Goal: Task Accomplishment & Management: Manage account settings

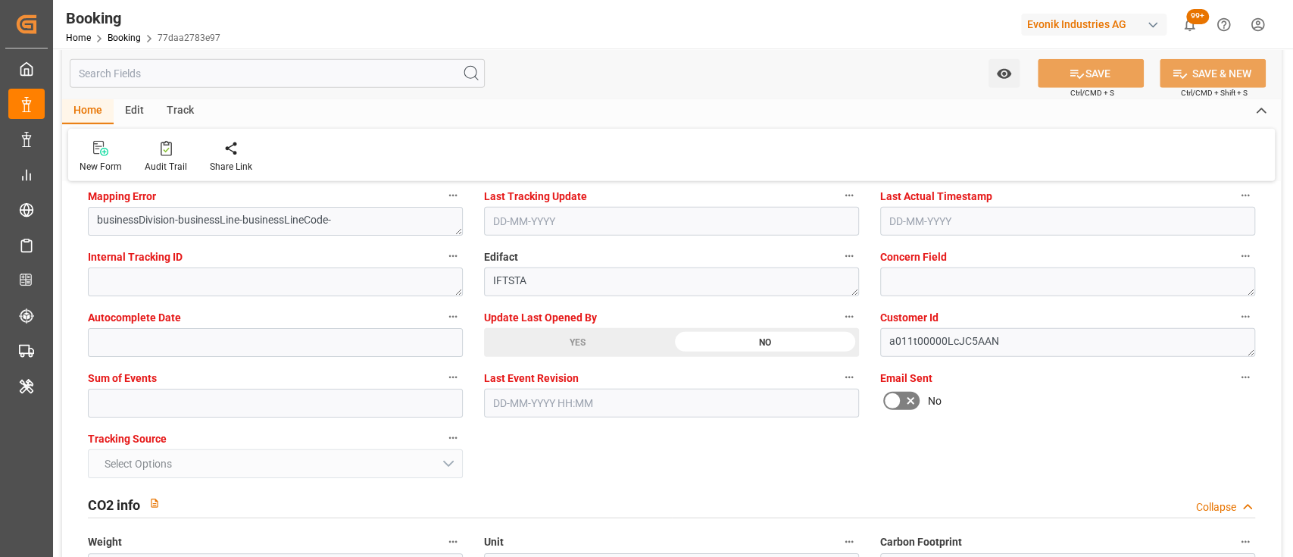
scroll to position [2970, 0]
click at [576, 336] on div "YES" at bounding box center [577, 341] width 187 height 29
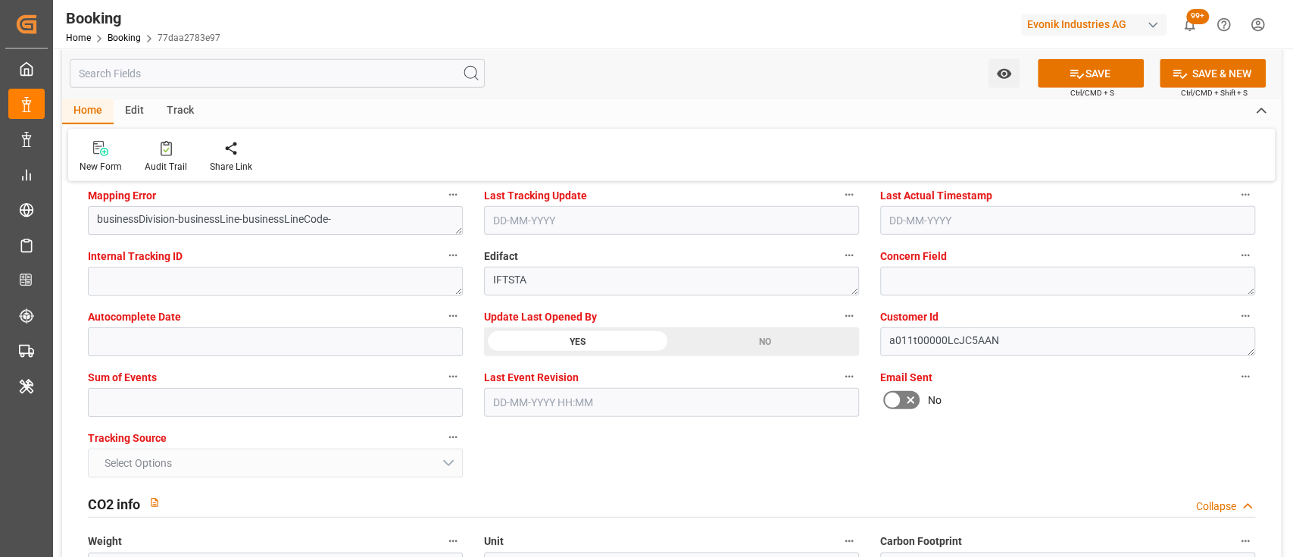
click at [677, 154] on div "New Form Audit Trail Share Link" at bounding box center [671, 155] width 1206 height 52
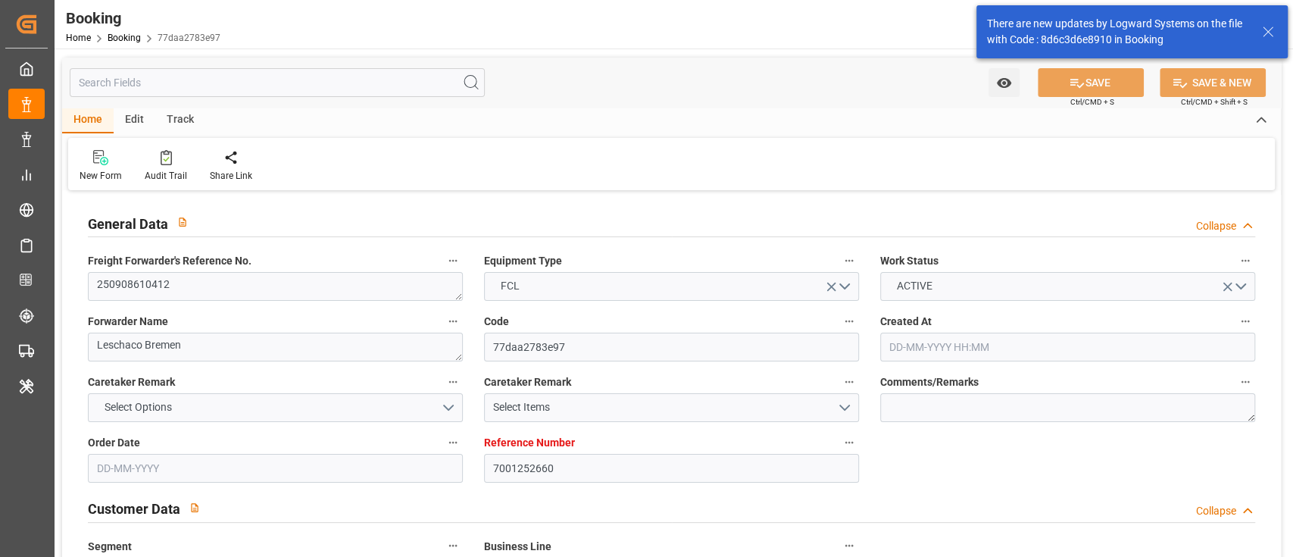
type input "7001252660"
type input "9434943"
type input "Hapag [PERSON_NAME]"
type input "Hapag Lloyd Aktiengesellschaft"
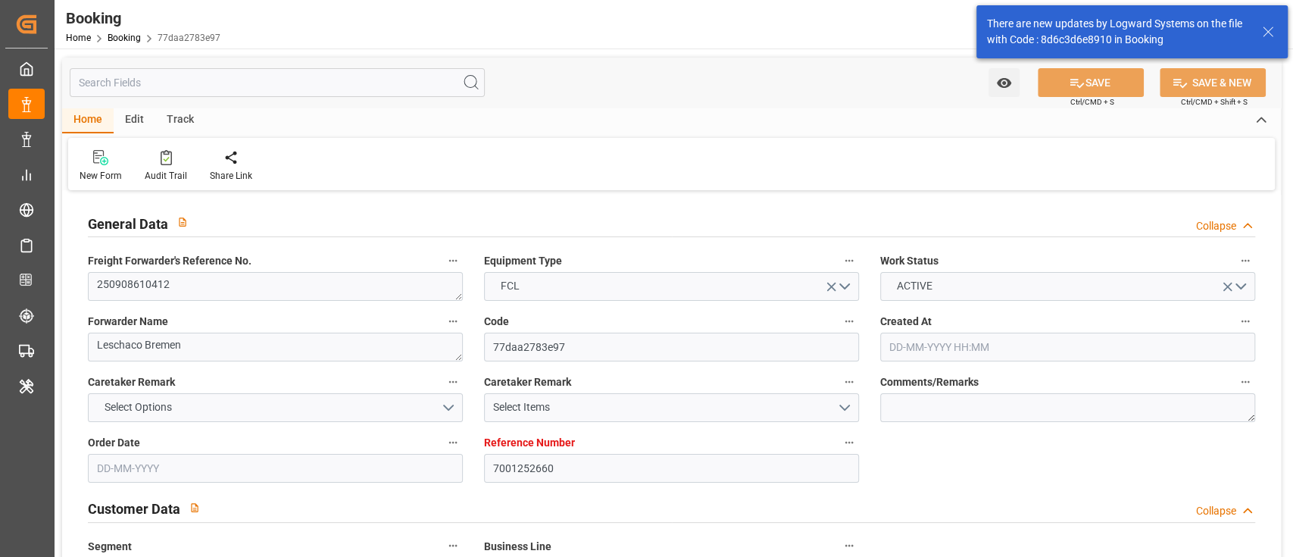
type input "BEANR"
type input "USPHL"
type input "19-08-2025 12:56"
type input "19-08-2025"
type input "01-10-2025"
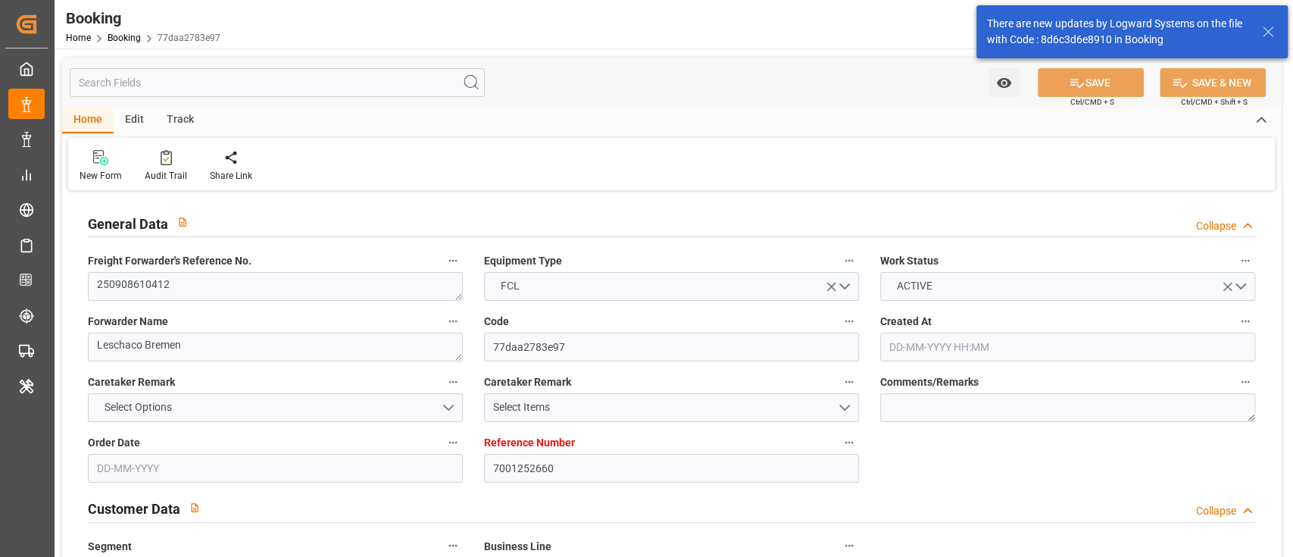
type input "02-09-2025"
type input "17-09-2025 00:00"
type input "02-09-2025 00:00"
type input "20-08-2025"
type input "15-09-2025"
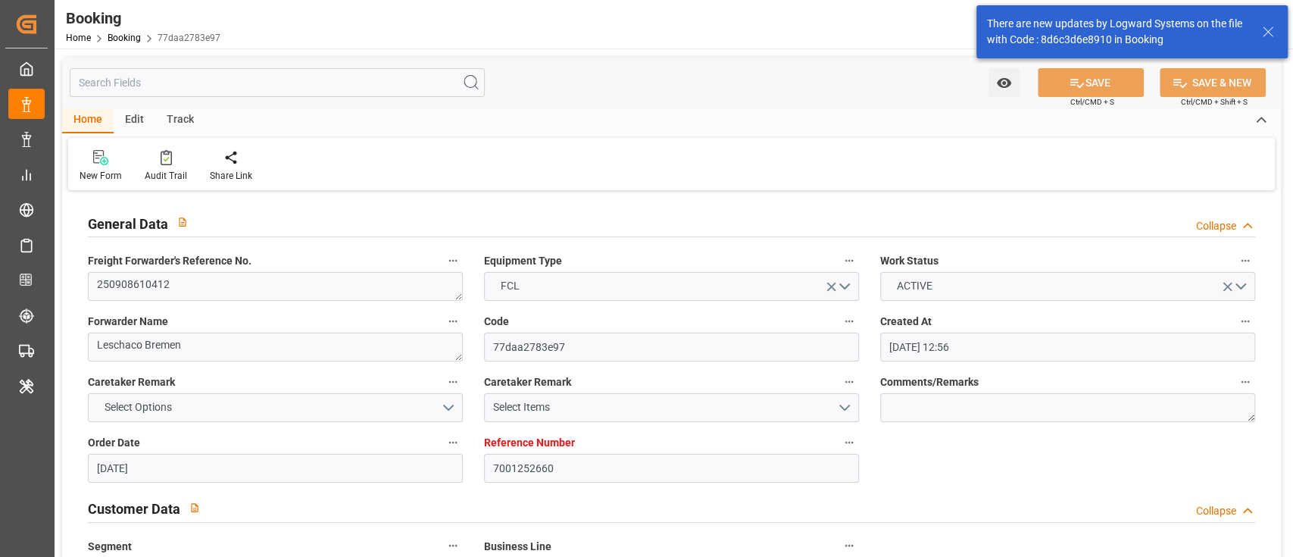
type input "10-09-2025 00:00"
type input "24-09-2025 00:00"
type input "22-08-2025"
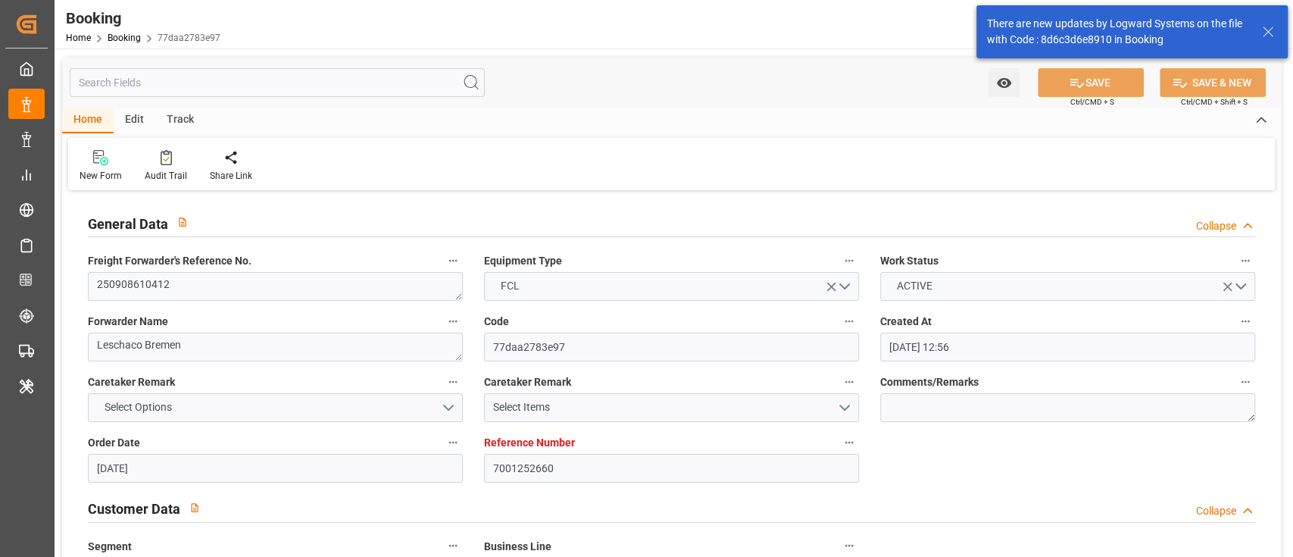
type input "17-09-2025 08:37"
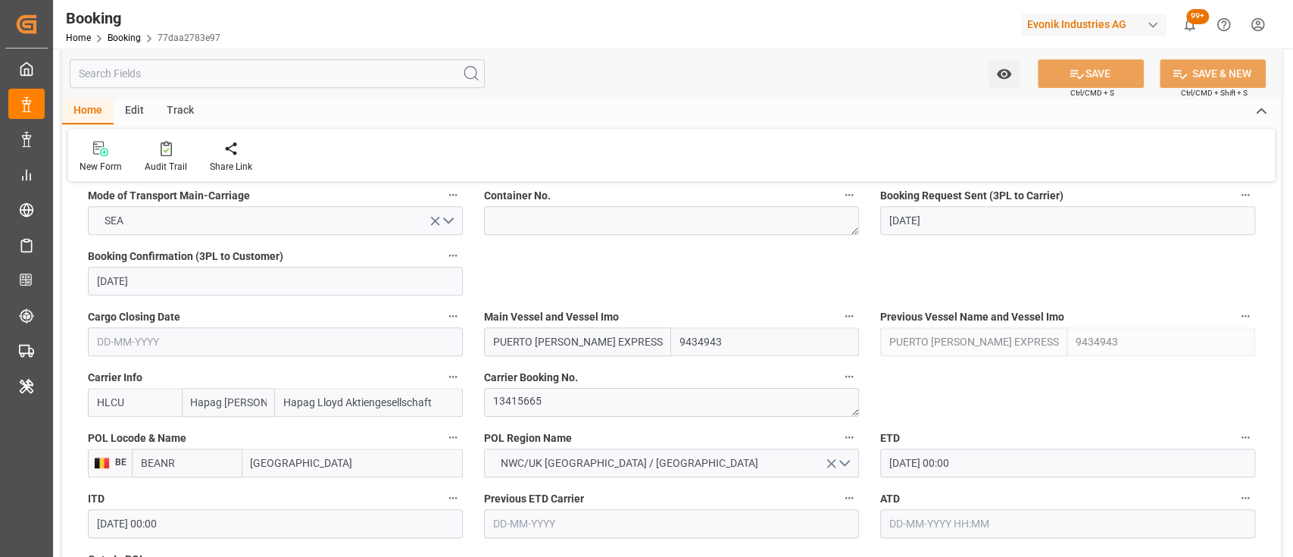
scroll to position [982, 0]
click at [585, 397] on textarea "13415665" at bounding box center [671, 401] width 375 height 29
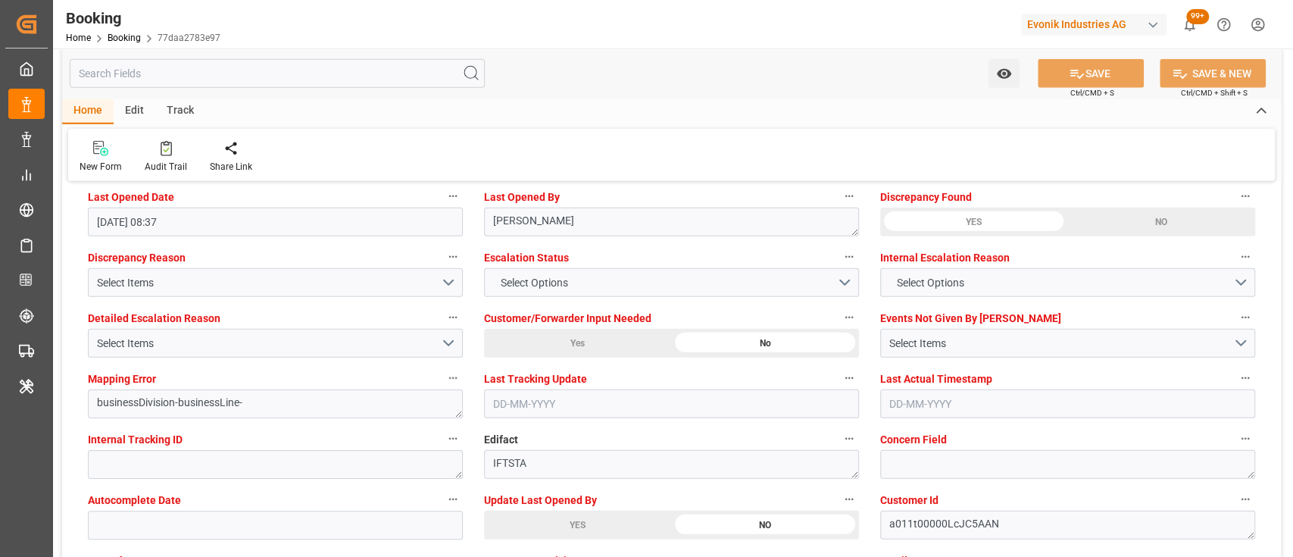
scroll to position [2790, 0]
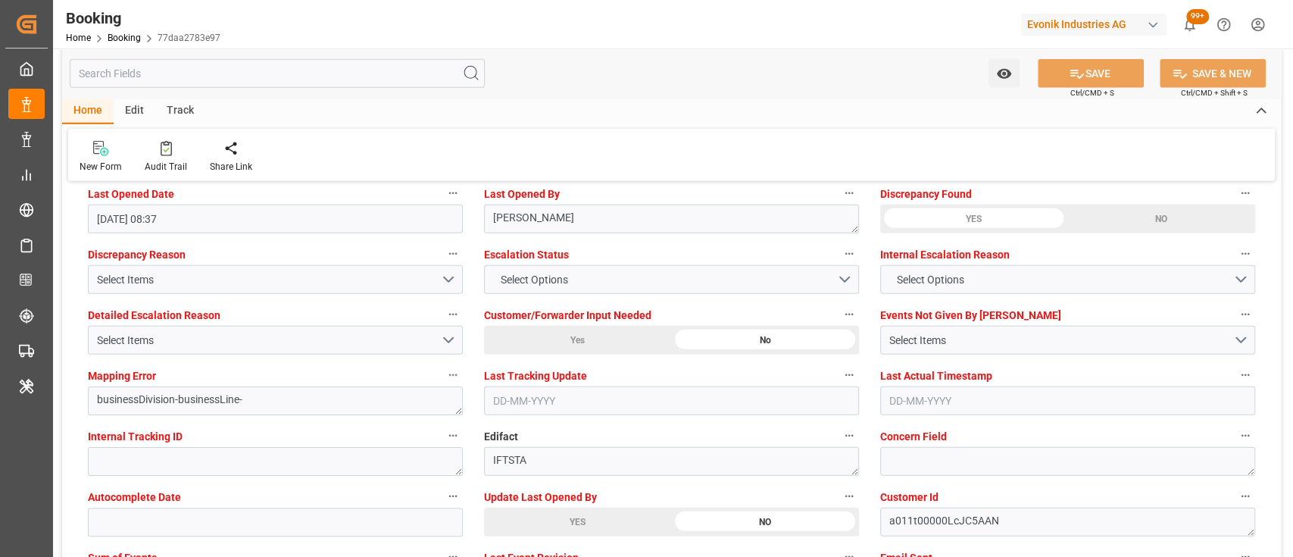
click at [570, 523] on div "YES" at bounding box center [577, 521] width 187 height 29
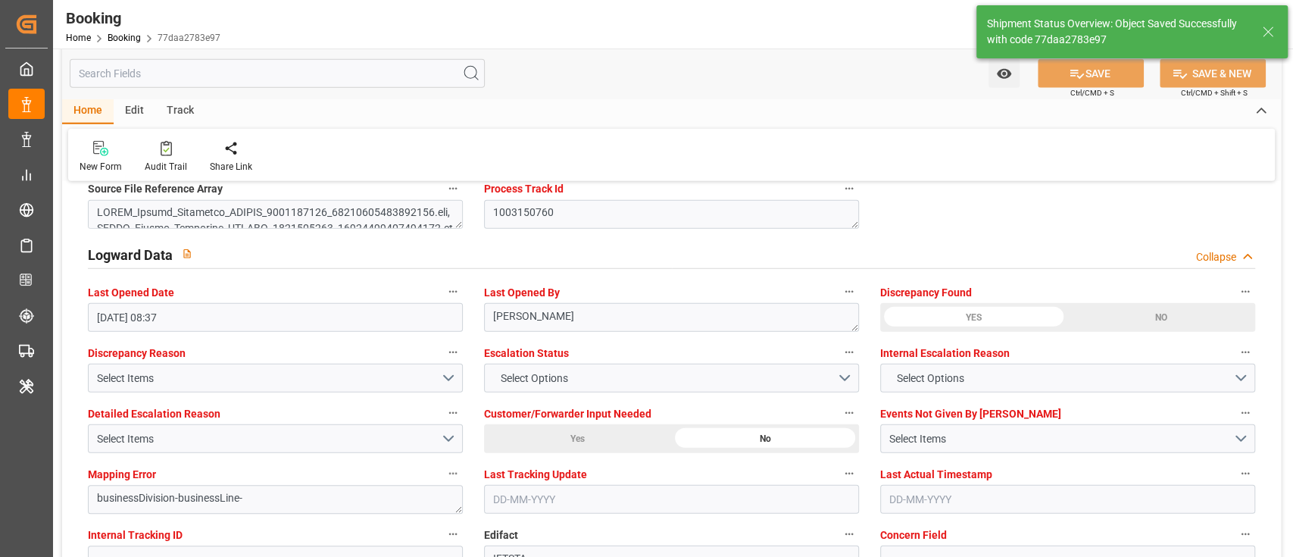
type textarea "[PERSON_NAME]"
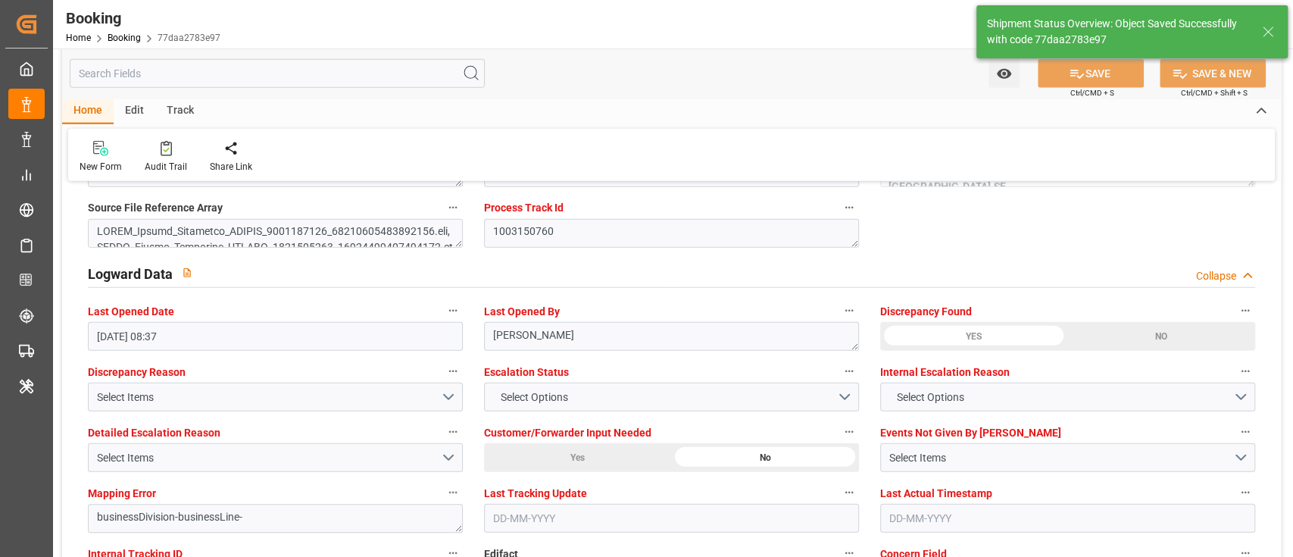
type input "17-09-2025 08:58"
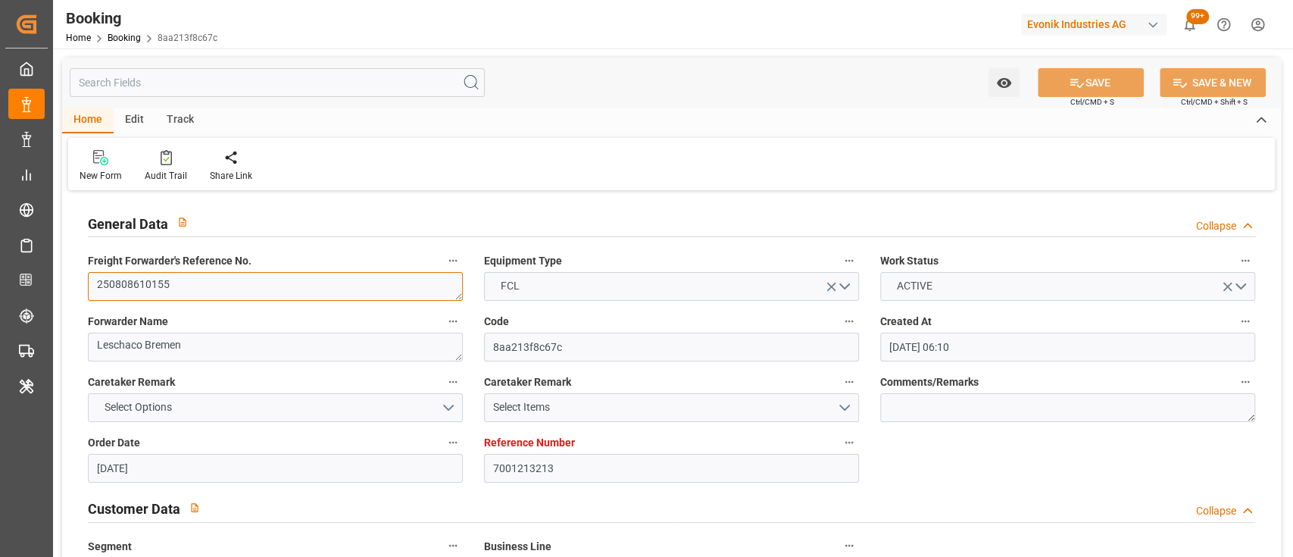
click at [320, 288] on textarea "250808610155" at bounding box center [275, 286] width 375 height 29
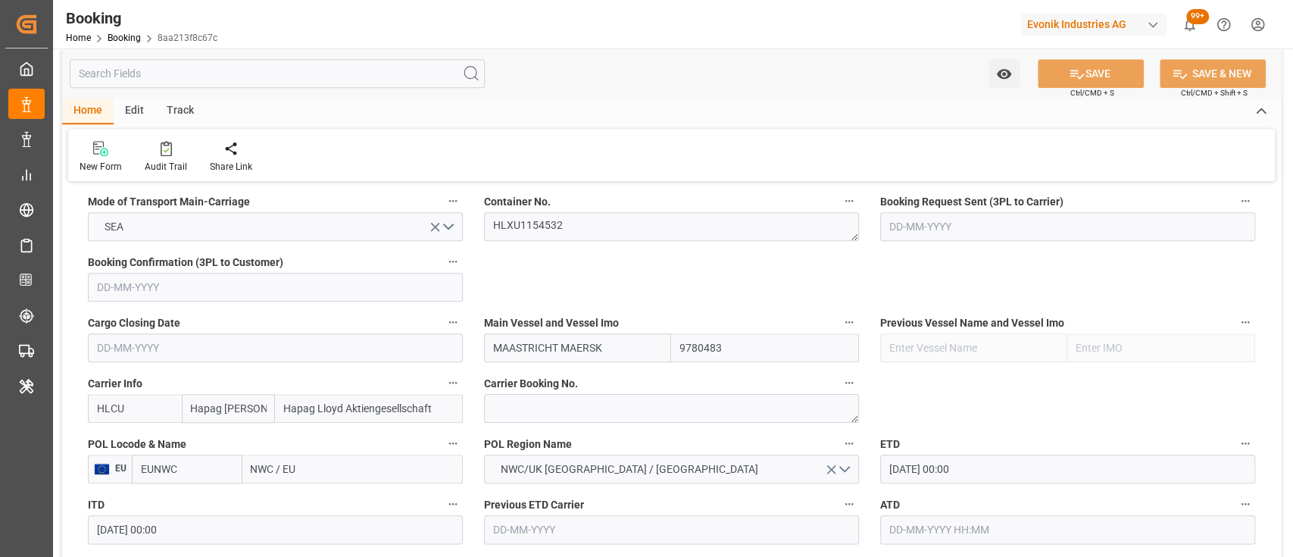
scroll to position [975, 0]
click at [541, 227] on textarea "HLXU1154532" at bounding box center [671, 227] width 375 height 29
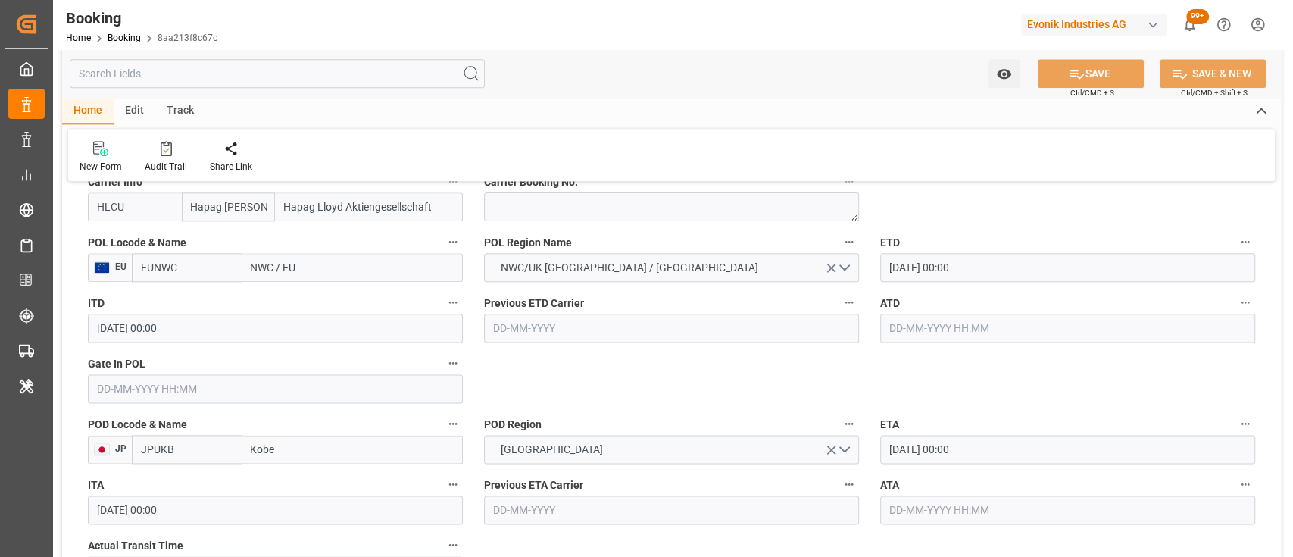
scroll to position [1187, 0]
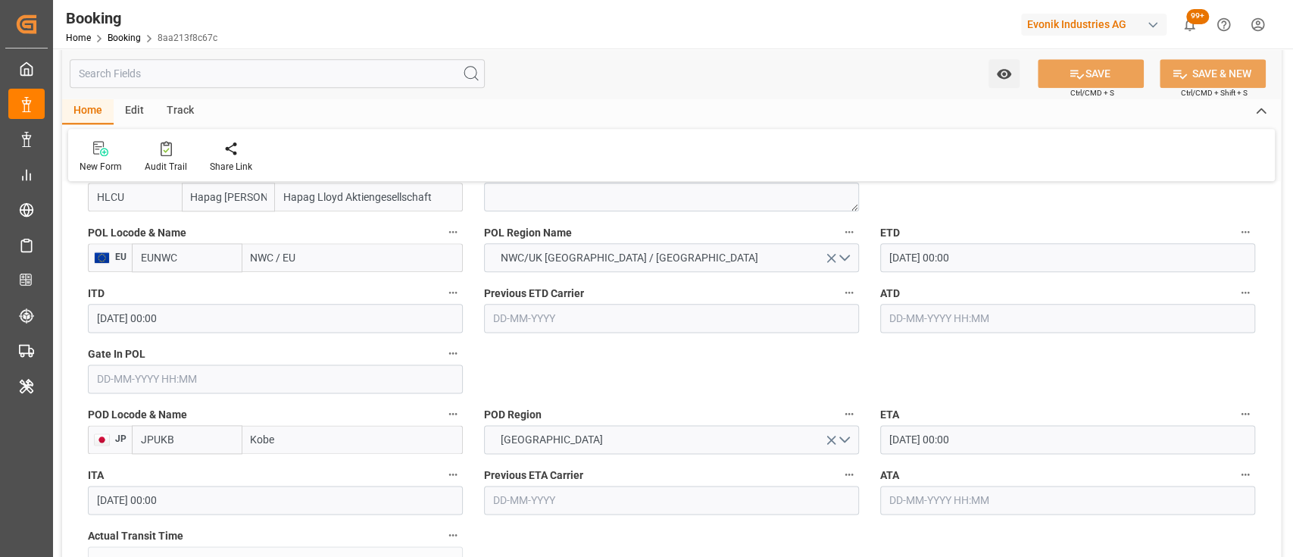
click at [206, 248] on input "EUNWC" at bounding box center [187, 257] width 111 height 29
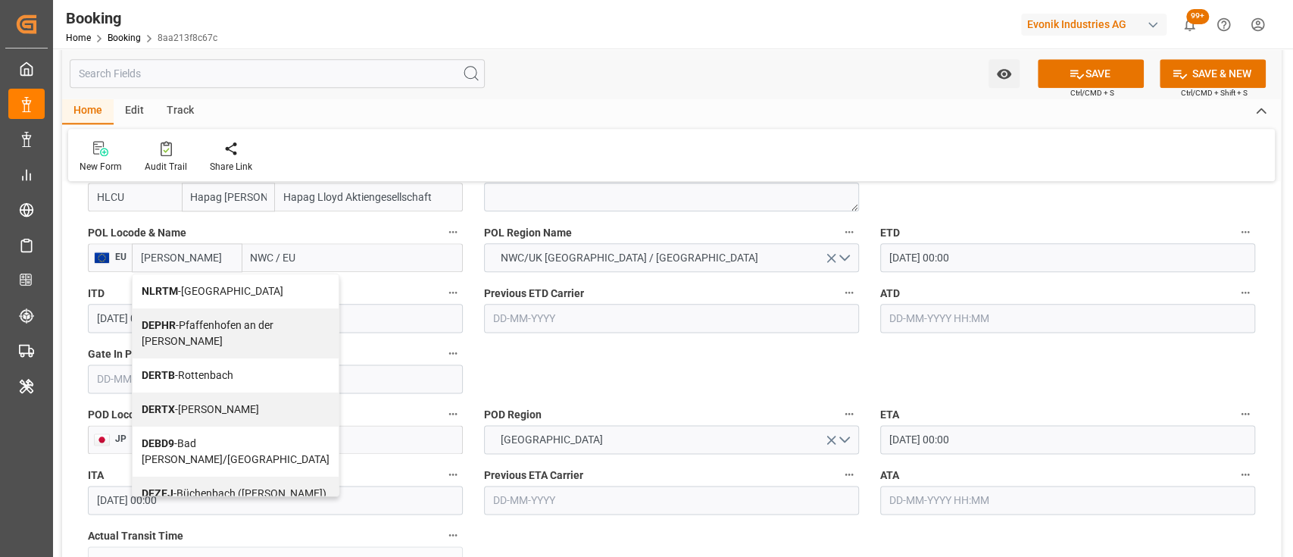
click at [179, 299] on div "NLRTM - Rotterdam" at bounding box center [236, 291] width 206 height 34
type input "NLRTM"
type input "[GEOGRAPHIC_DATA]"
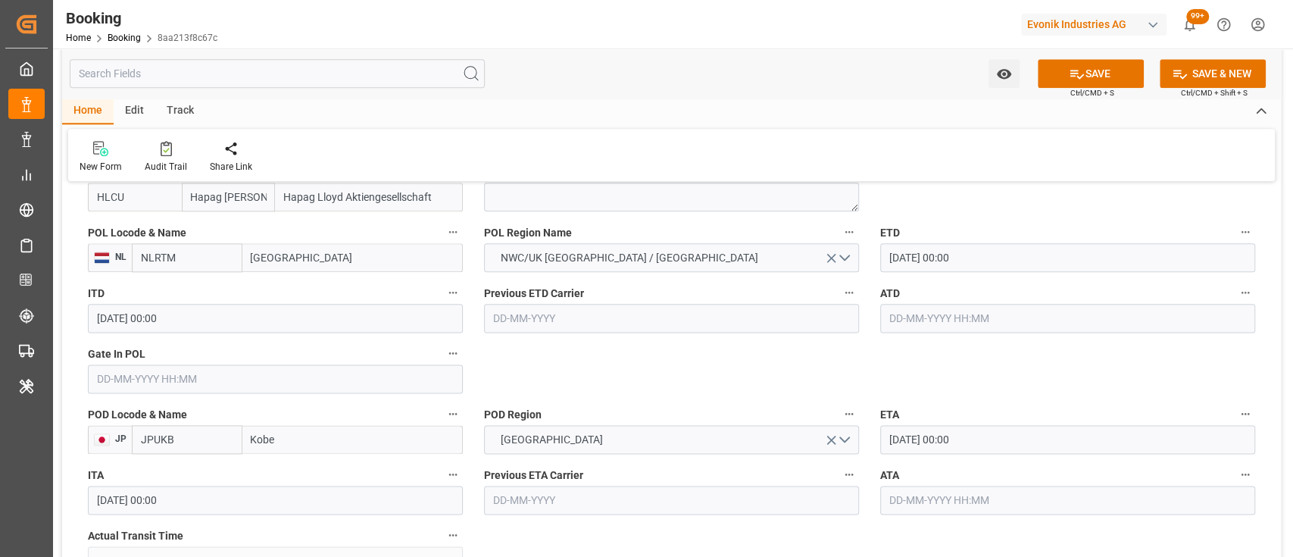
type input "NLRTM"
click at [392, 366] on input "text" at bounding box center [275, 378] width 375 height 29
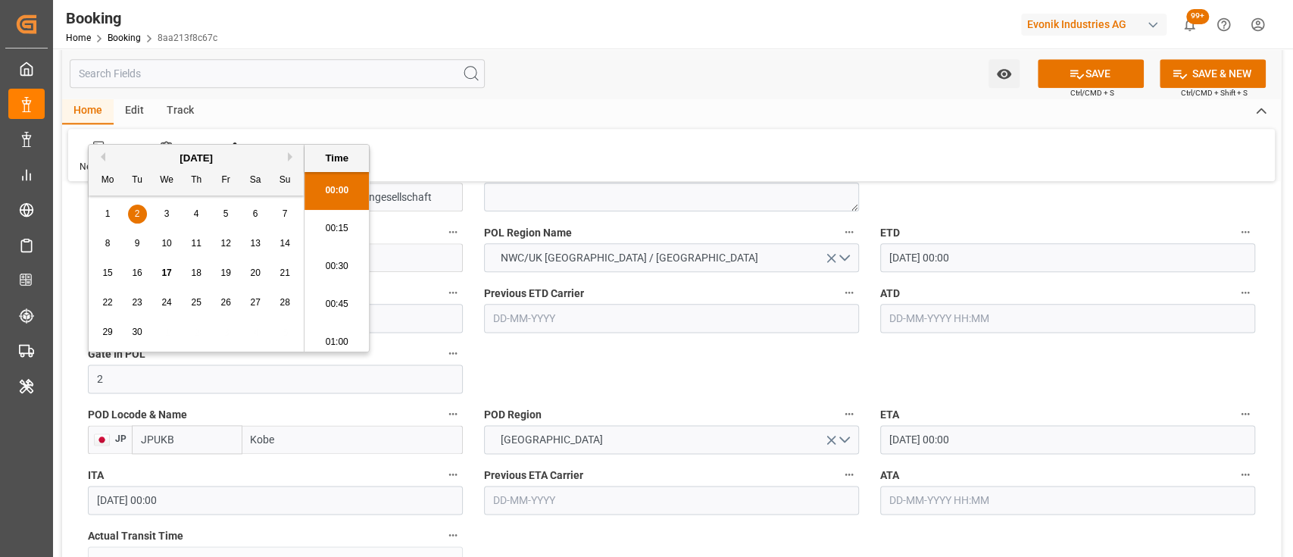
scroll to position [2125, 0]
type input "27-08-2025 00:00"
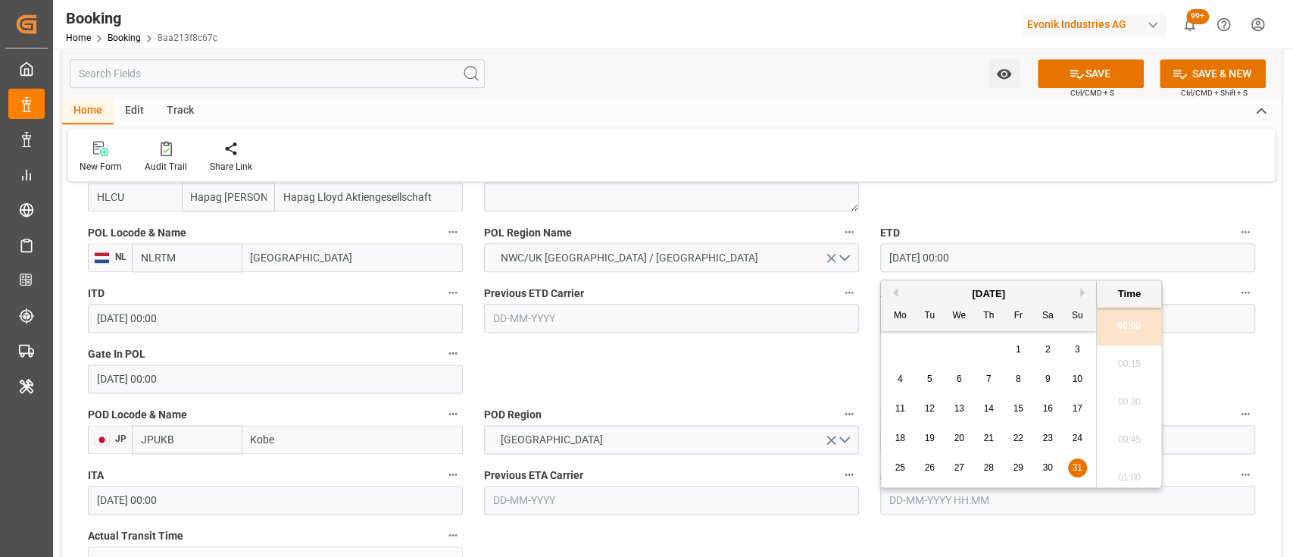
drag, startPoint x: 914, startPoint y: 255, endPoint x: 854, endPoint y: 263, distance: 60.3
type input "07-09-2025 00:00"
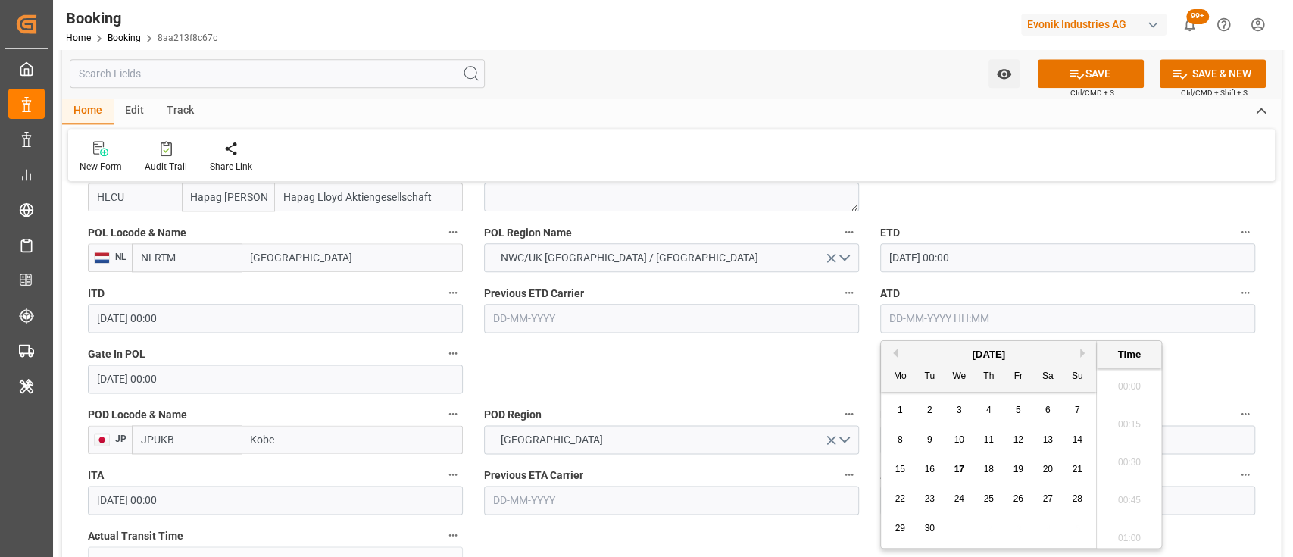
click at [912, 323] on input "text" at bounding box center [1067, 318] width 375 height 29
type input "07-09-2025 00:00"
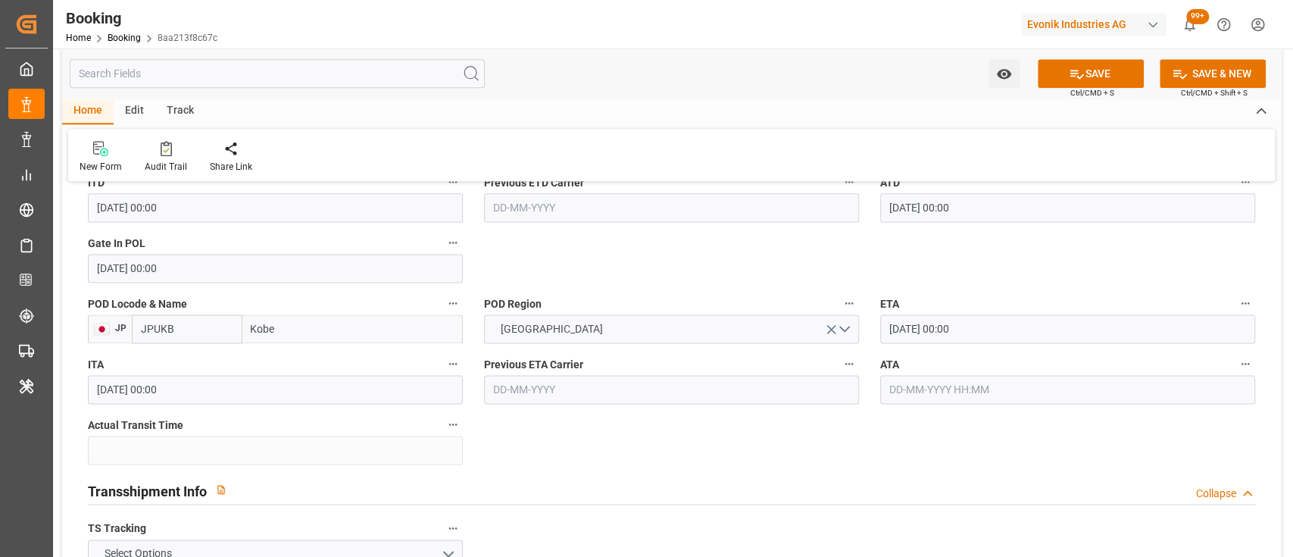
scroll to position [1298, 0]
click at [897, 314] on input "13-10-2025 00:00" at bounding box center [1067, 328] width 375 height 29
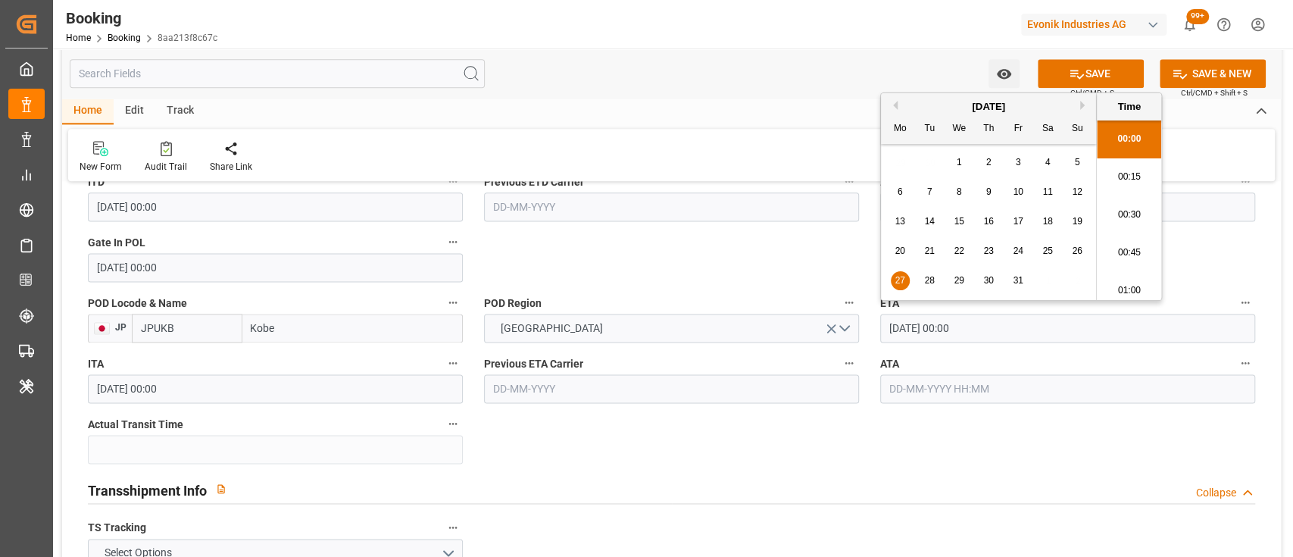
type input "27-10-2025 00:00"
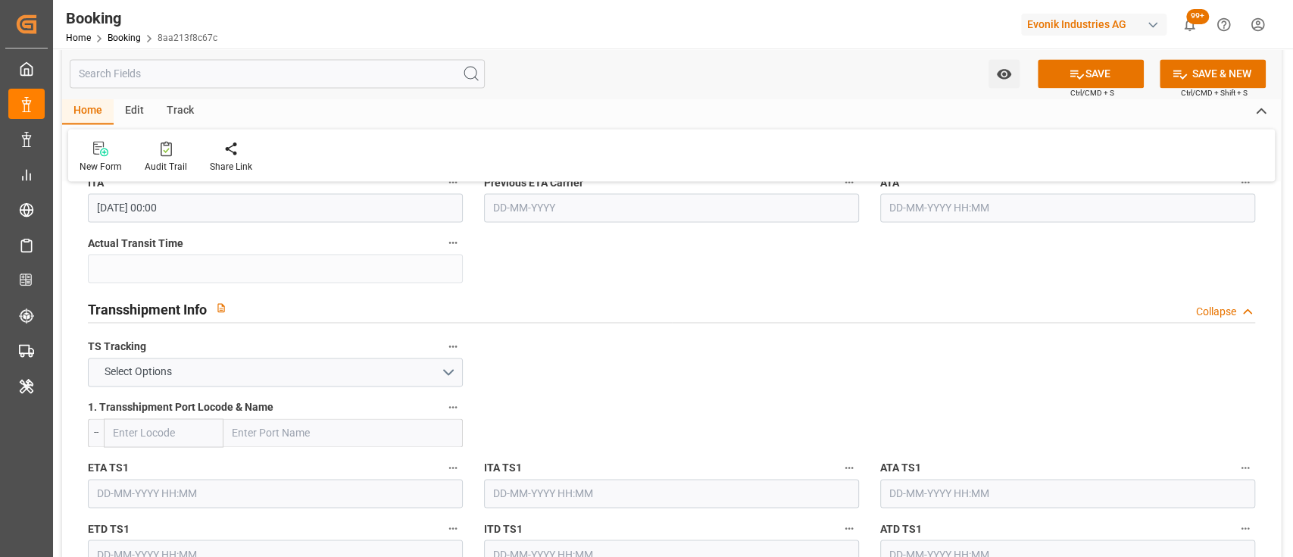
scroll to position [1521, 0]
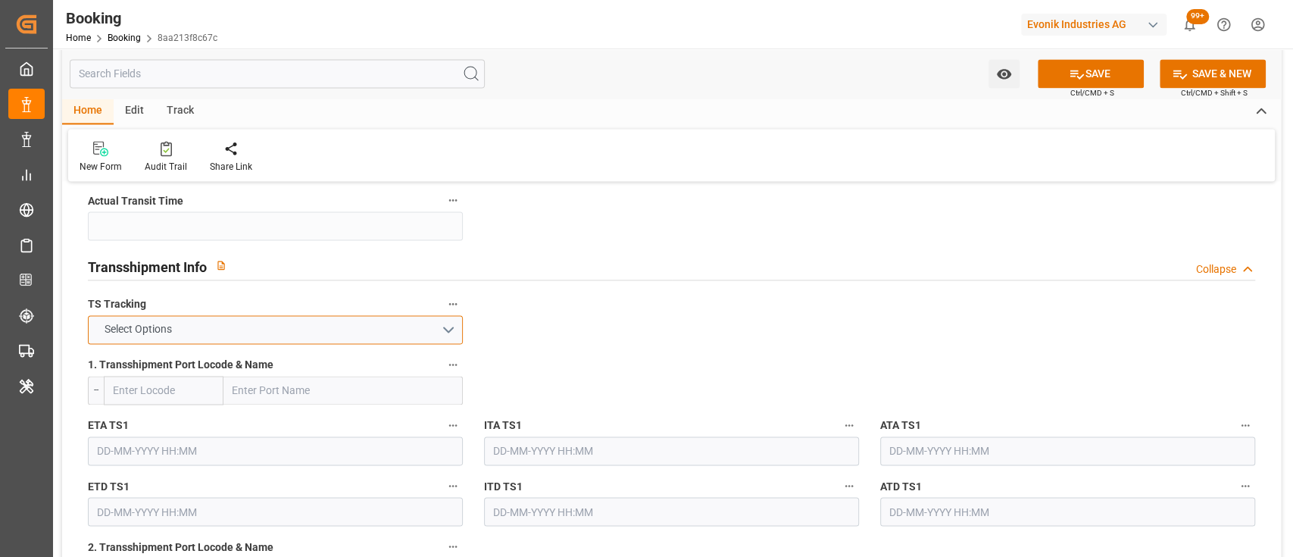
click at [407, 326] on button "Select Options" at bounding box center [275, 329] width 375 height 29
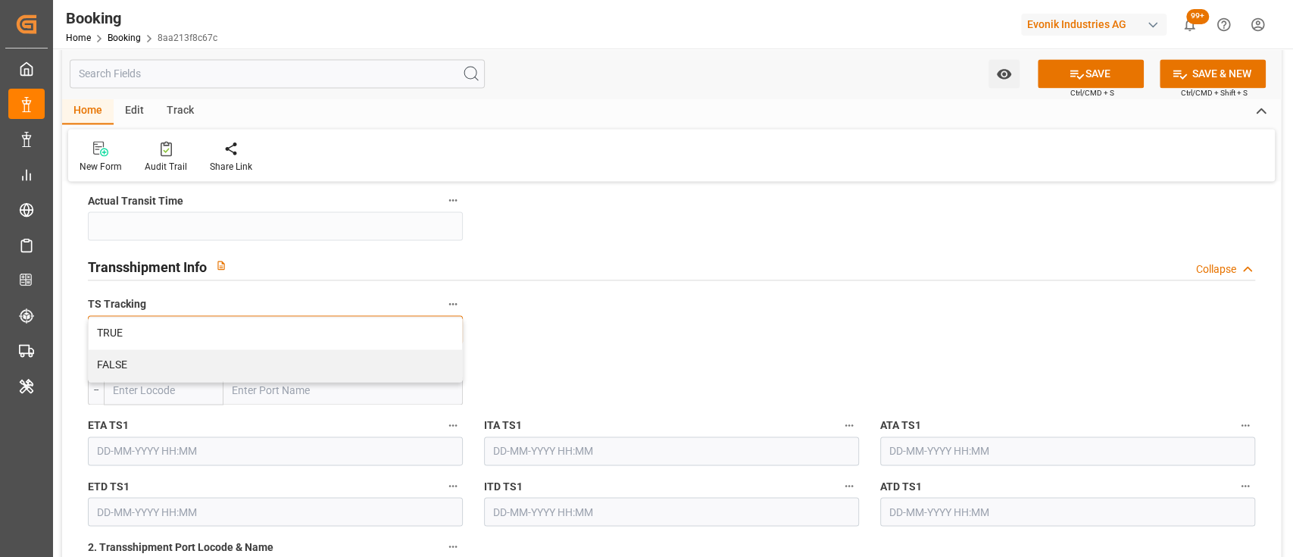
click at [407, 326] on div "TRUE" at bounding box center [275, 333] width 373 height 32
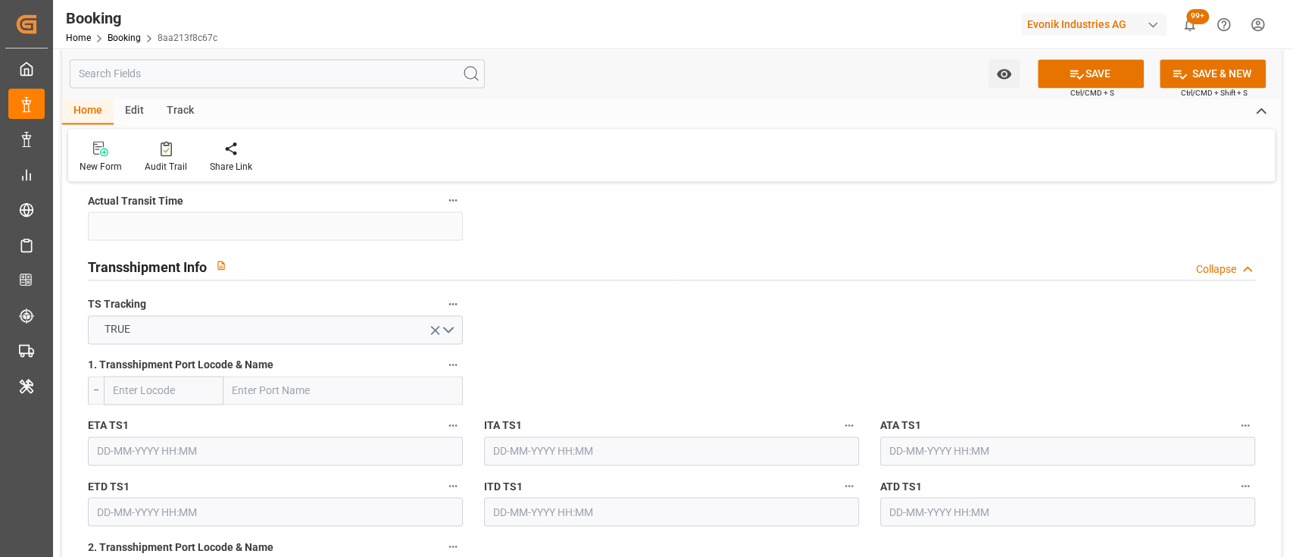
click at [160, 395] on input "text" at bounding box center [164, 390] width 120 height 29
click at [145, 427] on b "CNSGH" at bounding box center [132, 423] width 36 height 12
type input "CNSGH"
type input "Shanghai"
type input "CNSGH"
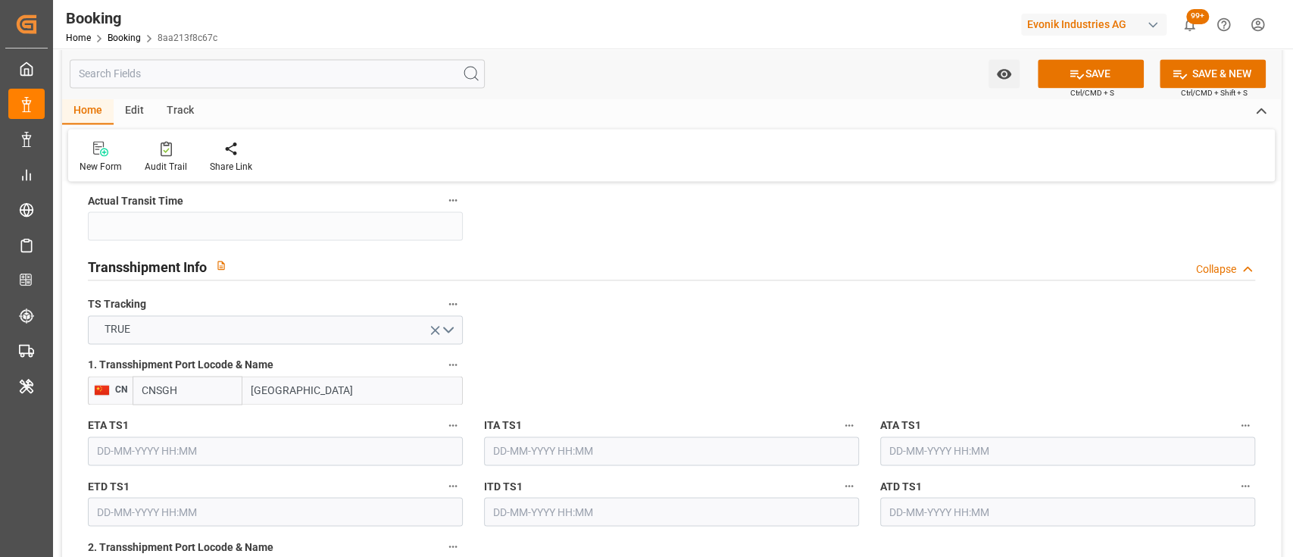
click at [137, 448] on input "text" at bounding box center [275, 450] width 375 height 29
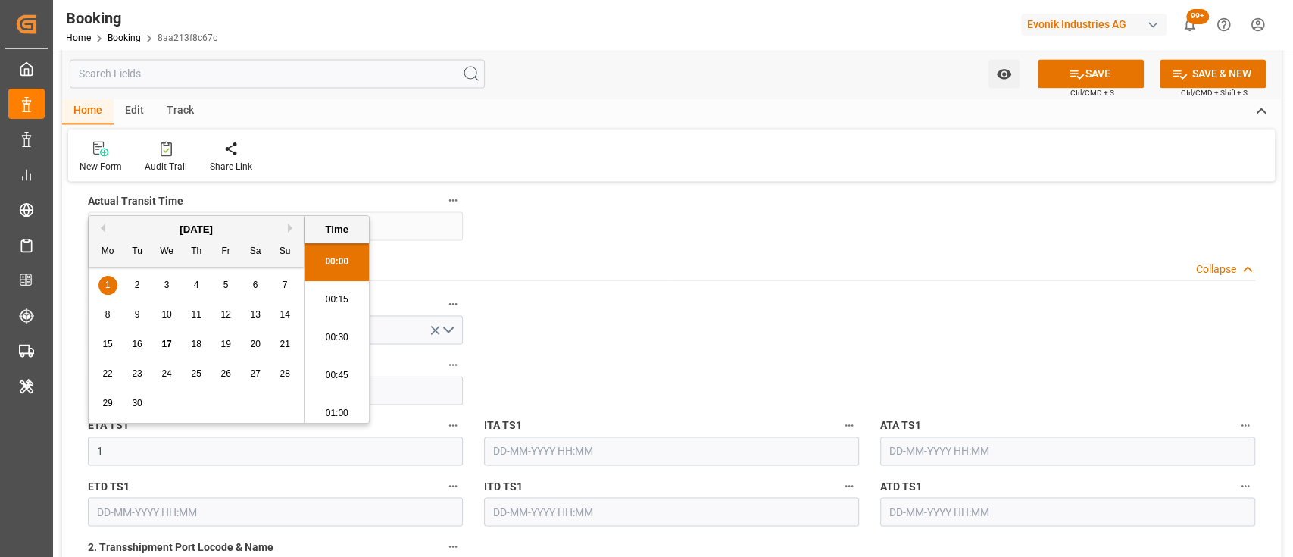
scroll to position [2125, 0]
type input "18-10-2025 00:00"
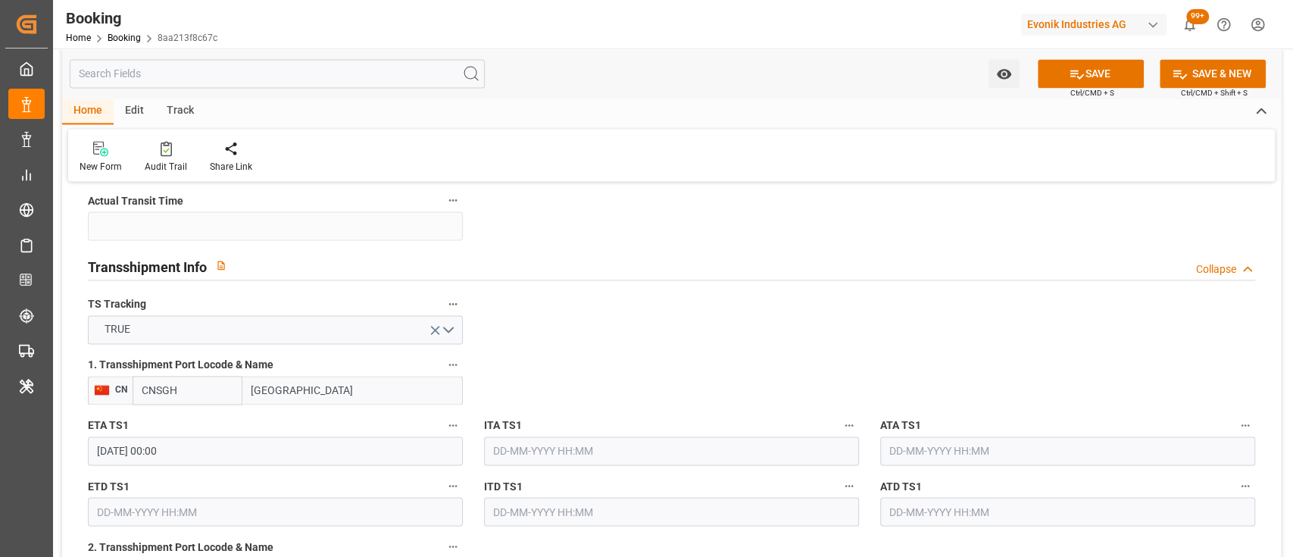
click at [136, 504] on input "text" at bounding box center [275, 511] width 375 height 29
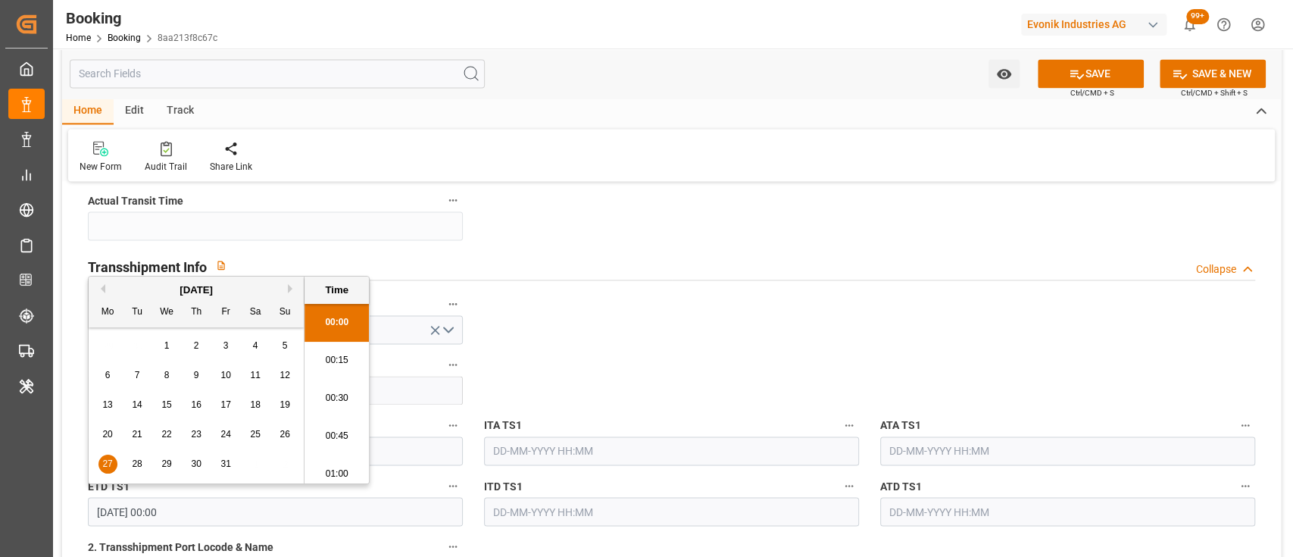
click at [103, 498] on input "27-10-2025 00:00" at bounding box center [275, 511] width 375 height 29
type input "24-10-2025 00:00"
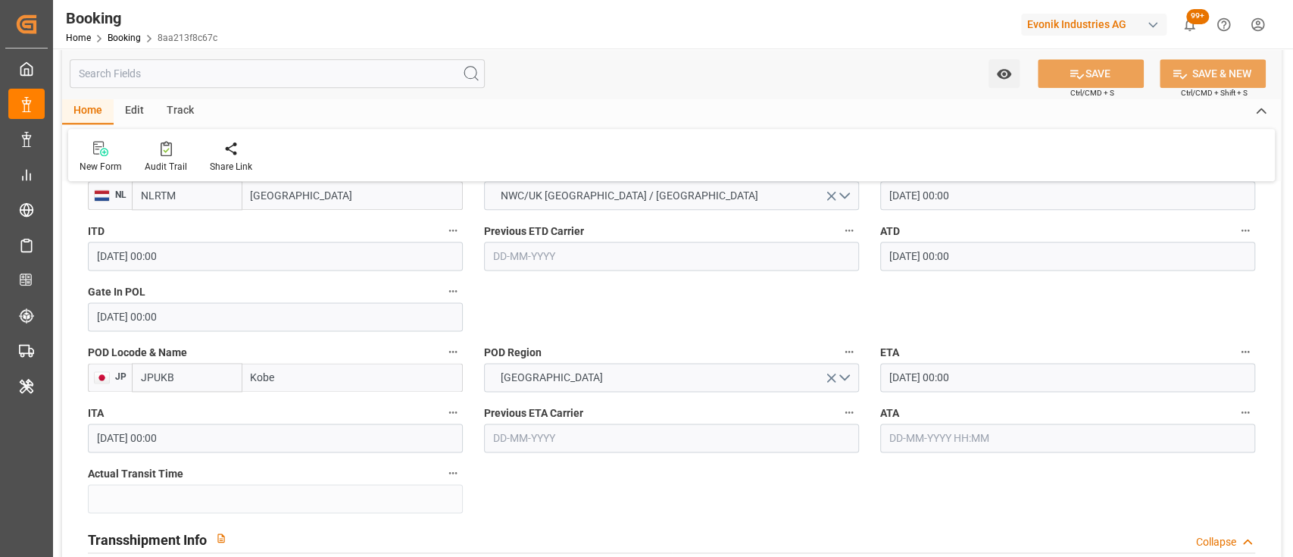
scroll to position [1248, 0]
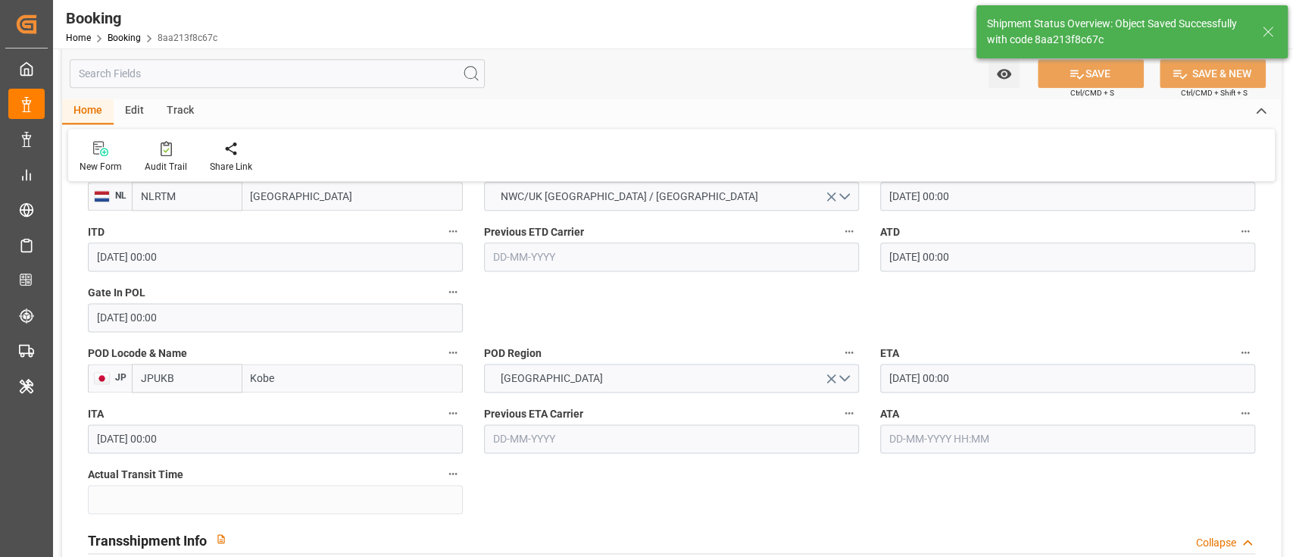
type input "18-10-2025 00:00"
type input "24-10-2025 00:00"
type input "17-09-2025 09:06"
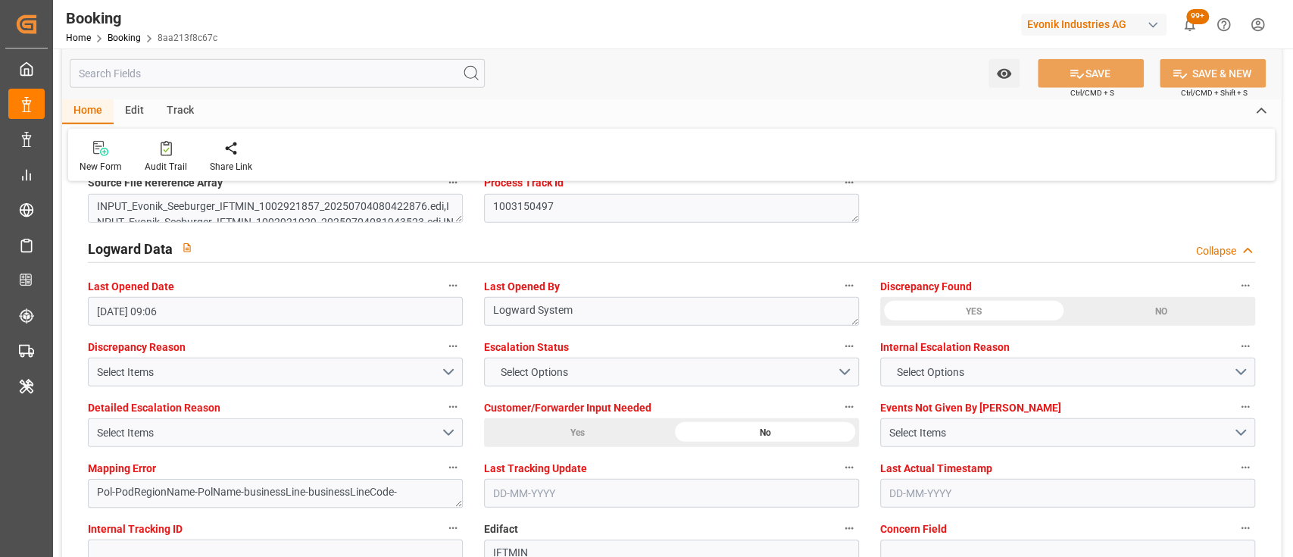
scroll to position [2757, 0]
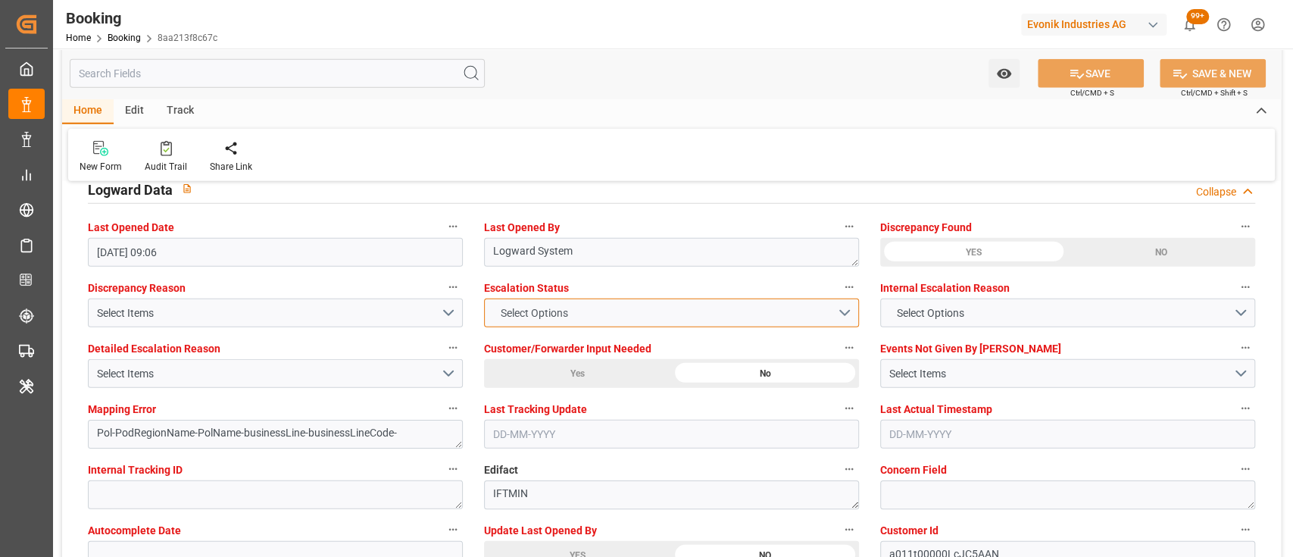
click at [526, 318] on span "Select Options" at bounding box center [533, 313] width 83 height 16
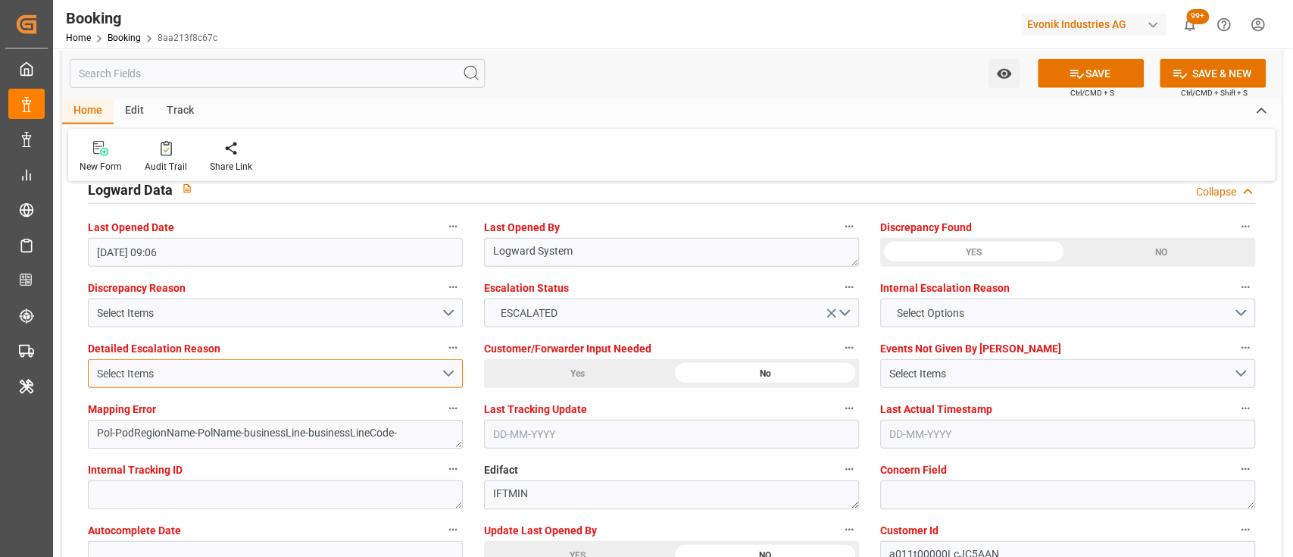
click at [432, 375] on div "Select Items" at bounding box center [269, 374] width 344 height 16
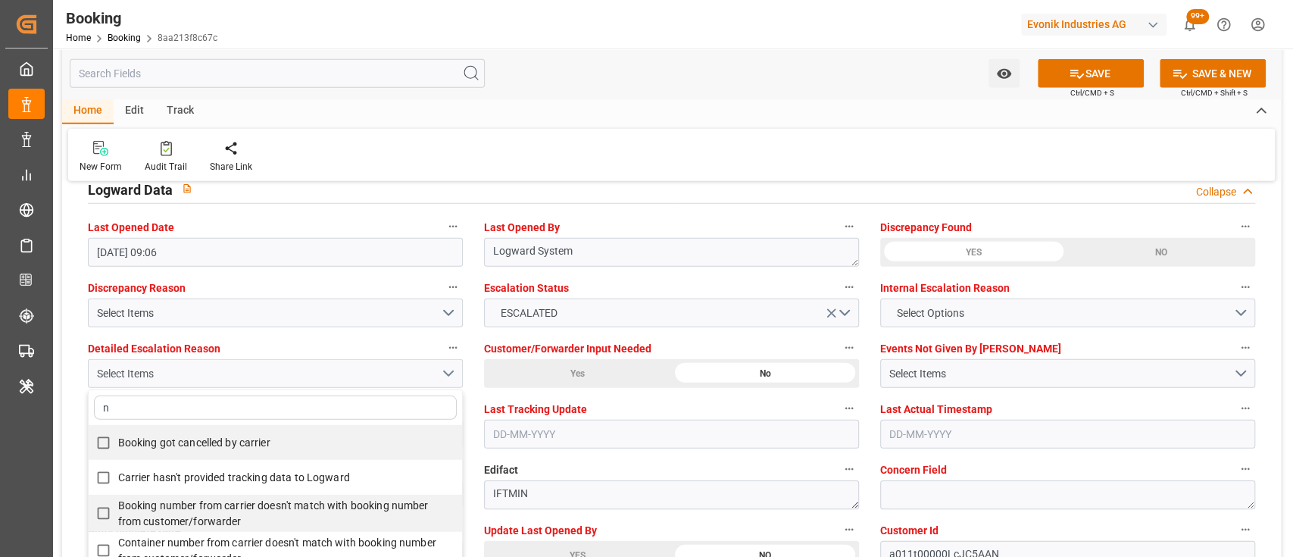
type input "no"
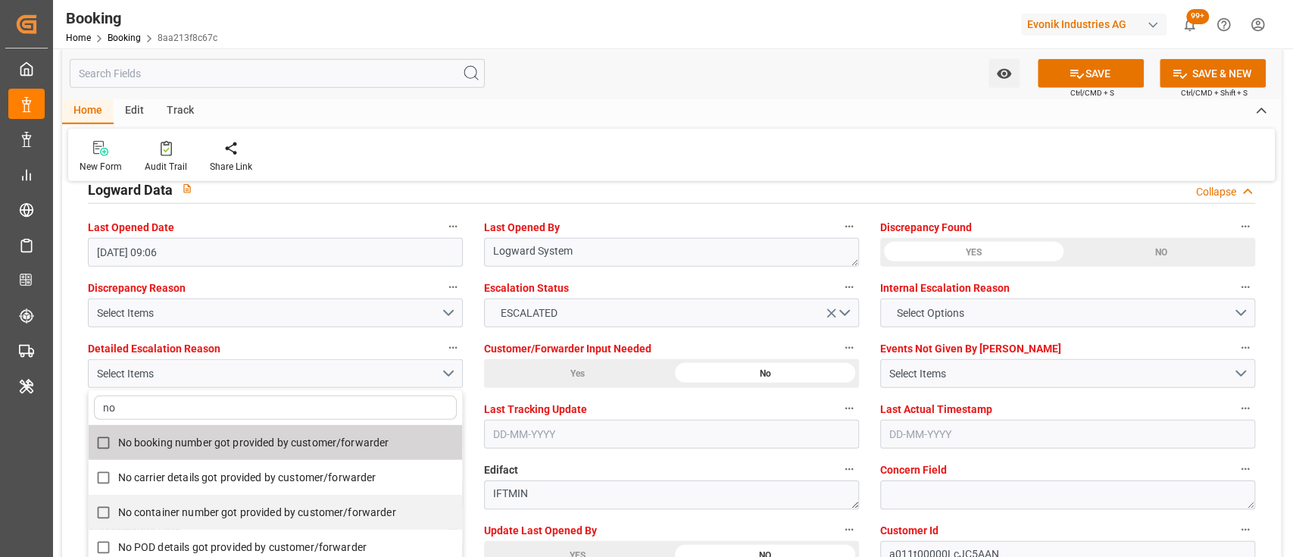
click at [366, 441] on span "No booking number got provided by customer/forwarder" at bounding box center [253, 442] width 271 height 12
checkbox input "true"
type input "no"
click at [628, 114] on div "Home Edit Track" at bounding box center [671, 111] width 1219 height 26
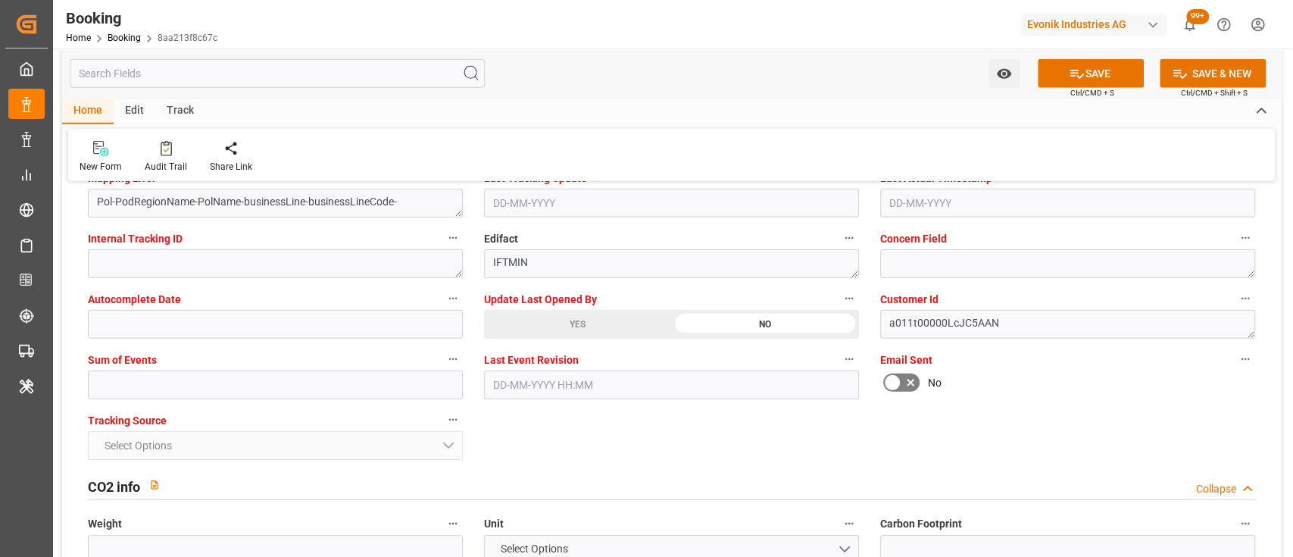
scroll to position [2991, 0]
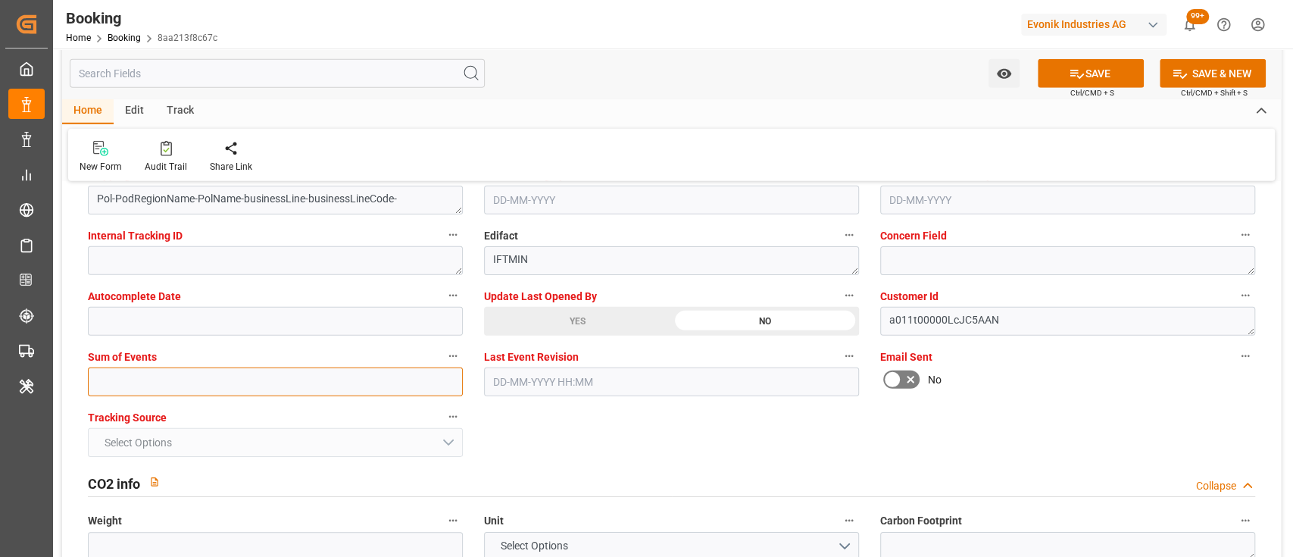
click at [250, 382] on input "text" at bounding box center [275, 381] width 375 height 29
type input "0"
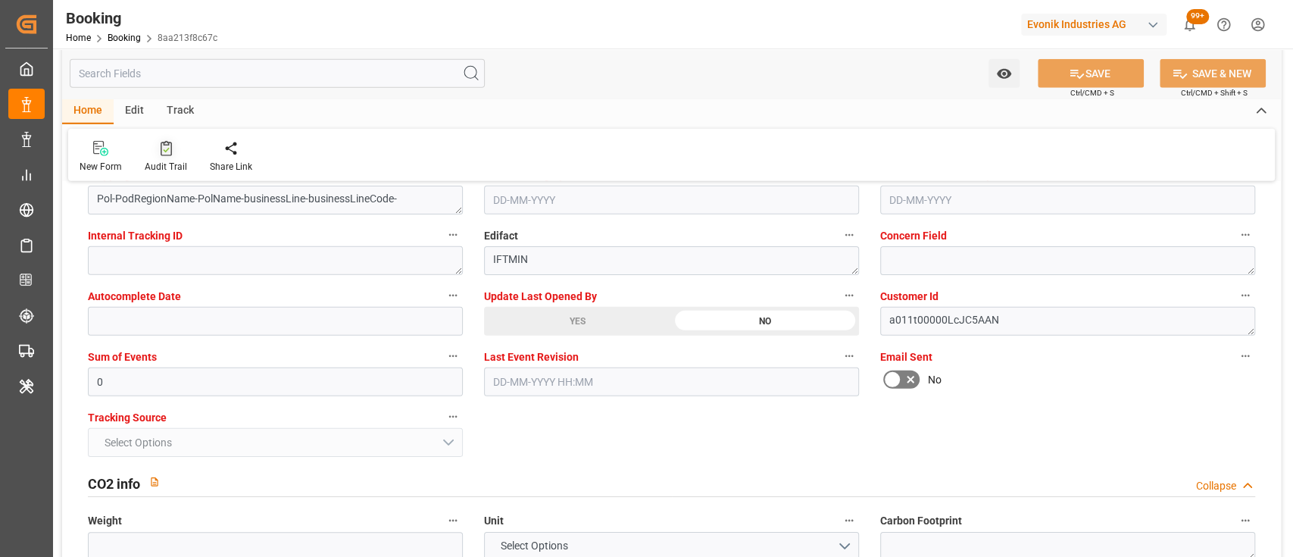
click at [161, 158] on div "Audit Trail" at bounding box center [165, 156] width 65 height 33
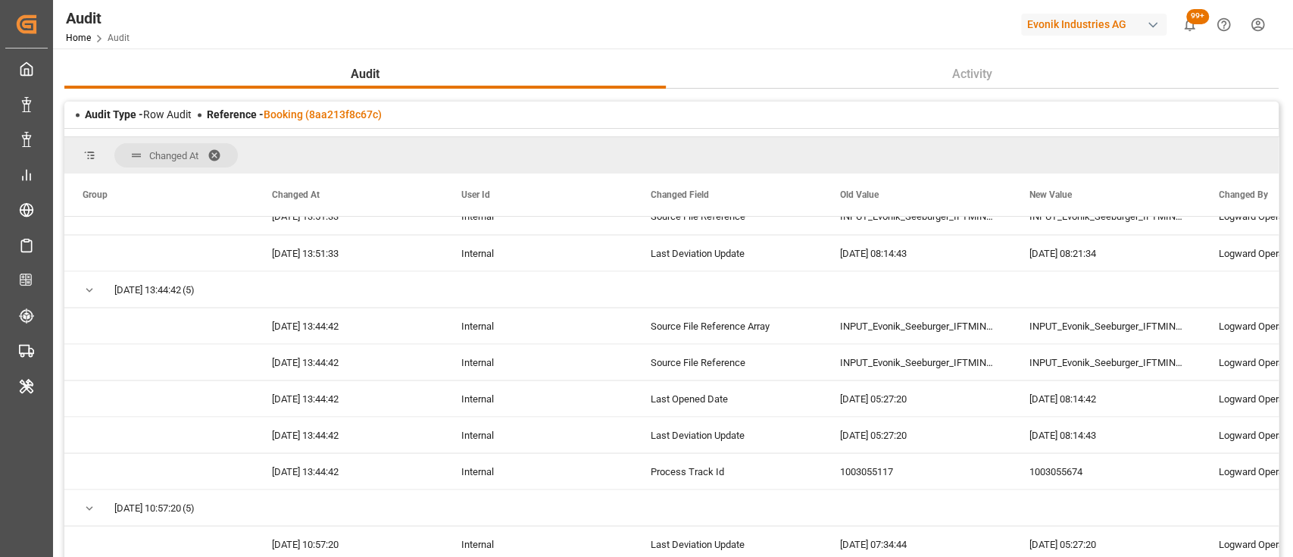
scroll to position [1916, 0]
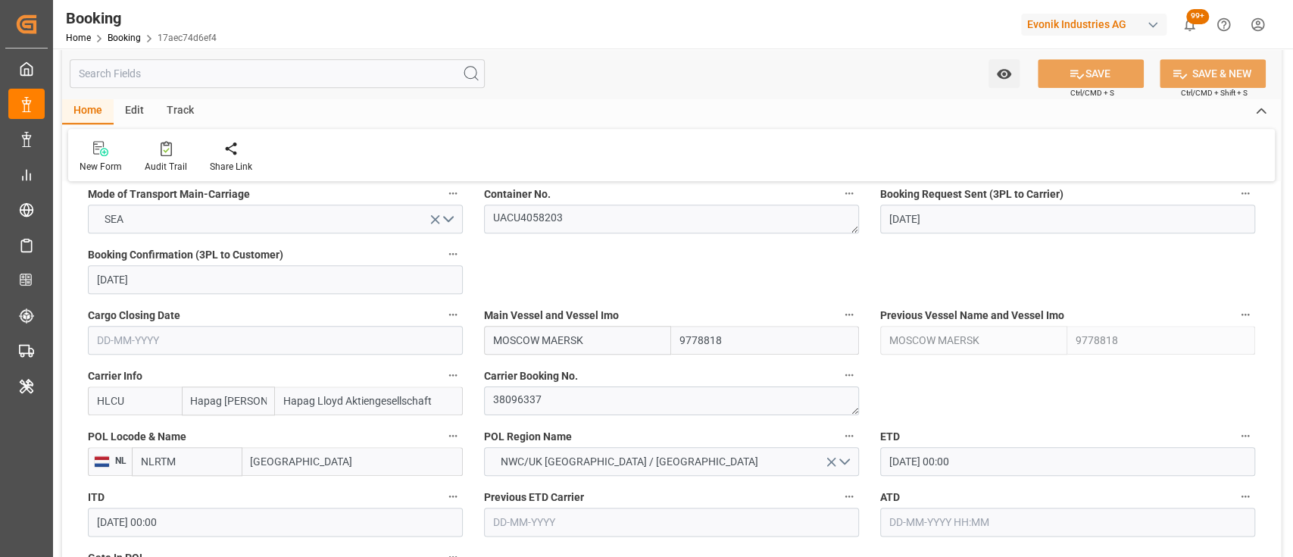
scroll to position [981, 0]
click at [532, 409] on textarea "38096337" at bounding box center [671, 402] width 375 height 29
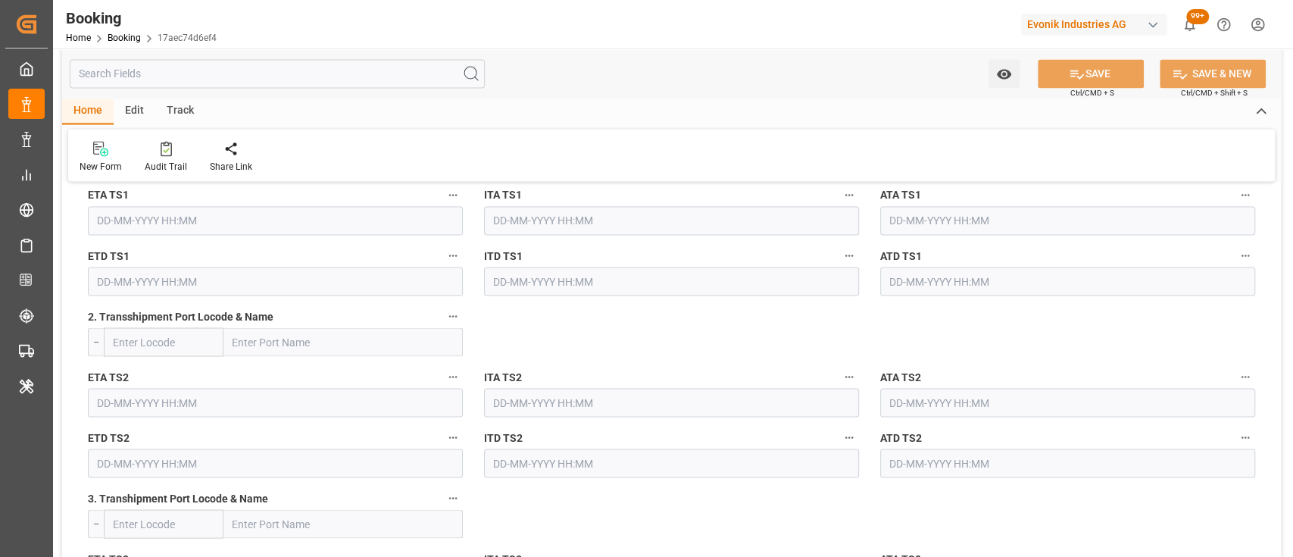
scroll to position [1754, 0]
click at [749, 366] on label "ITA TS2" at bounding box center [671, 374] width 375 height 21
click at [839, 366] on button "ITA TS2" at bounding box center [849, 374] width 20 height 20
click at [620, 296] on div at bounding box center [646, 278] width 1293 height 557
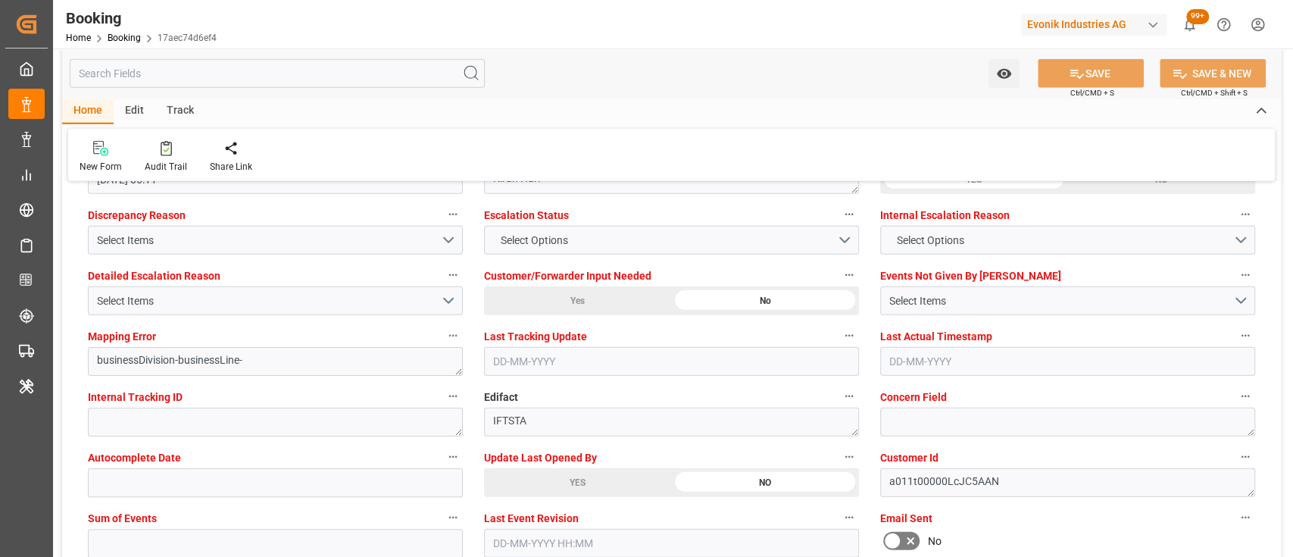
scroll to position [2830, 0]
click at [558, 482] on div "YES" at bounding box center [577, 481] width 187 height 29
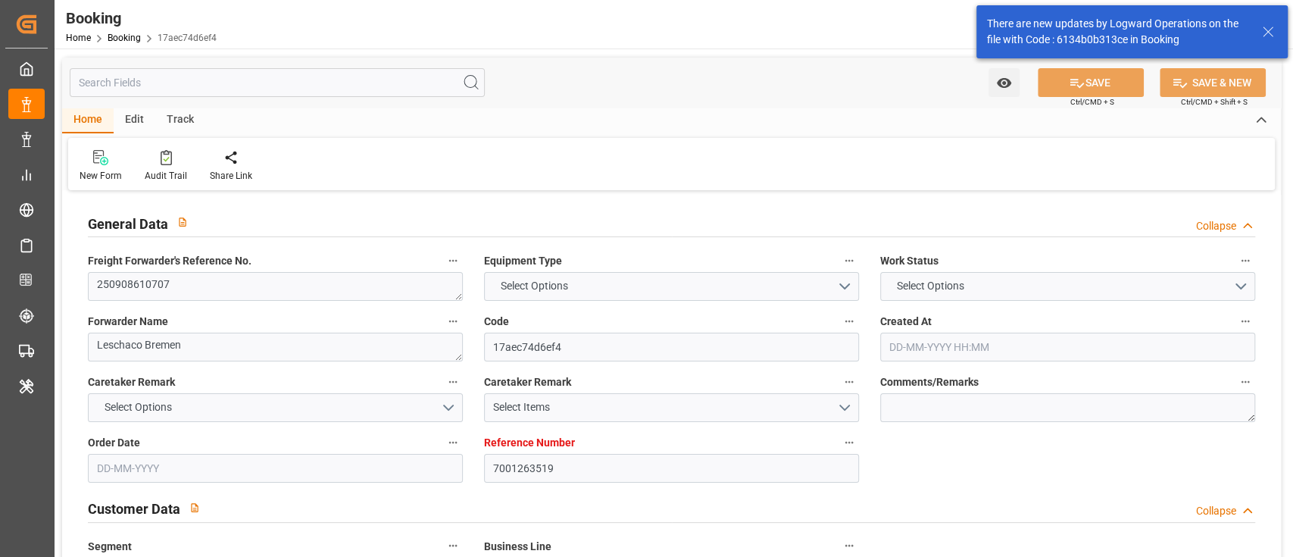
type input "7001263519"
type input "9778818"
type input "Hapag [PERSON_NAME]"
type input "Hapag Lloyd Aktiengesellschaft"
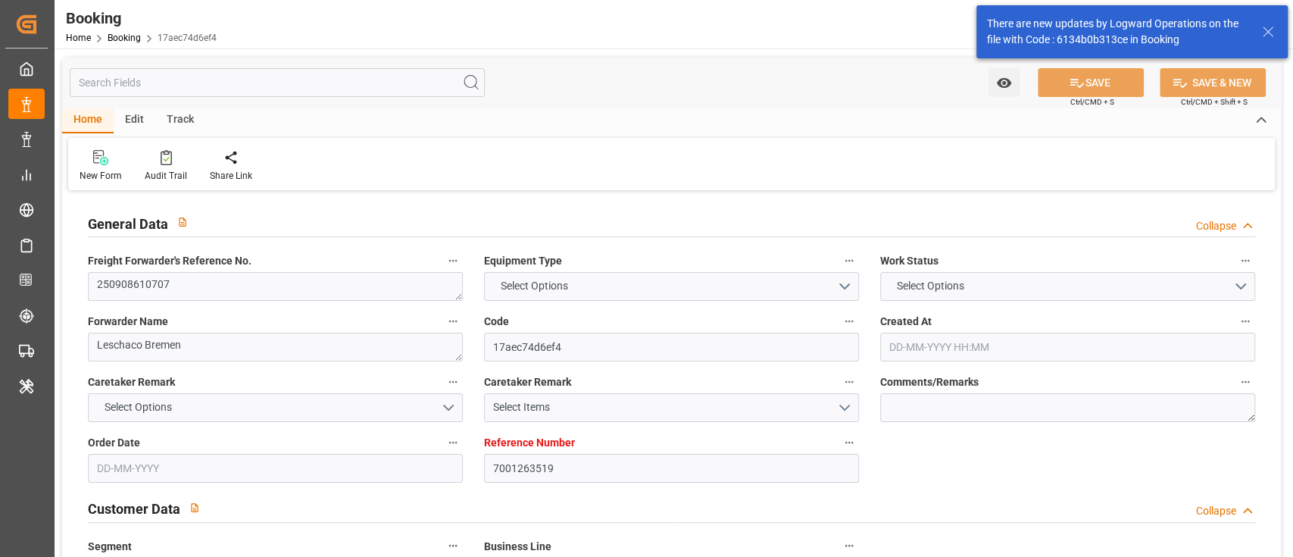
type input "NLRTM"
type input "KRPUS"
type input "[DATE] 09:38"
type input "[DATE]"
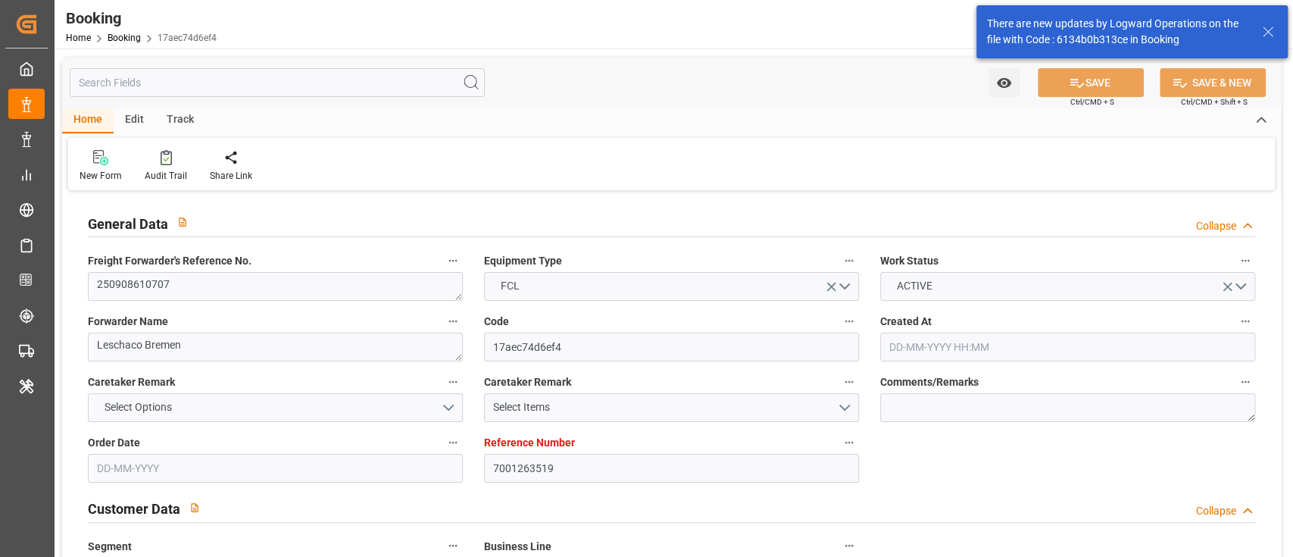
type input "[DATE]"
type input "[DATE] 00:00"
type input "[DATE]"
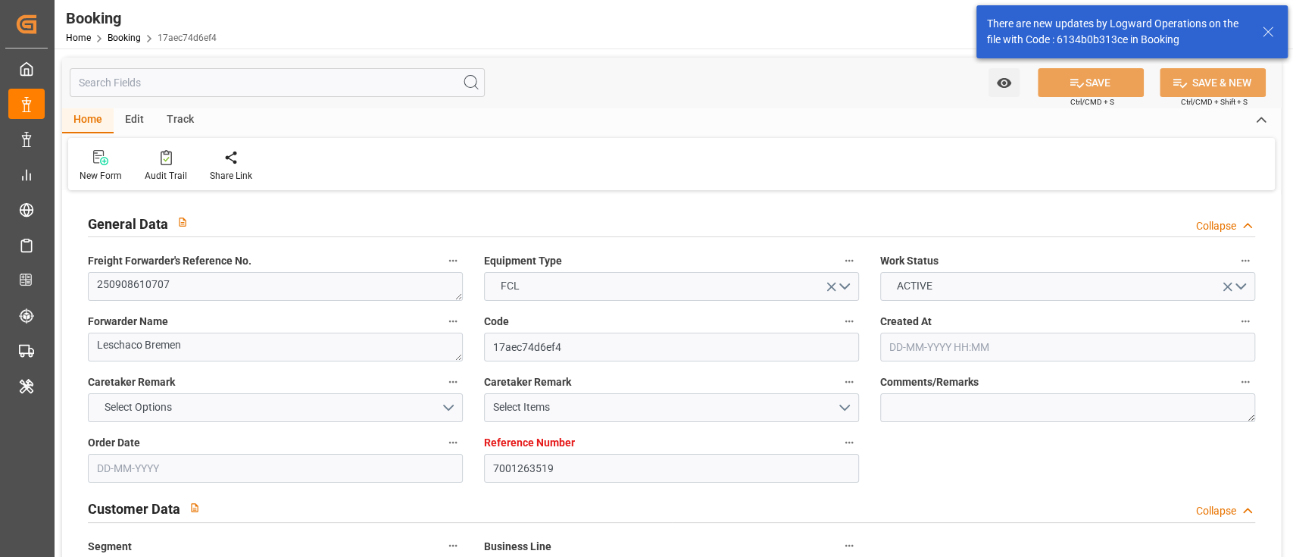
type input "[DATE]"
type input "[DATE] 00:00"
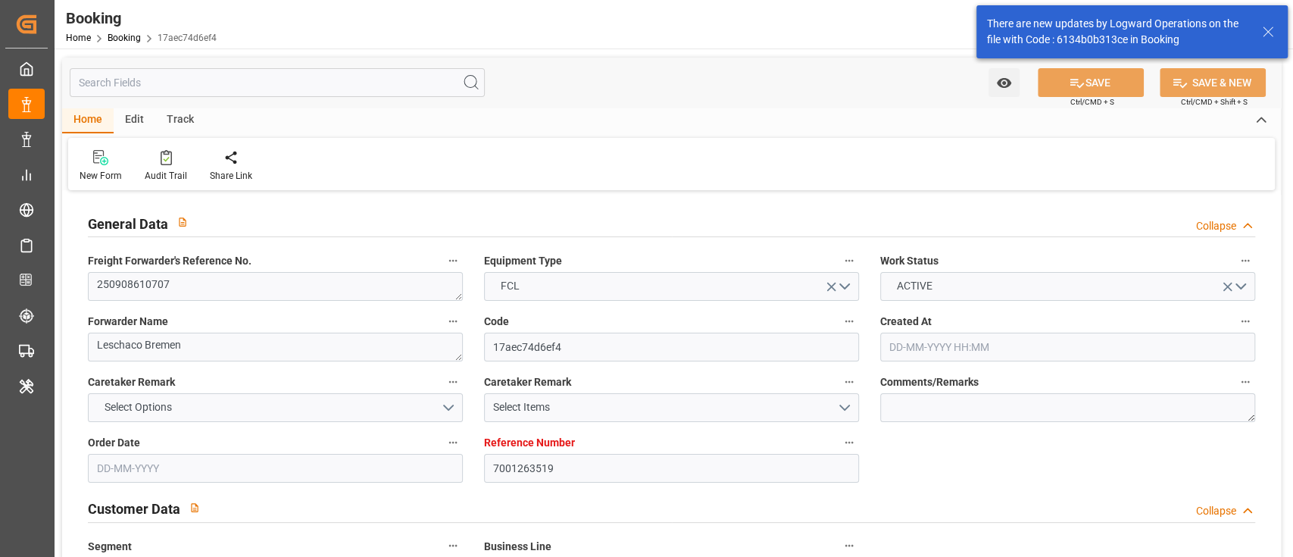
type input "[DATE] 08:38"
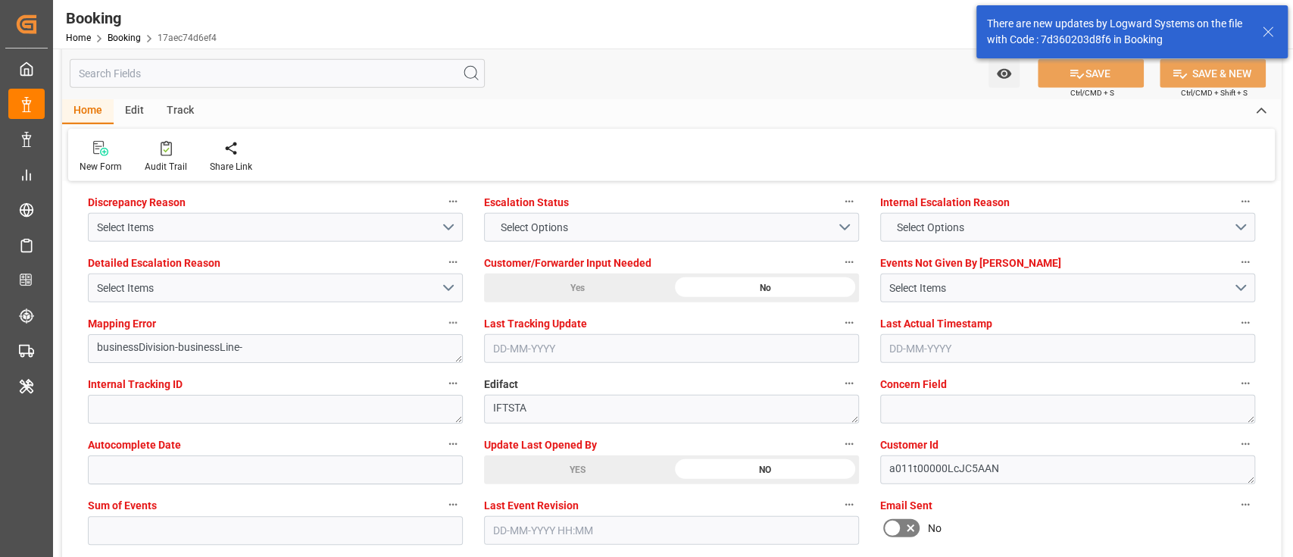
scroll to position [2726, 0]
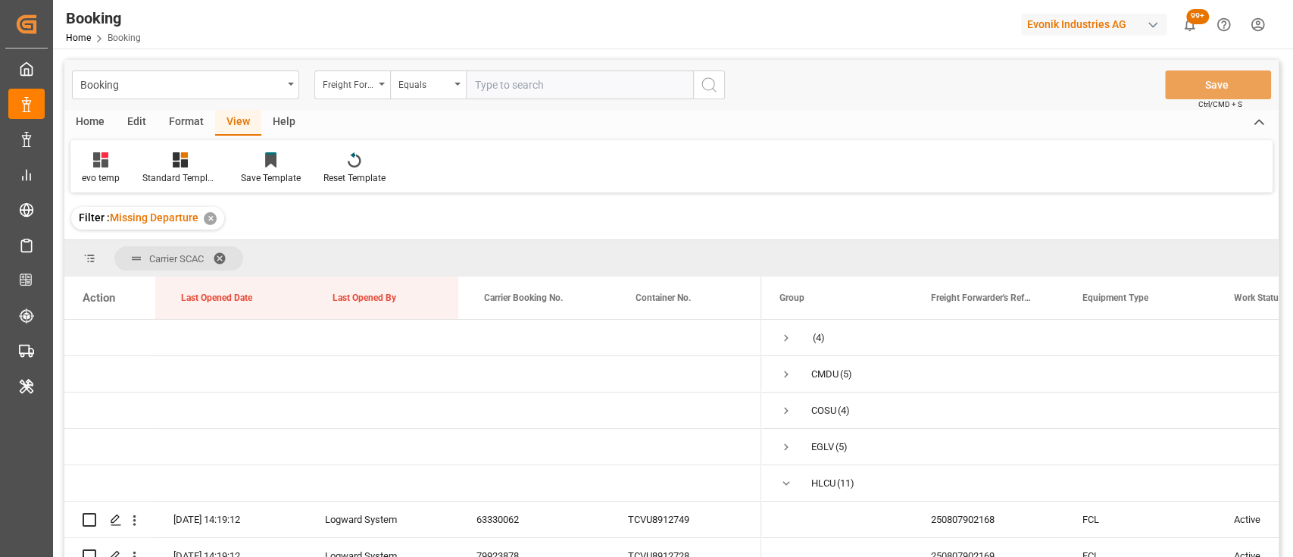
scroll to position [326, 0]
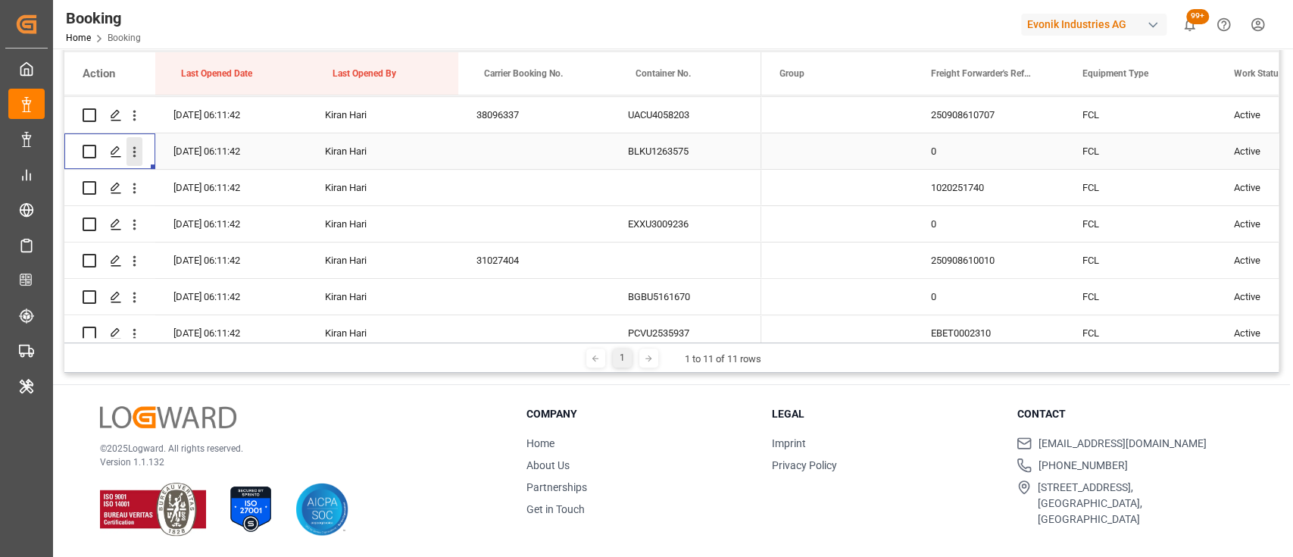
click at [134, 154] on icon "open menu" at bounding box center [134, 152] width 3 height 11
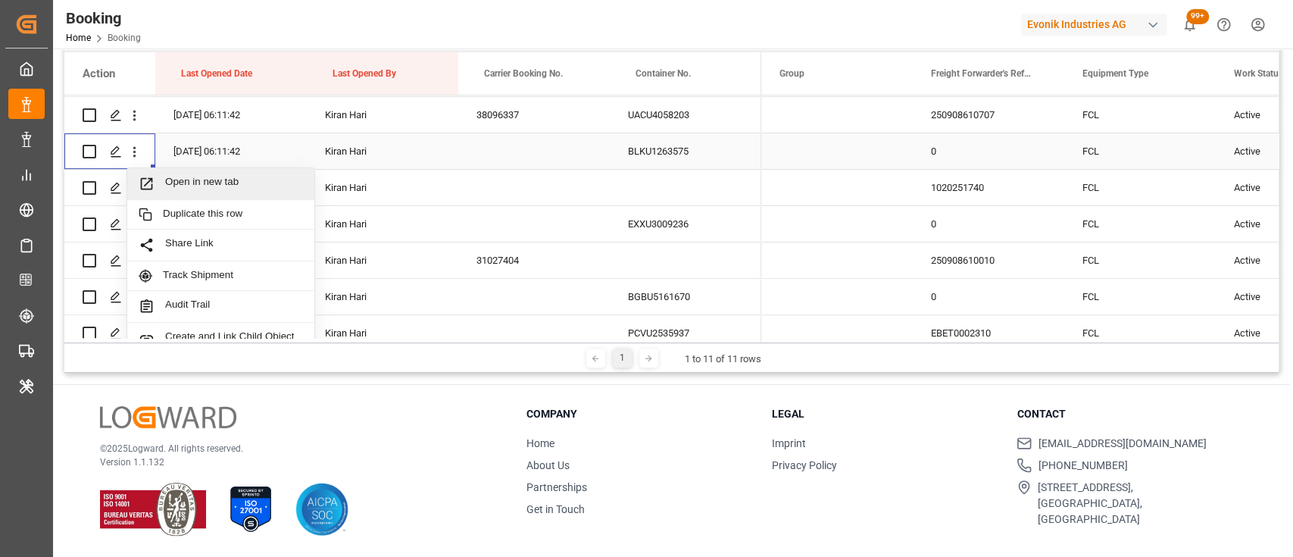
click at [192, 180] on span "Open in new tab" at bounding box center [234, 184] width 138 height 16
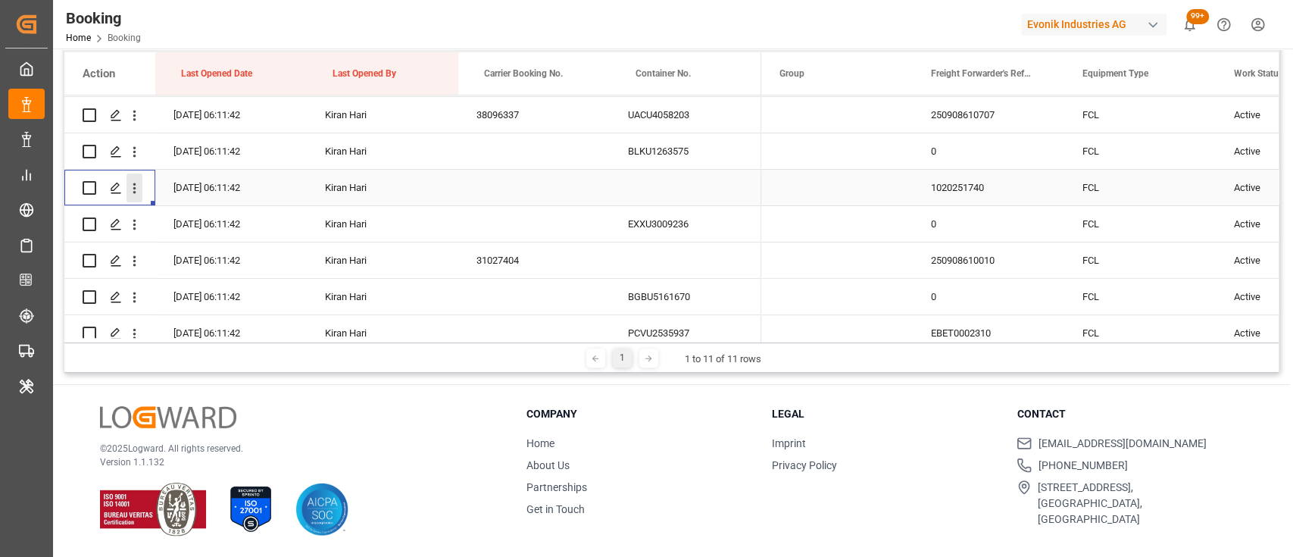
click at [136, 194] on icon "open menu" at bounding box center [134, 188] width 16 height 16
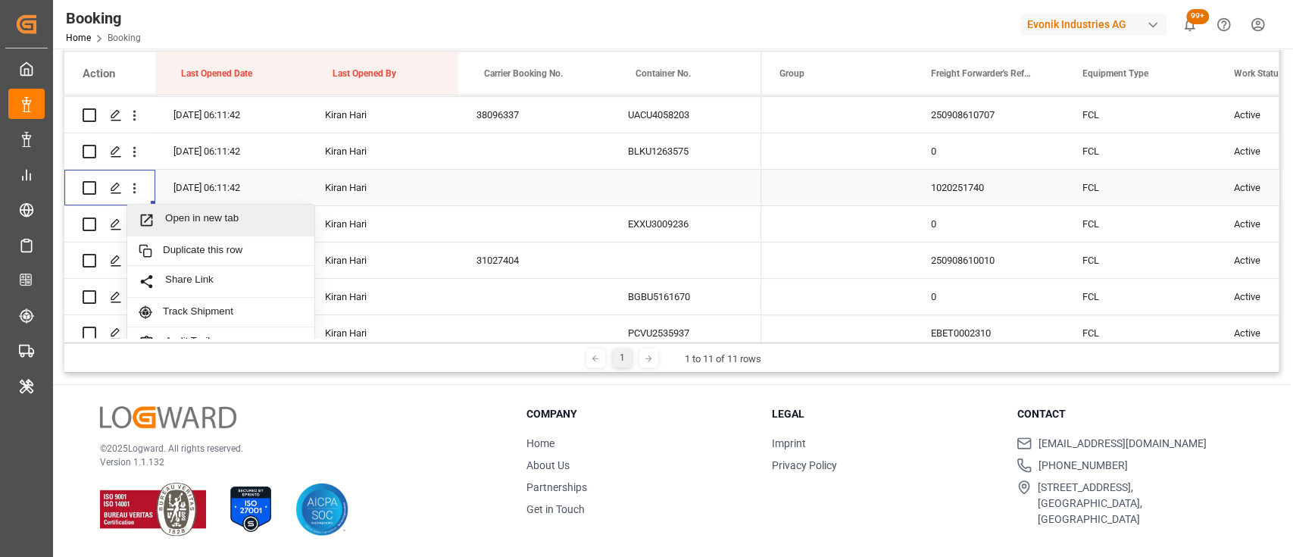
click at [202, 218] on span "Open in new tab" at bounding box center [234, 220] width 138 height 16
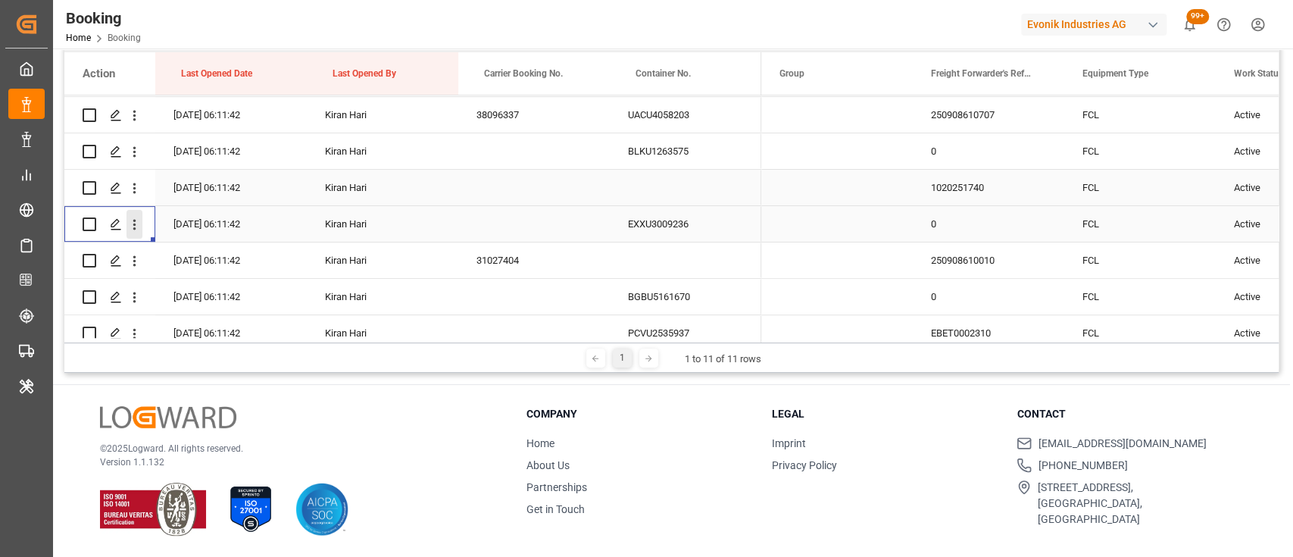
click at [132, 221] on icon "open menu" at bounding box center [134, 225] width 16 height 16
click at [182, 257] on span "Open in new tab" at bounding box center [234, 256] width 138 height 16
click at [136, 270] on button "open menu" at bounding box center [134, 260] width 16 height 29
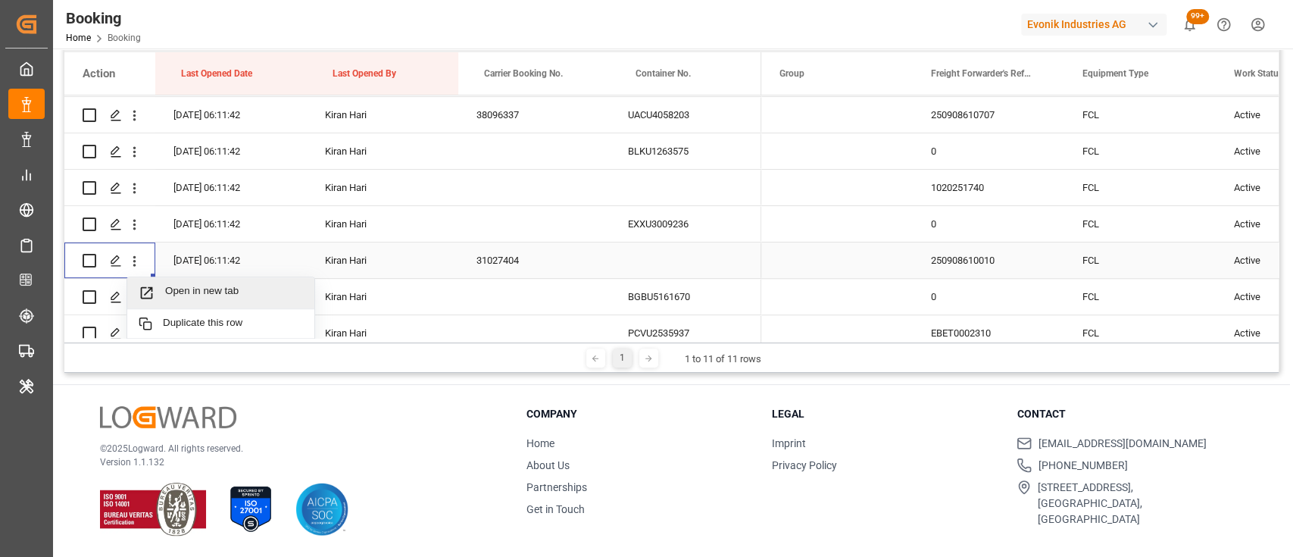
click at [189, 290] on span "Open in new tab" at bounding box center [234, 293] width 138 height 16
click at [134, 289] on icon "open menu" at bounding box center [134, 297] width 16 height 16
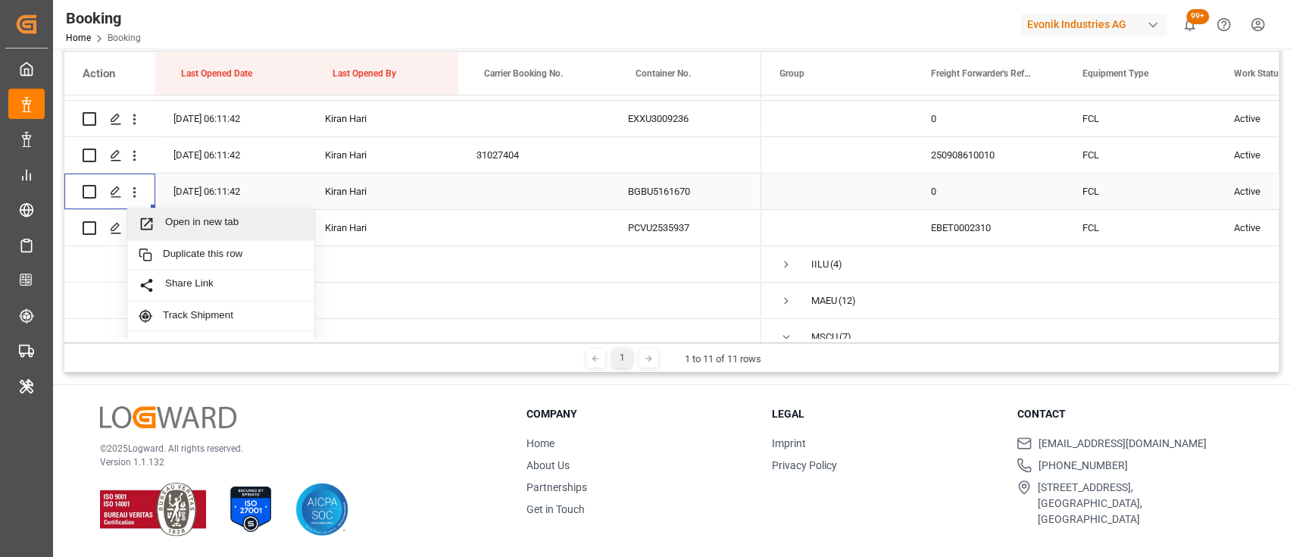
click at [174, 217] on span "Open in new tab" at bounding box center [234, 224] width 138 height 16
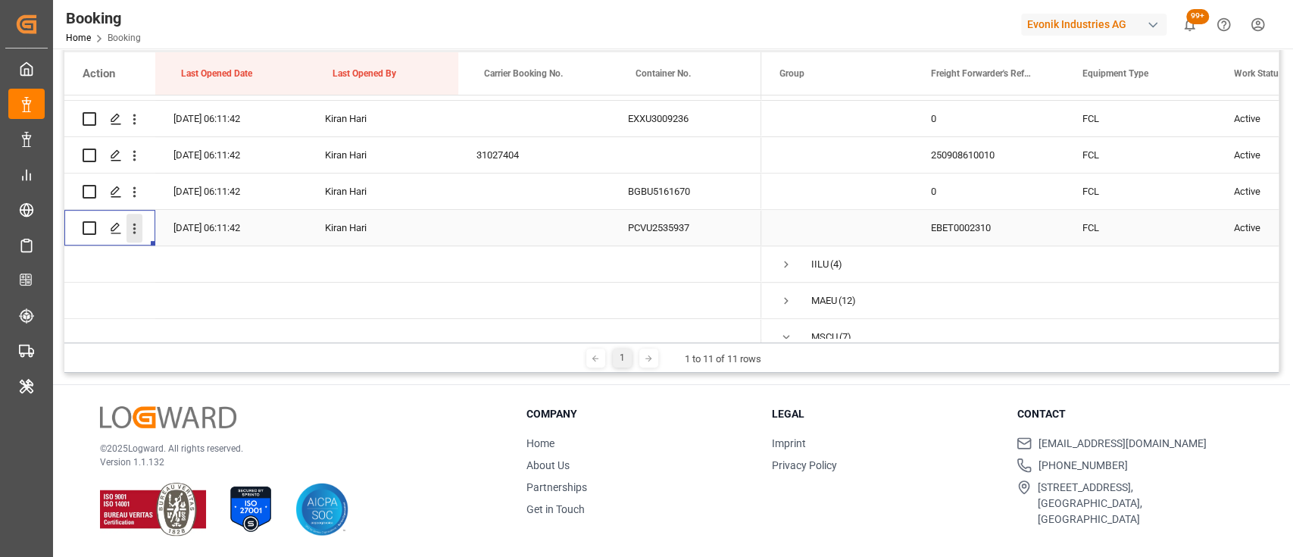
click at [139, 222] on icon "open menu" at bounding box center [134, 228] width 16 height 16
click at [194, 252] on span "Open in new tab" at bounding box center [234, 260] width 138 height 16
click at [134, 125] on icon "open menu" at bounding box center [134, 119] width 3 height 11
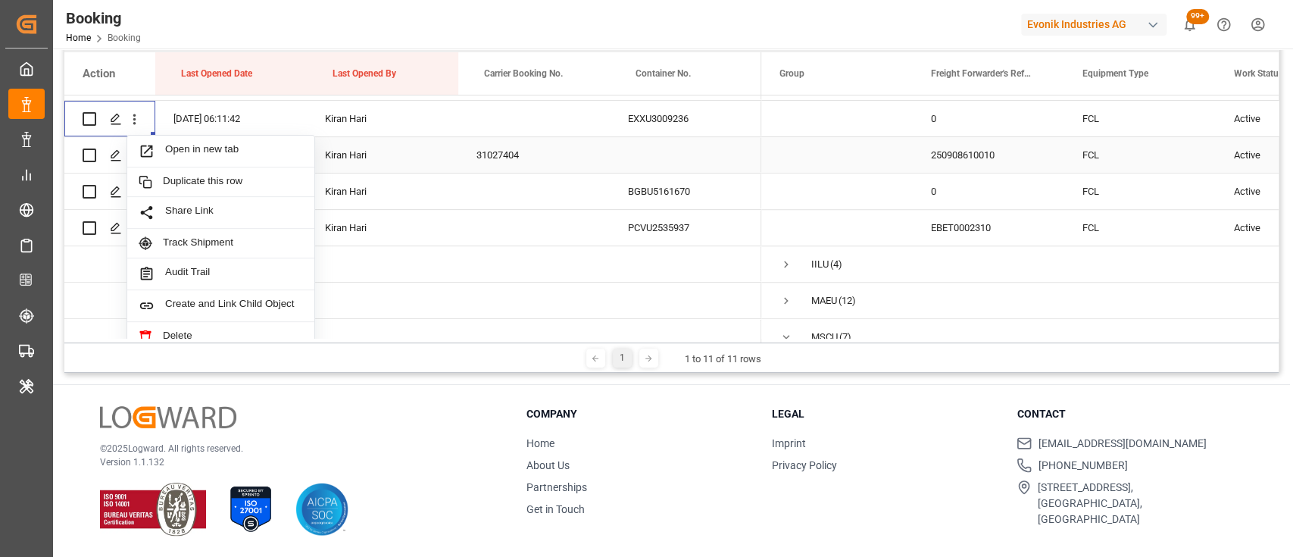
scroll to position [389, 0]
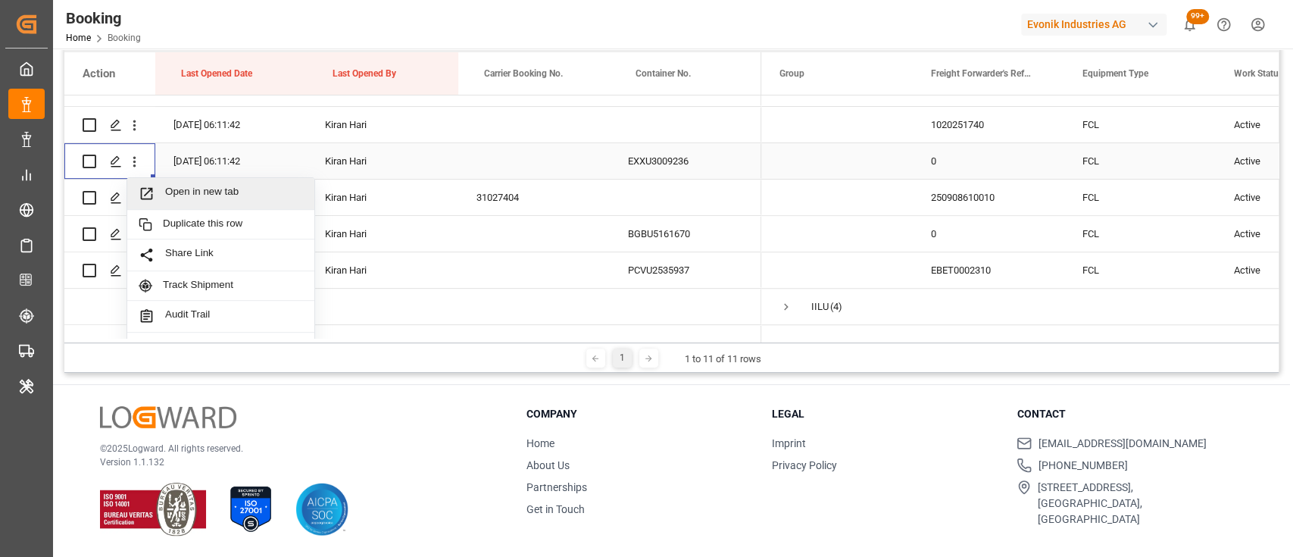
click at [196, 192] on span "Open in new tab" at bounding box center [234, 194] width 138 height 16
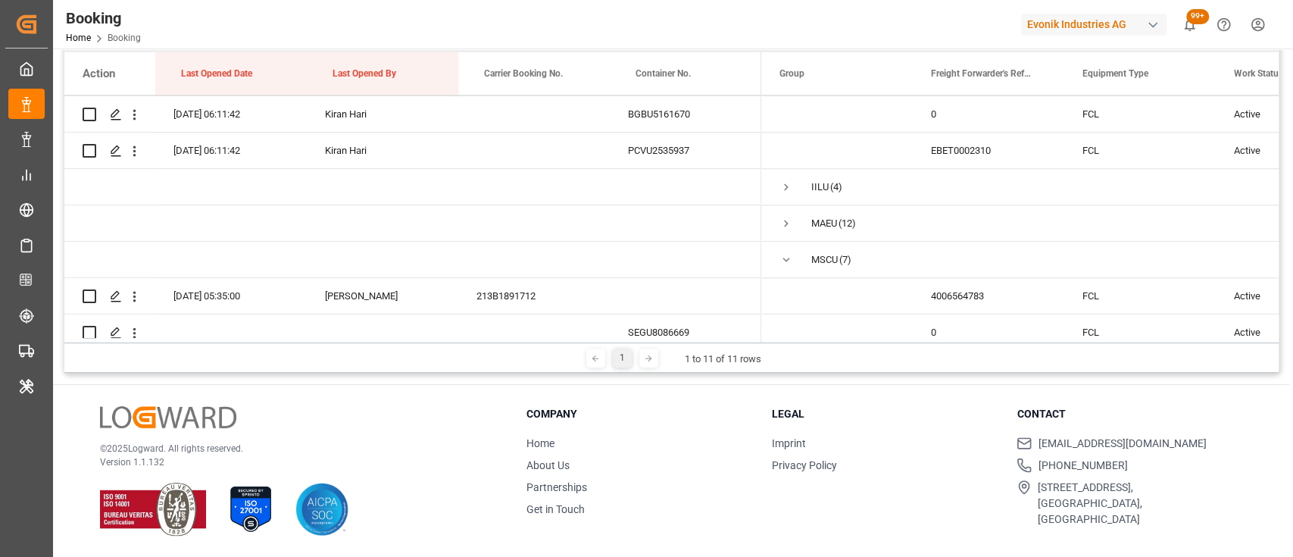
scroll to position [520, 0]
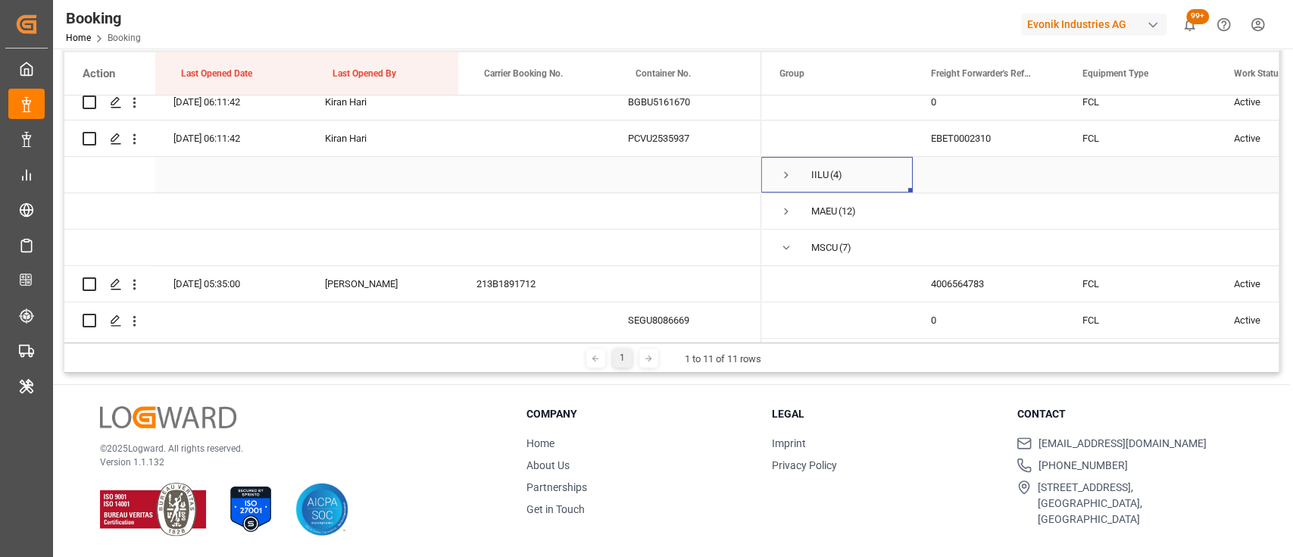
click at [785, 172] on span "Press SPACE to select this row." at bounding box center [786, 175] width 14 height 14
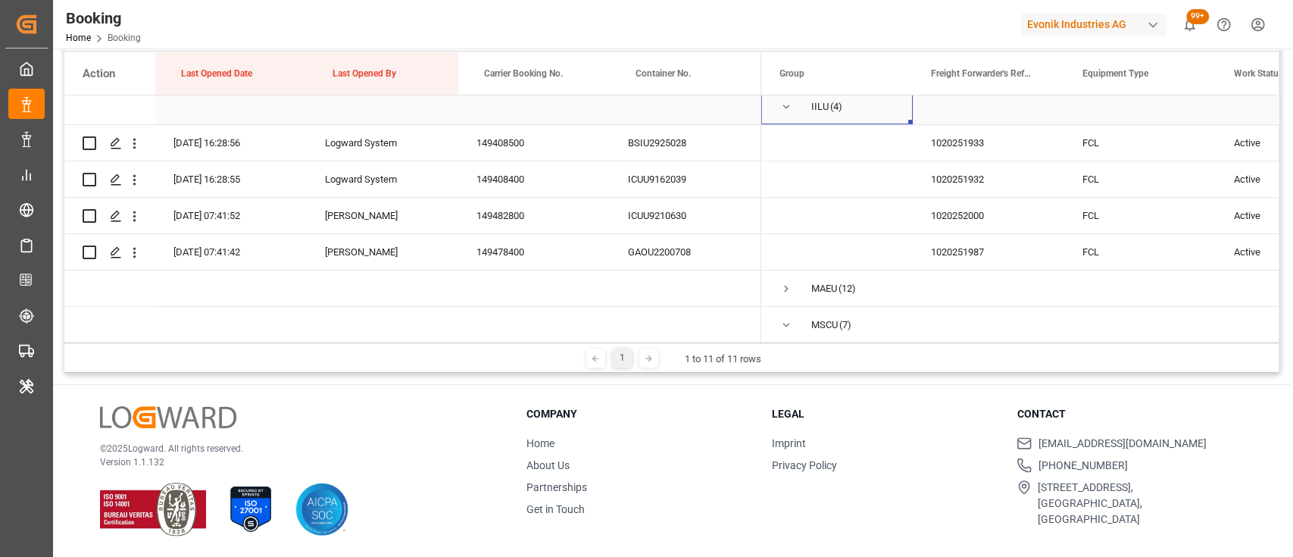
scroll to position [591, 0]
click at [134, 147] on icon "open menu" at bounding box center [134, 141] width 16 height 16
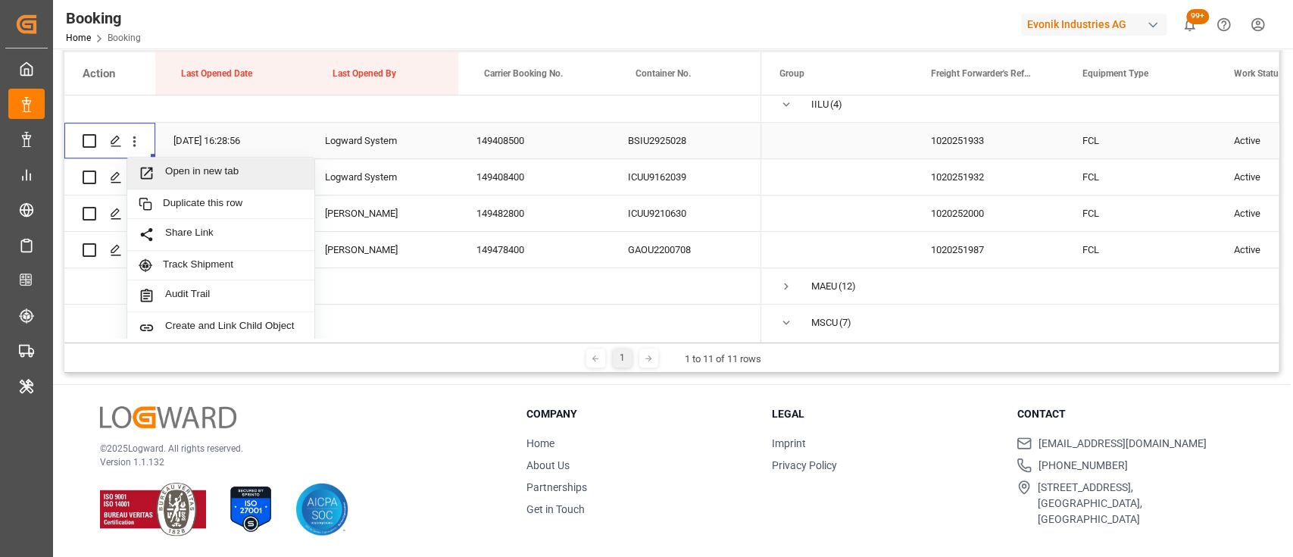
click at [200, 183] on div "Open in new tab" at bounding box center [220, 174] width 187 height 32
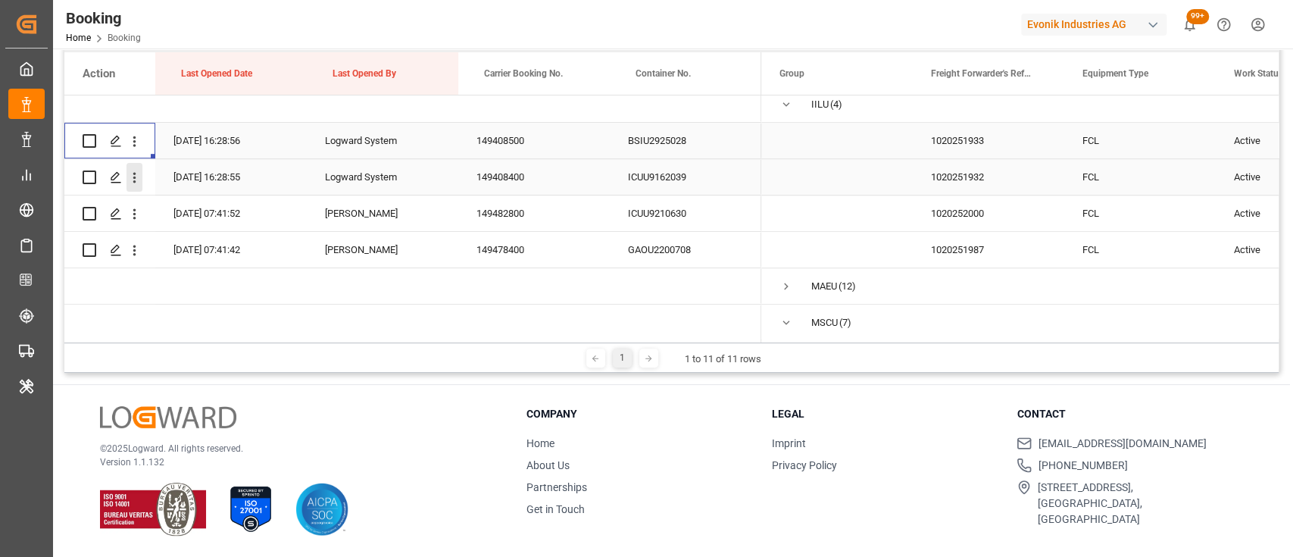
click at [141, 179] on icon "open menu" at bounding box center [134, 178] width 16 height 16
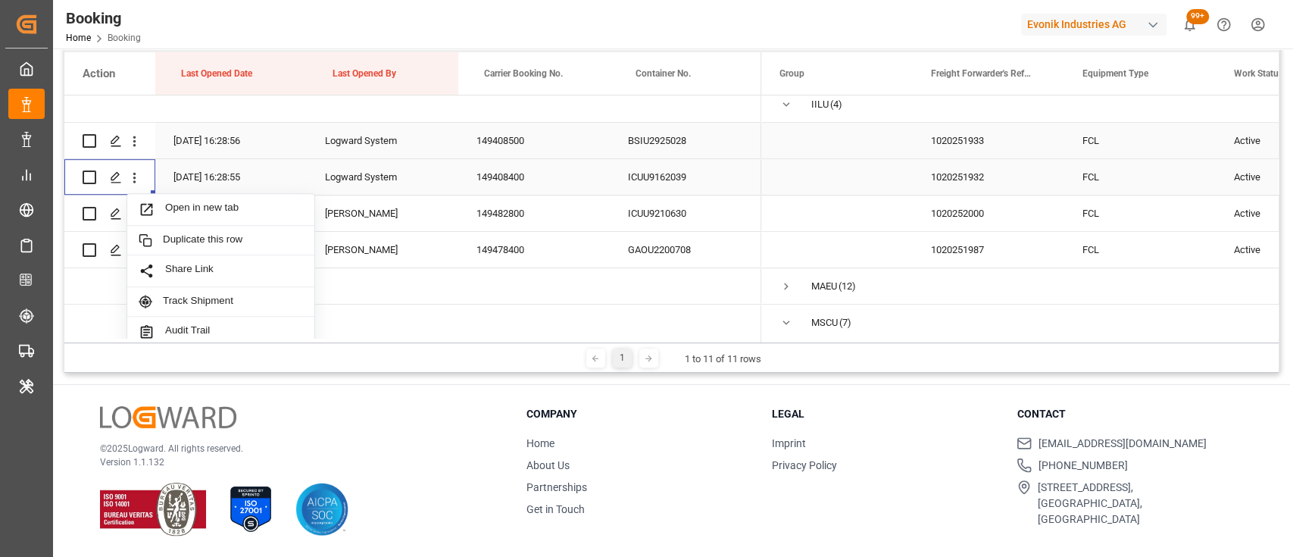
click at [180, 209] on span "Open in new tab" at bounding box center [234, 209] width 138 height 16
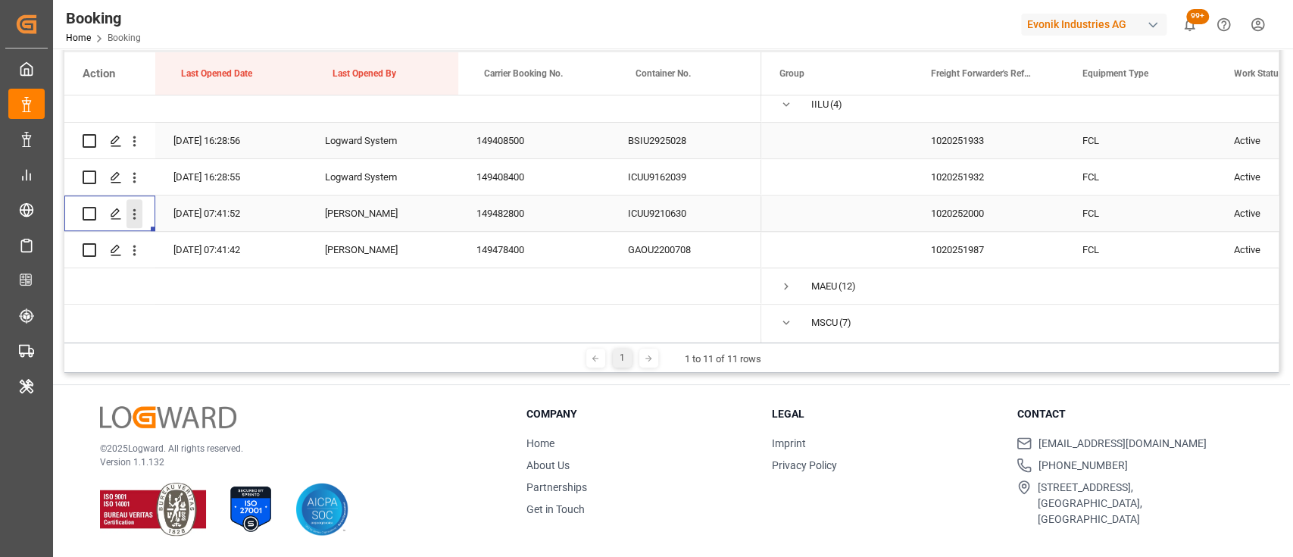
click at [133, 220] on icon "open menu" at bounding box center [134, 214] width 16 height 16
click at [191, 249] on span "Open in new tab" at bounding box center [234, 246] width 138 height 16
click at [133, 258] on button "open menu" at bounding box center [134, 250] width 16 height 29
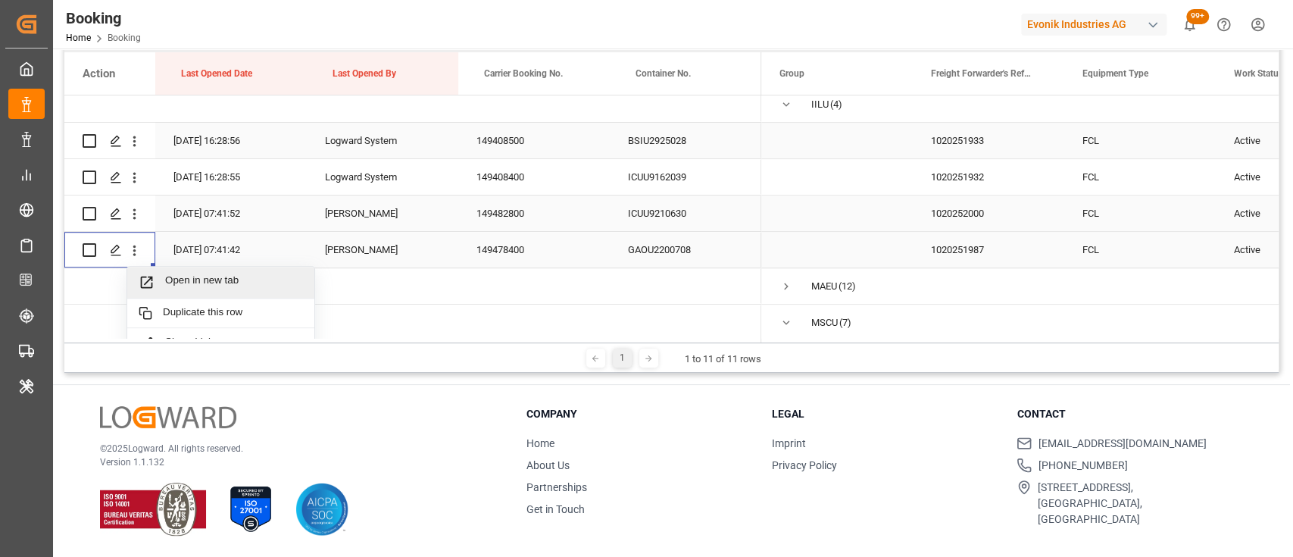
click at [177, 282] on span "Open in new tab" at bounding box center [234, 282] width 138 height 16
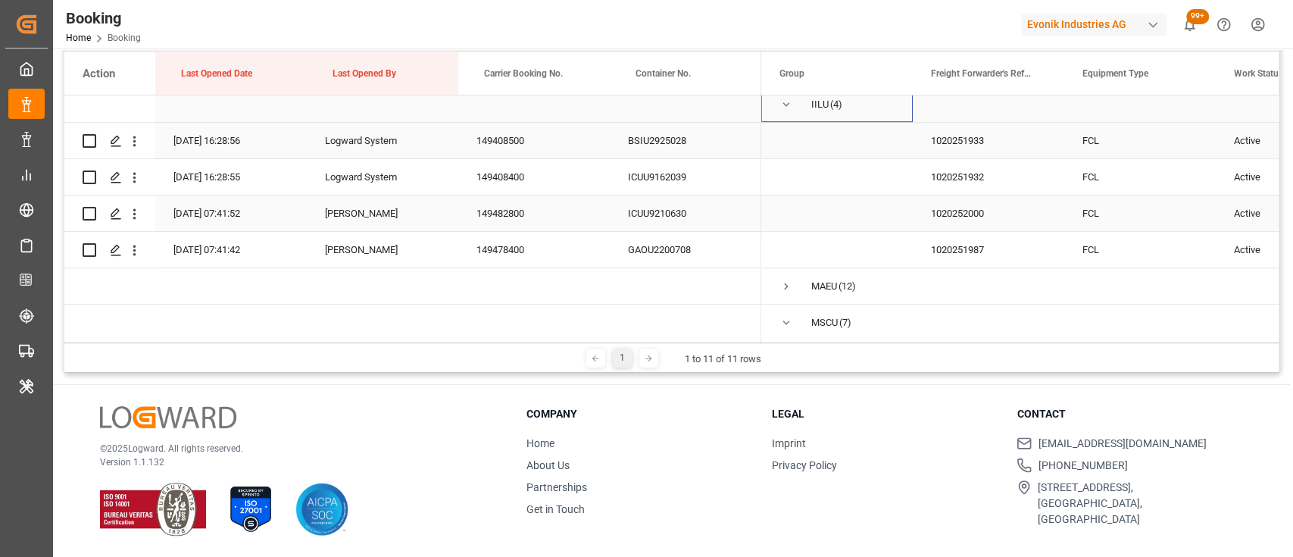
click at [782, 111] on span "Press SPACE to select this row." at bounding box center [786, 105] width 14 height 14
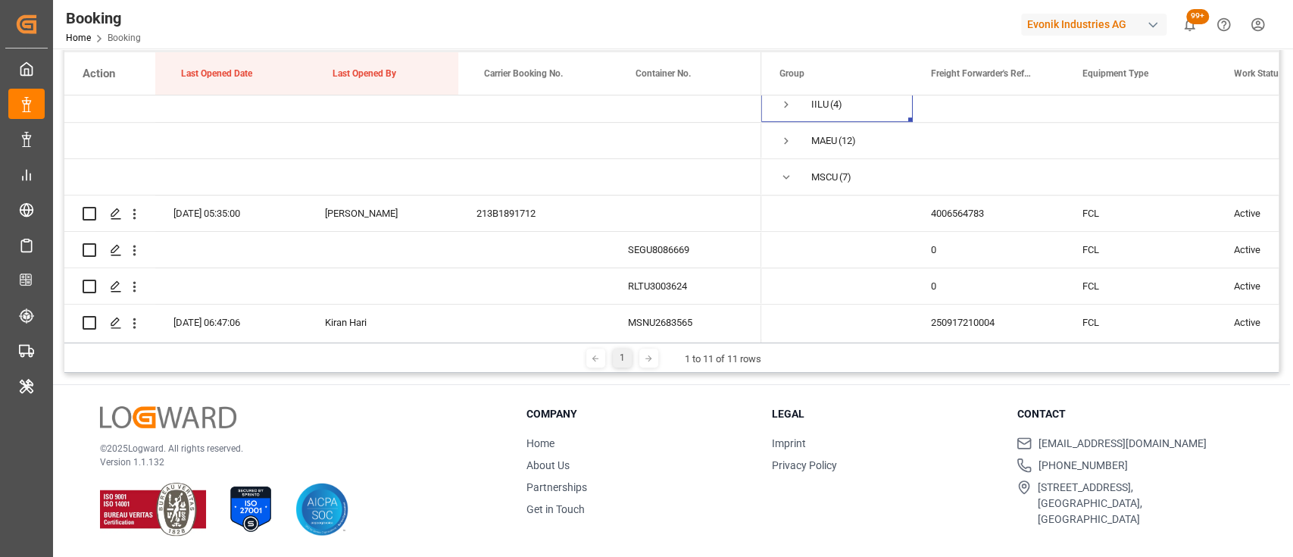
scroll to position [0, 0]
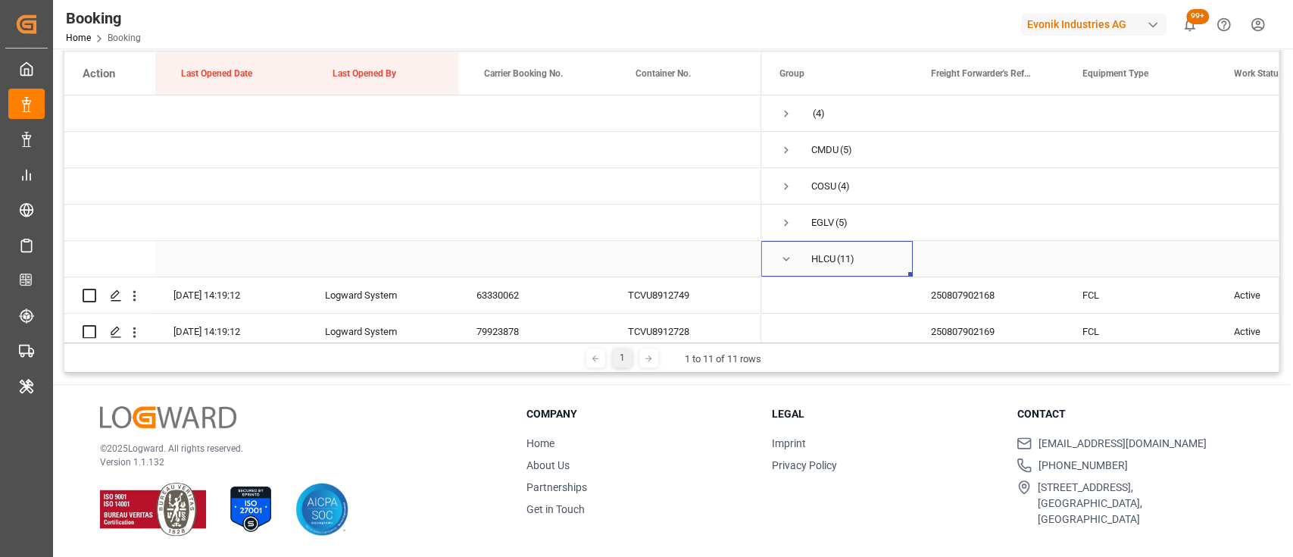
click at [783, 264] on span "Press SPACE to select this row." at bounding box center [786, 259] width 14 height 14
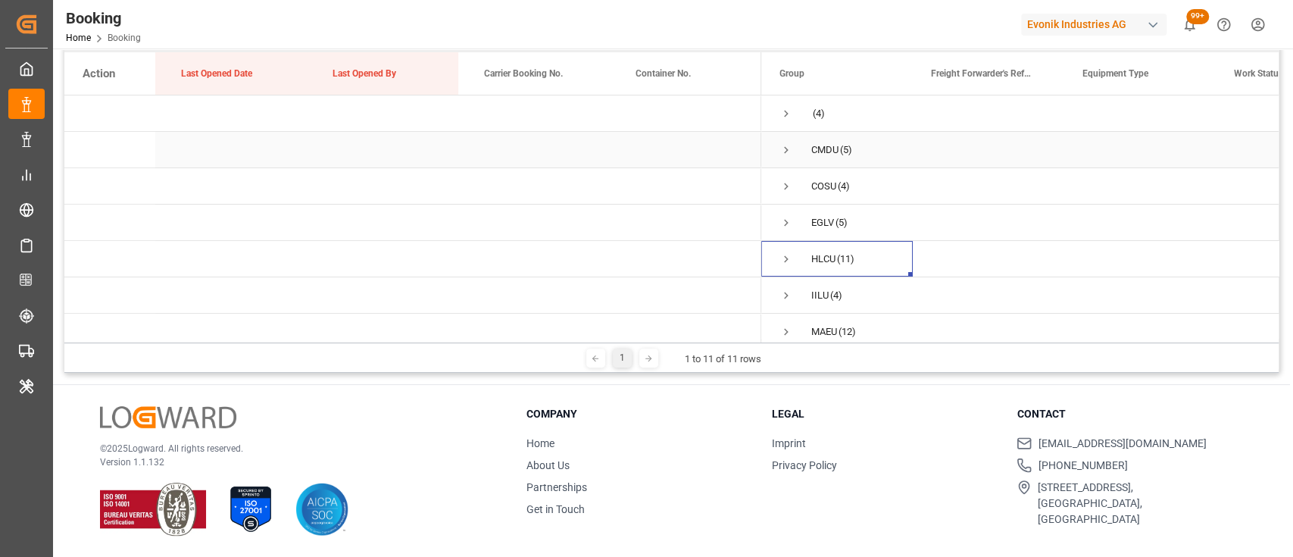
click at [787, 148] on span "Press SPACE to select this row." at bounding box center [786, 150] width 14 height 14
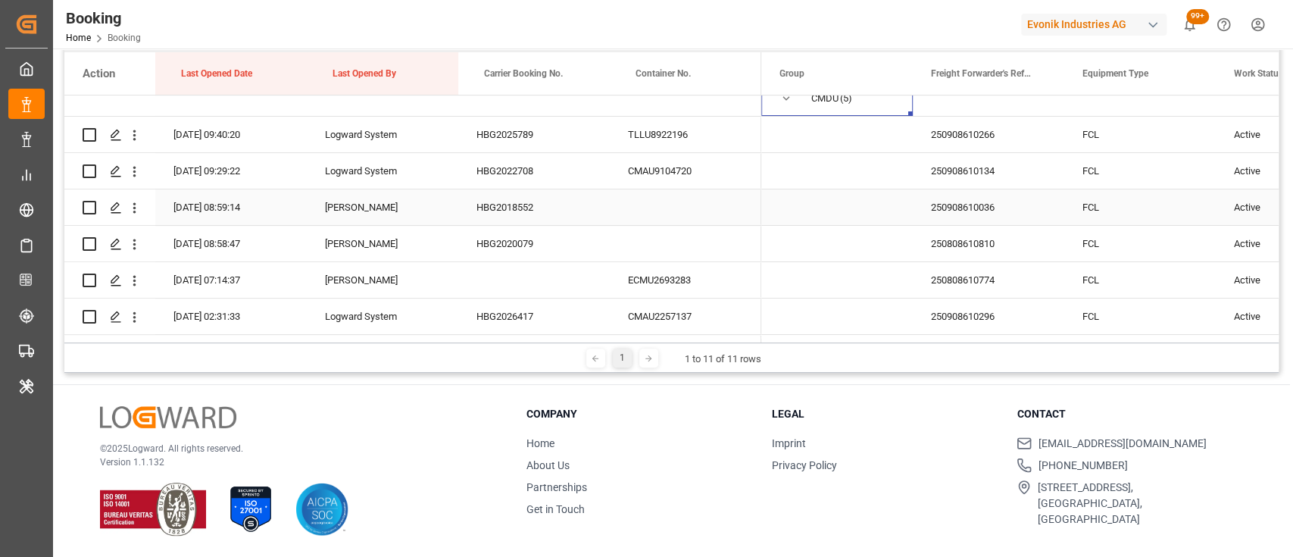
scroll to position [52, 0]
click at [138, 139] on icon "open menu" at bounding box center [134, 134] width 16 height 16
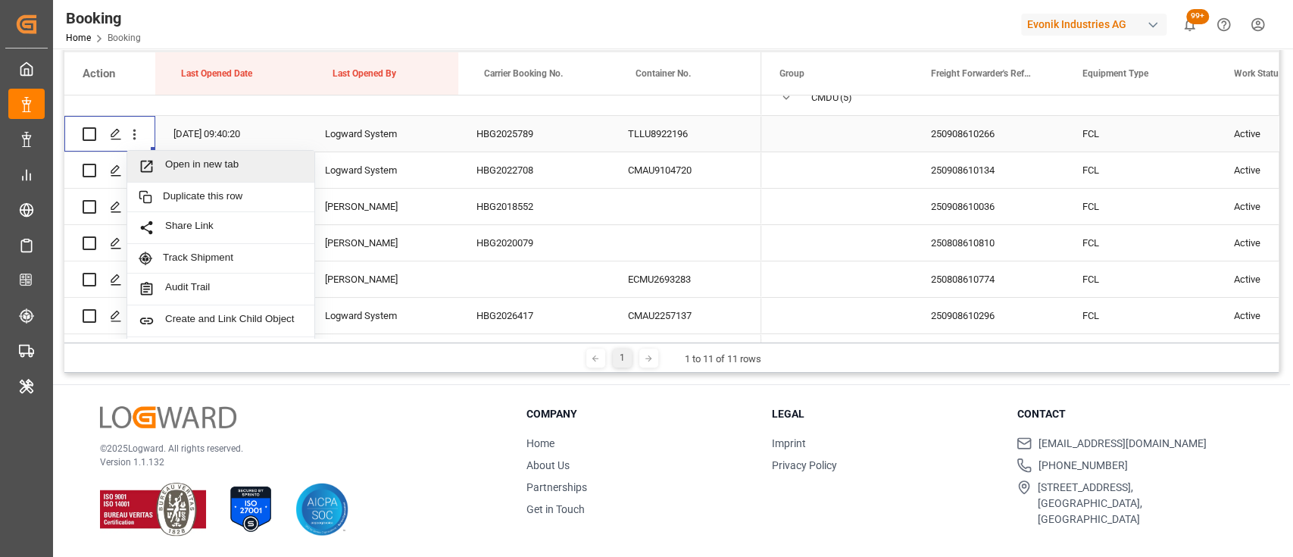
click at [189, 164] on span "Open in new tab" at bounding box center [234, 166] width 138 height 16
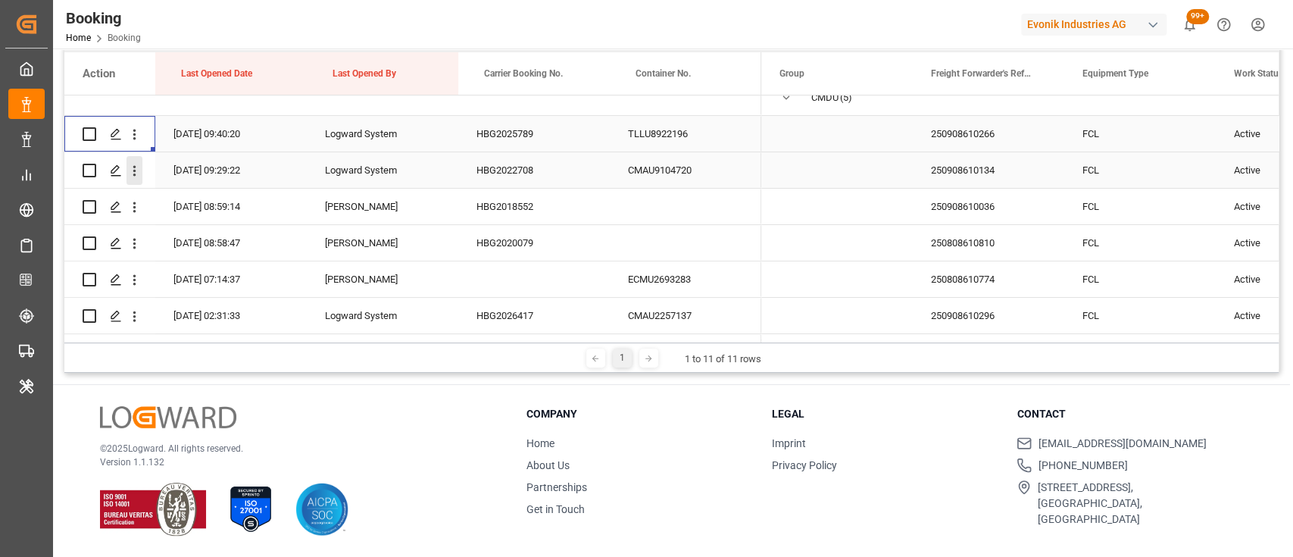
click at [141, 174] on icon "open menu" at bounding box center [134, 171] width 16 height 16
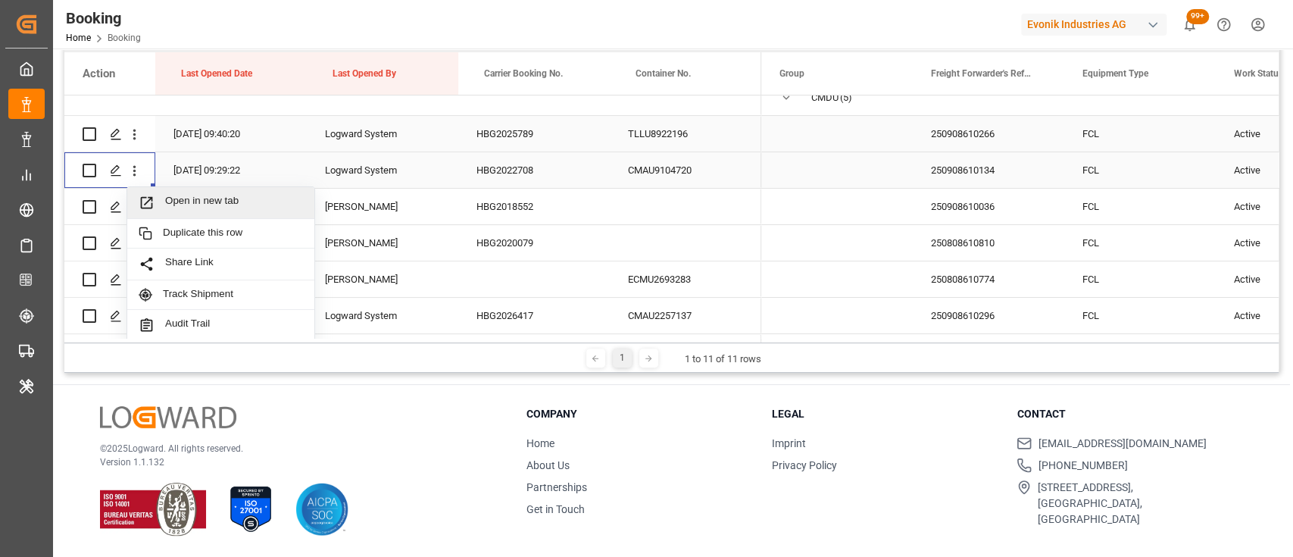
click at [182, 192] on div "Open in new tab" at bounding box center [220, 203] width 187 height 32
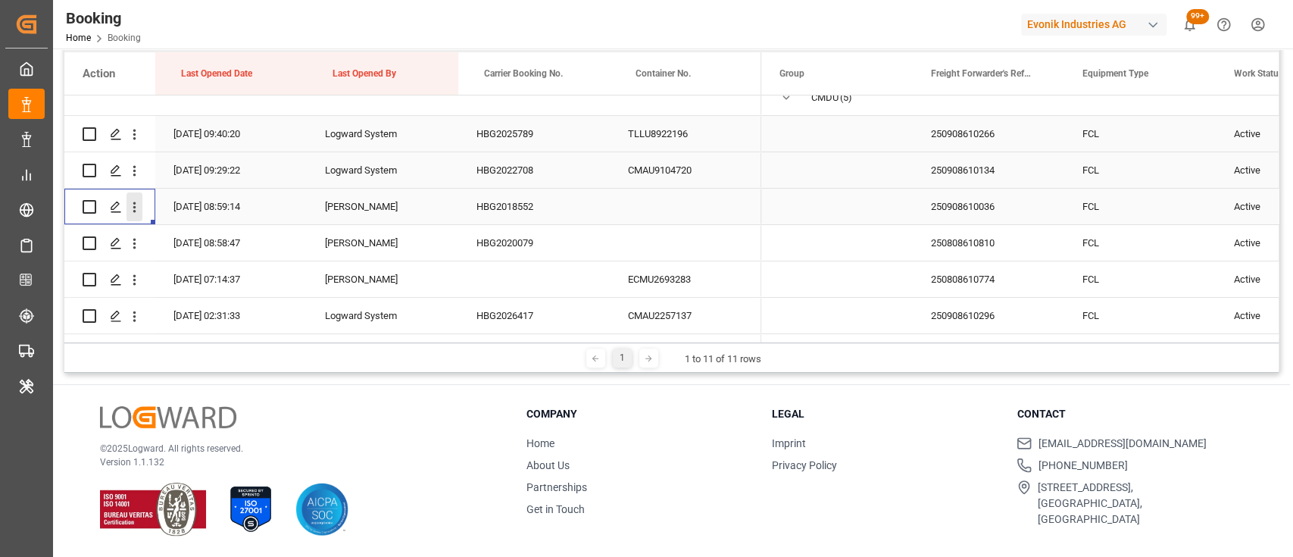
click at [134, 211] on icon "open menu" at bounding box center [134, 207] width 3 height 11
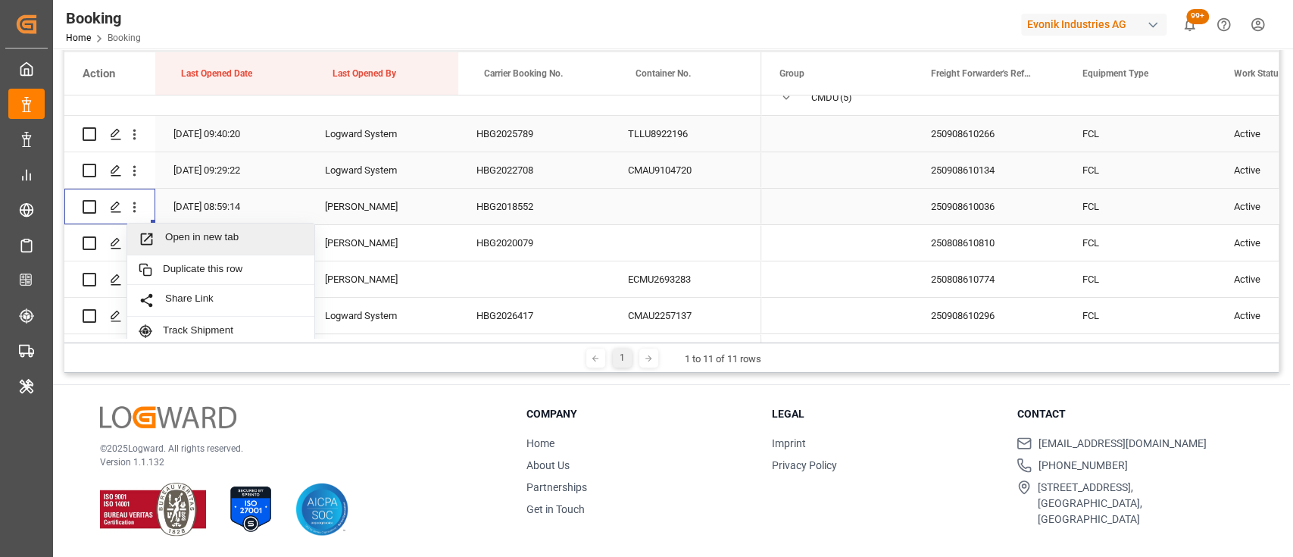
click at [186, 236] on span "Open in new tab" at bounding box center [234, 239] width 138 height 16
click at [131, 249] on icon "open menu" at bounding box center [134, 244] width 16 height 16
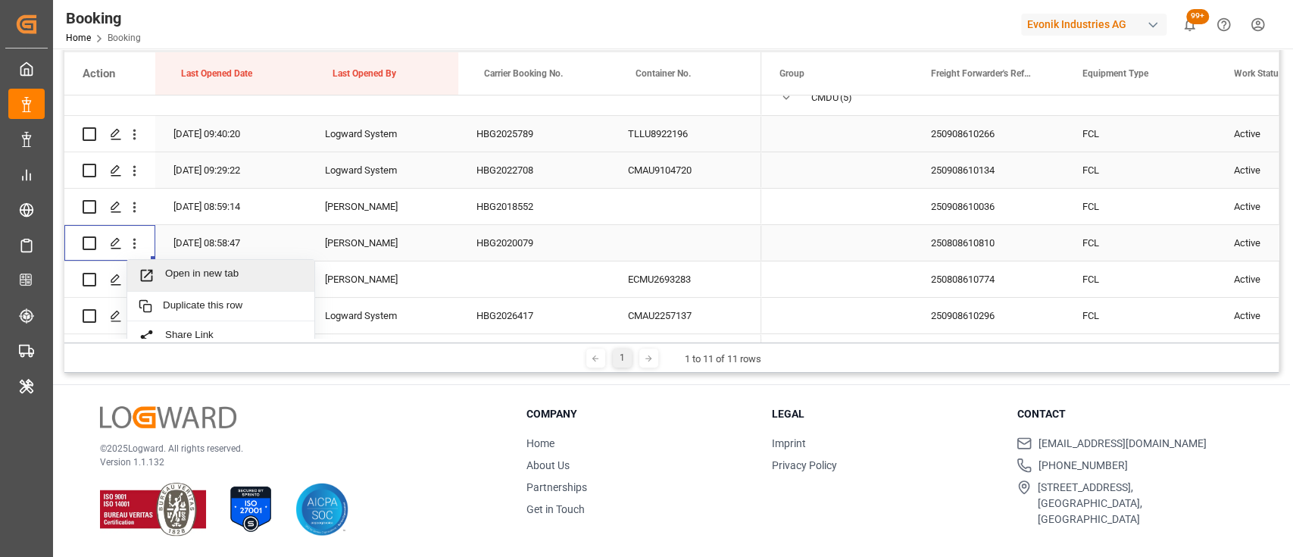
click at [175, 271] on span "Open in new tab" at bounding box center [234, 275] width 138 height 16
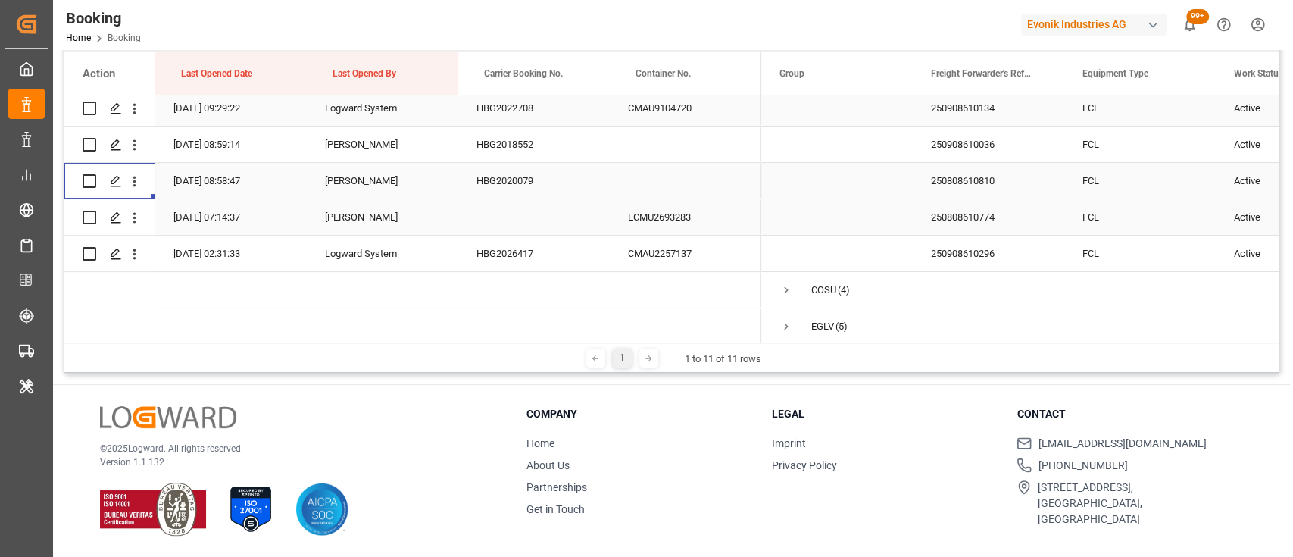
scroll to position [115, 0]
click at [138, 223] on icon "open menu" at bounding box center [134, 217] width 16 height 16
click at [185, 242] on span "Open in new tab" at bounding box center [234, 249] width 138 height 16
click at [132, 261] on icon "open menu" at bounding box center [134, 253] width 16 height 16
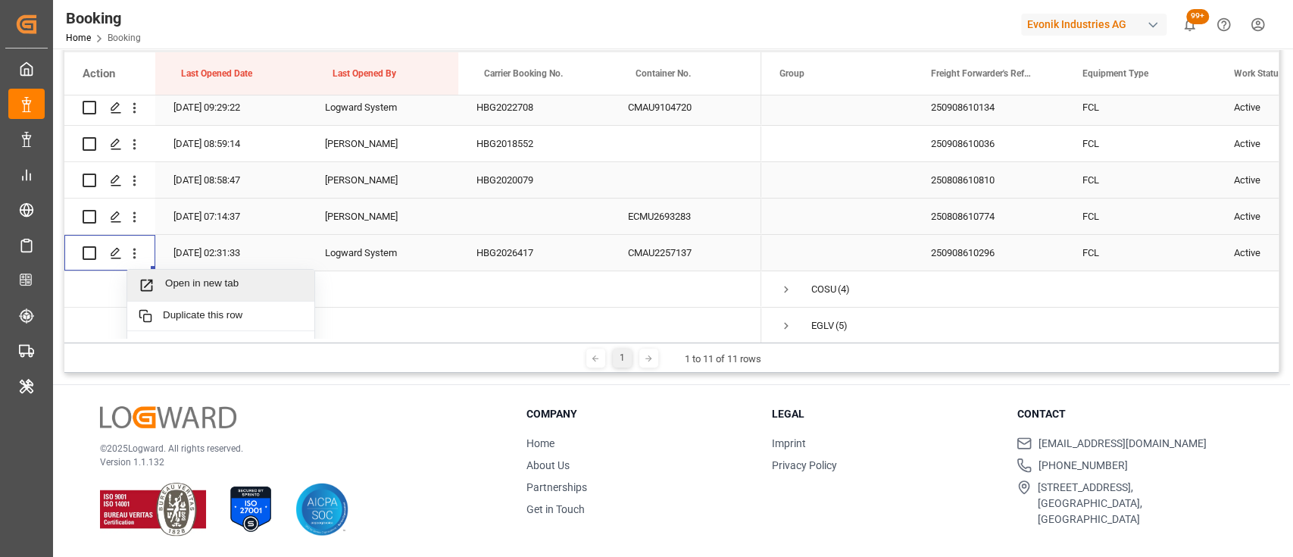
click at [173, 282] on span "Open in new tab" at bounding box center [234, 285] width 138 height 16
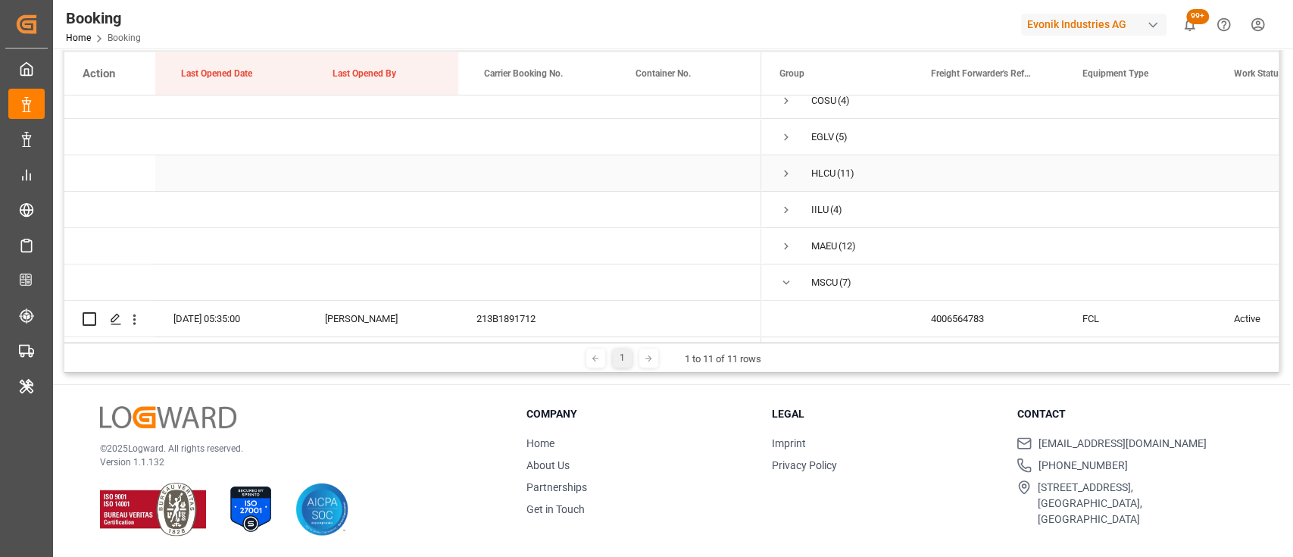
scroll to position [267, 0]
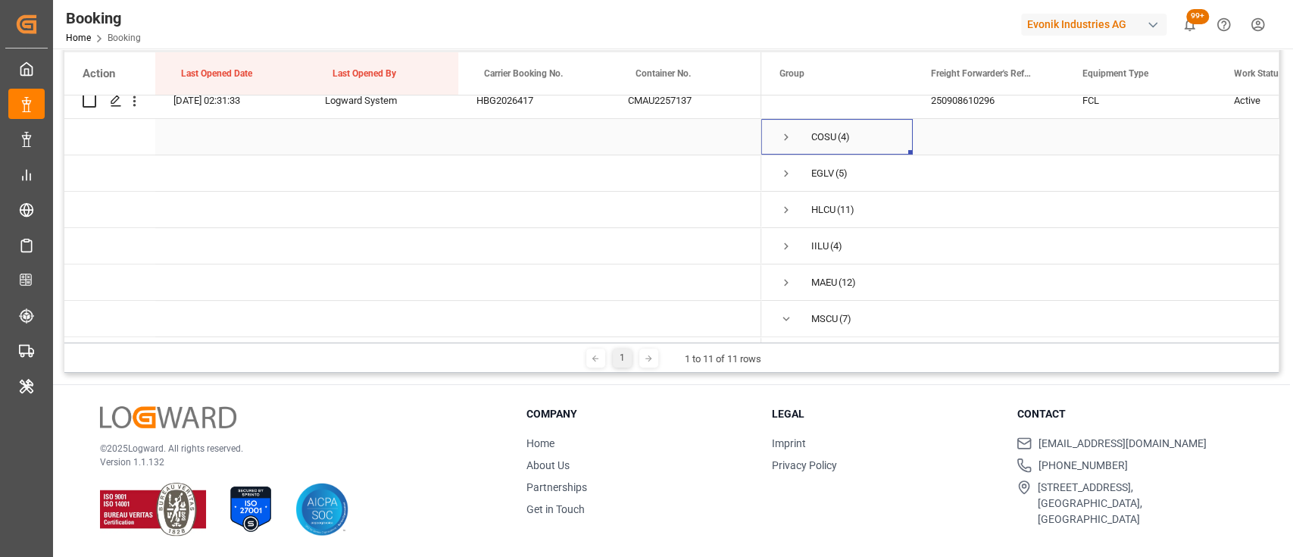
click at [784, 135] on span "Press SPACE to select this row." at bounding box center [786, 137] width 14 height 14
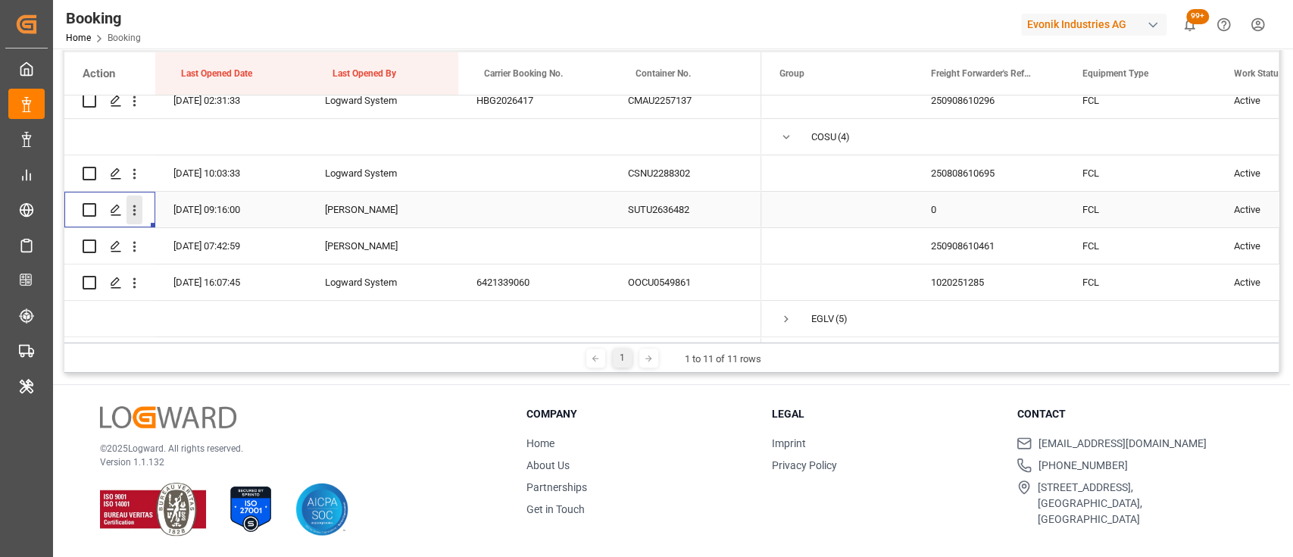
click at [137, 212] on icon "open menu" at bounding box center [134, 210] width 16 height 16
click at [185, 241] on span "Open in new tab" at bounding box center [234, 242] width 138 height 16
click at [139, 248] on icon "open menu" at bounding box center [134, 247] width 16 height 16
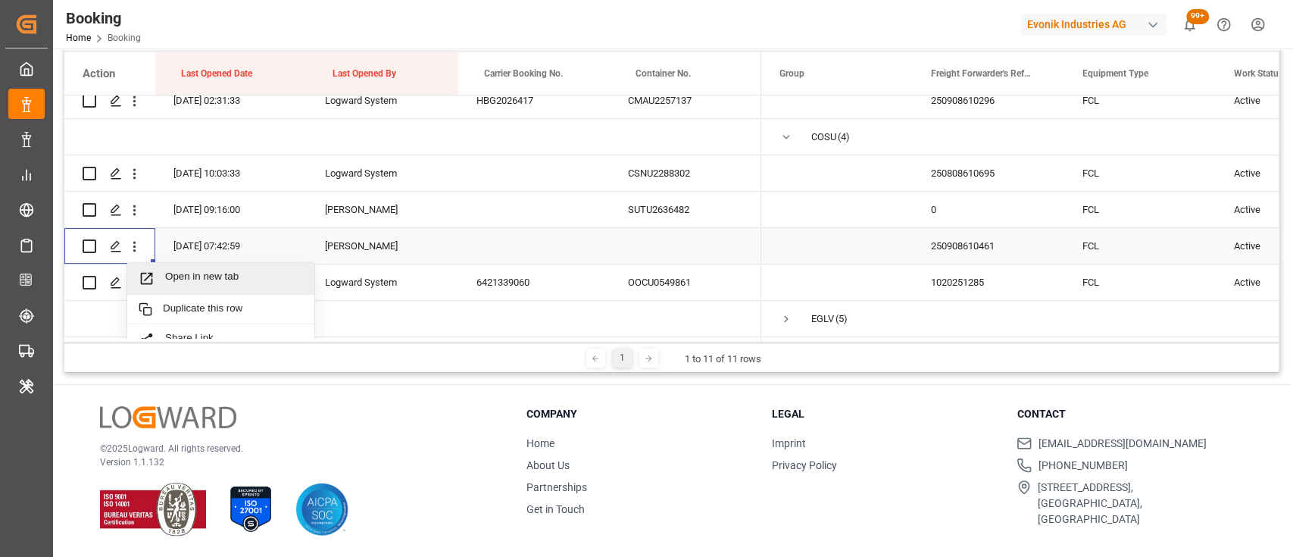
click at [194, 281] on span "Open in new tab" at bounding box center [234, 278] width 138 height 16
click at [133, 285] on icon "open menu" at bounding box center [134, 283] width 16 height 16
click at [175, 312] on span "Open in new tab" at bounding box center [234, 315] width 138 height 16
click at [136, 176] on icon "open menu" at bounding box center [134, 174] width 16 height 16
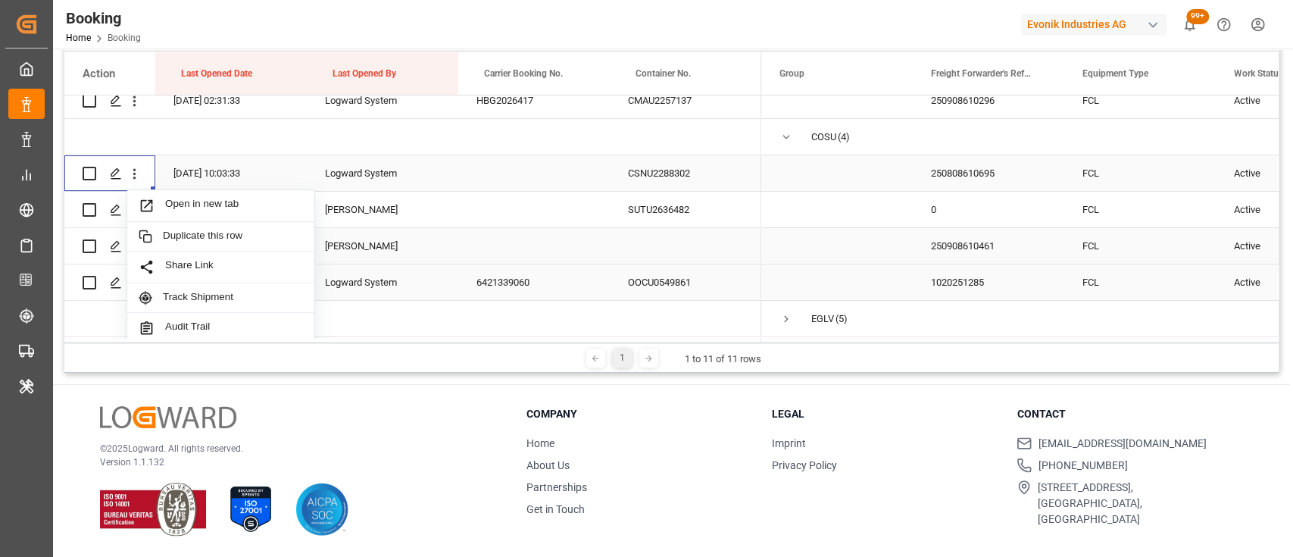
click at [195, 204] on span "Open in new tab" at bounding box center [234, 206] width 138 height 16
click at [783, 136] on span "Press SPACE to select this row." at bounding box center [786, 137] width 14 height 14
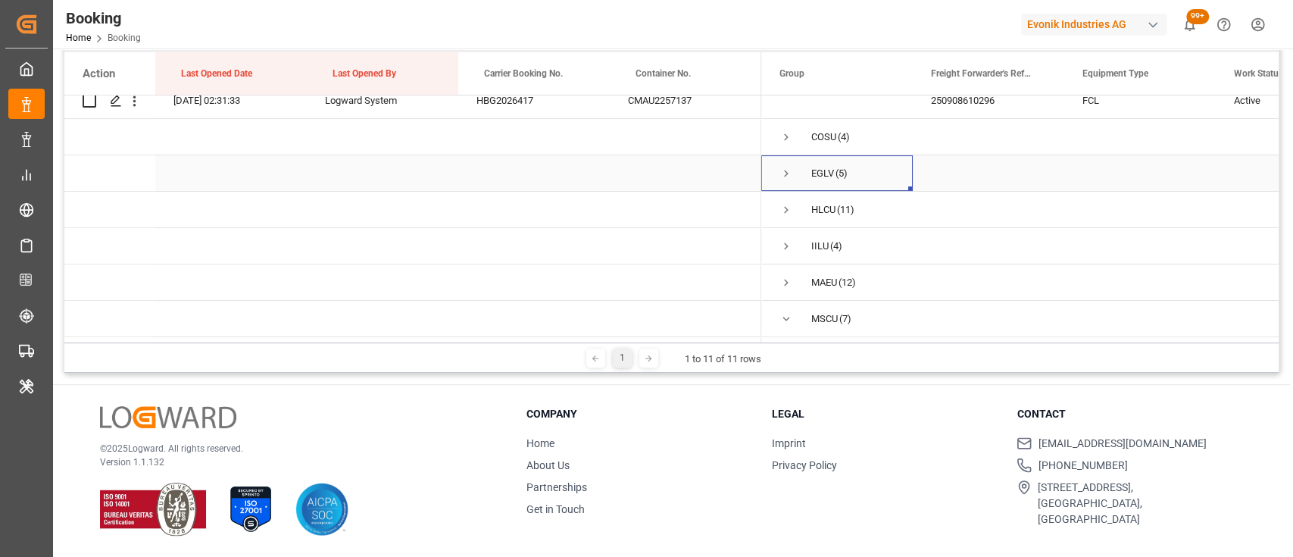
click at [787, 171] on span "Press SPACE to select this row." at bounding box center [786, 174] width 14 height 14
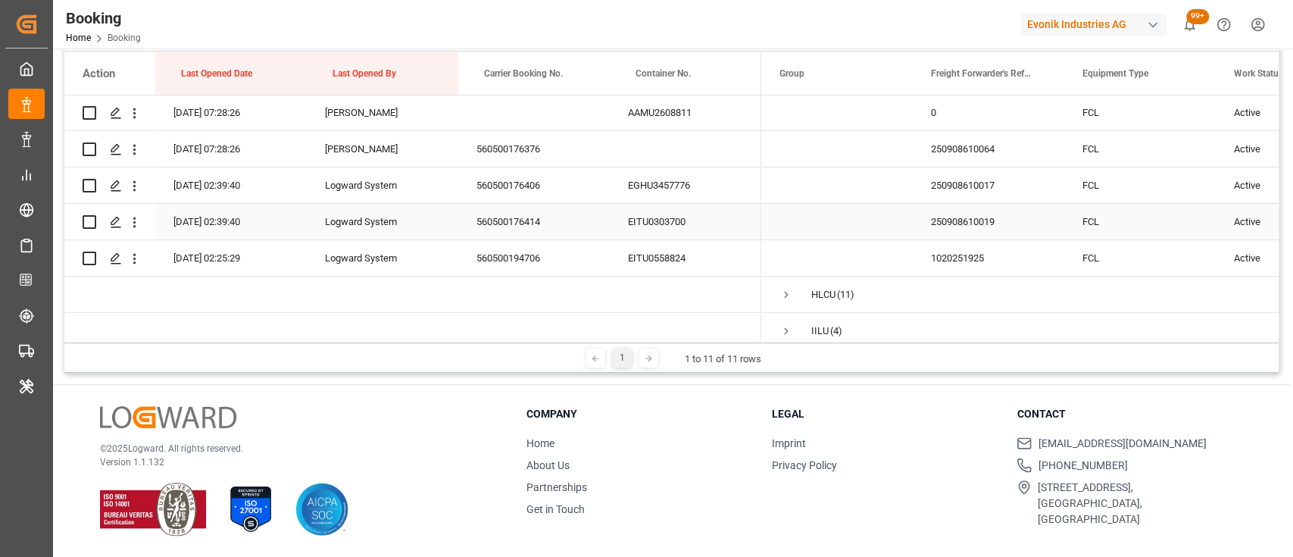
scroll to position [375, 0]
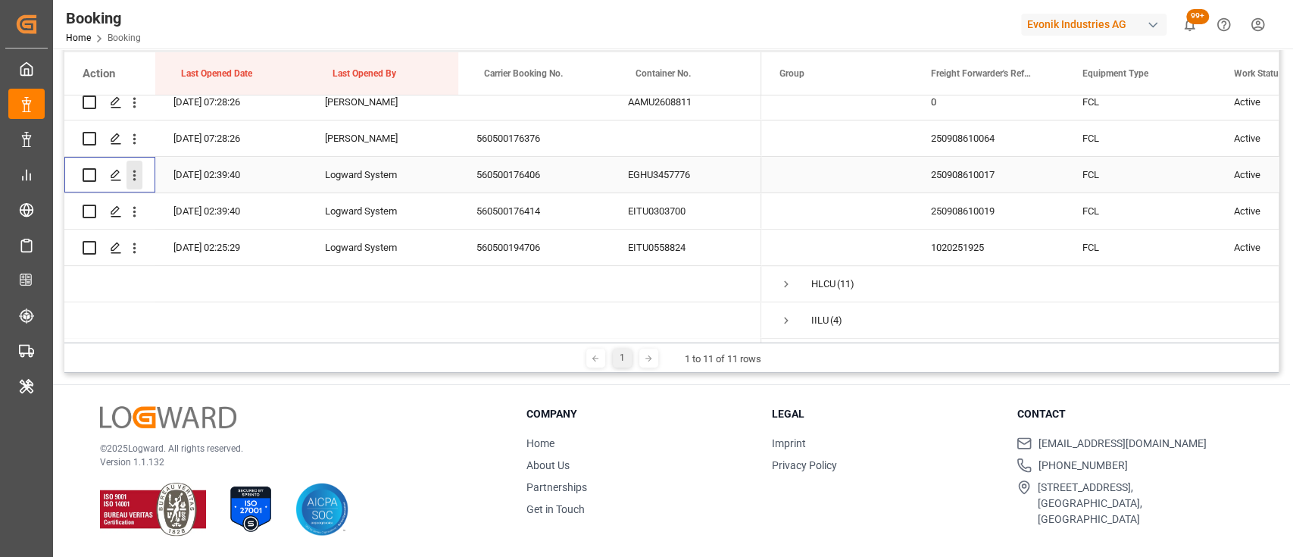
click at [134, 173] on icon "open menu" at bounding box center [134, 175] width 16 height 16
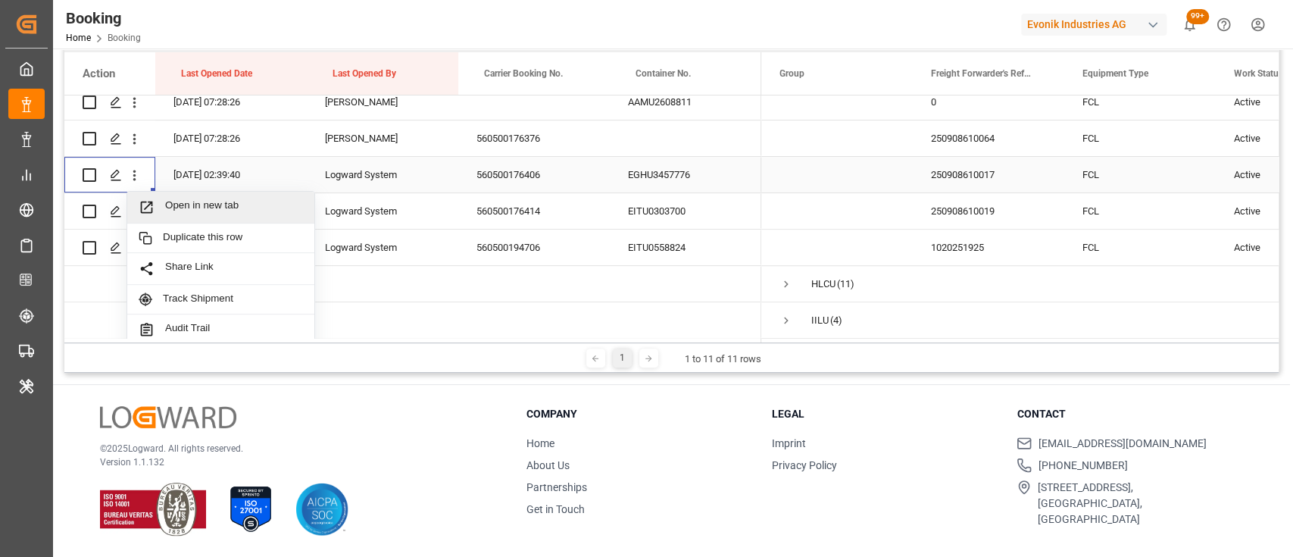
click at [189, 193] on div "Open in new tab" at bounding box center [220, 208] width 187 height 32
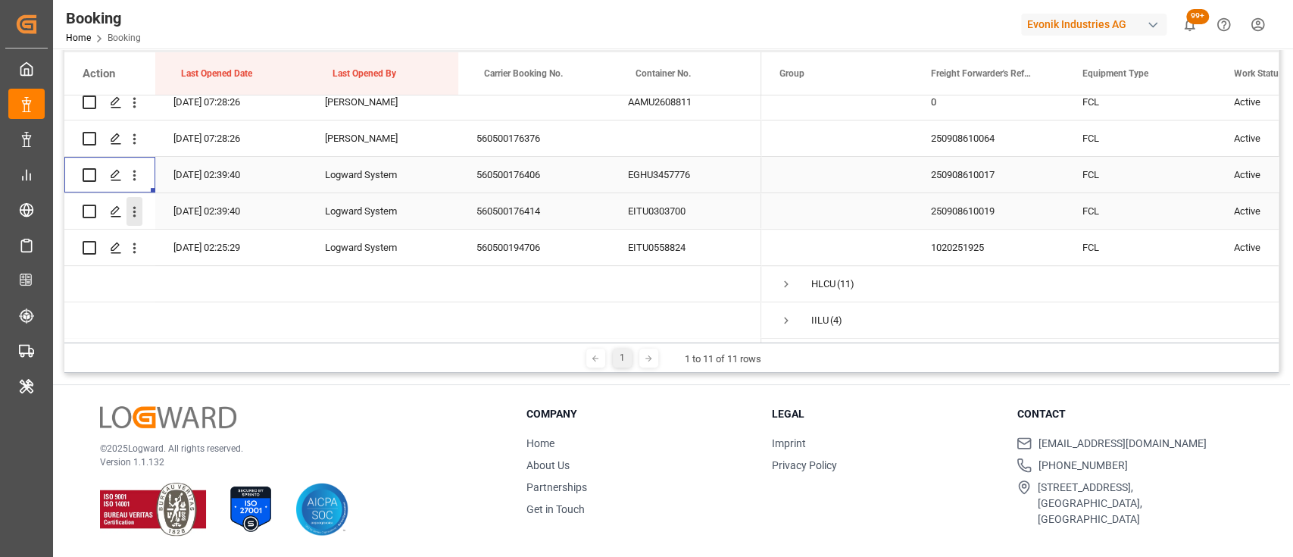
click at [134, 215] on icon "open menu" at bounding box center [134, 212] width 3 height 11
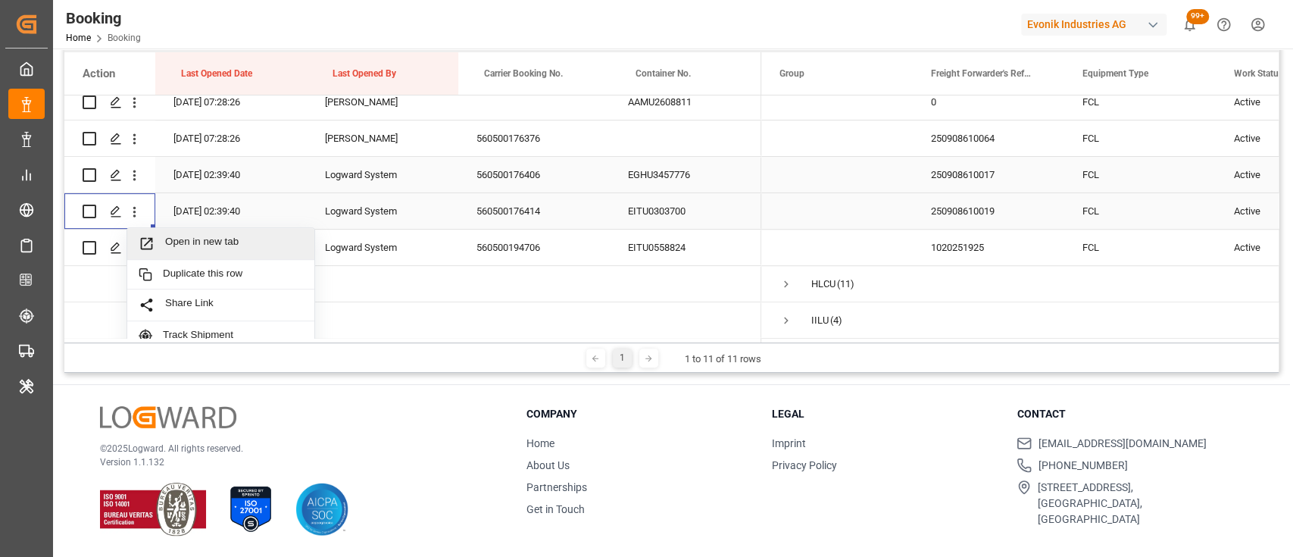
click at [211, 242] on span "Open in new tab" at bounding box center [234, 244] width 138 height 16
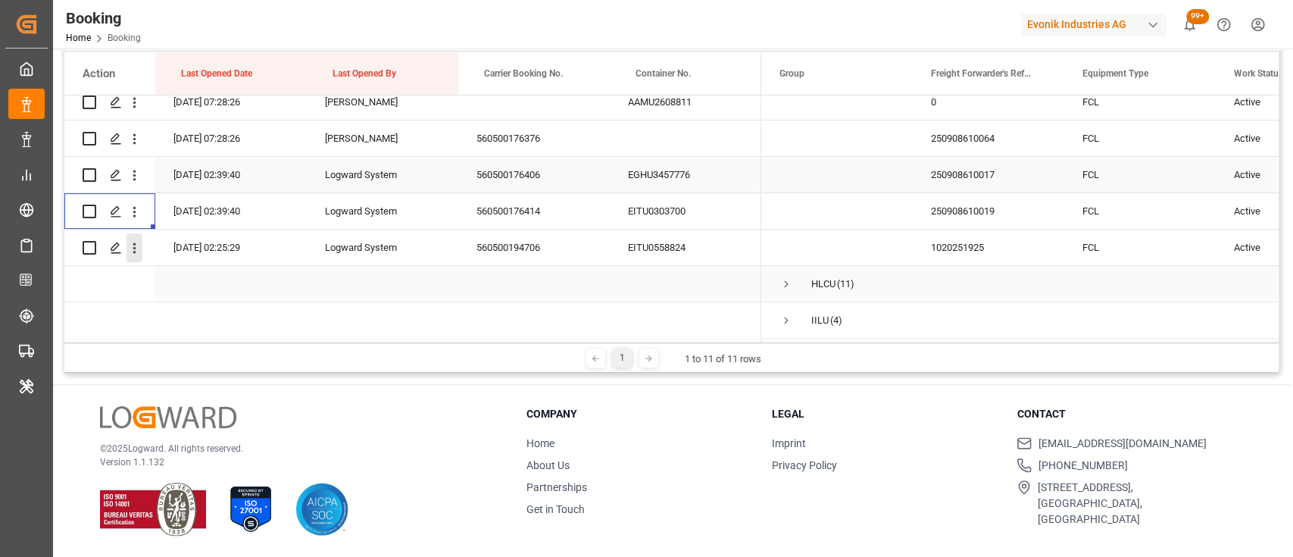
click at [129, 251] on icon "open menu" at bounding box center [134, 248] width 16 height 16
click at [185, 276] on span "Open in new tab" at bounding box center [234, 280] width 138 height 16
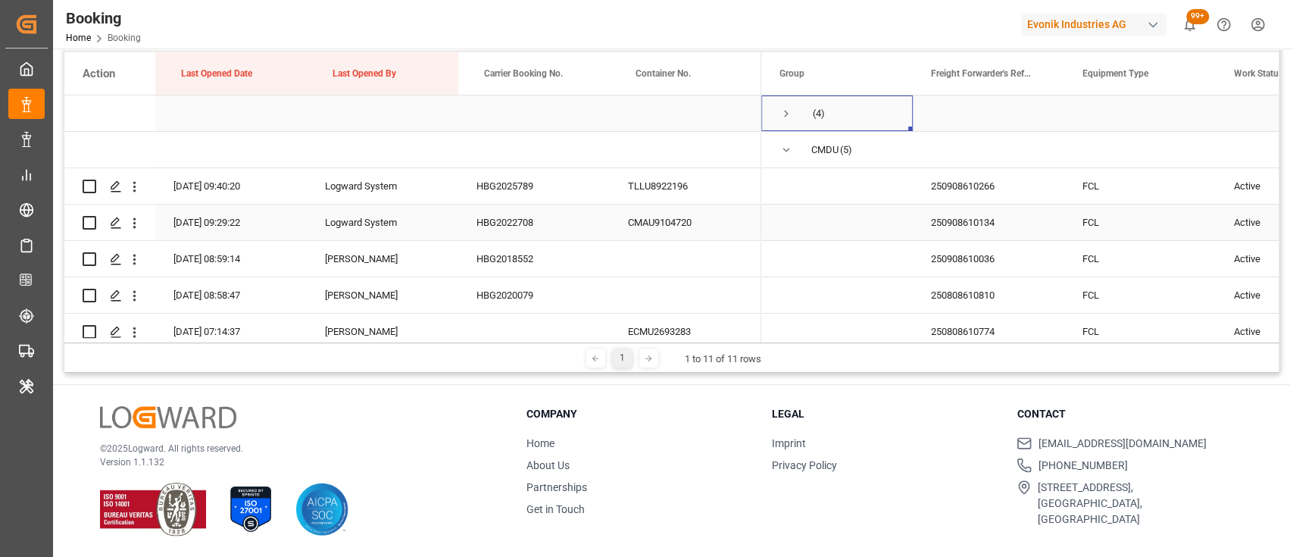
click at [780, 111] on span "Press SPACE to select this row." at bounding box center [786, 114] width 14 height 14
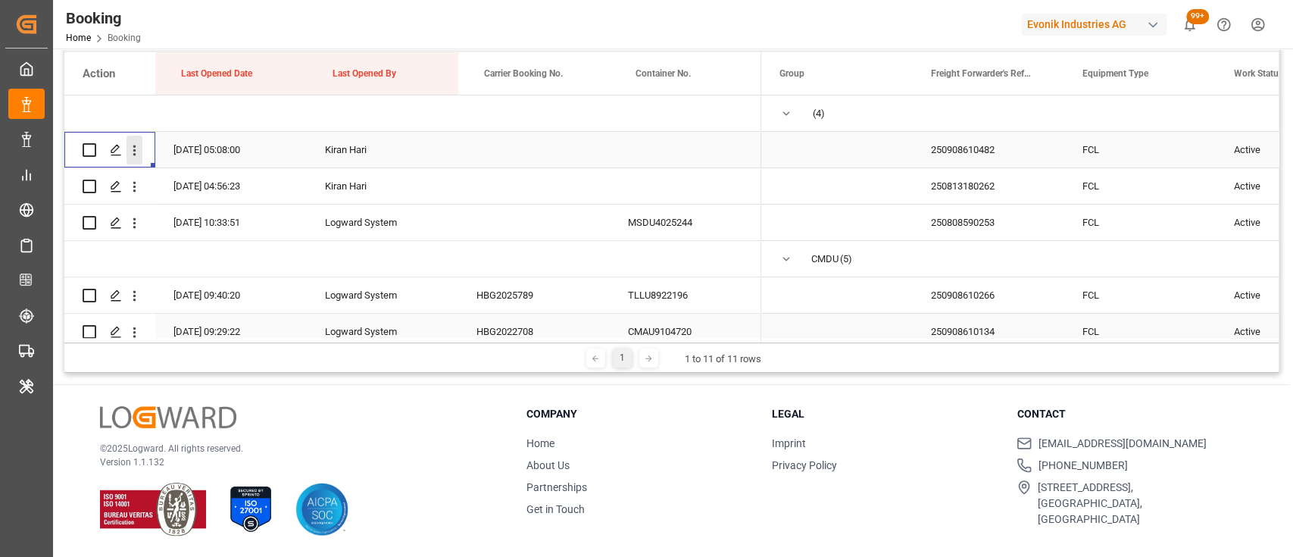
click at [135, 148] on icon "open menu" at bounding box center [134, 150] width 16 height 16
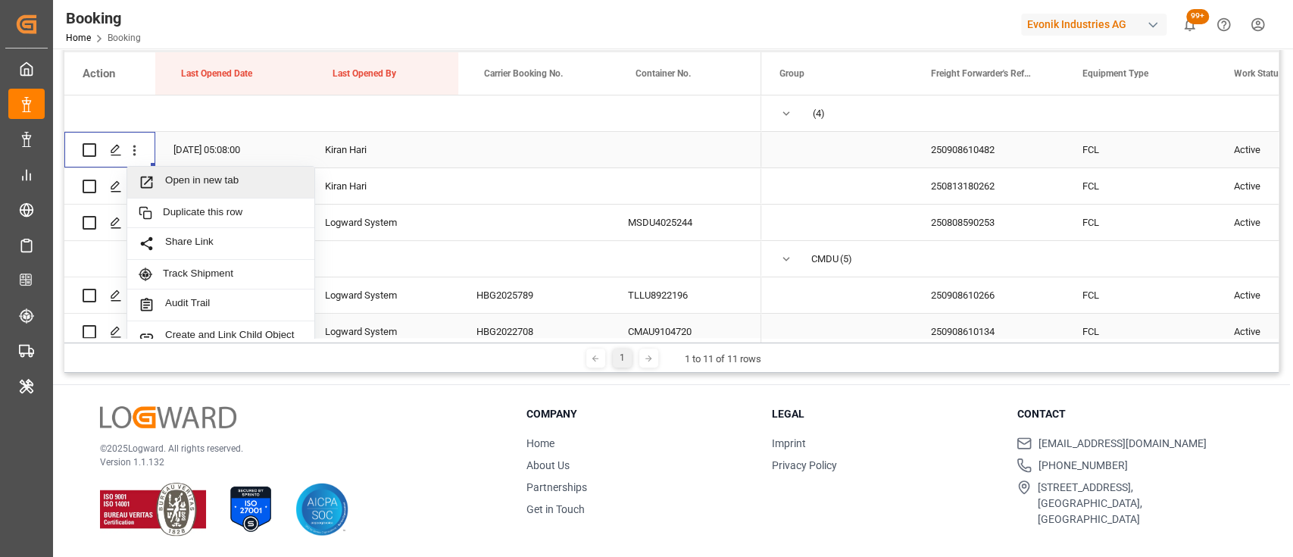
click at [190, 187] on span "Open in new tab" at bounding box center [234, 182] width 138 height 16
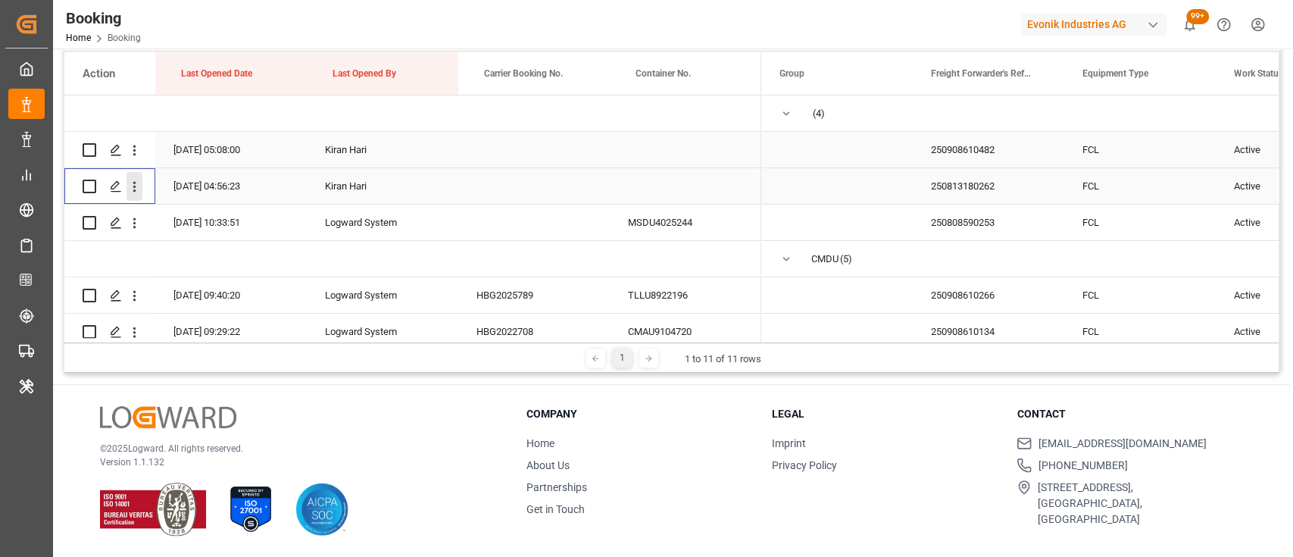
click at [134, 192] on icon "open menu" at bounding box center [134, 187] width 16 height 16
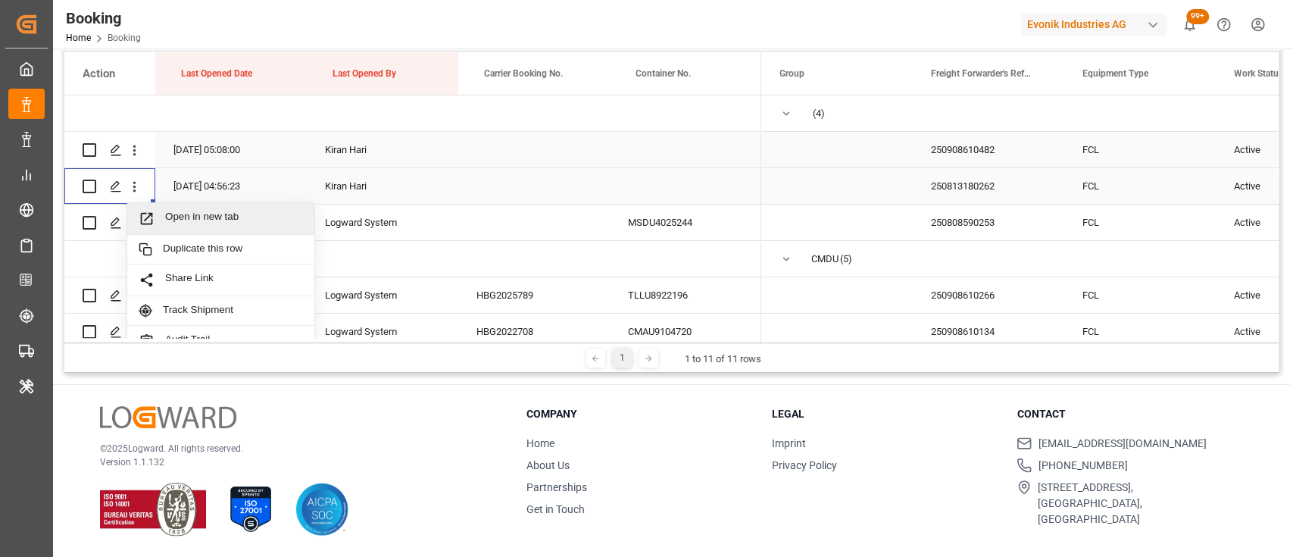
click at [182, 222] on span "Open in new tab" at bounding box center [234, 219] width 138 height 16
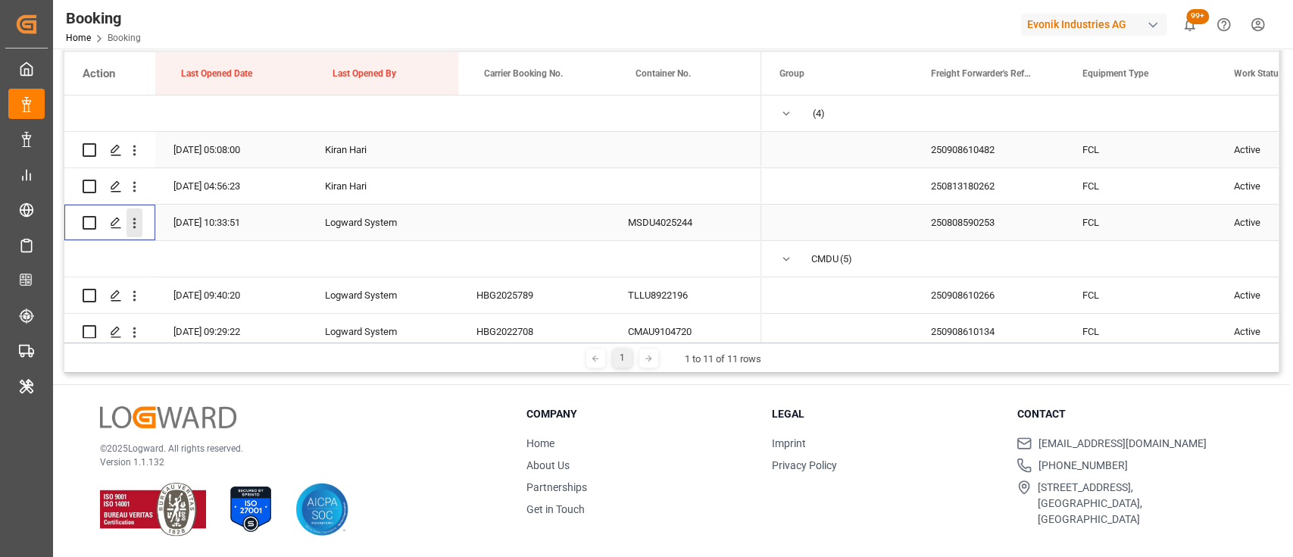
click at [138, 223] on icon "open menu" at bounding box center [134, 223] width 16 height 16
click at [199, 261] on span "Open in new tab" at bounding box center [234, 255] width 138 height 16
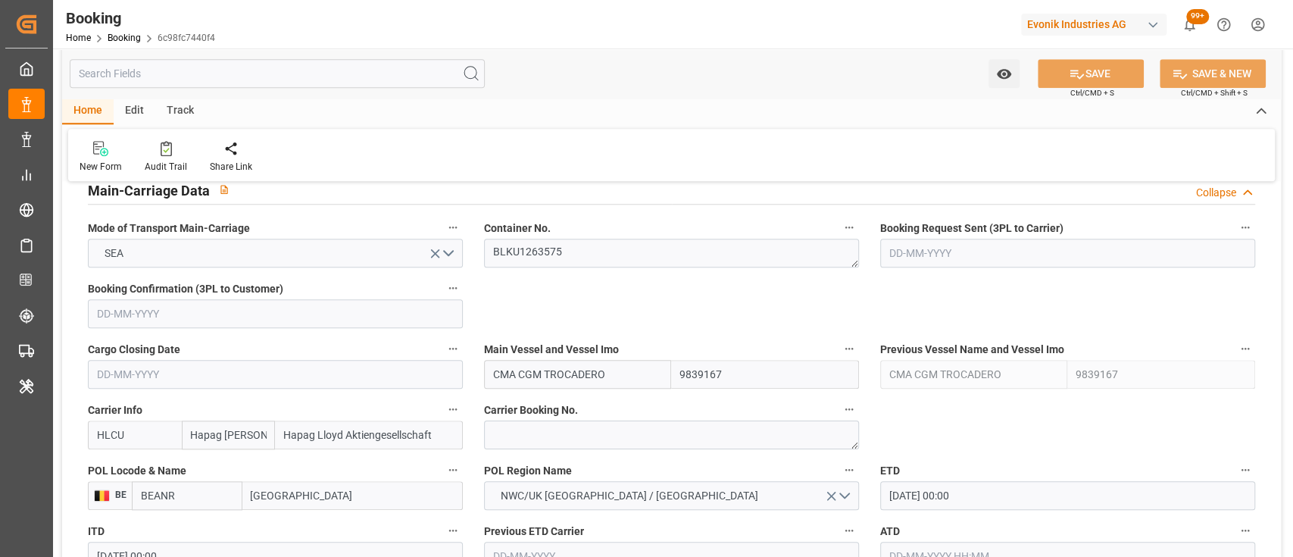
scroll to position [948, 0]
click at [559, 259] on textarea "BLKU1263575" at bounding box center [671, 253] width 375 height 29
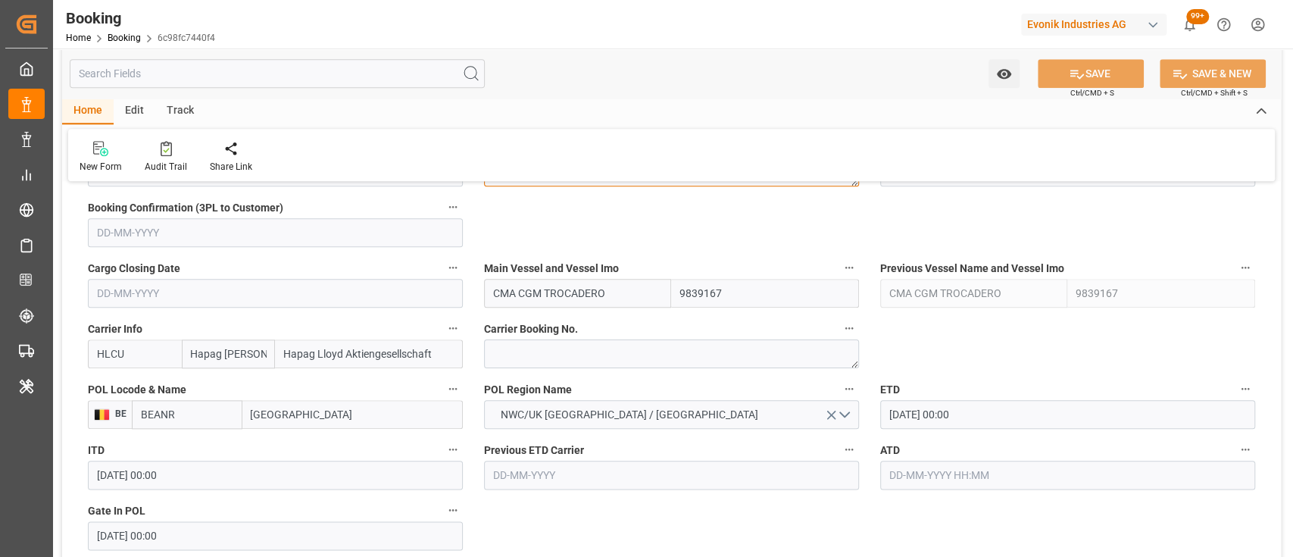
scroll to position [1121, 0]
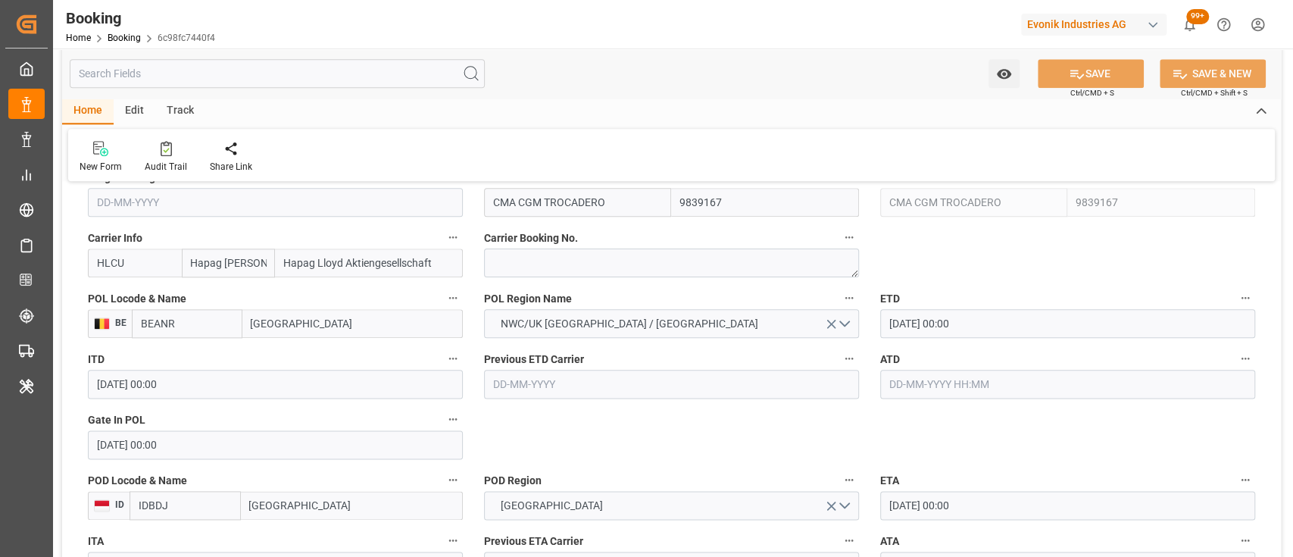
click at [920, 379] on input "text" at bounding box center [1067, 384] width 375 height 29
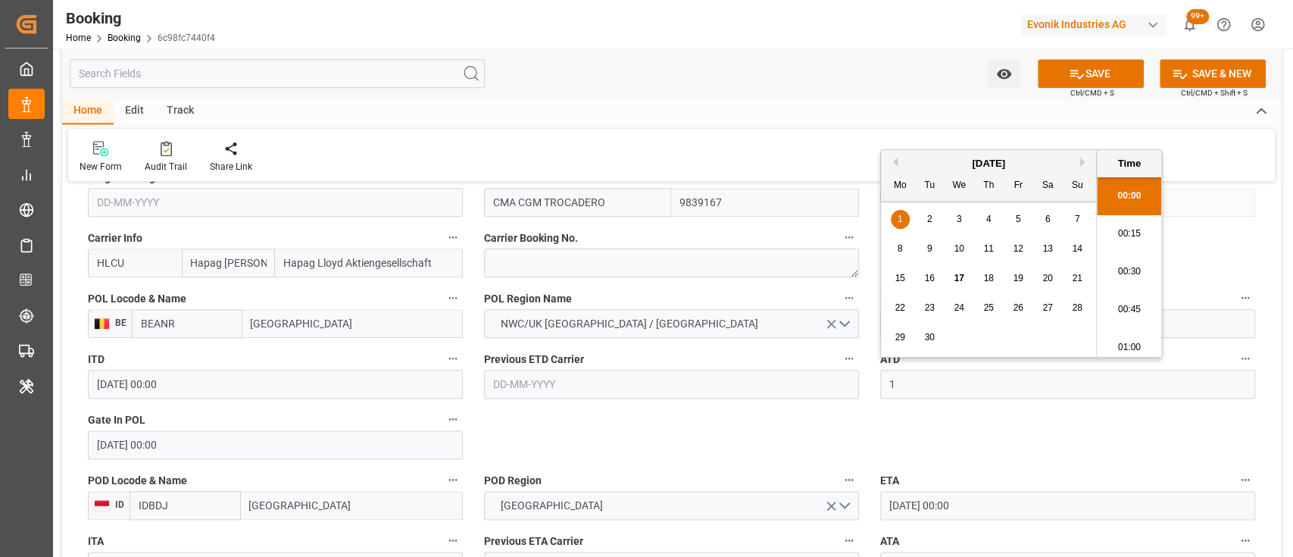
scroll to position [2163, 0]
type input "14-09-2025 00:00"
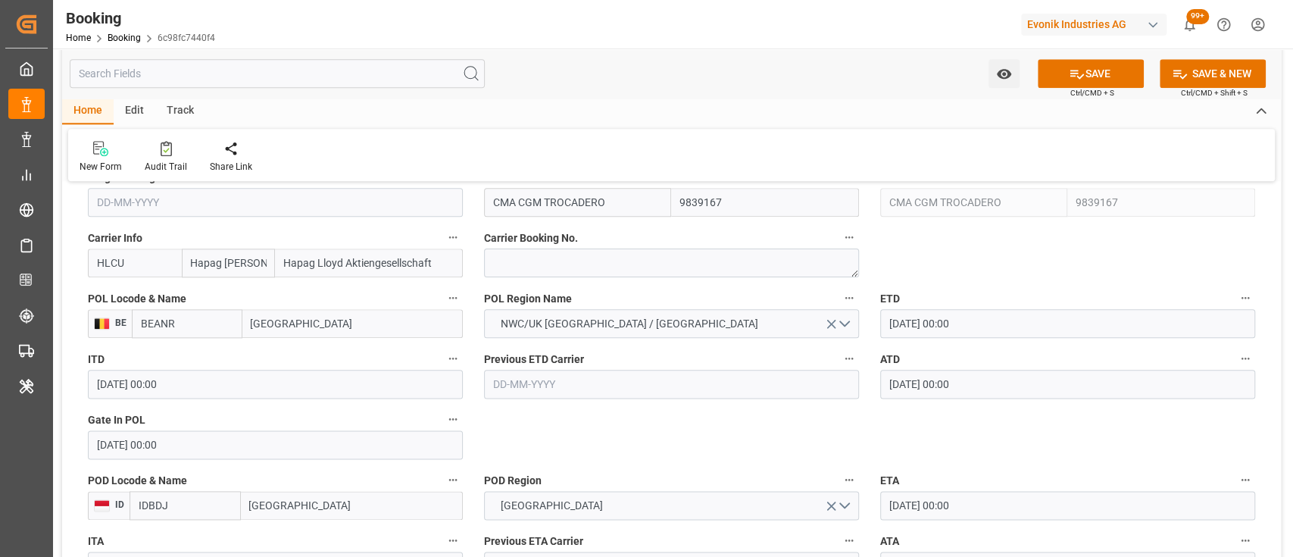
click at [158, 277] on input "HLCU" at bounding box center [135, 262] width 94 height 29
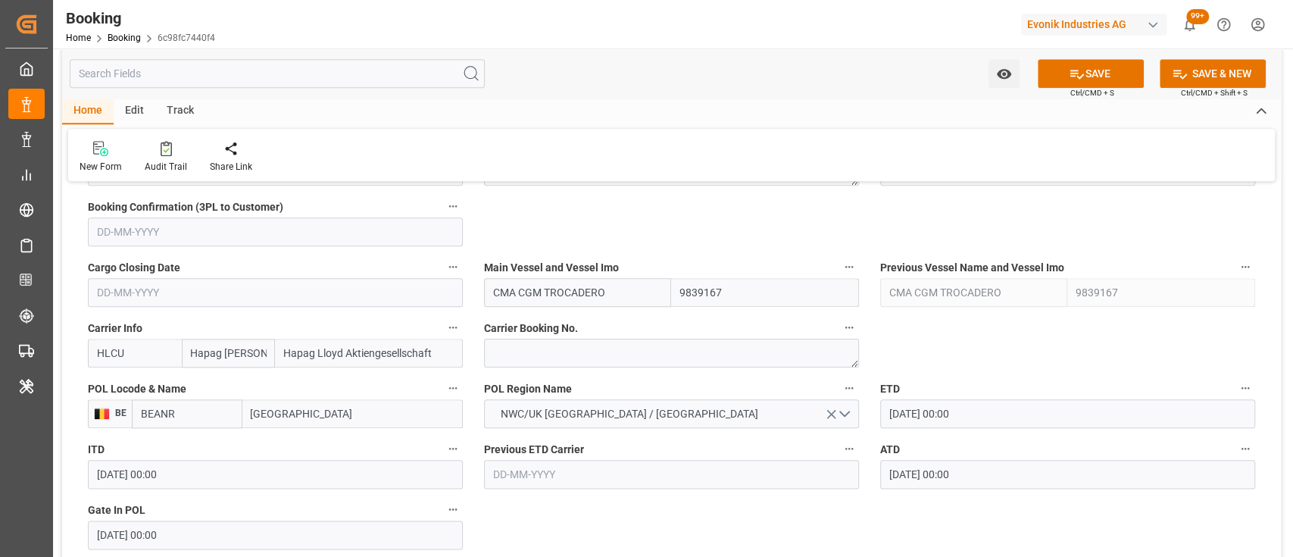
click at [158, 349] on input "HLCU" at bounding box center [135, 353] width 94 height 29
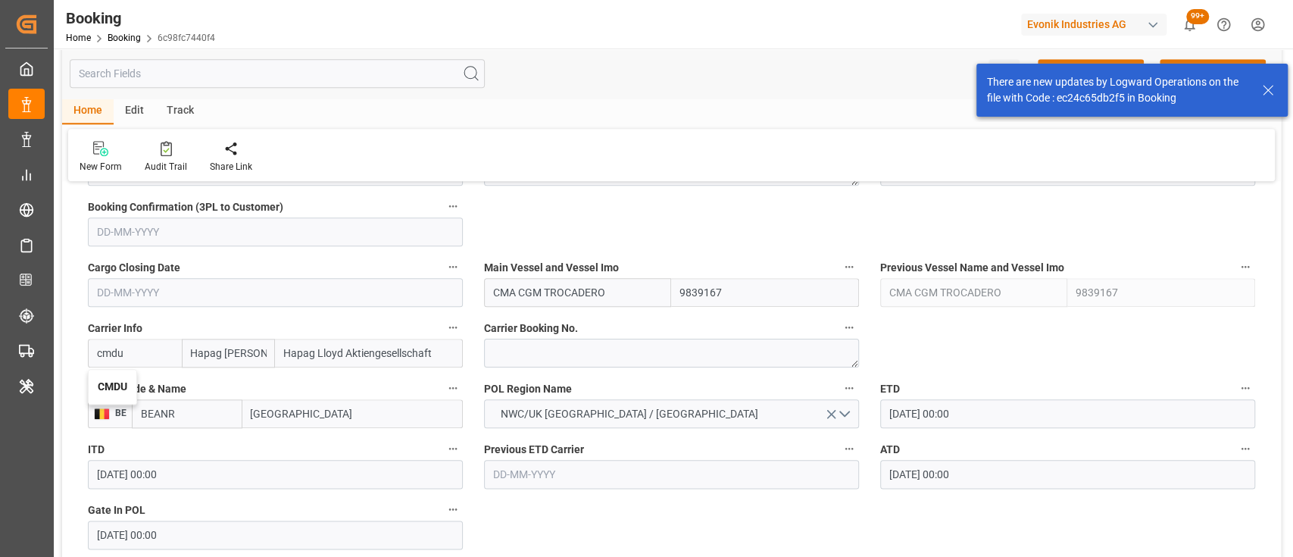
click at [132, 380] on div "CMDU" at bounding box center [113, 387] width 48 height 34
type input "CMDU"
type input "CMACGM"
type input "CMA CGM Group"
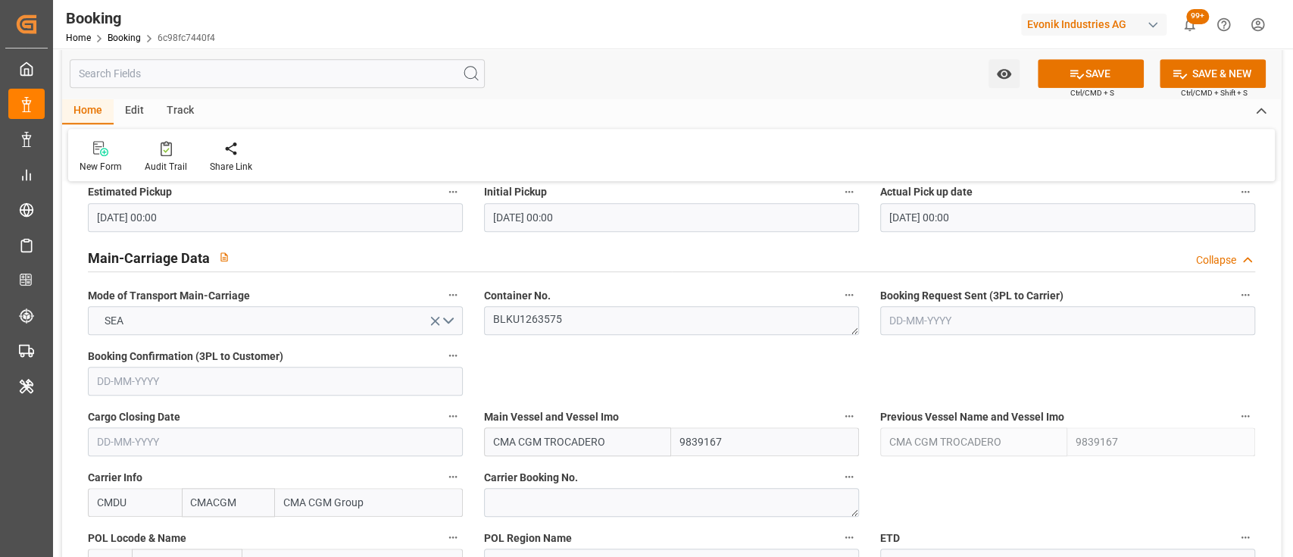
scroll to position [880, 0]
type input "CMDU"
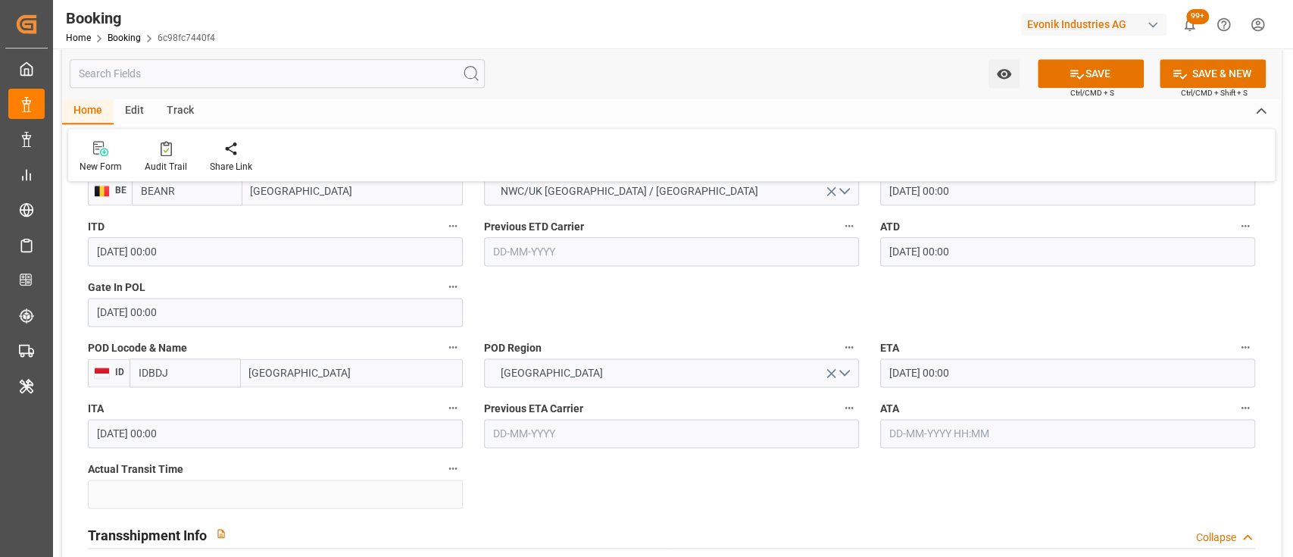
scroll to position [1272, 0]
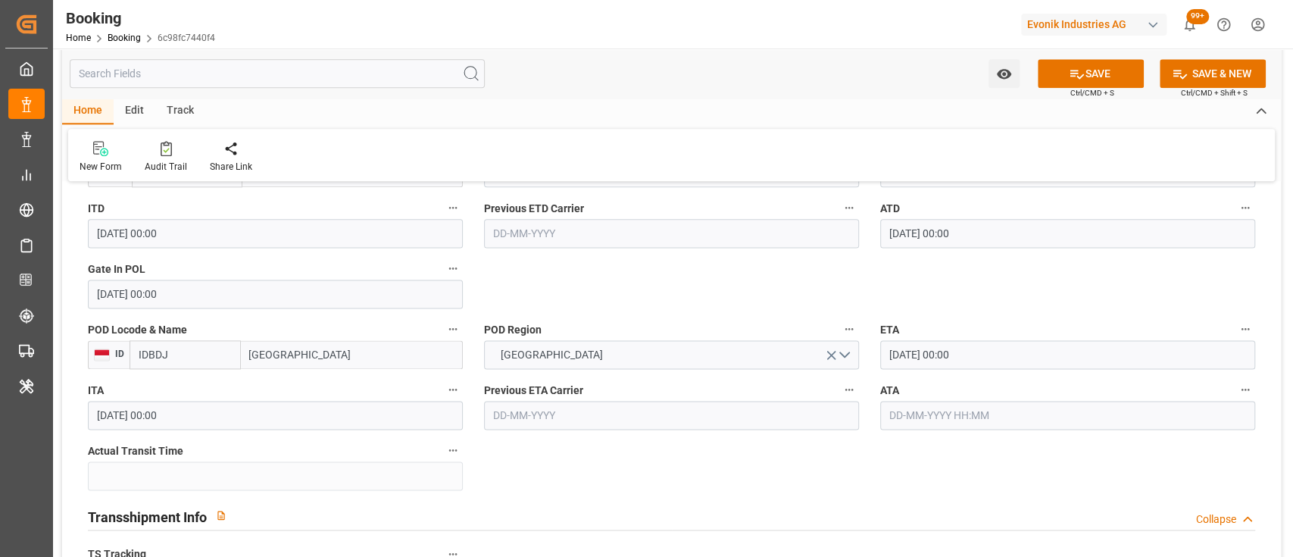
click at [907, 360] on input "09-11-2025 00:00" at bounding box center [1067, 354] width 375 height 29
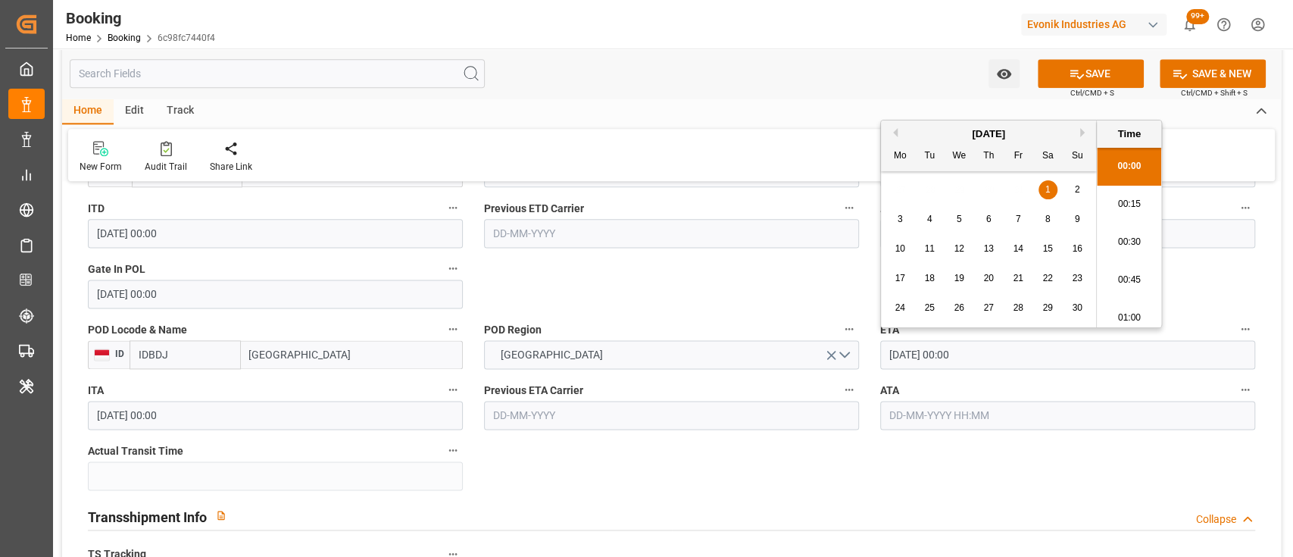
type input "01-11-2025 00:00"
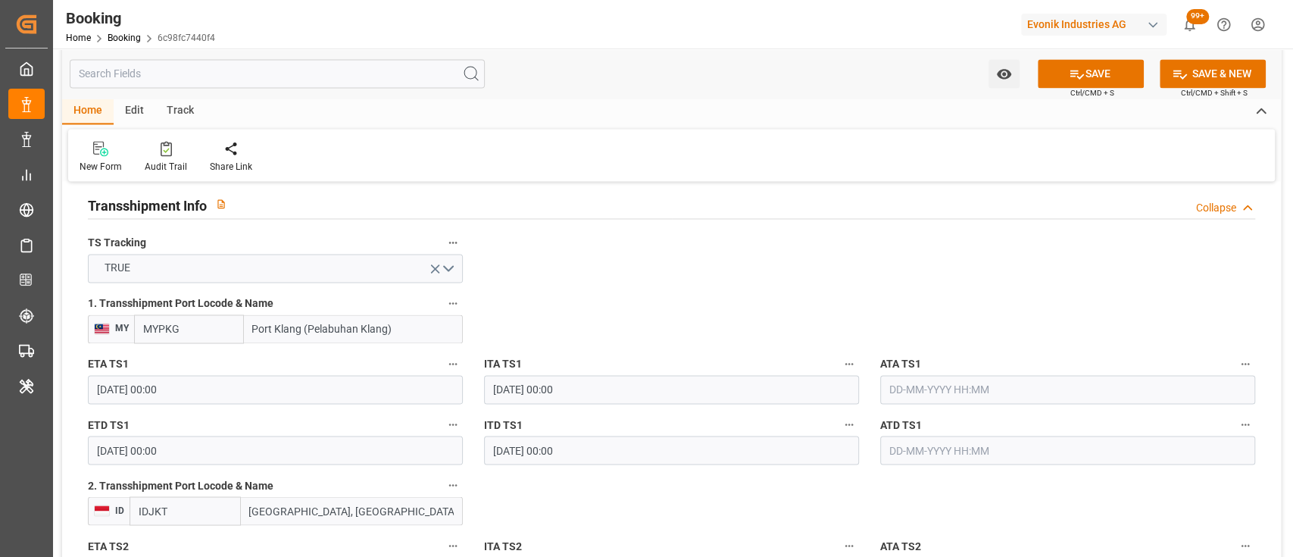
scroll to position [1582, 0]
click at [105, 387] on input "15-10-2025 00:00" at bounding box center [275, 390] width 375 height 29
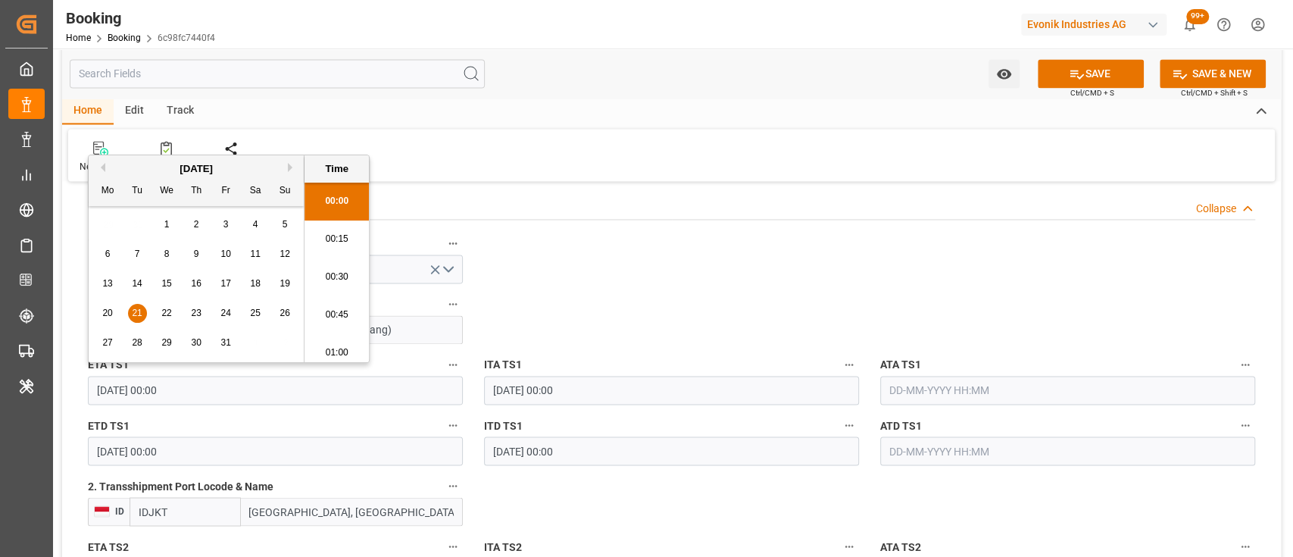
type input "21-10-2025 00:00"
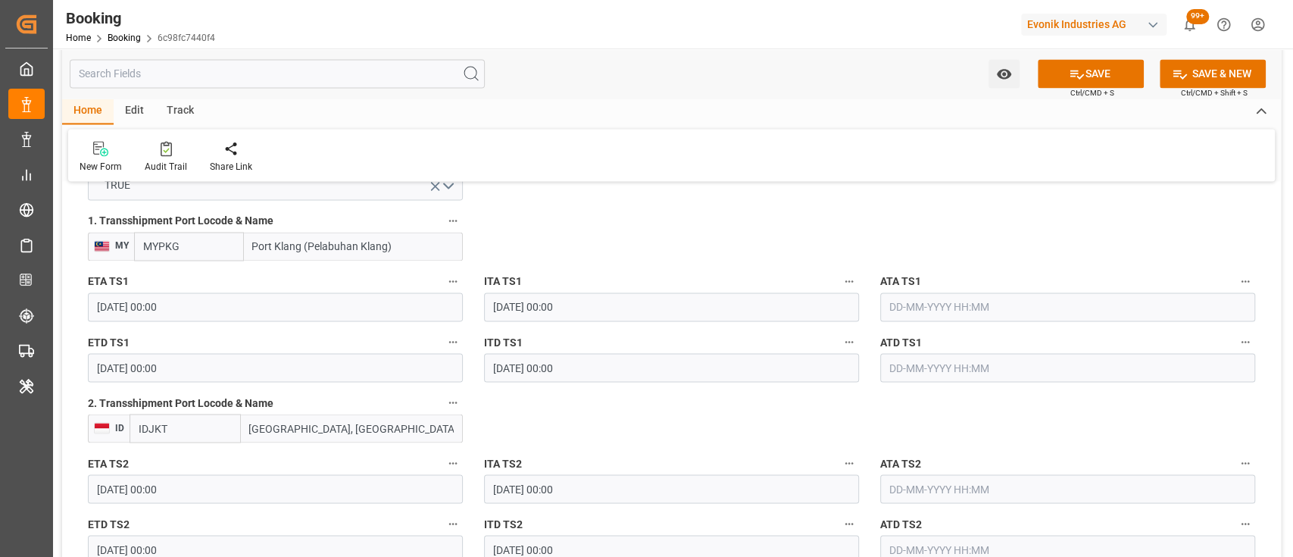
scroll to position [1774, 0]
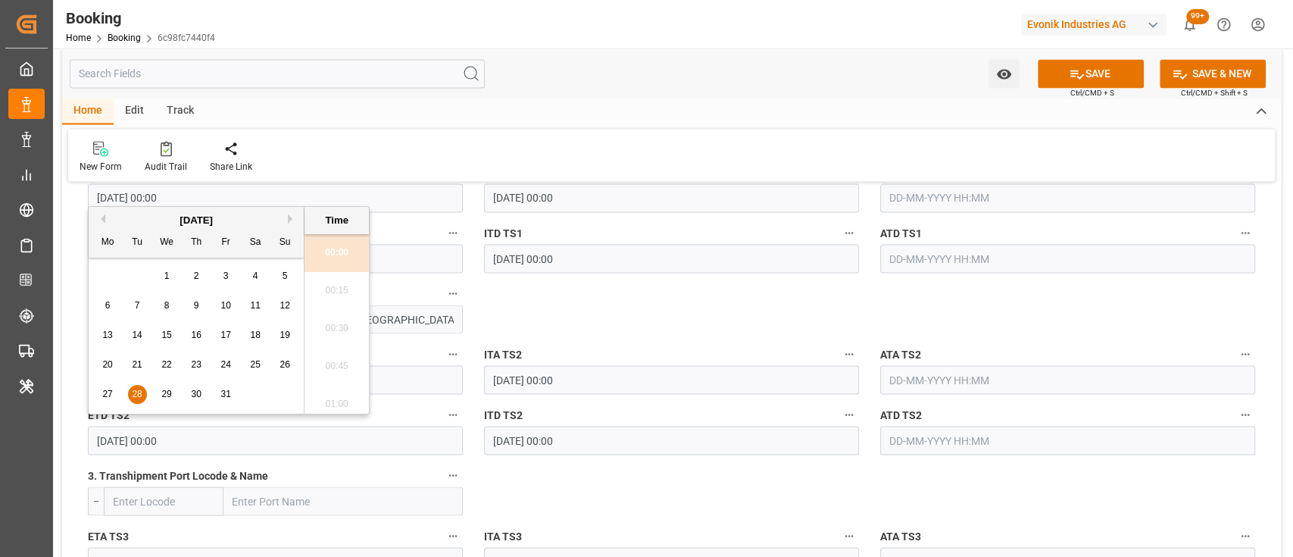
click at [106, 429] on input "28-10-2025 00:00" at bounding box center [275, 440] width 375 height 29
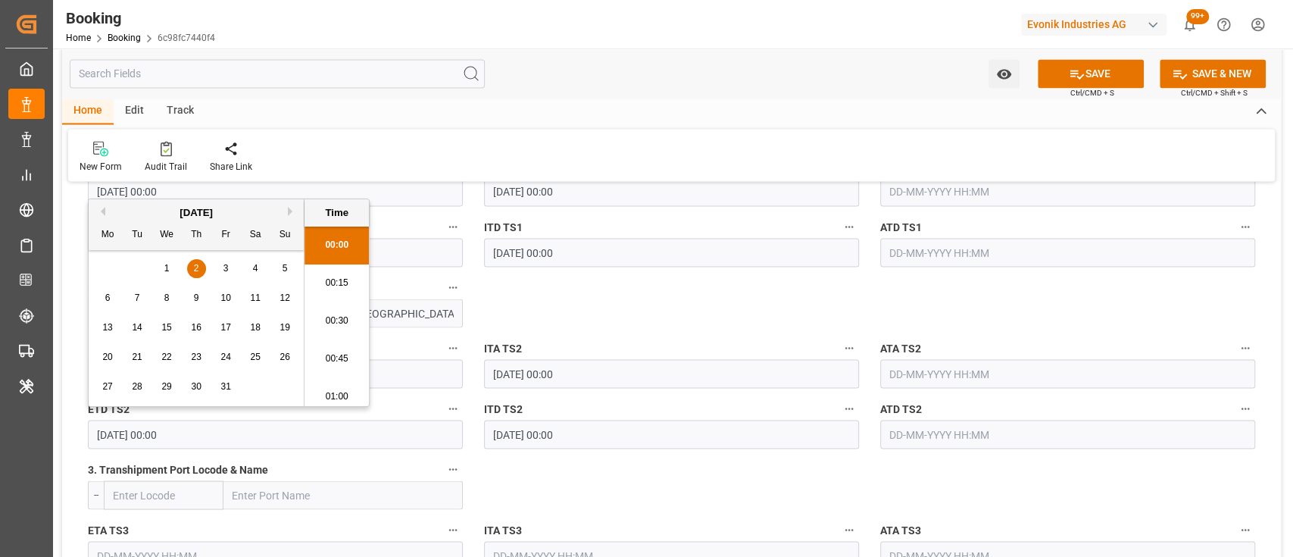
type input "29-10-2025 00:00"
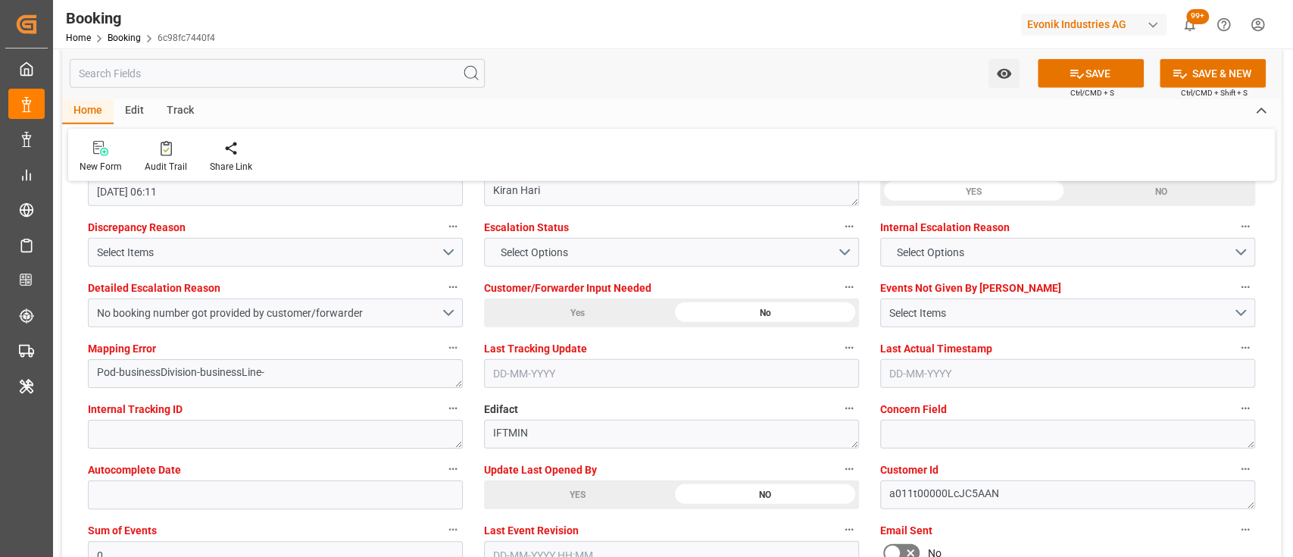
scroll to position [2793, 0]
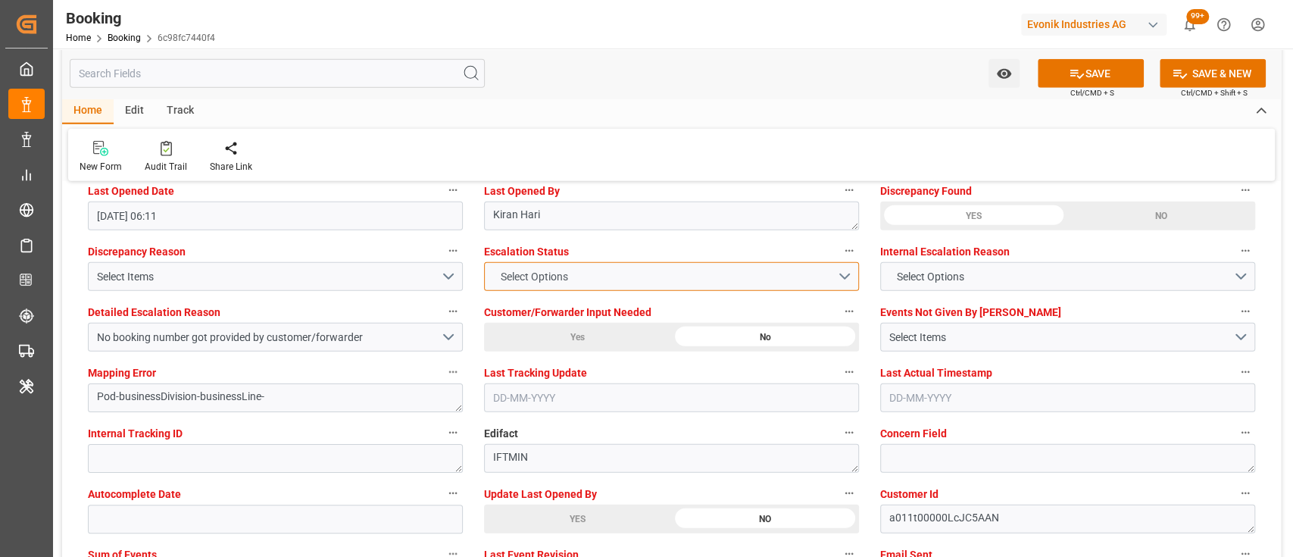
click at [560, 281] on span "Select Options" at bounding box center [533, 277] width 83 height 16
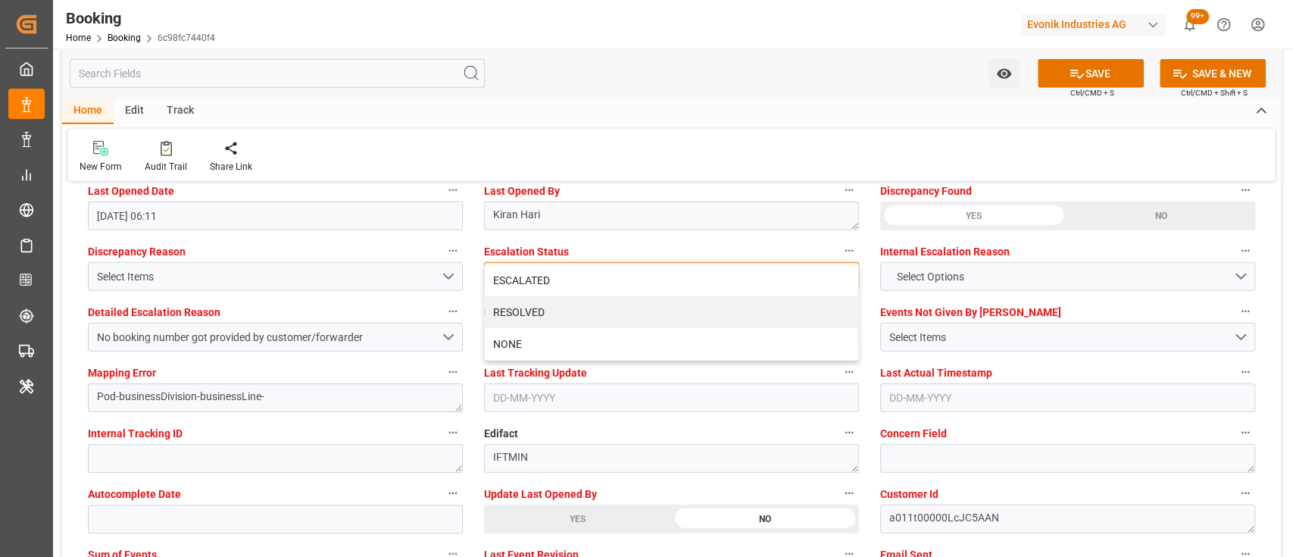
click at [560, 281] on div "ESCALATED" at bounding box center [671, 280] width 373 height 32
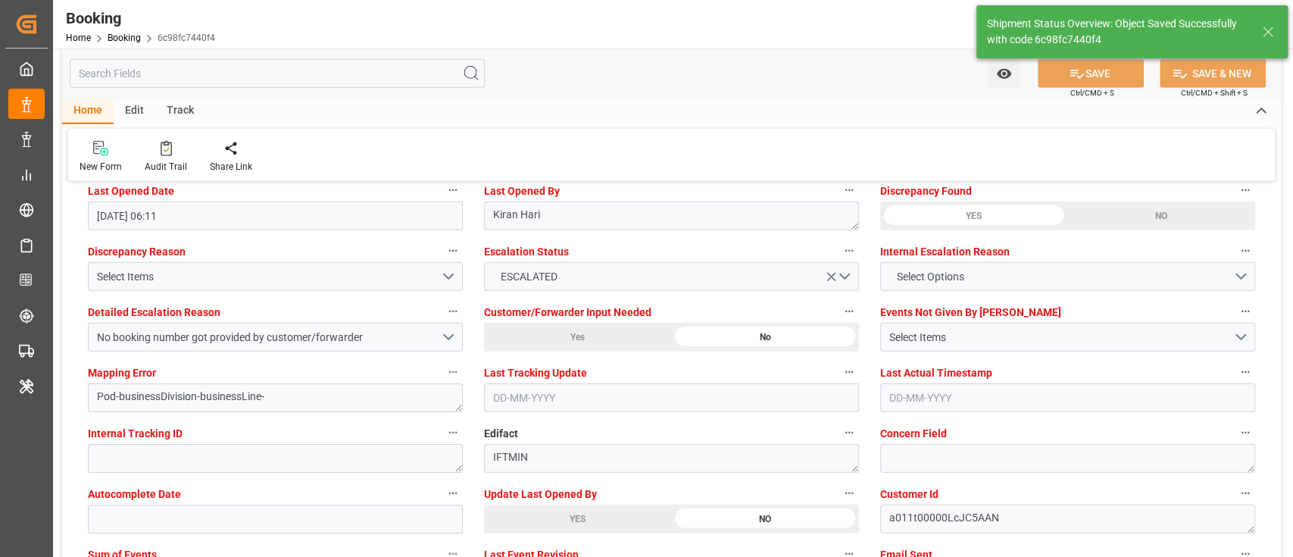
type textarea "NWC/UK North West Continent / UK_IDBDJ_CMDU_CU-KA"
type textarea "[PERSON_NAME]"
type input "17-09-2025 09:19"
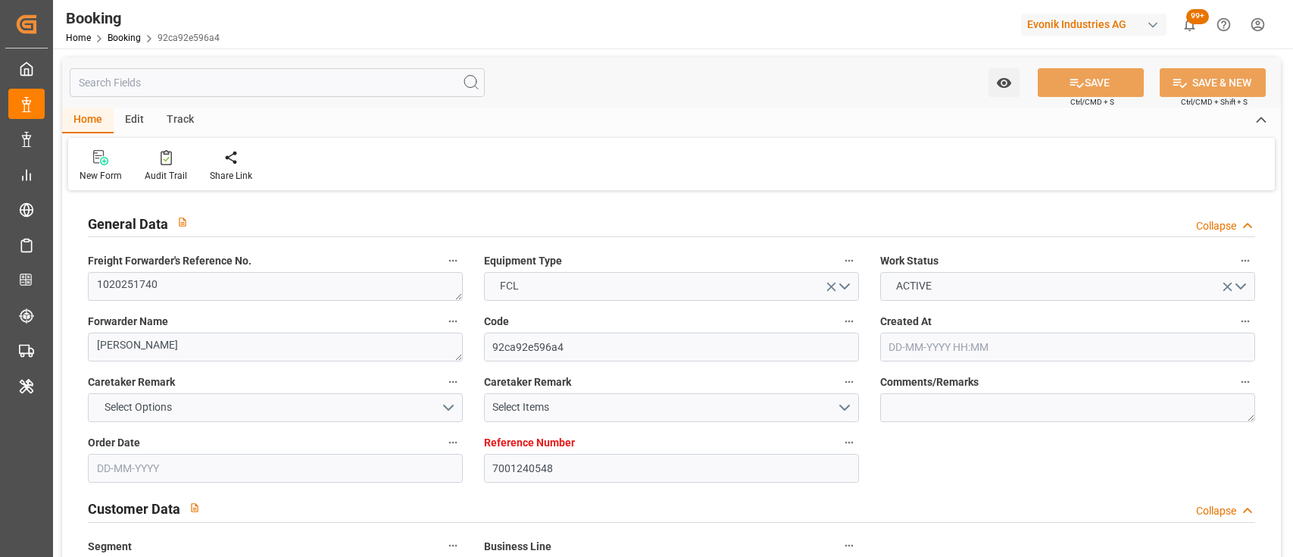
type input "[DATE] 08:56"
type input "[DATE]"
type input "[DATE] 00:00"
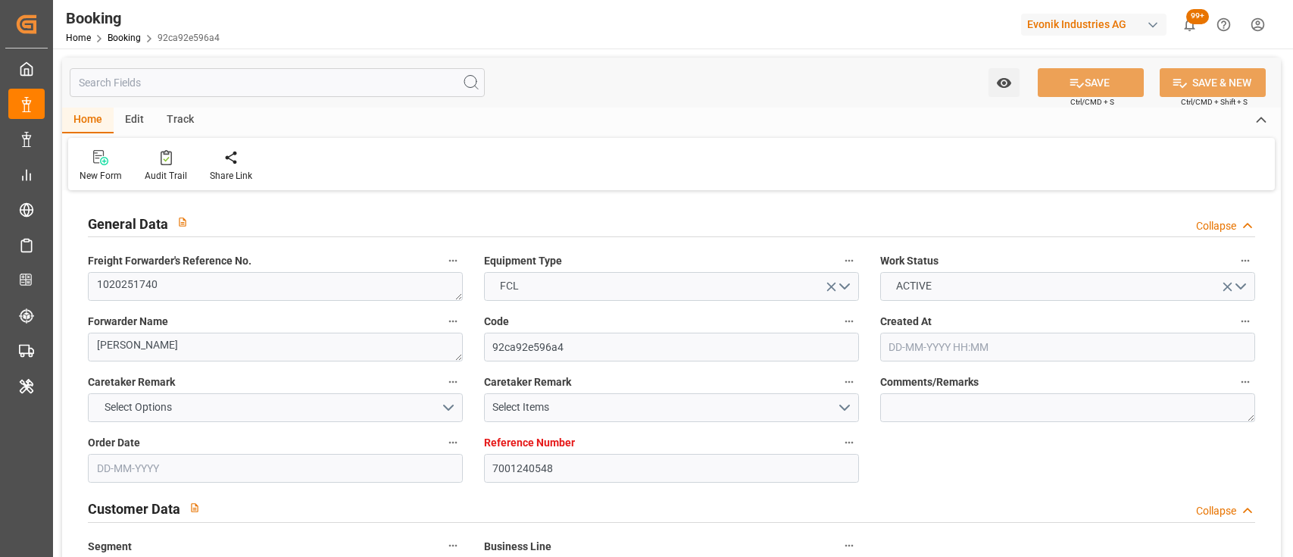
type input "[DATE] 00:00"
type input "[DATE]"
type input "[DATE] 06:11"
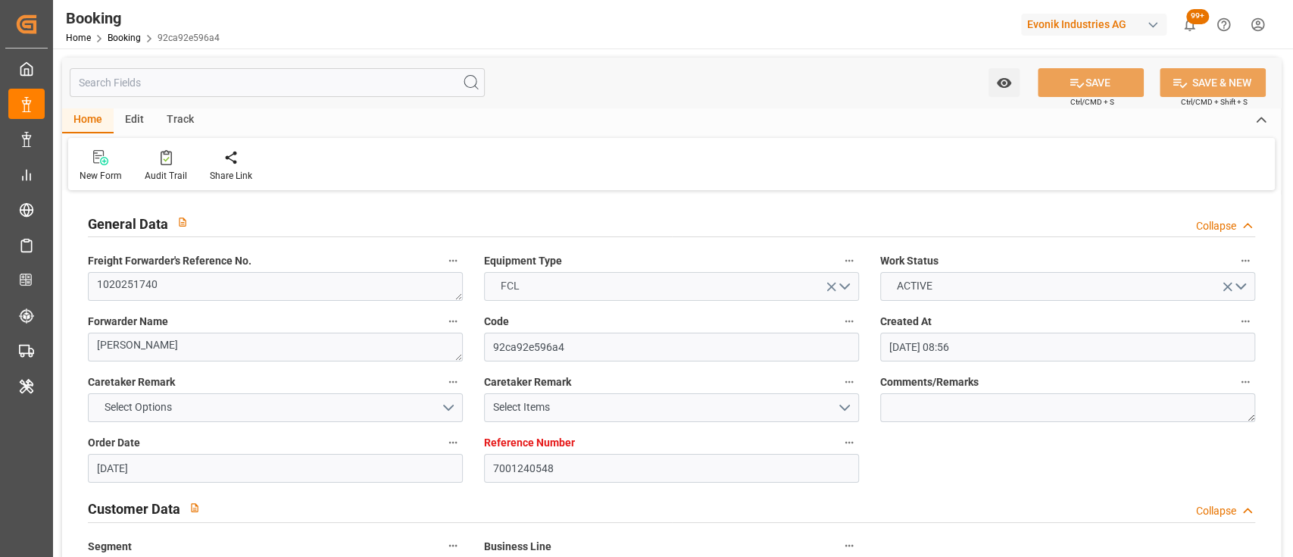
scroll to position [898, 0]
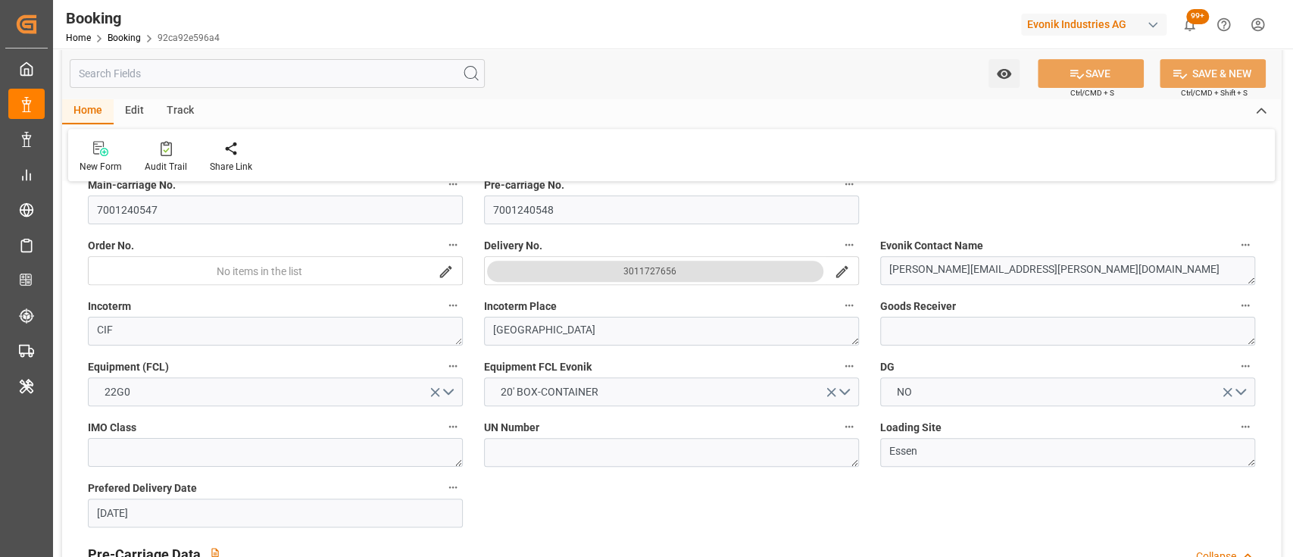
scroll to position [0, 0]
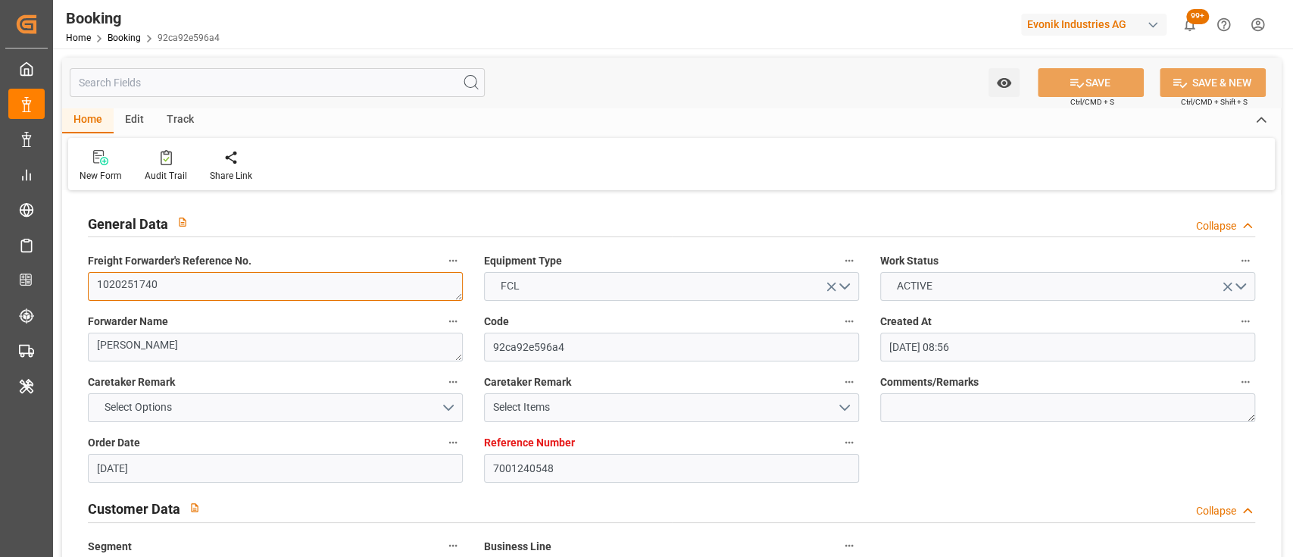
click at [267, 289] on textarea "1020251740" at bounding box center [275, 286] width 375 height 29
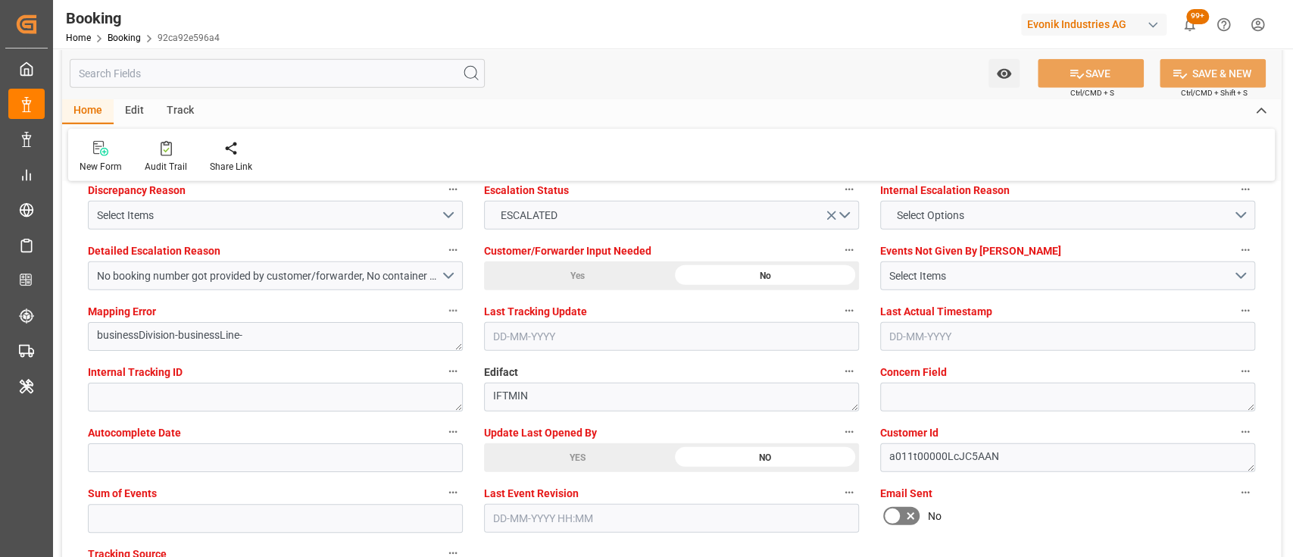
scroll to position [2896, 0]
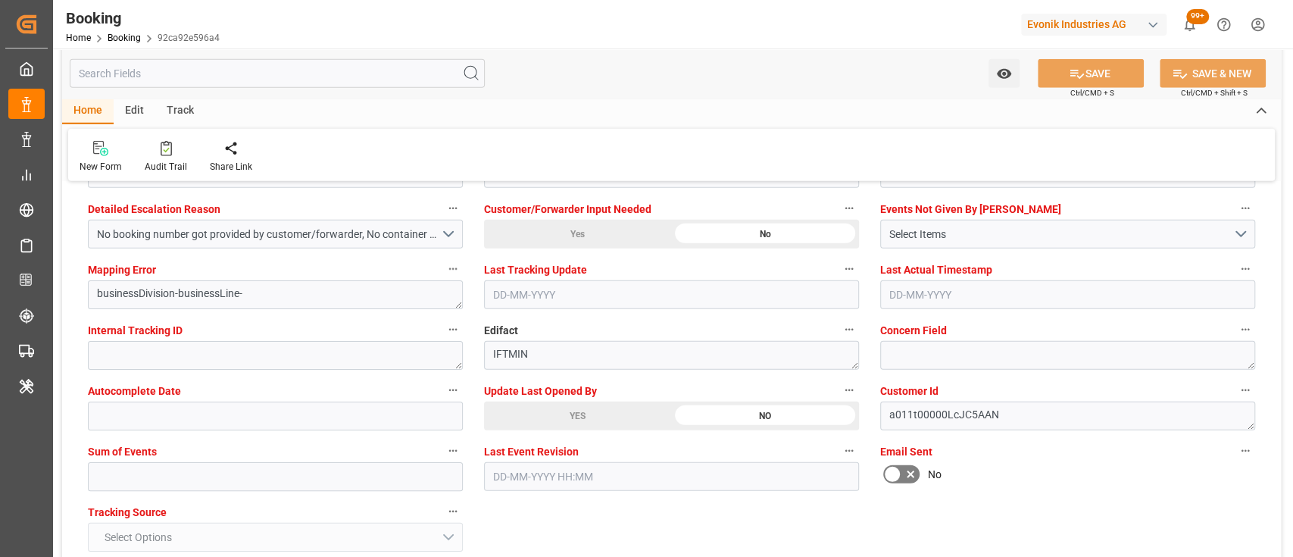
click at [529, 423] on div "YES" at bounding box center [577, 415] width 187 height 29
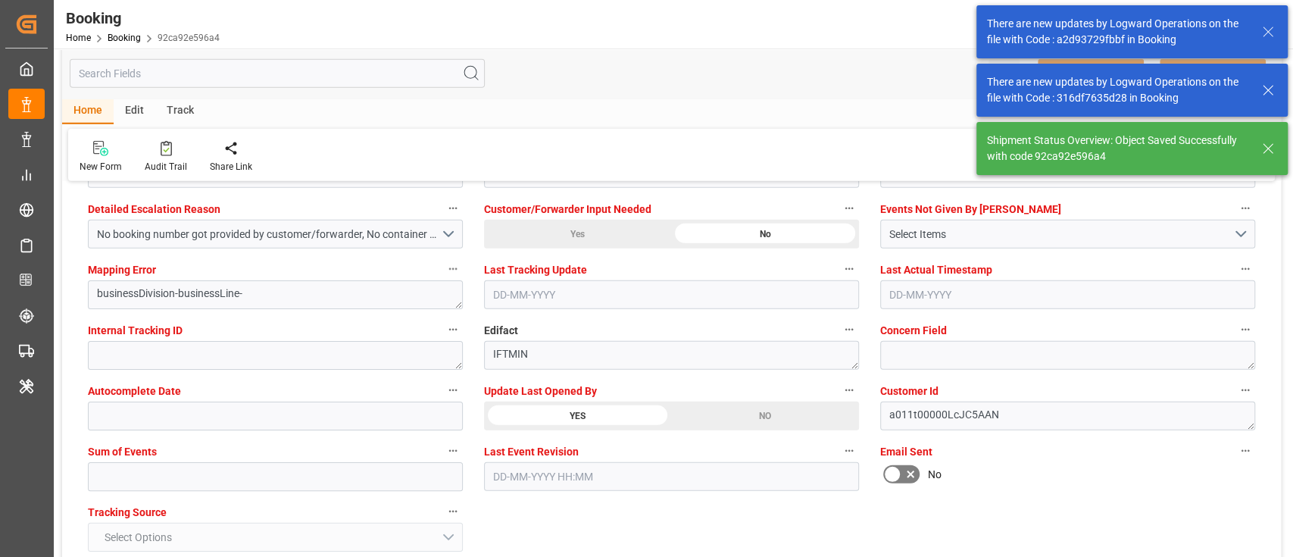
type textarea "shaini ghorai"
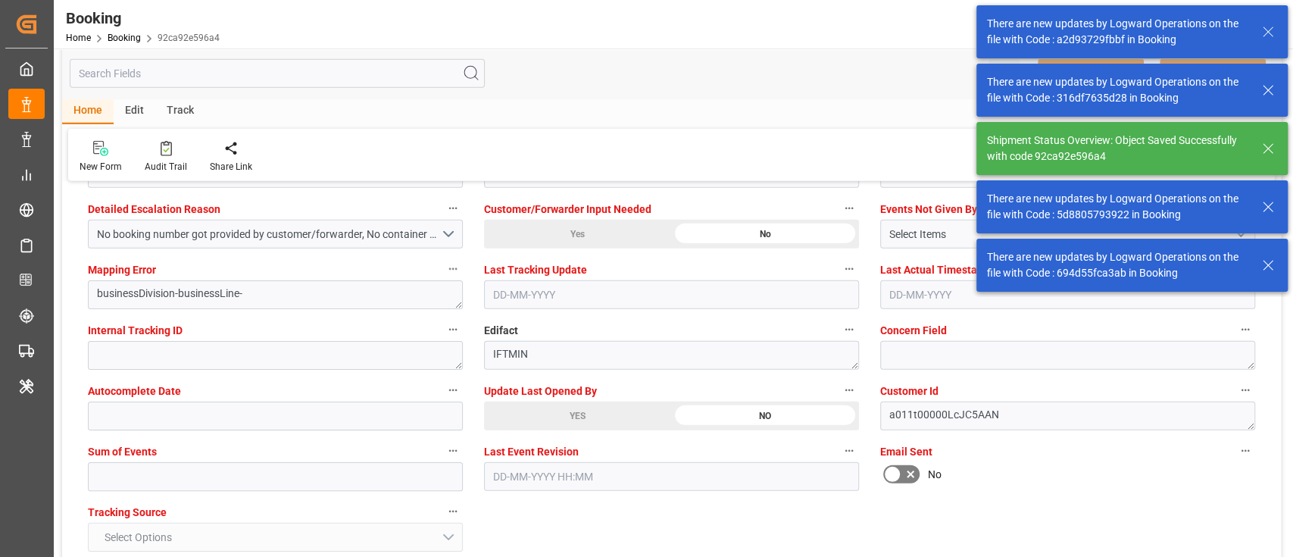
type input "17-09-2025 09:24"
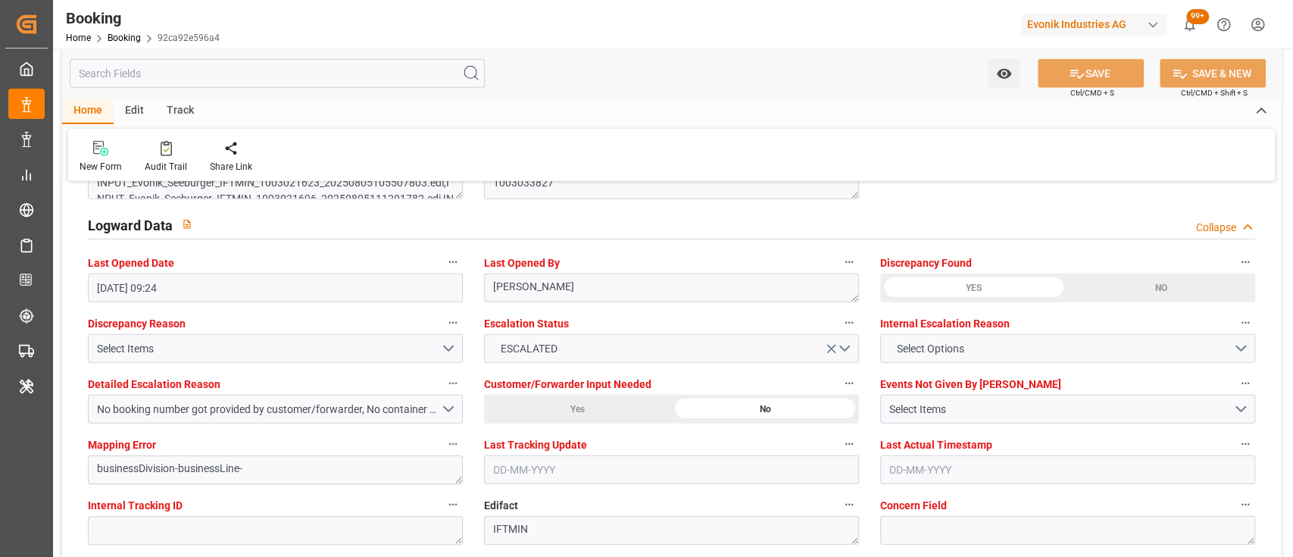
scroll to position [2716, 0]
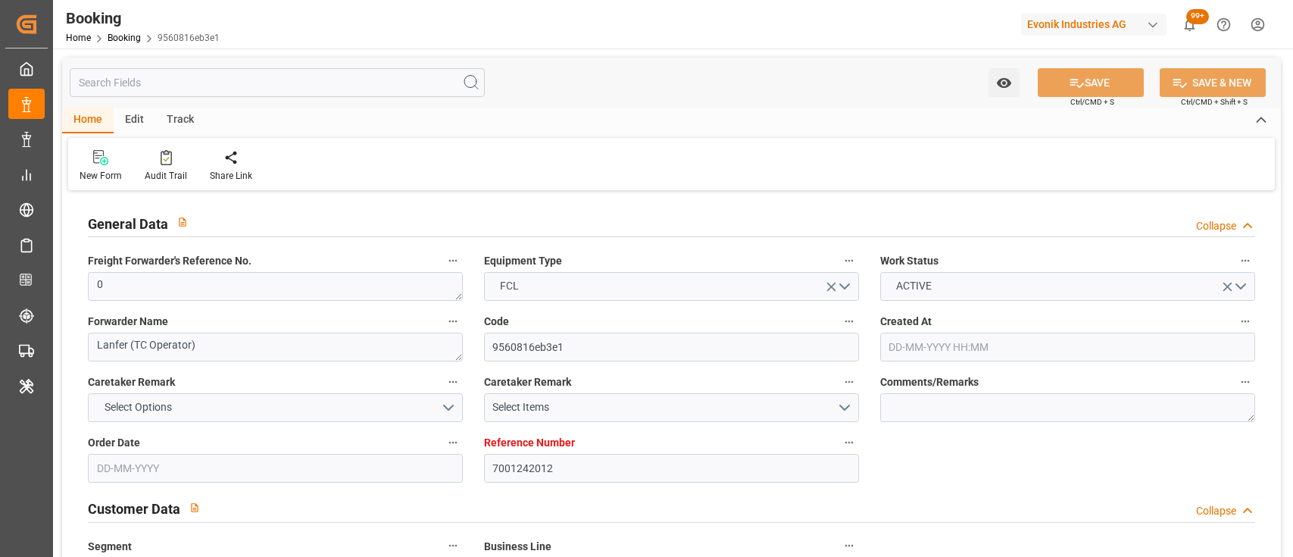
type input "[DATE] 11:05"
type input "[DATE]"
type input "[DATE] 00:00"
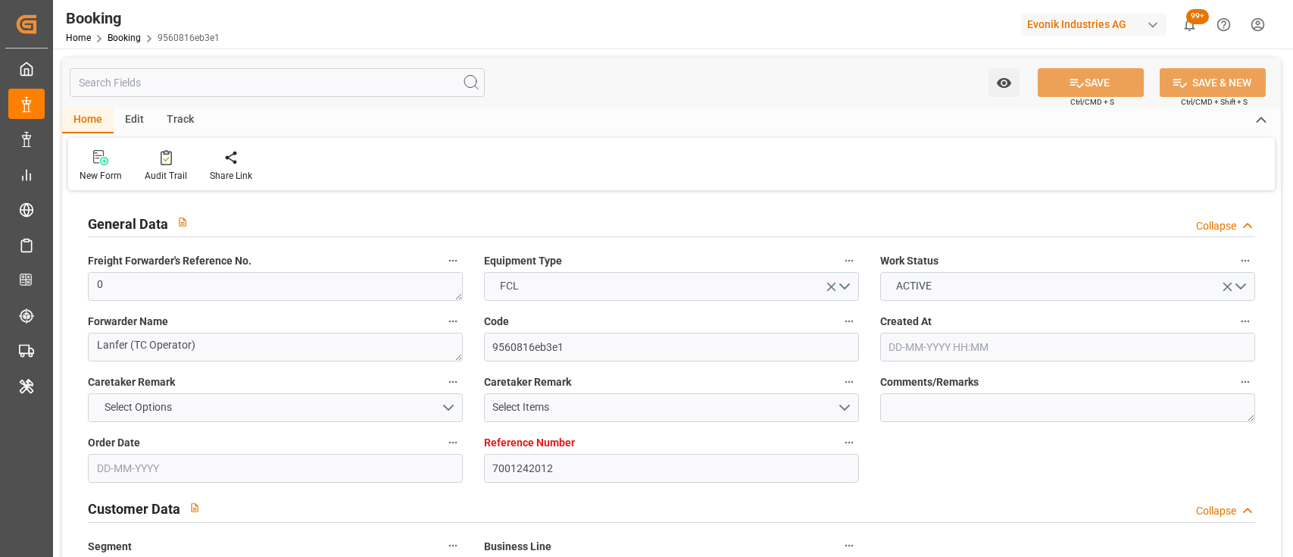
type input "[DATE] 00:00"
type input "29-10-2025 00:00"
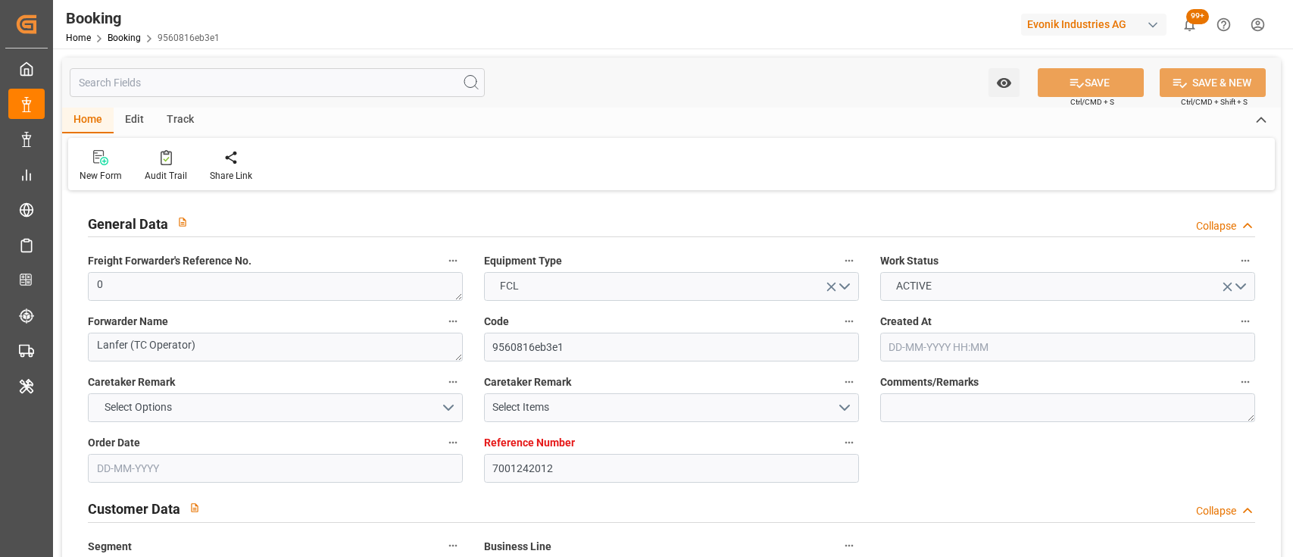
type input "19-08-2025"
type input "16-09-2025 06:11"
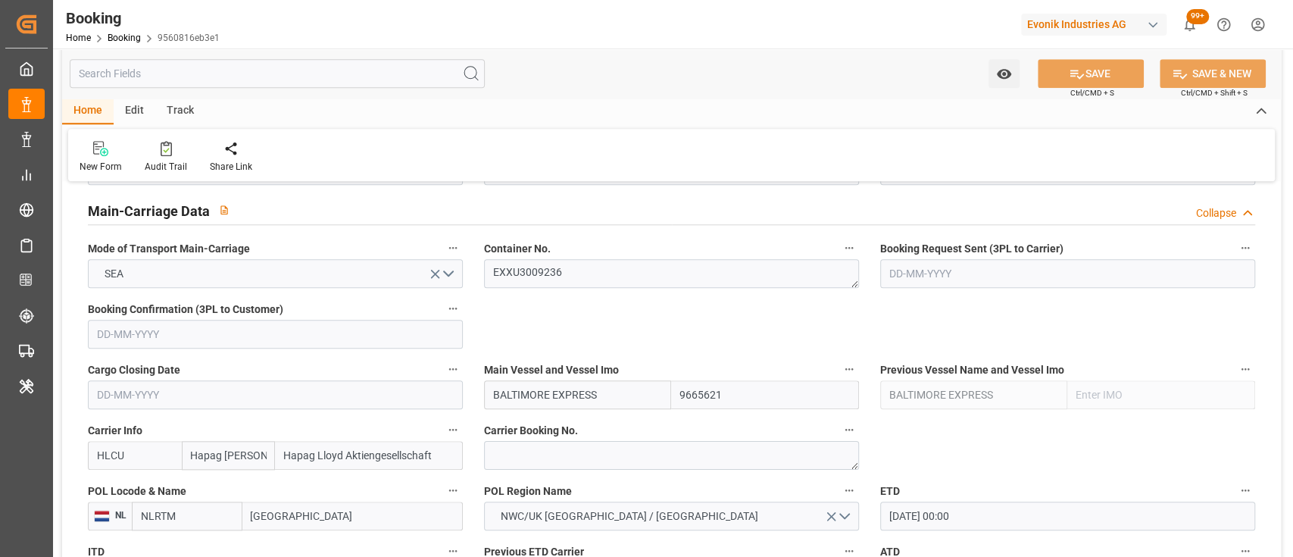
scroll to position [978, 0]
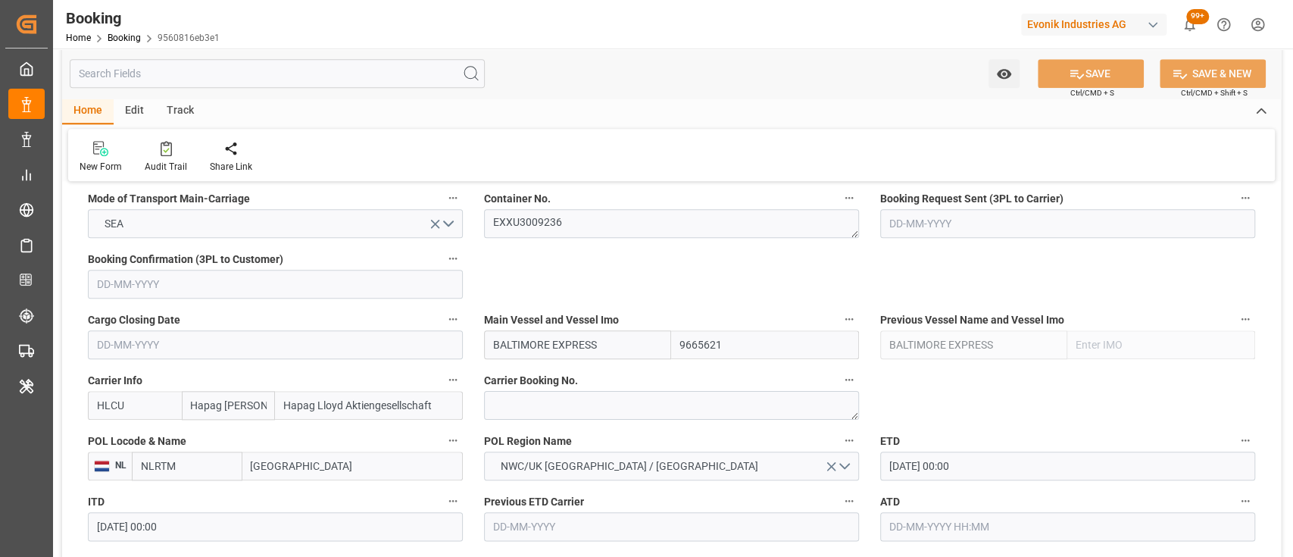
click at [570, 221] on textarea "EXXU3009236" at bounding box center [671, 223] width 375 height 29
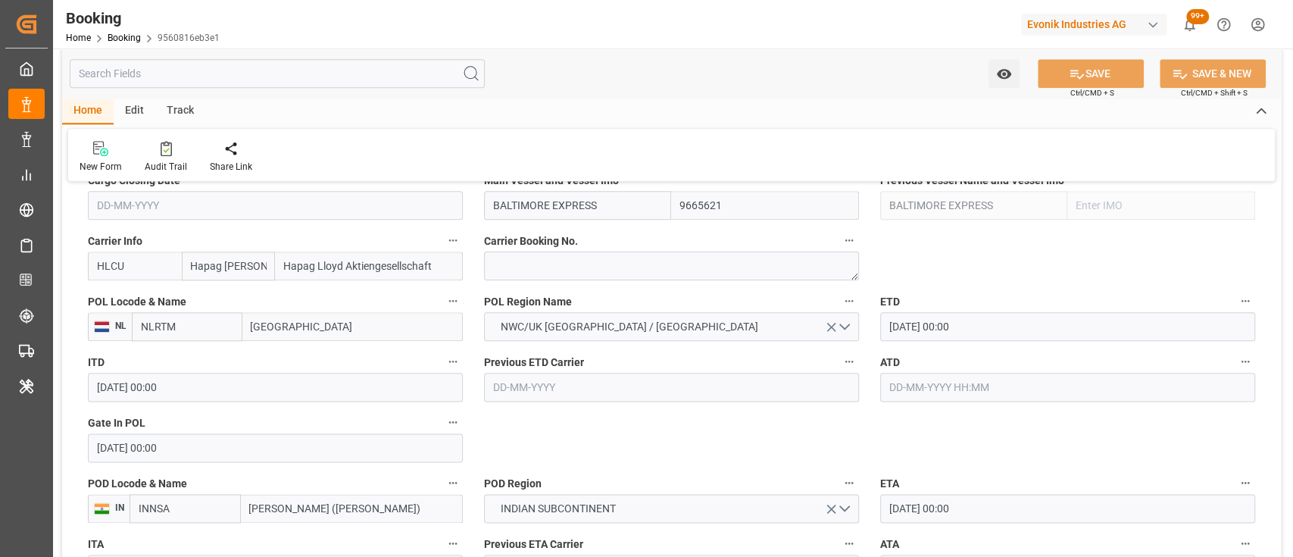
scroll to position [1124, 0]
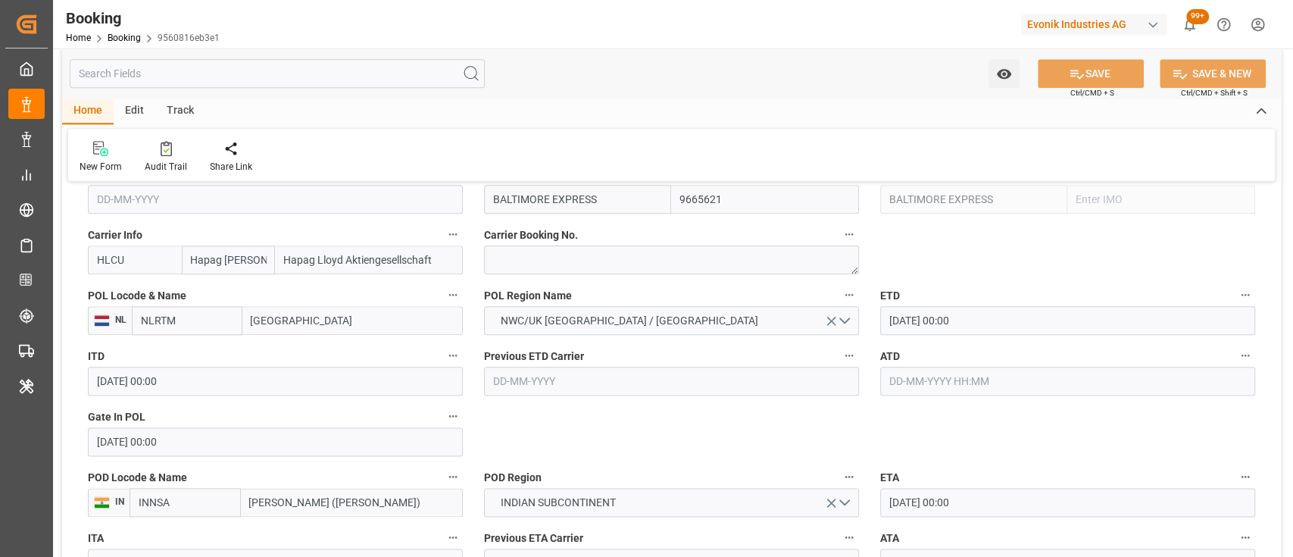
click at [636, 64] on div "Watch Option SAVE Ctrl/CMD + S SAVE & NEW Ctrl/CMD + Shift + S" at bounding box center [671, 73] width 1219 height 50
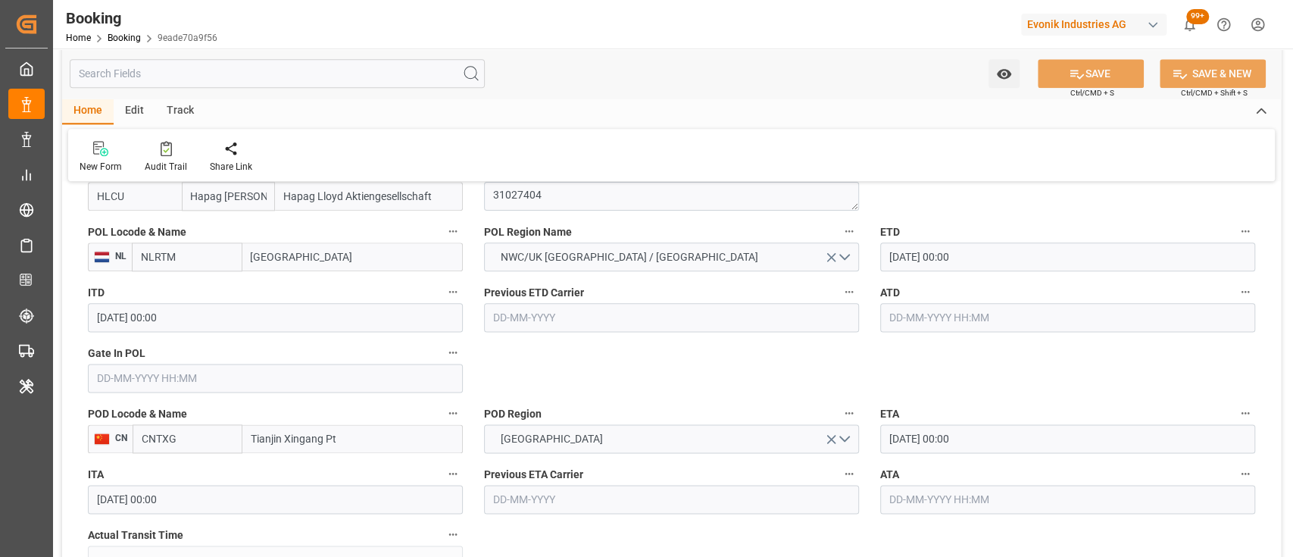
scroll to position [1189, 0]
click at [403, 376] on input "text" at bounding box center [275, 376] width 375 height 29
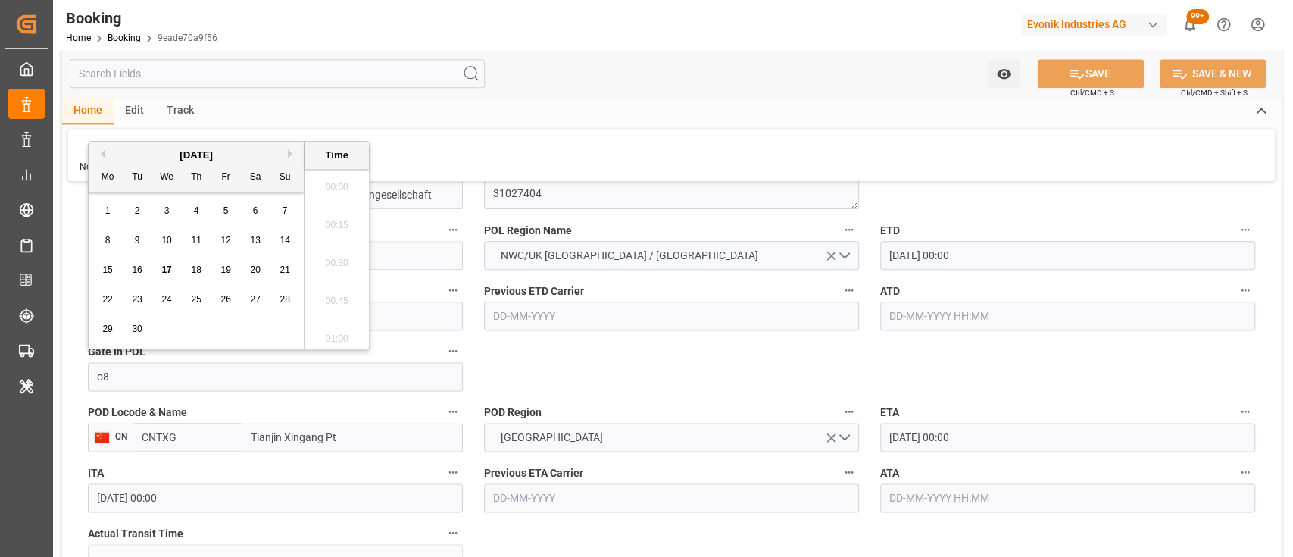
scroll to position [2201, 0]
type input "o08"
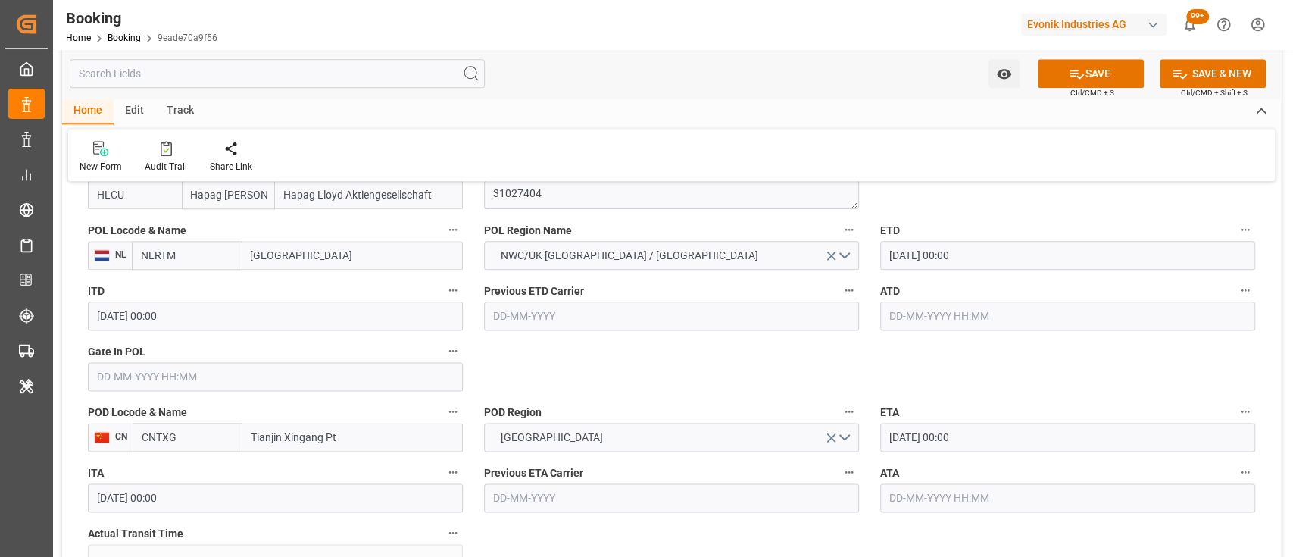
click at [360, 369] on input "text" at bounding box center [275, 376] width 375 height 29
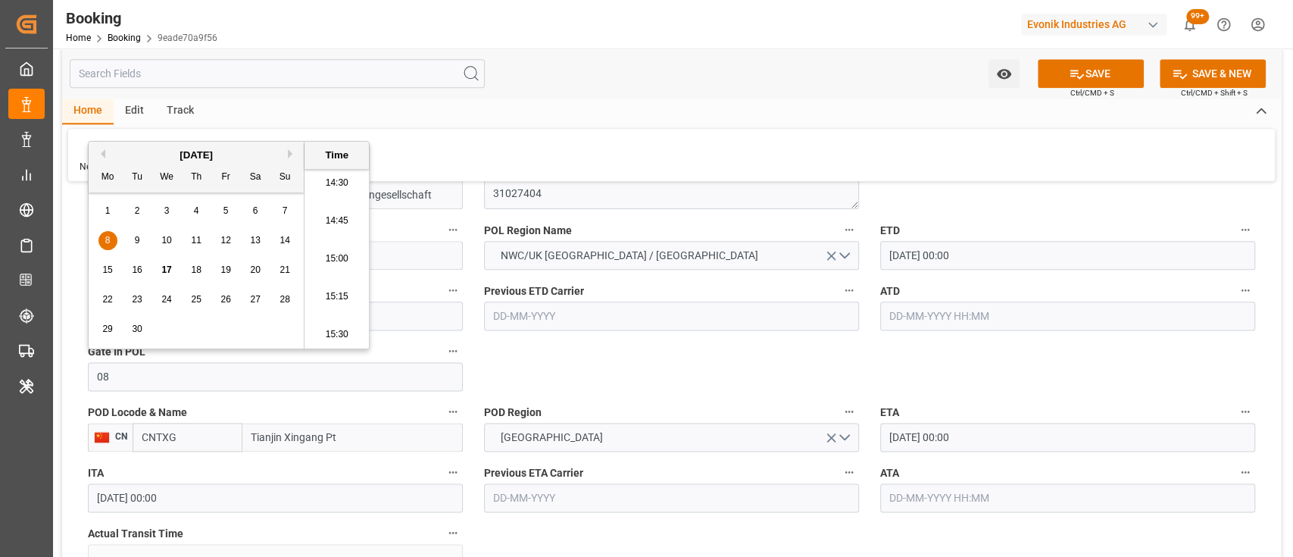
type input "[DATE] 00:00"
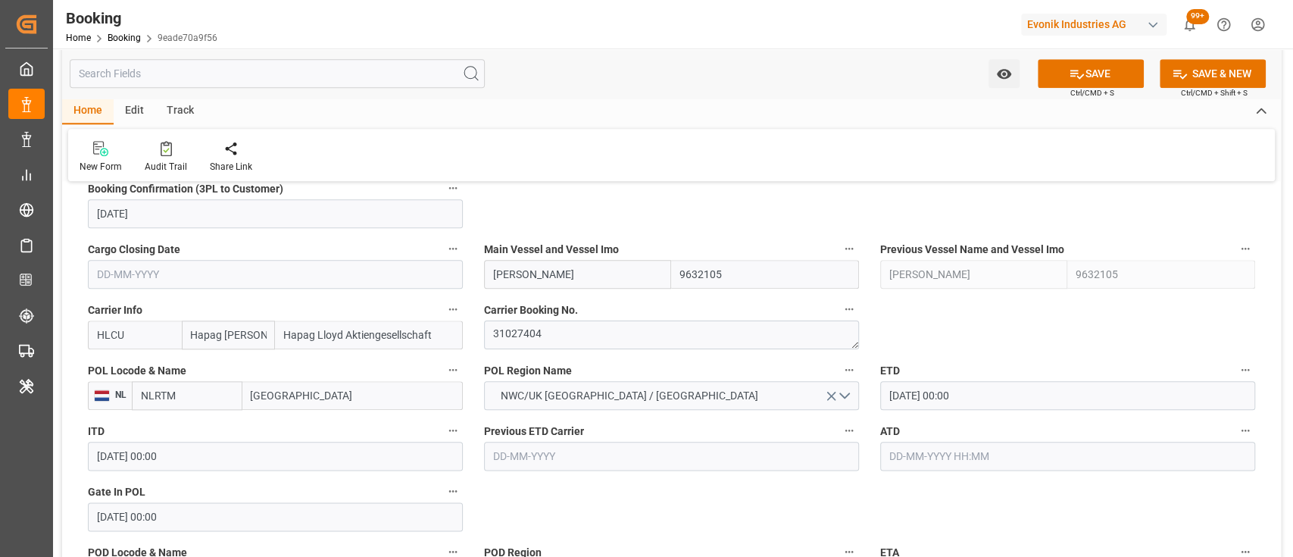
scroll to position [1048, 0]
drag, startPoint x: 579, startPoint y: 282, endPoint x: 494, endPoint y: 276, distance: 85.7
click at [494, 276] on input "[PERSON_NAME]" at bounding box center [578, 275] width 188 height 29
paste input "BALTIMORE EXPRESS"
click at [559, 314] on b "BALTIMORE EXPRESS" at bounding box center [547, 308] width 106 height 12
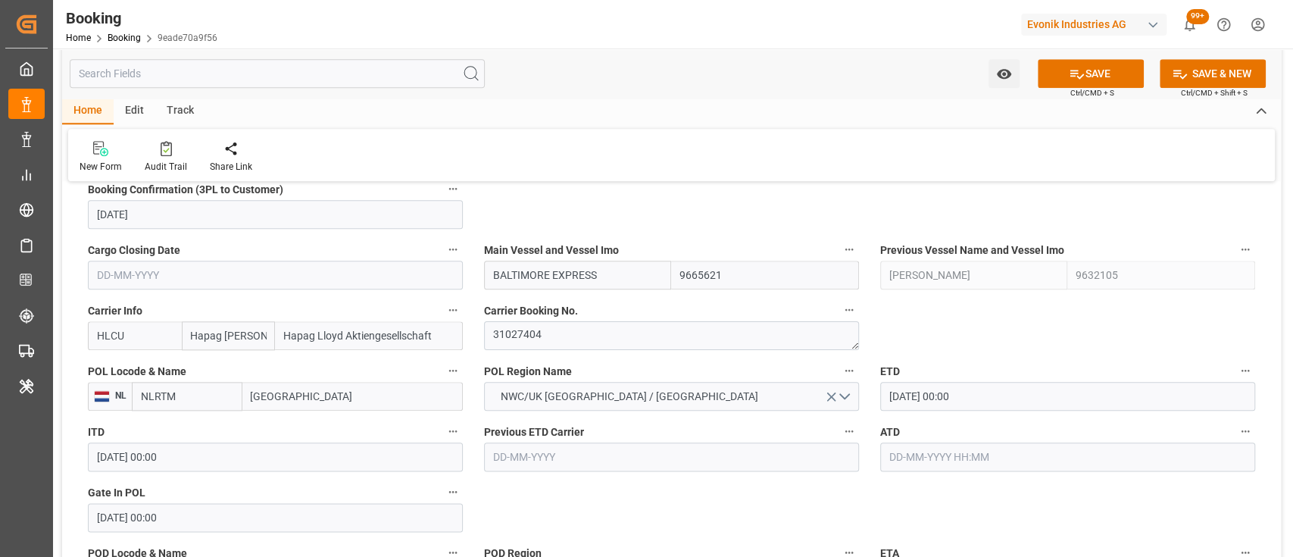
type input "BALTIMORE EXPRESS"
type input "9665621"
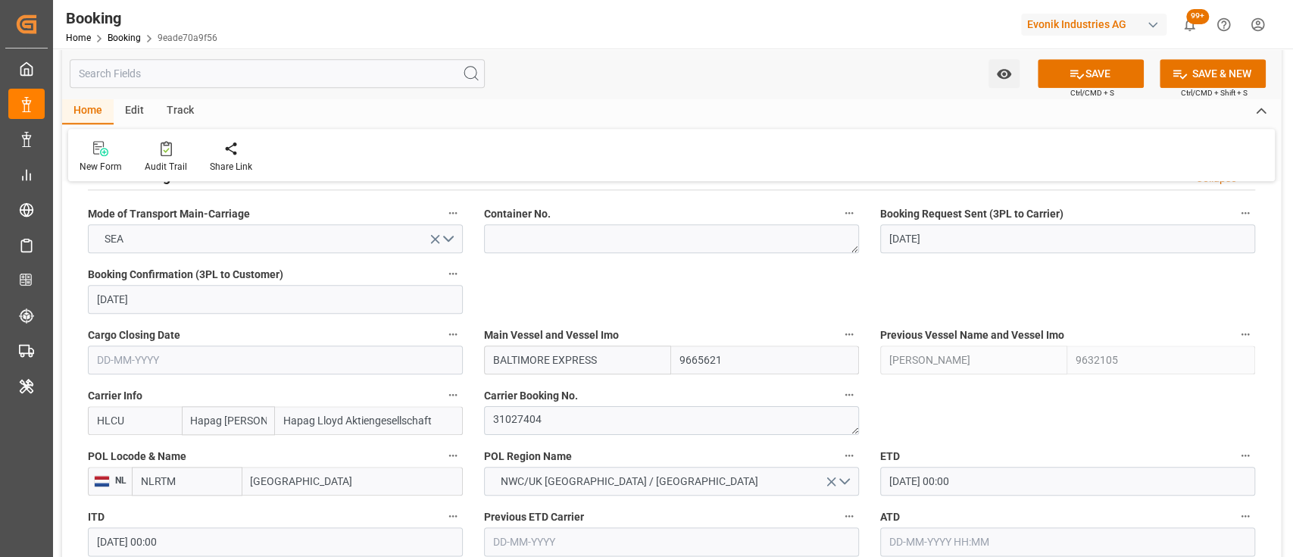
scroll to position [963, 0]
type input "BALTIMORE EXPRESS"
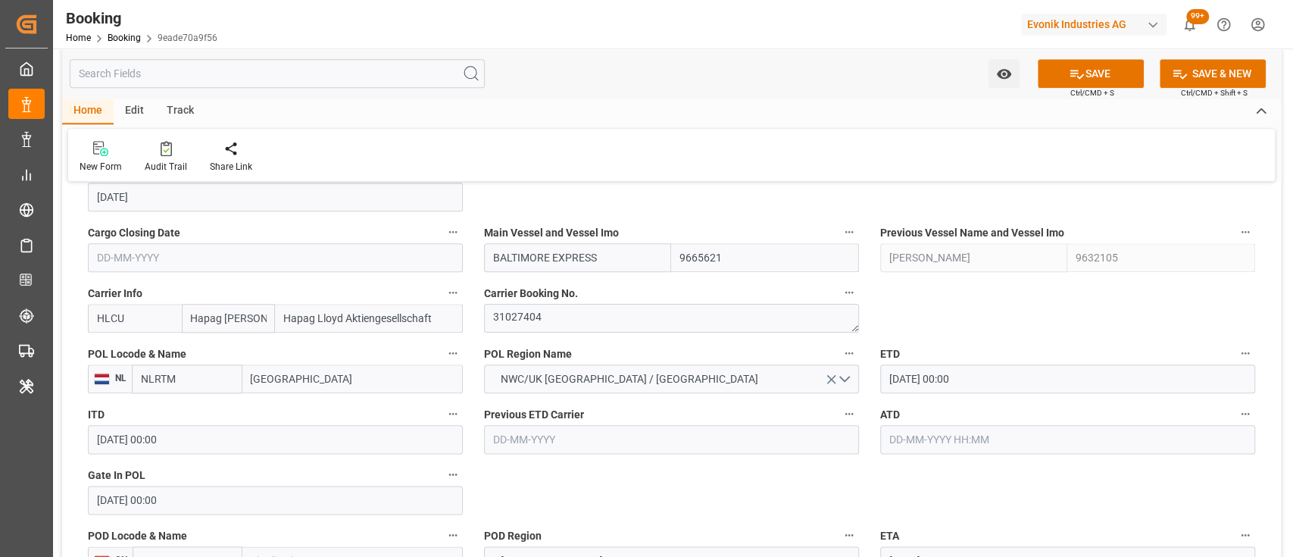
scroll to position [1091, 0]
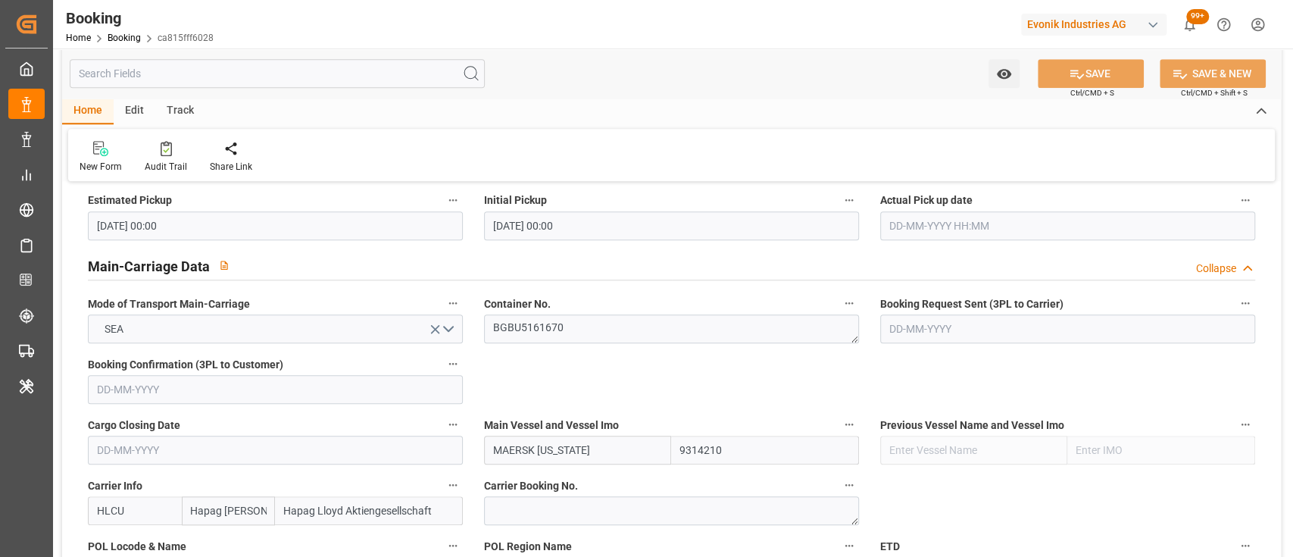
scroll to position [874, 0]
click at [545, 326] on textarea "BGBU5161670" at bounding box center [671, 328] width 375 height 29
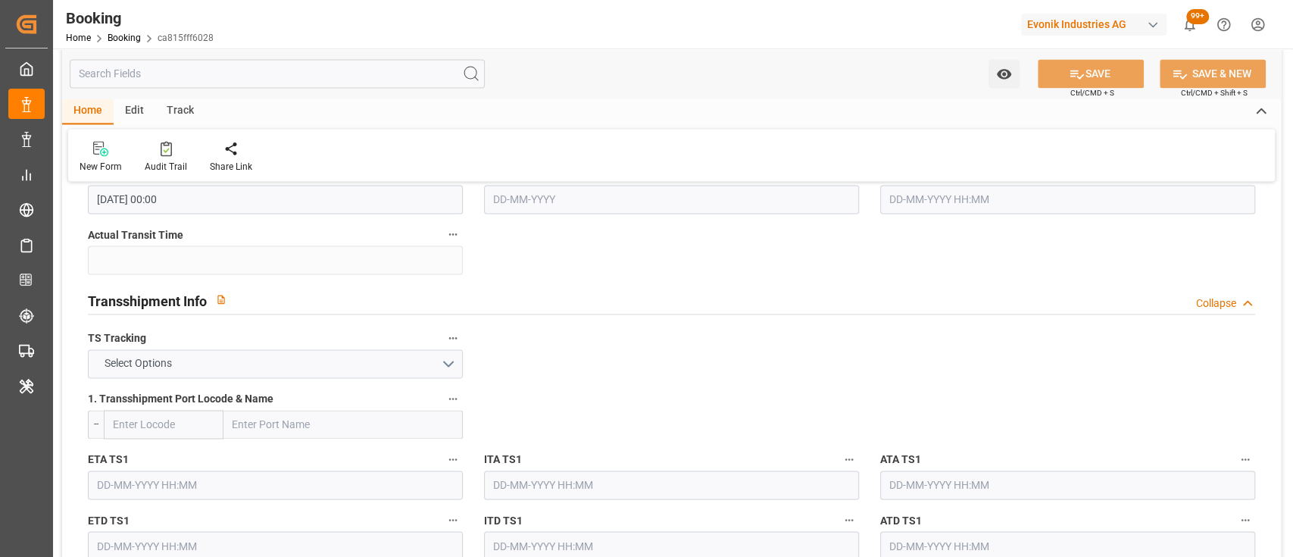
scroll to position [1508, 0]
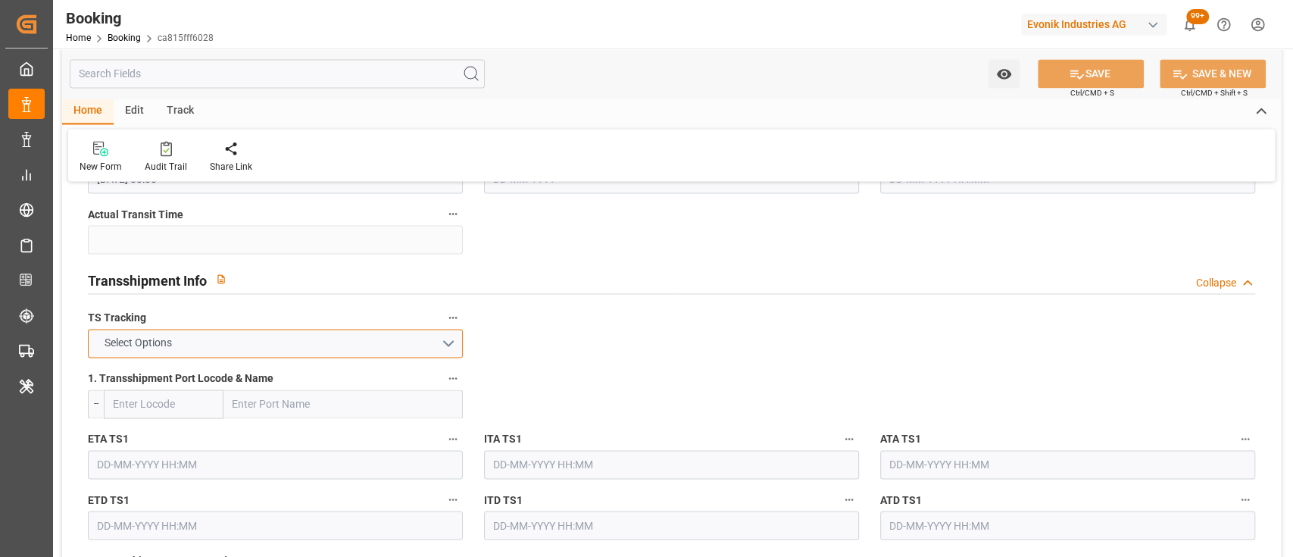
click at [392, 345] on button "Select Options" at bounding box center [275, 343] width 375 height 29
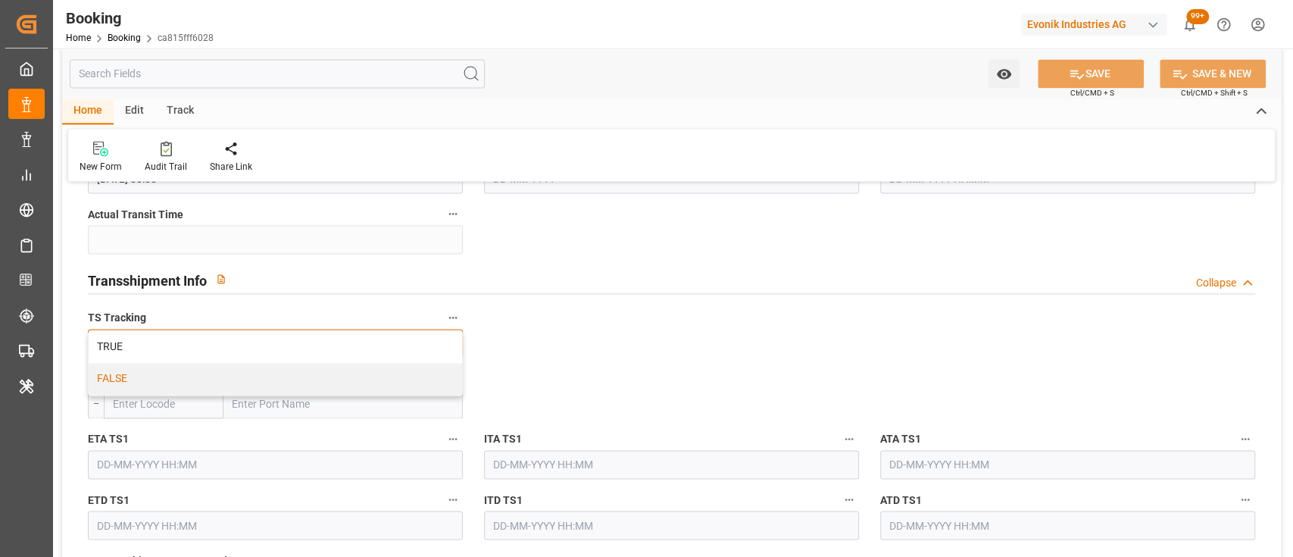
click at [131, 368] on div "FALSE" at bounding box center [275, 379] width 373 height 32
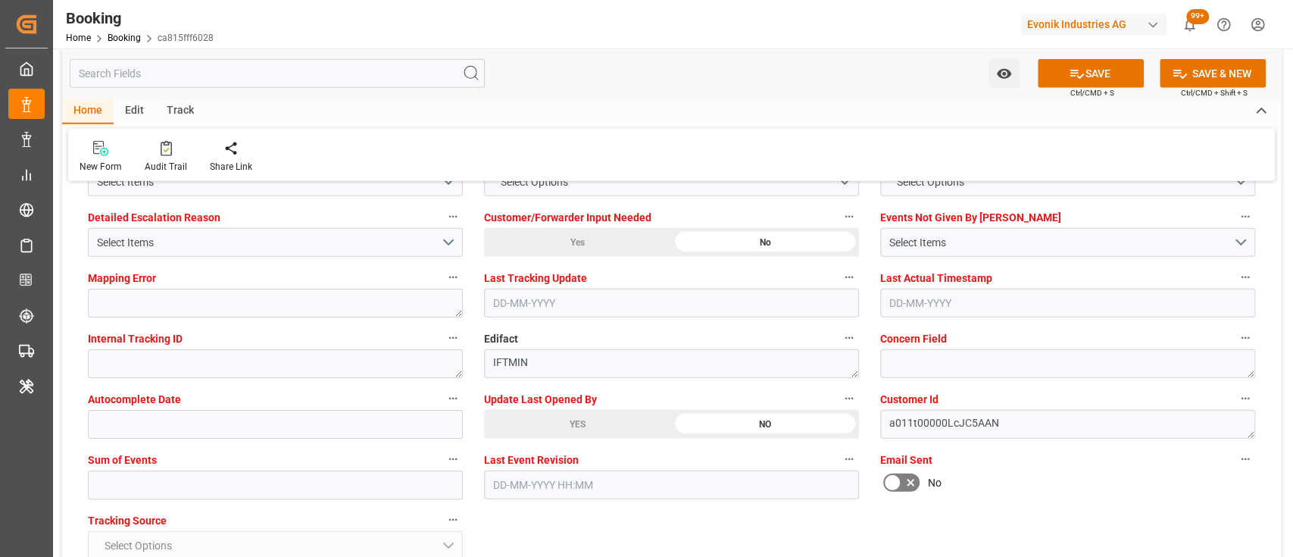
scroll to position [2690, 0]
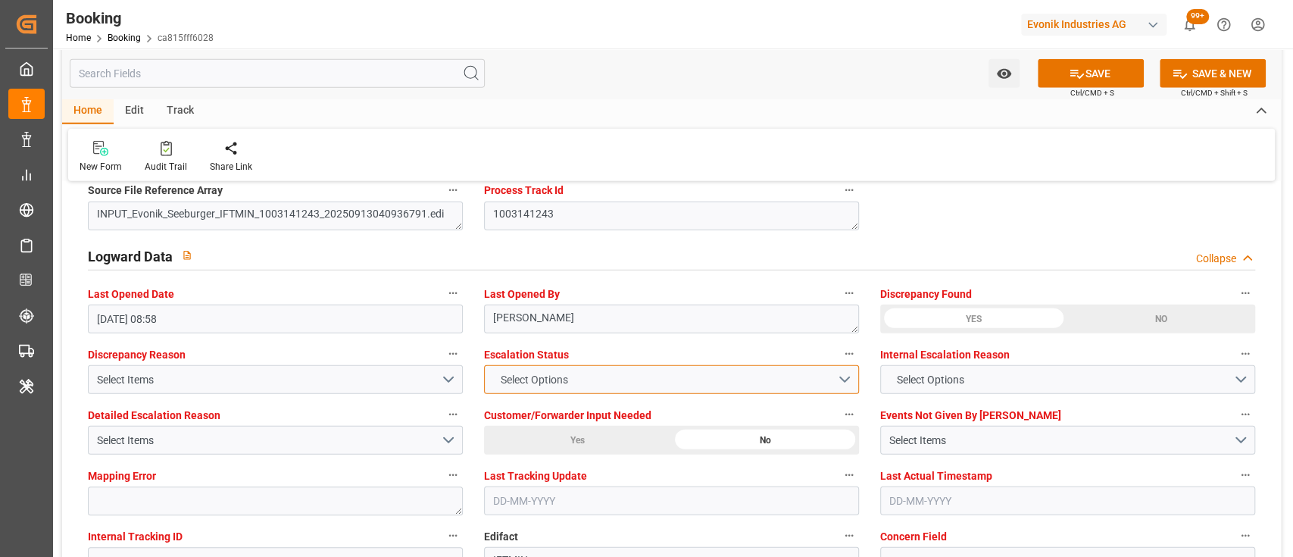
click at [526, 385] on span "Select Options" at bounding box center [533, 380] width 83 height 16
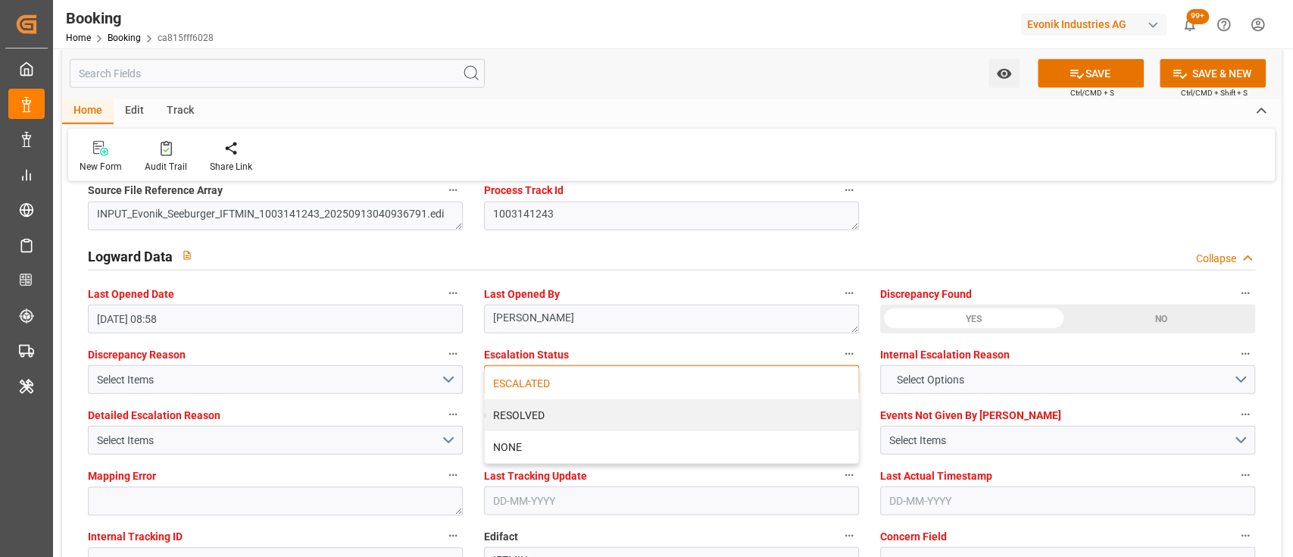
click at [516, 388] on div "ESCALATED" at bounding box center [671, 383] width 373 height 32
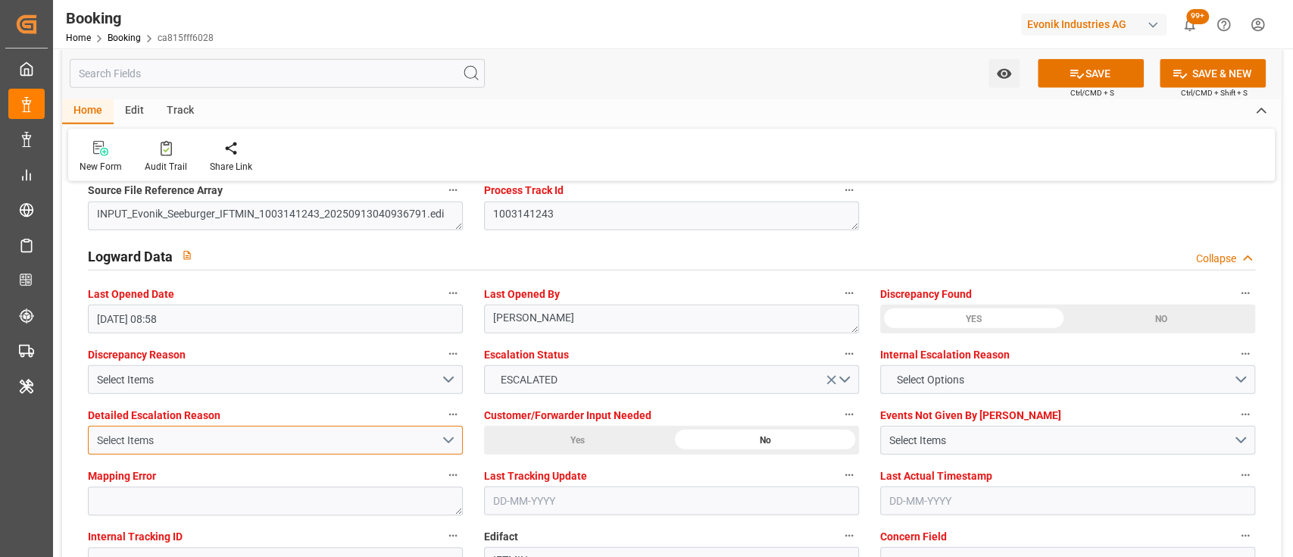
click at [452, 442] on button "Select Items" at bounding box center [275, 440] width 375 height 29
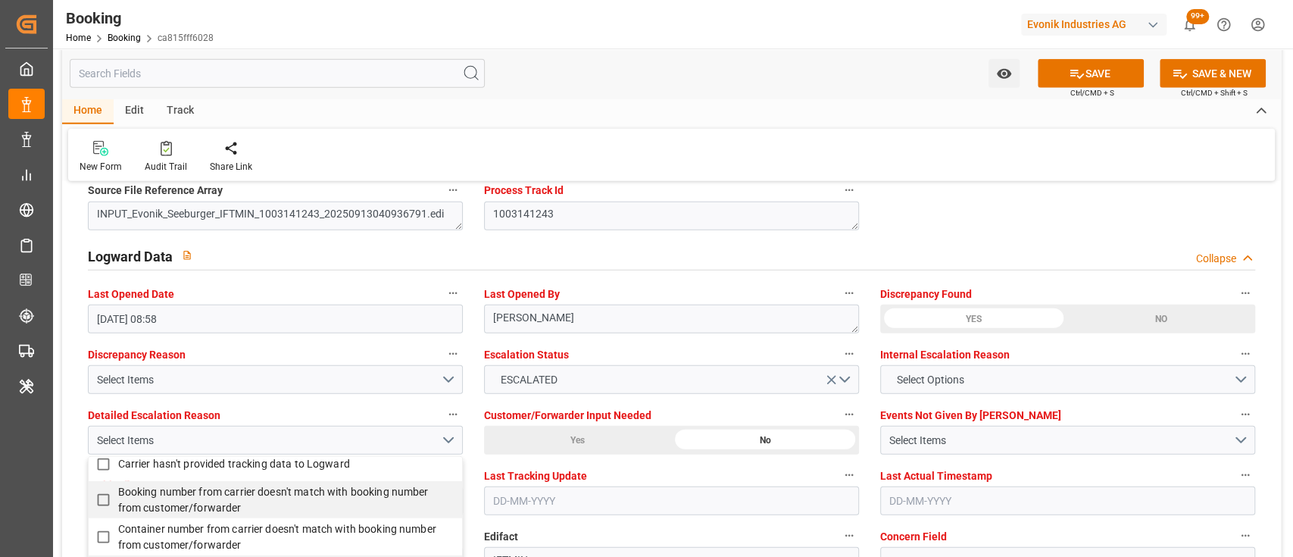
scroll to position [73, 0]
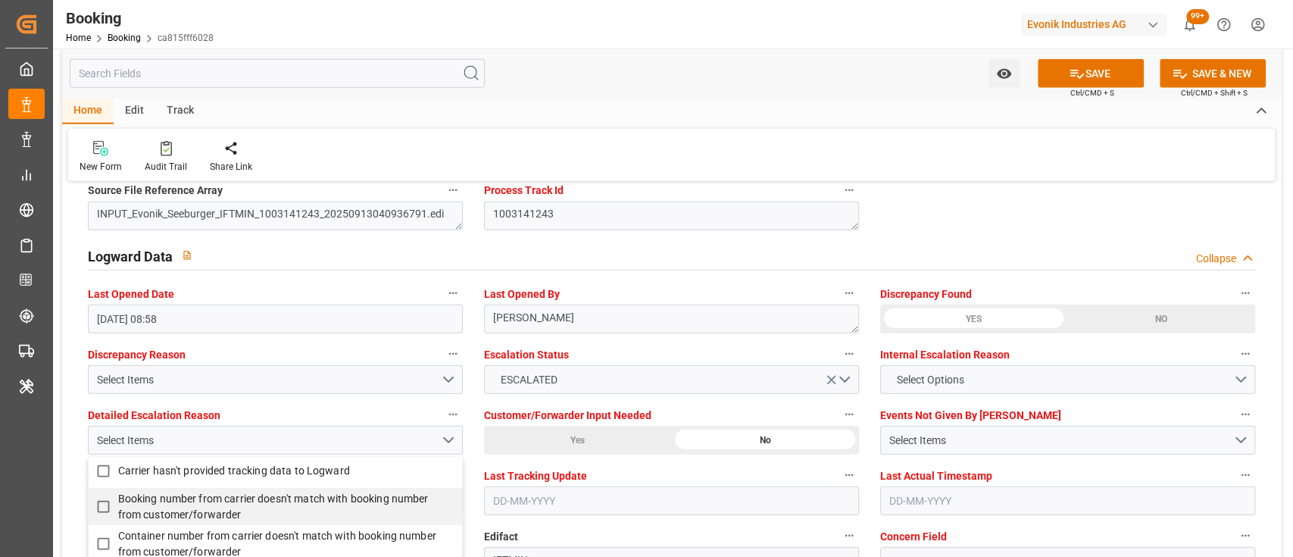
type input "co"
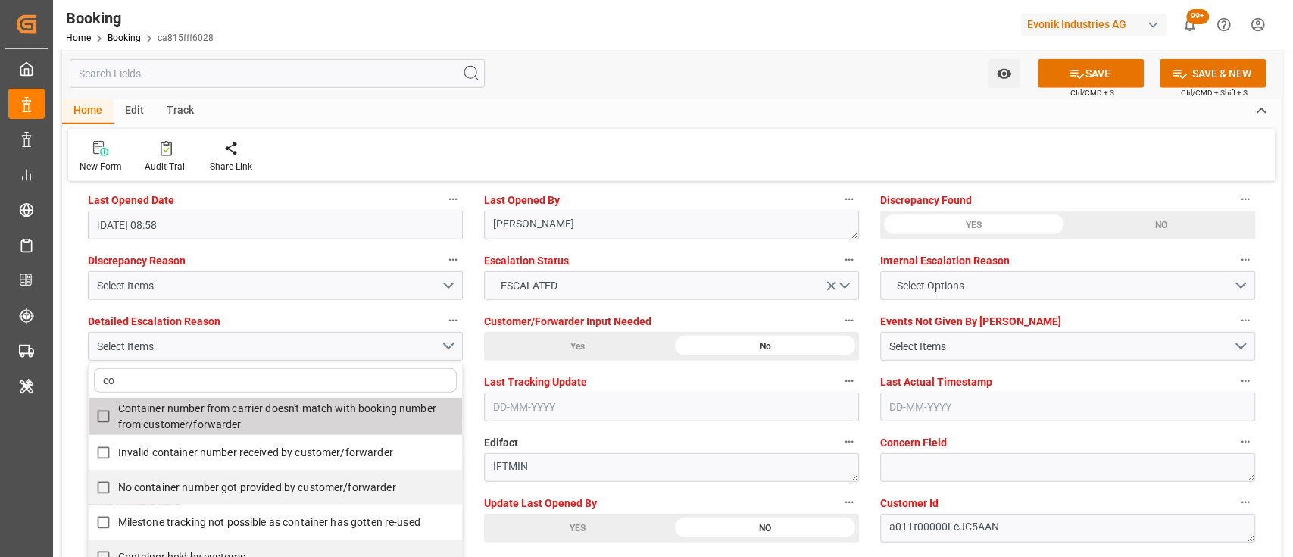
scroll to position [2788, 0]
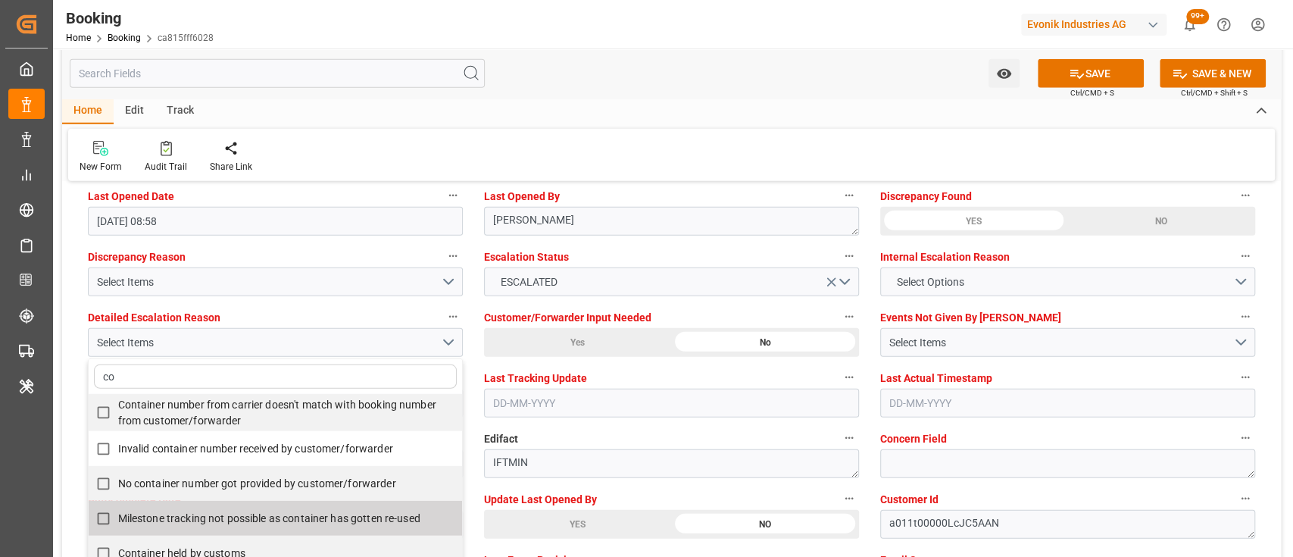
drag, startPoint x: 256, startPoint y: 512, endPoint x: 202, endPoint y: 510, distance: 53.8
click at [202, 512] on span "Milestone tracking not possible as container has gotten re-used" at bounding box center [269, 518] width 302 height 12
checkbox input "true"
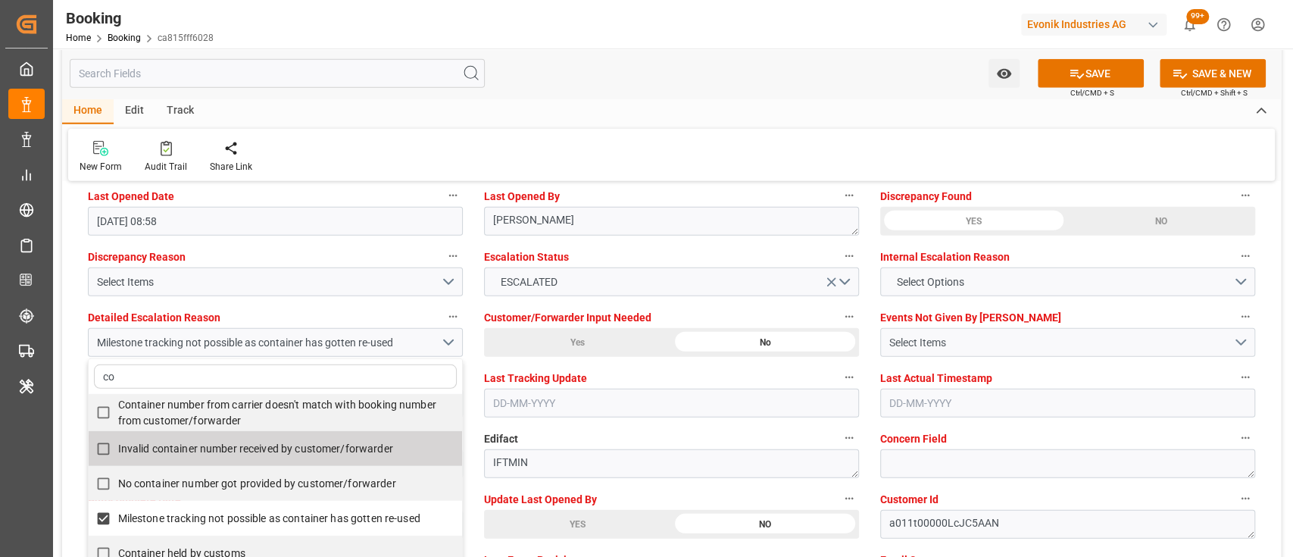
type input "co"
click at [953, 336] on div "Select Items" at bounding box center [1060, 343] width 344 height 16
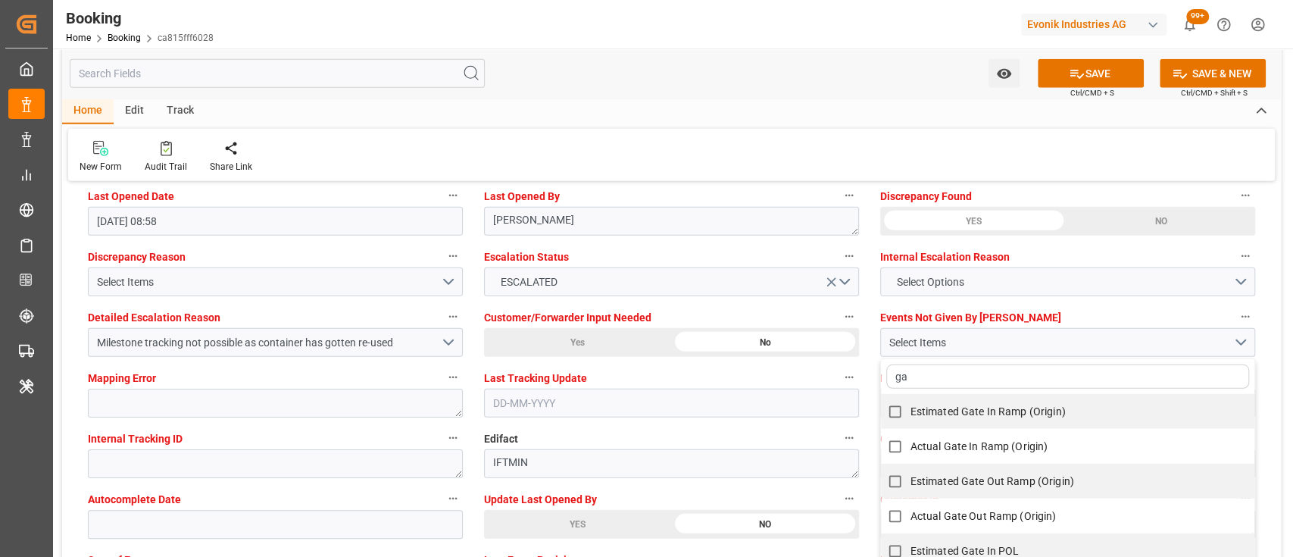
type input "gat"
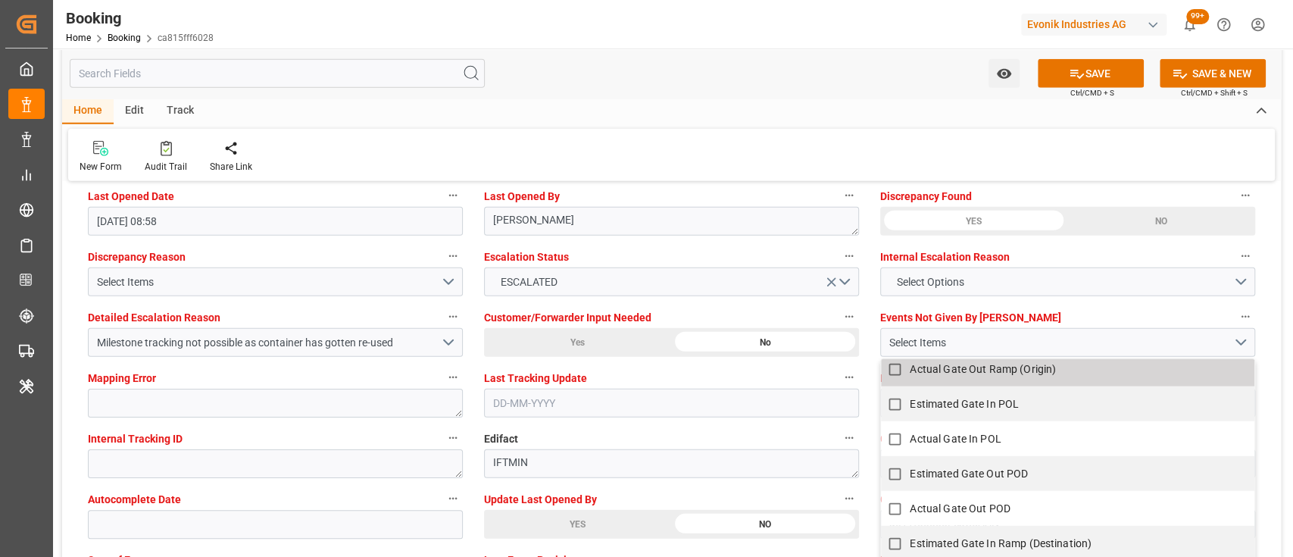
scroll to position [149, 0]
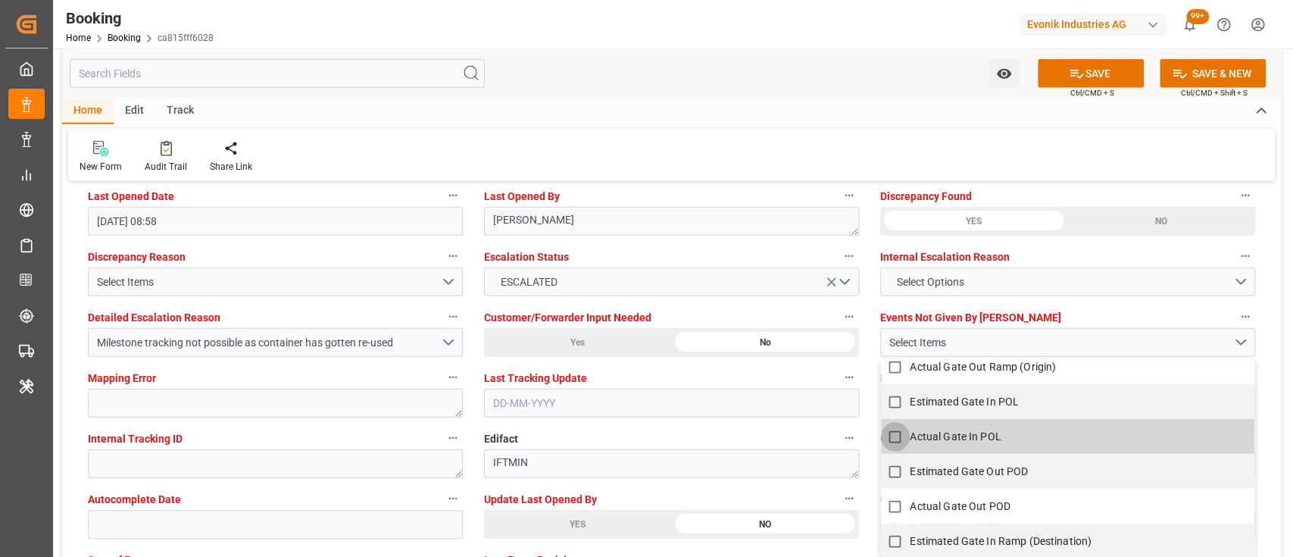
click at [894, 439] on input "Actual Gate In POL" at bounding box center [895, 437] width 30 height 30
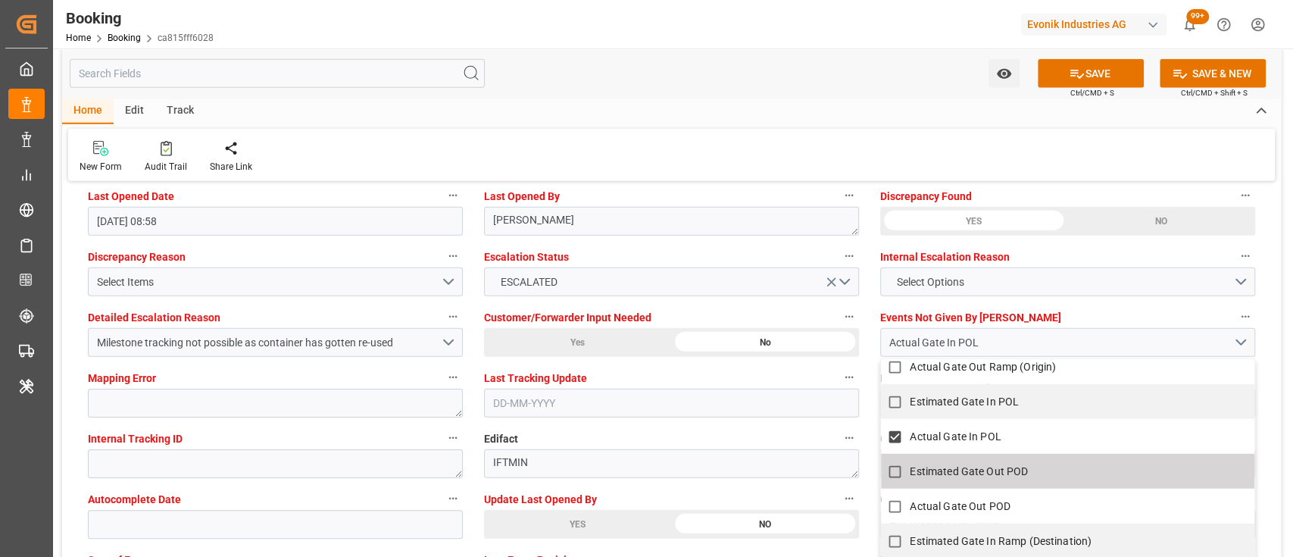
checkbox input "true"
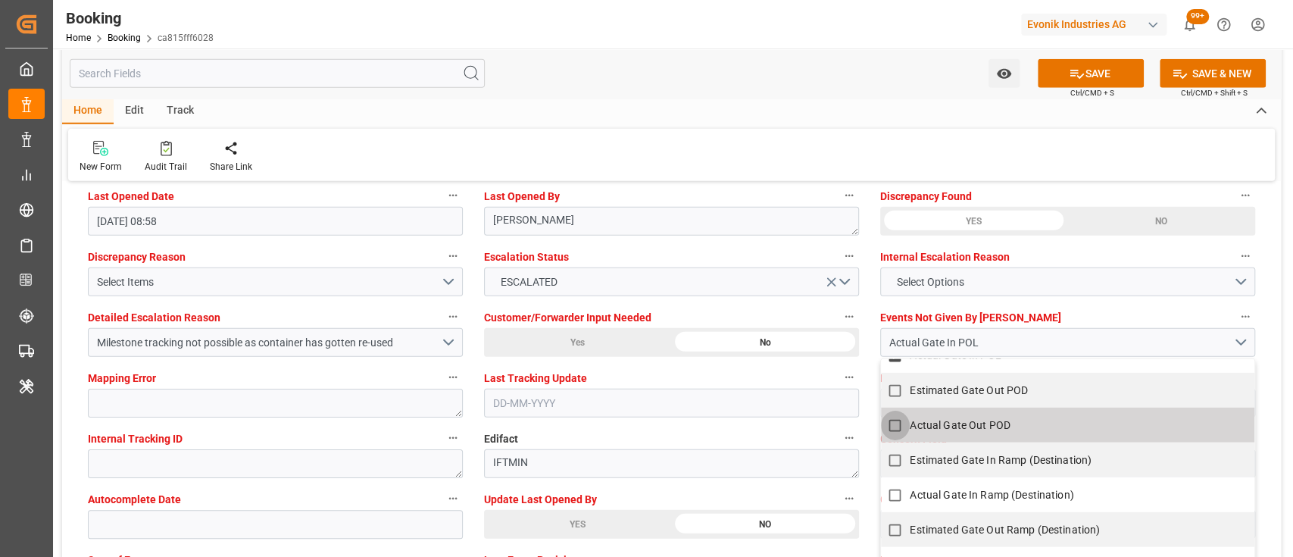
click at [898, 422] on input "Actual Gate Out POD" at bounding box center [895, 425] width 30 height 30
checkbox input "true"
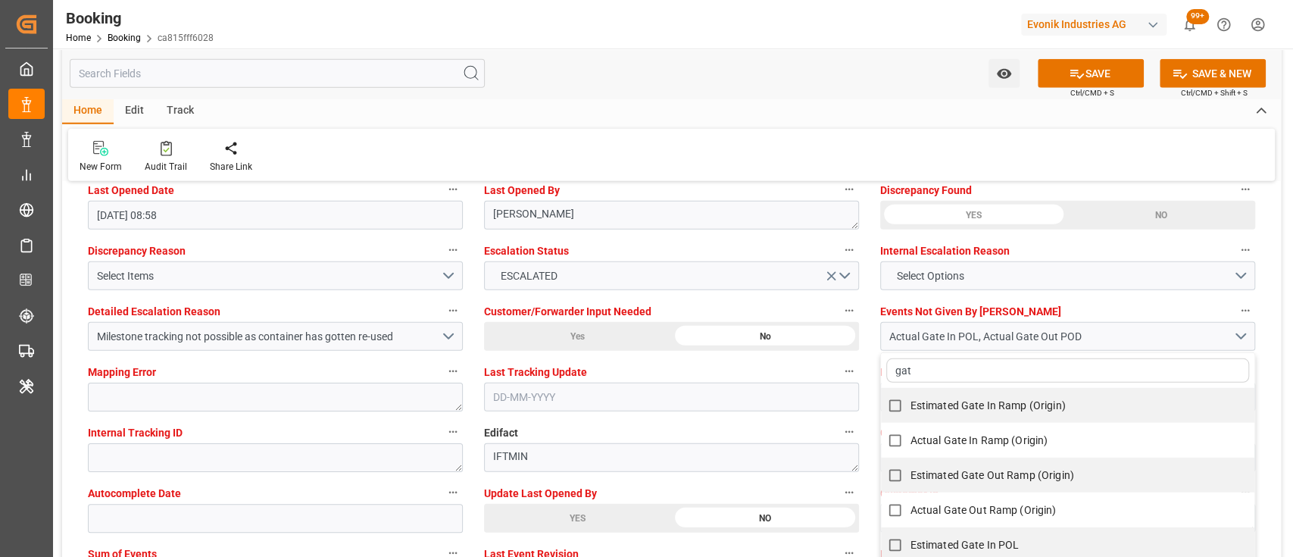
scroll to position [2793, 0]
type input "g"
type input "atd"
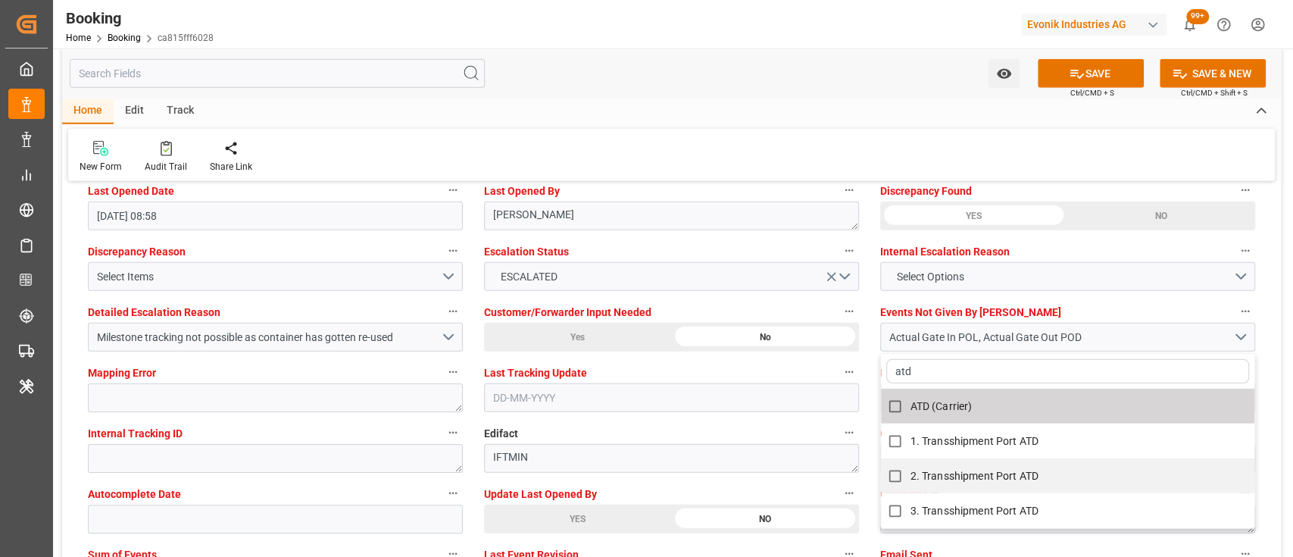
click at [911, 413] on label "ATD (Carrier)" at bounding box center [1058, 407] width 357 height 30
checkbox input "true"
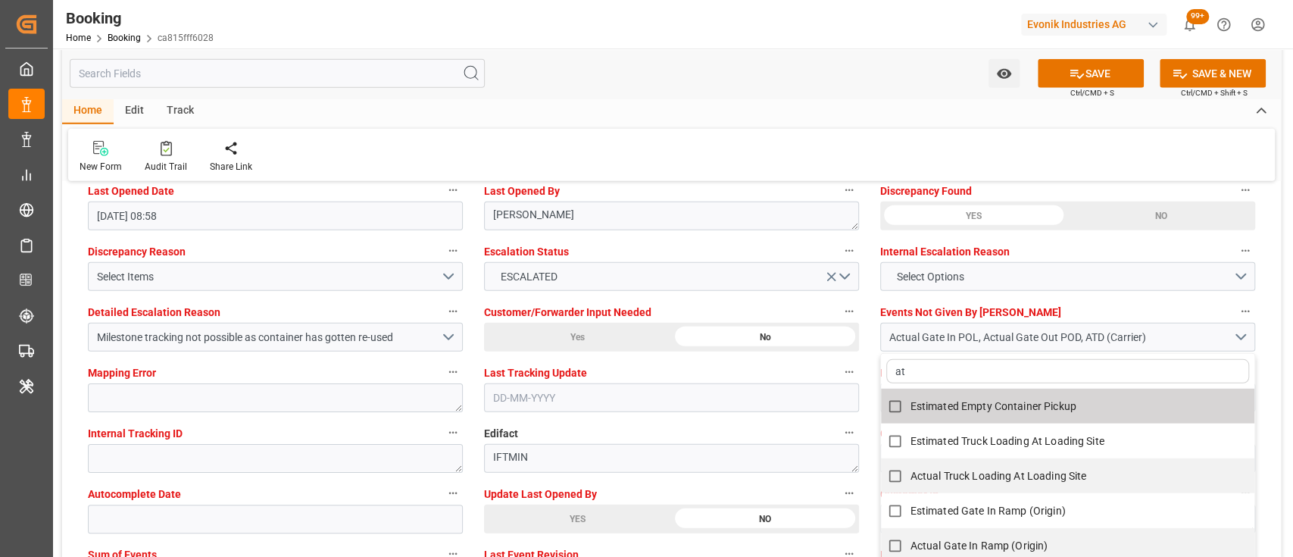
type input "ata"
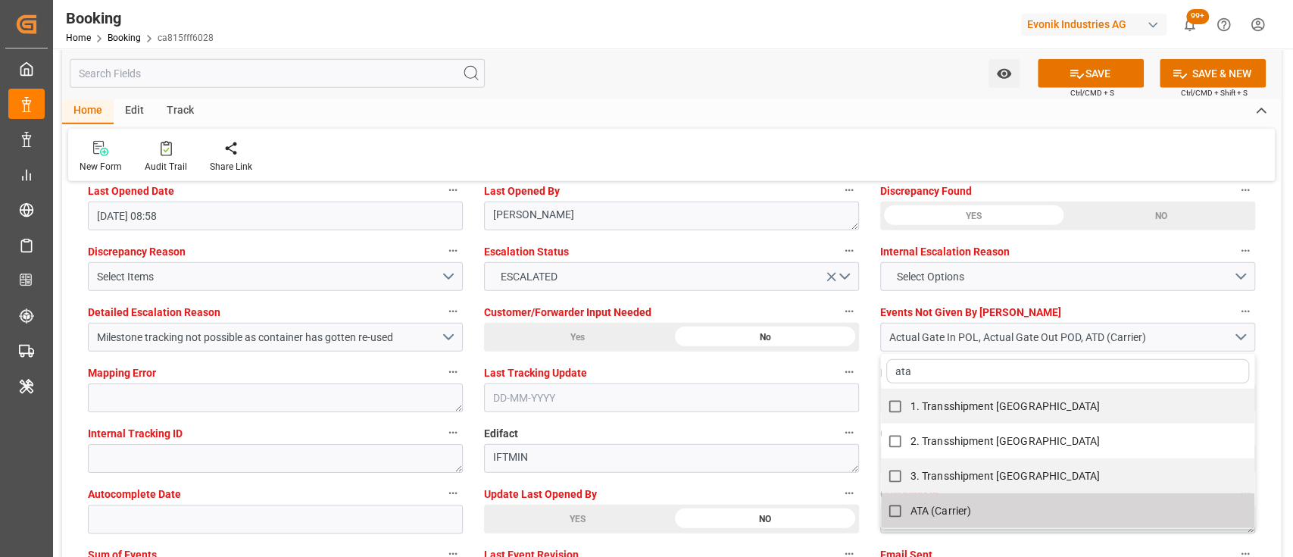
click at [902, 501] on input "ATA (Carrier)" at bounding box center [895, 511] width 30 height 30
checkbox input "false"
type input "ata"
click at [775, 142] on div "New Form Audit Trail Share Link" at bounding box center [671, 155] width 1206 height 52
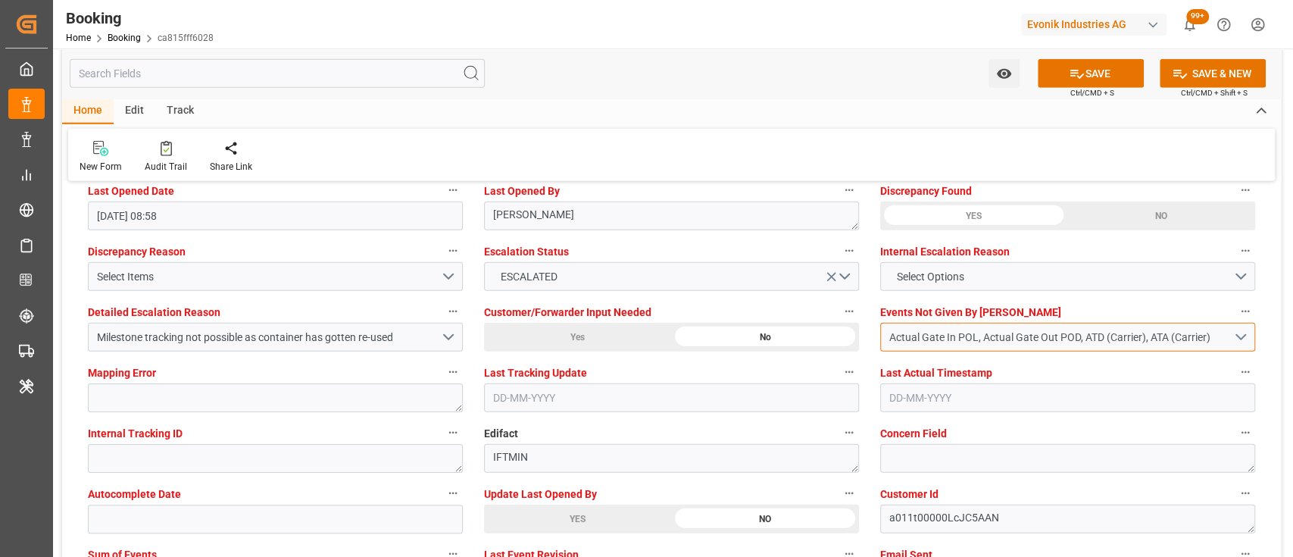
click at [960, 346] on button "Actual Gate In POL, Actual Gate Out POD, ATD (Carrier), ATA (Carrier)" at bounding box center [1067, 337] width 375 height 29
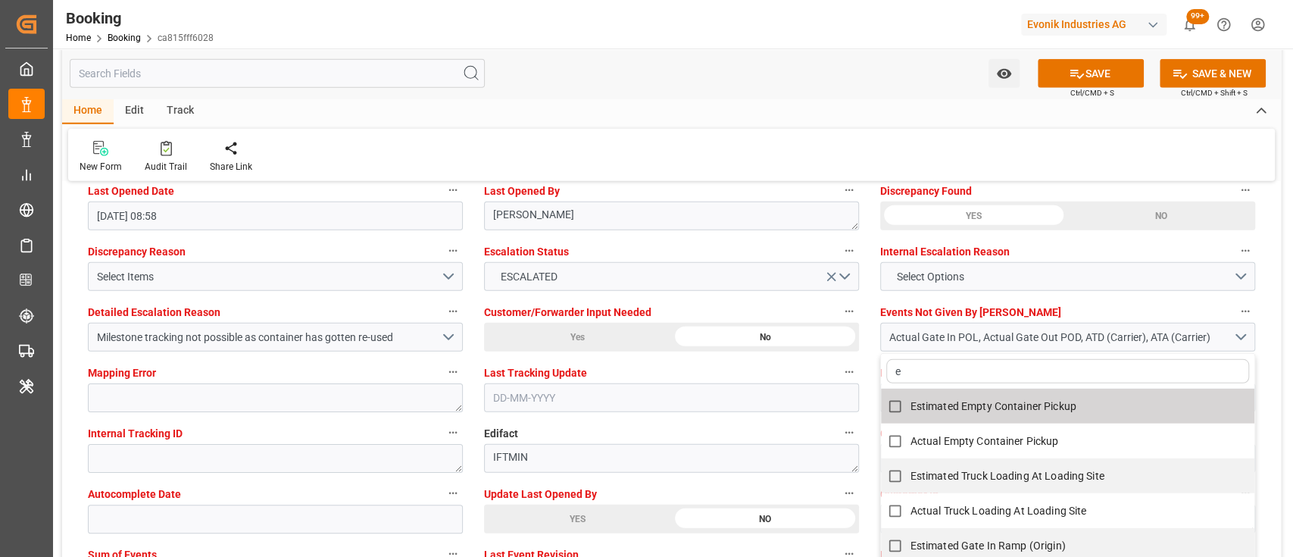
type input "em"
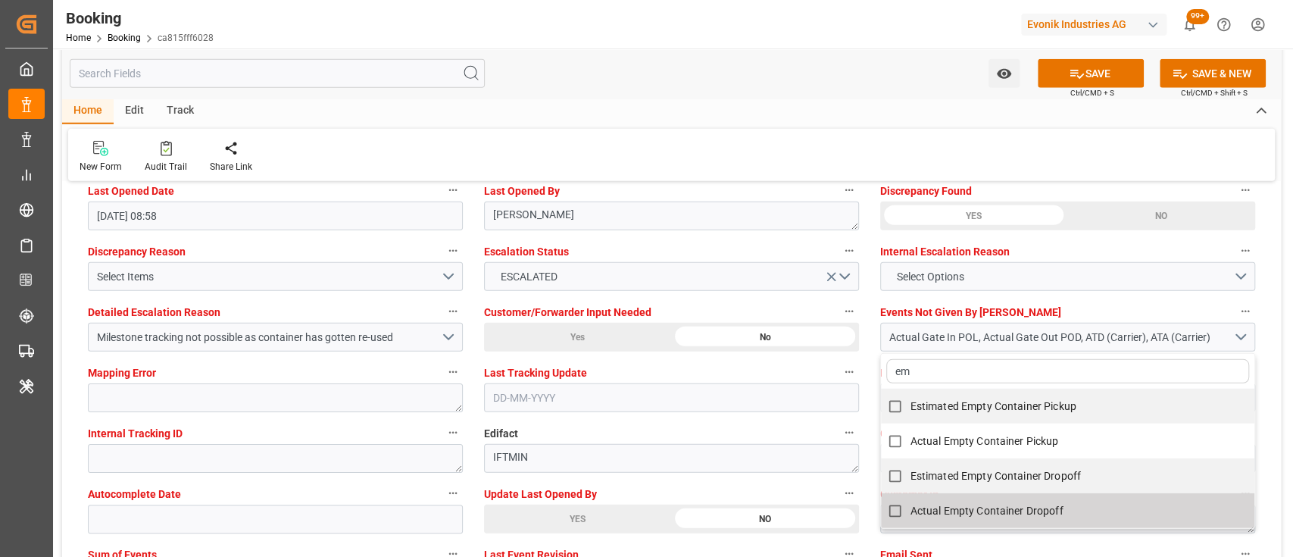
click at [938, 507] on span "Actual Empty Container Dropoff" at bounding box center [986, 510] width 153 height 12
checkbox input "true"
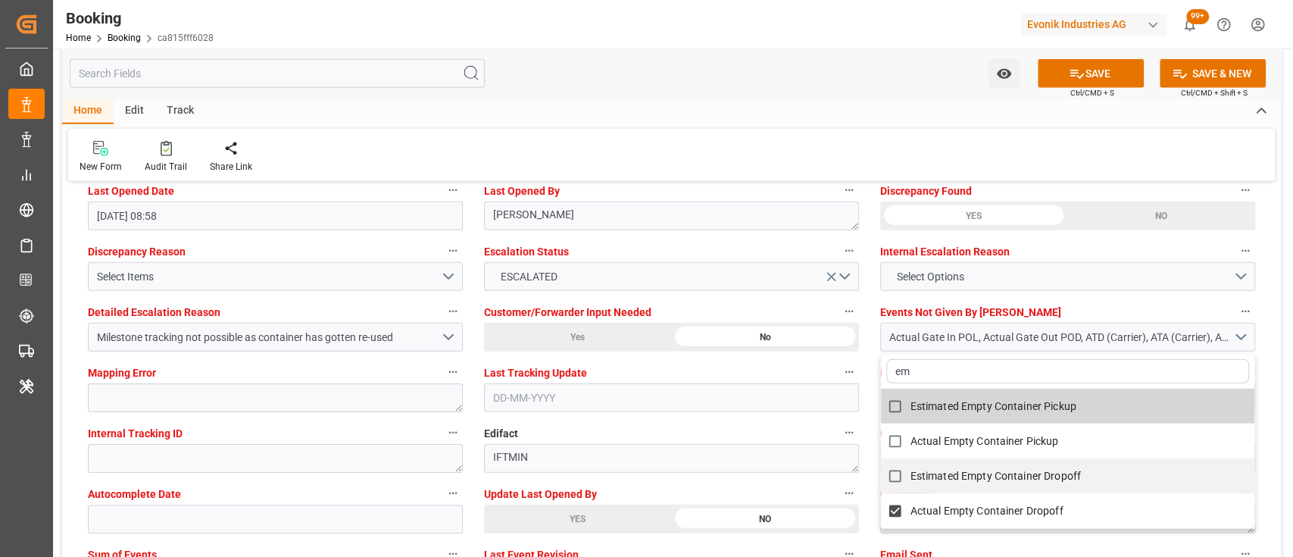
type input "em"
click at [839, 148] on div "New Form Audit Trail Share Link" at bounding box center [671, 155] width 1206 height 52
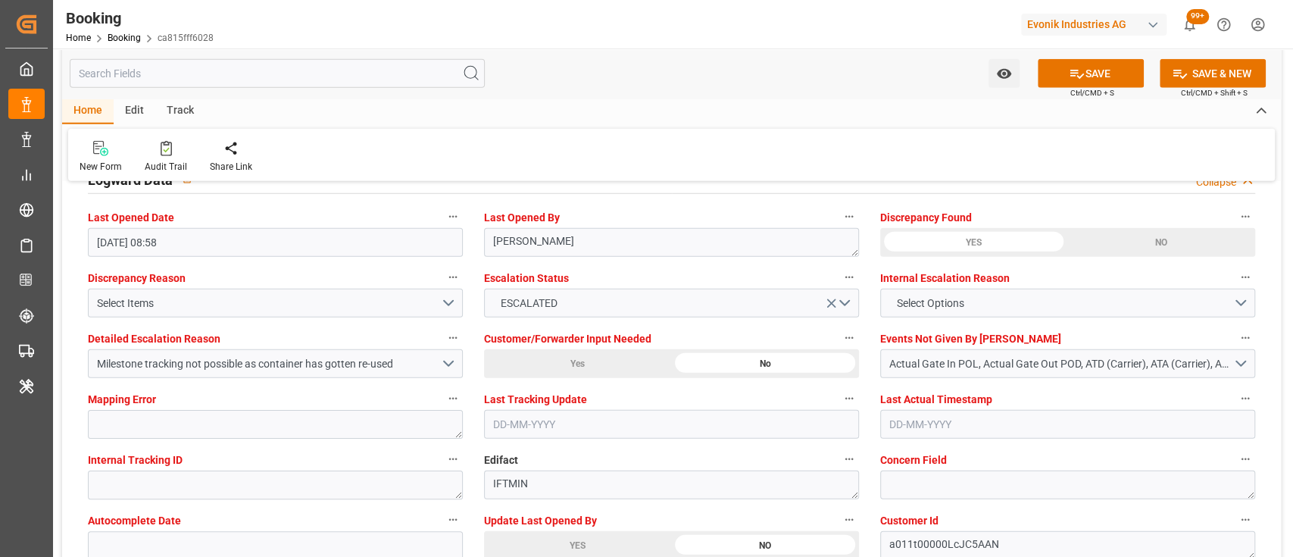
scroll to position [2999, 0]
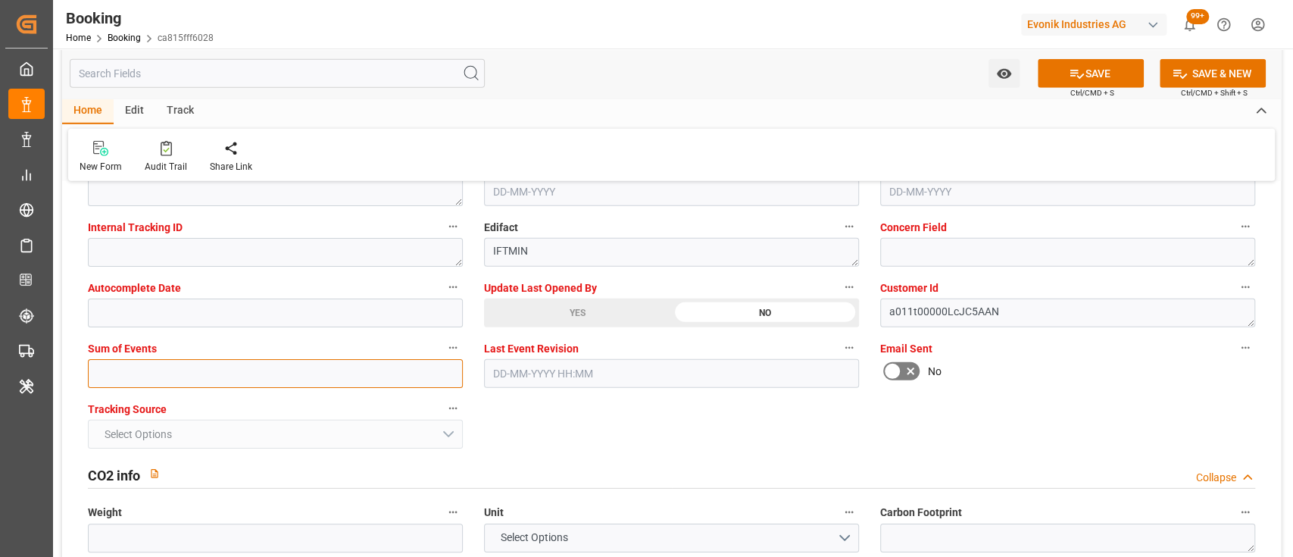
click at [272, 379] on input "text" at bounding box center [275, 373] width 375 height 29
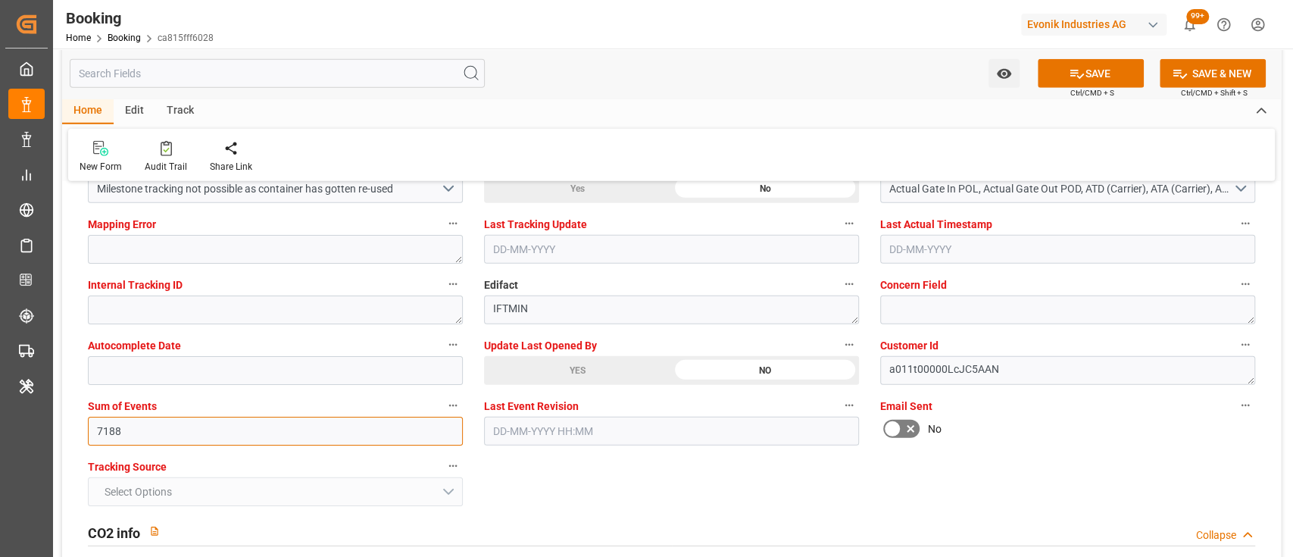
scroll to position [2940, 0]
type input "7188"
click at [592, 80] on div "Watch Option SAVE Ctrl/CMD + S SAVE & NEW Ctrl/CMD + Shift + S" at bounding box center [671, 73] width 1219 height 50
click at [701, 126] on div "Home Edit Track New Form Audit Trail Share Link" at bounding box center [671, 139] width 1219 height 83
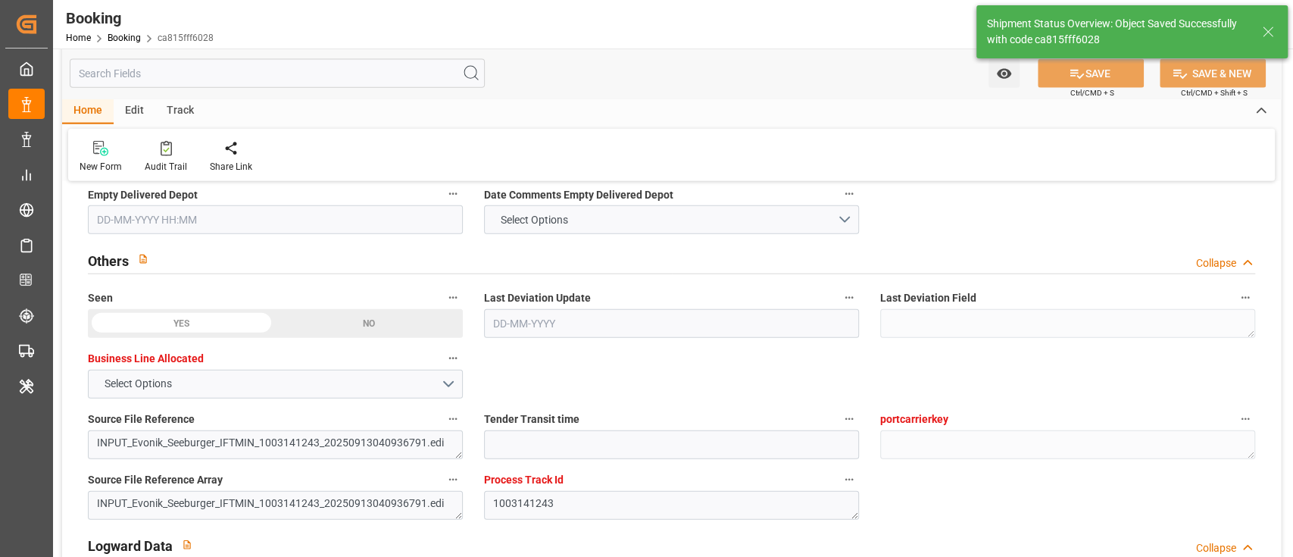
scroll to position [1783, 0]
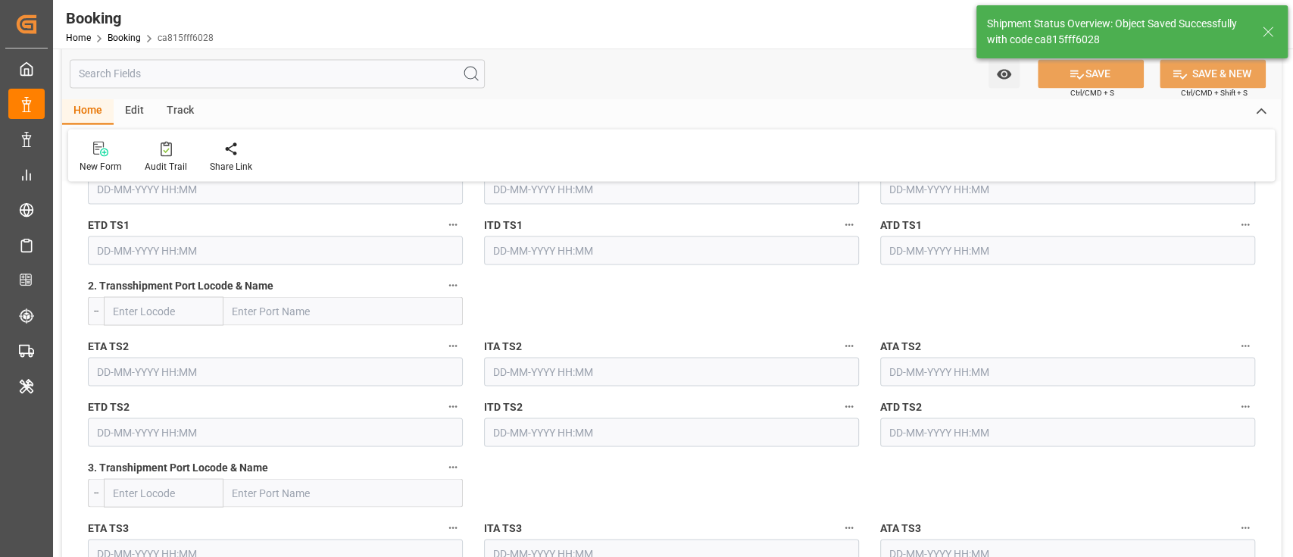
type textarea "shaini ghorai"
type input "17-09-2025 09:46"
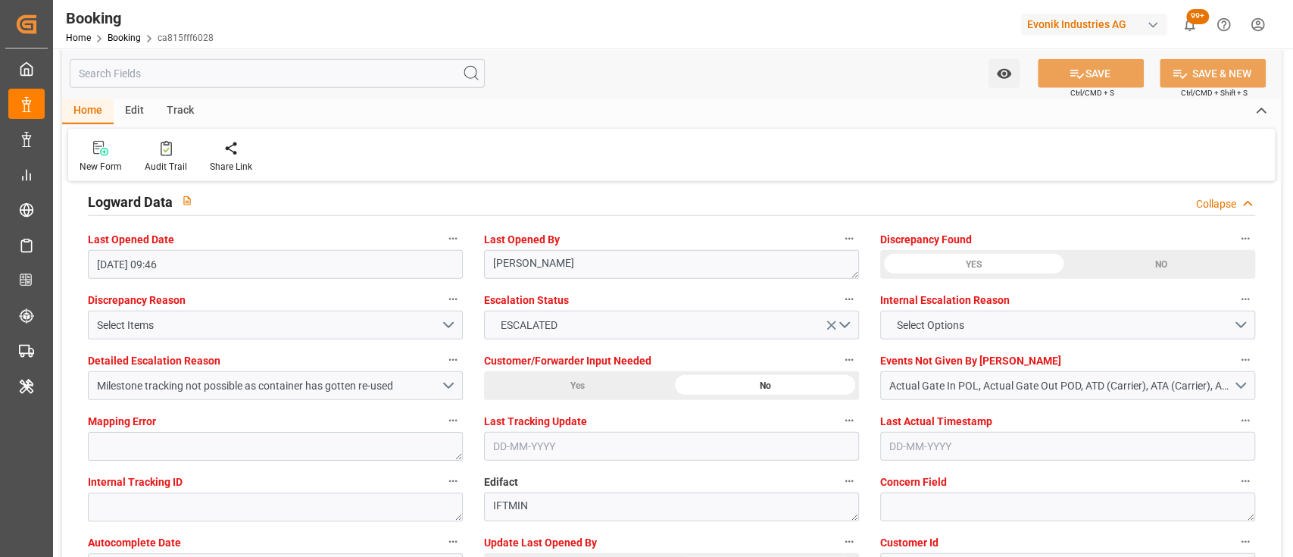
scroll to position [2744, 0]
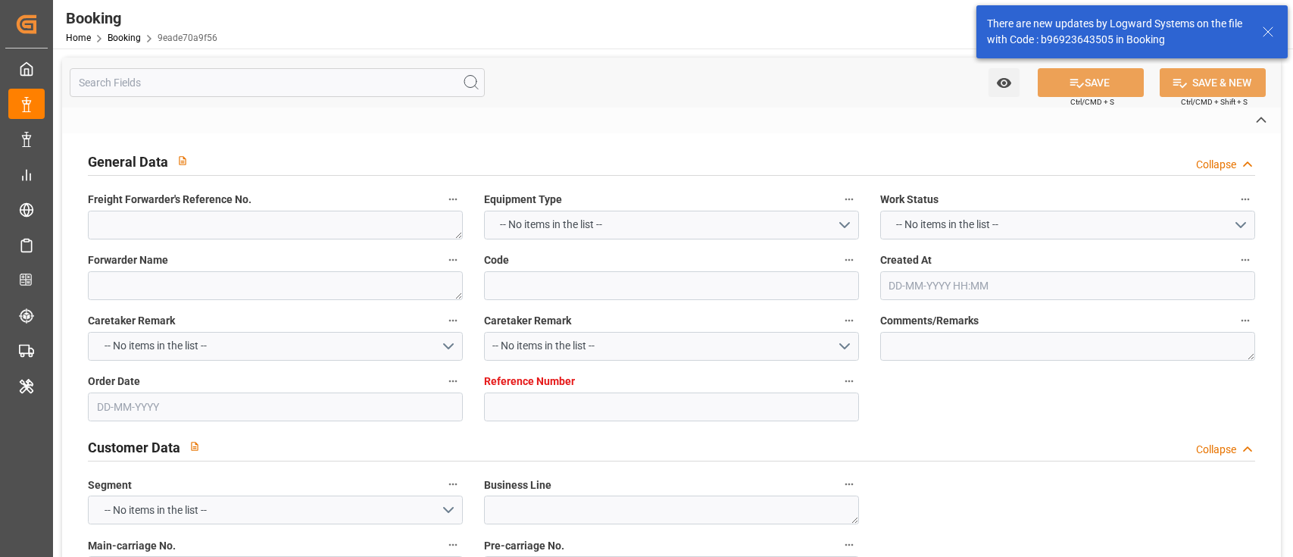
type textarea "250908610010"
type textarea "Leschaco Bremen"
type input "9eade70a9f56"
type input "7001225018"
type textarea "CU-OA"
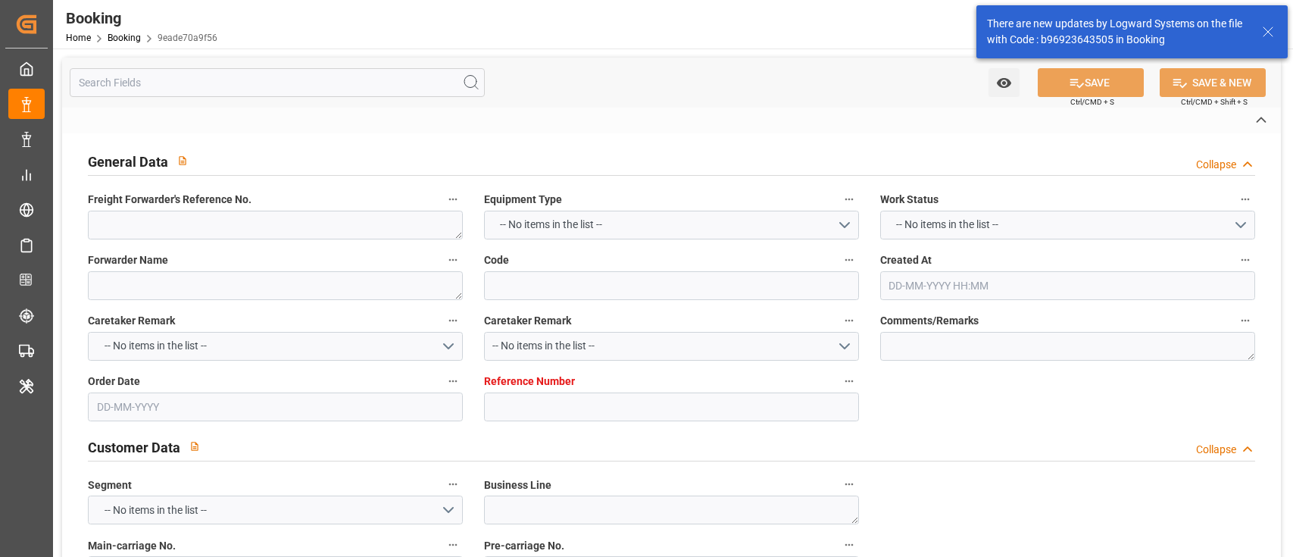
type input "7001225017"
type textarea "[EMAIL_ADDRESS][DOMAIN_NAME]"
type textarea "CIF"
type textarea "XINGANG"
type textarea "Lauterbourg"
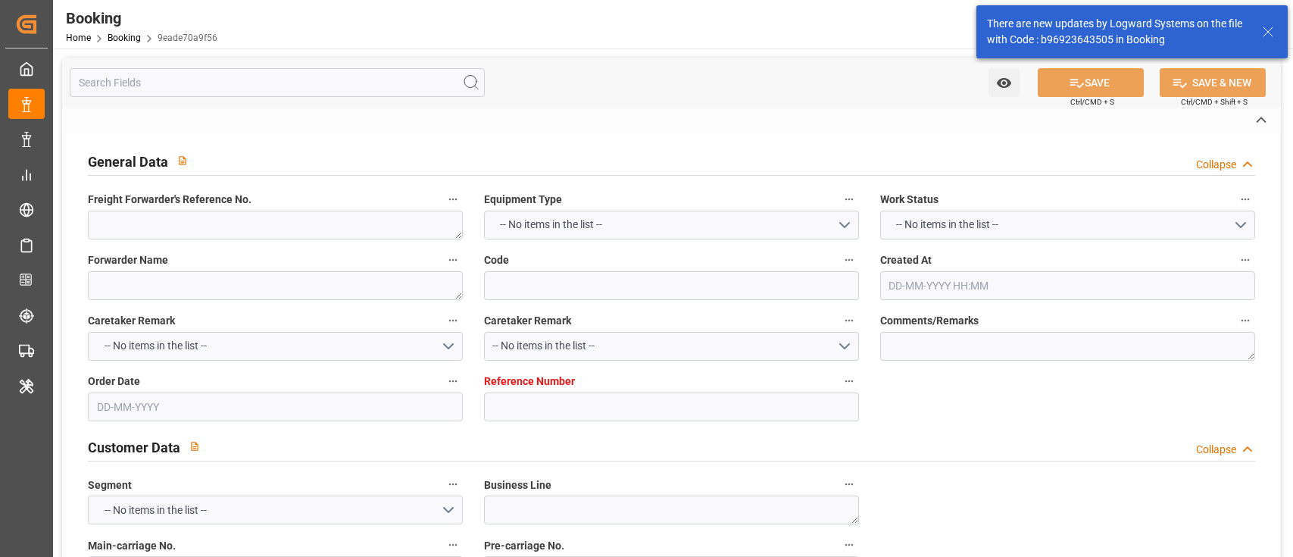
type input "[PERSON_NAME]"
type input "HLCU"
type textarea "31027404"
type input "[GEOGRAPHIC_DATA]"
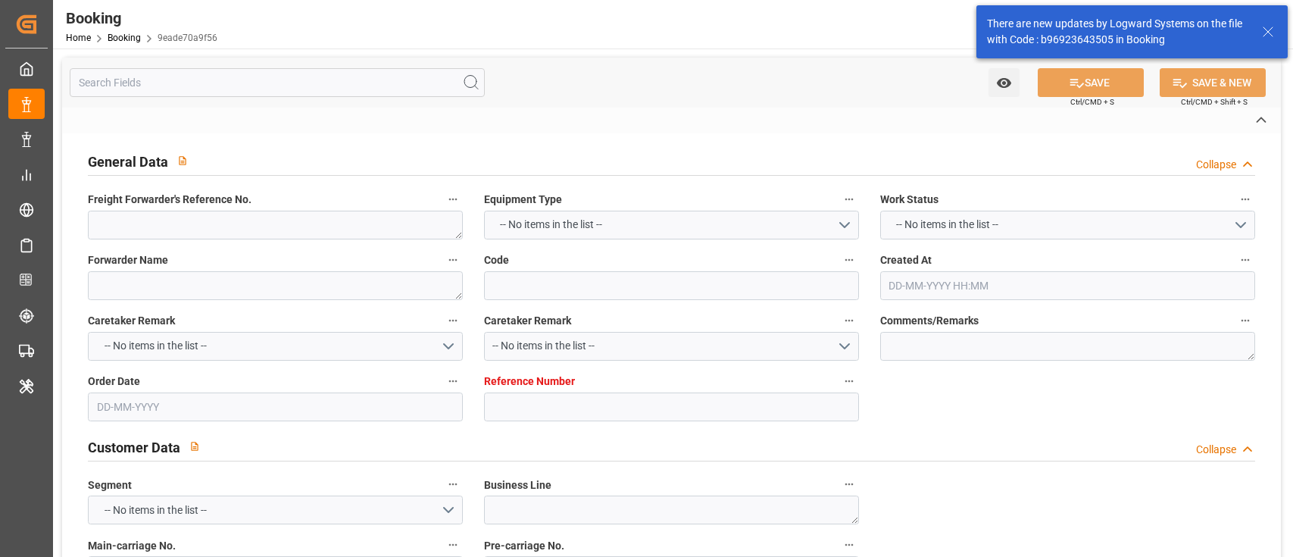
type input "Tianjin Xingang Pt"
type input "Tanjung Pelepas"
type textarea "vesselName etd [PERSON_NAME]"
type textarea "INPUT_Evonik_Seeburger_IFTSTA_1003033905_20250808131311485.edi"
type textarea "NWC/[GEOGRAPHIC_DATA] [GEOGRAPHIC_DATA] Continent / [GEOGRAPHIC_DATA]-OA"
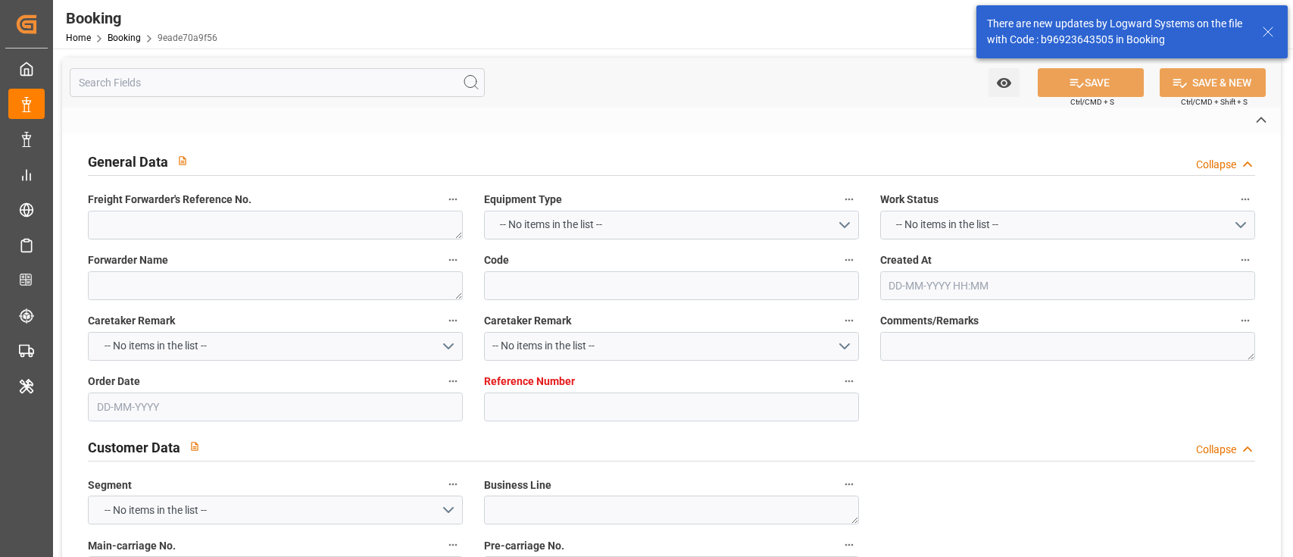
type textarea "INPUT_Evonik_Seeburger_IFTMIN_1002964055_20250717092904008.edi,INPUT_Evonik_See…"
type textarea "1003033905"
type textarea "[PERSON_NAME]"
type textarea "businessDivision-businessLine-"
type textarea "IFTSTA"
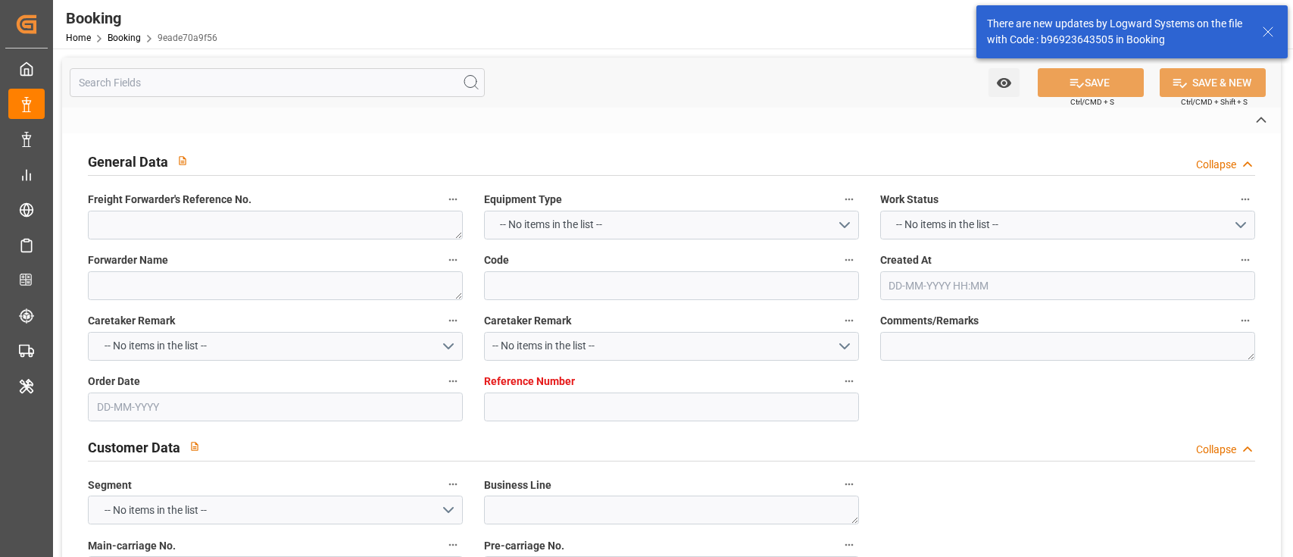
type textarea "a011t00000LcJC5AAN"
type textarea "Yes"
type input "7001225018"
type input "9632105"
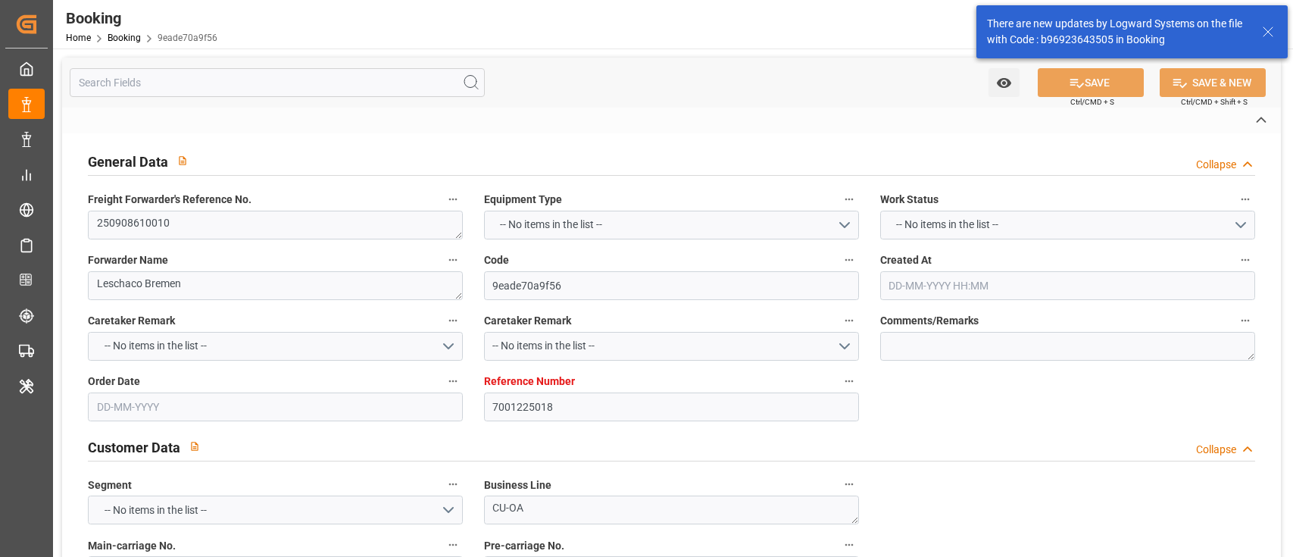
type input "Hapag [PERSON_NAME]"
type input "Hapag Lloyd Aktiengesellschaft"
type input "NLRTM"
type input "CNTXG"
type input "MYTPP"
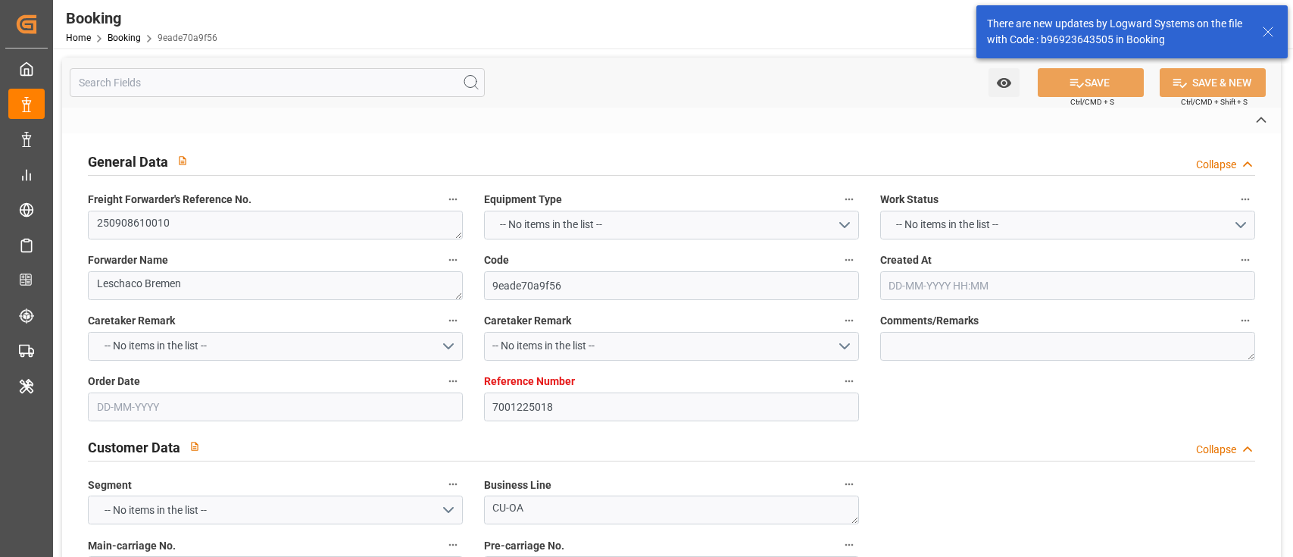
type input "[DATE] 07:30"
type input "[DATE]"
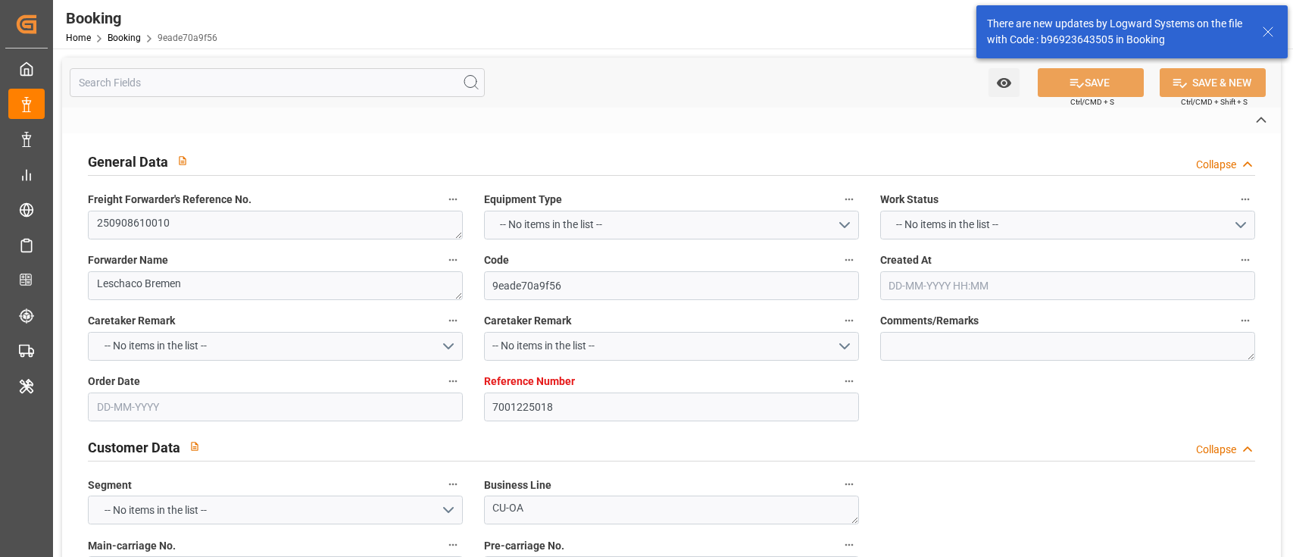
type input "[DATE]"
type input "[DATE] 00:00"
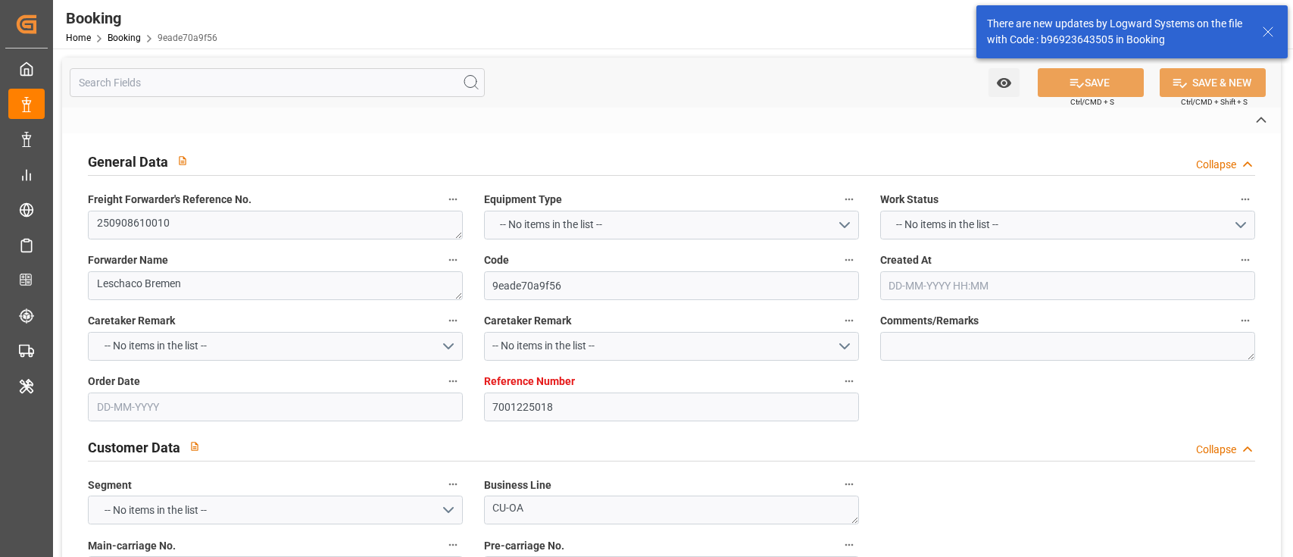
type input "[DATE] 00:00"
type input "[DATE]"
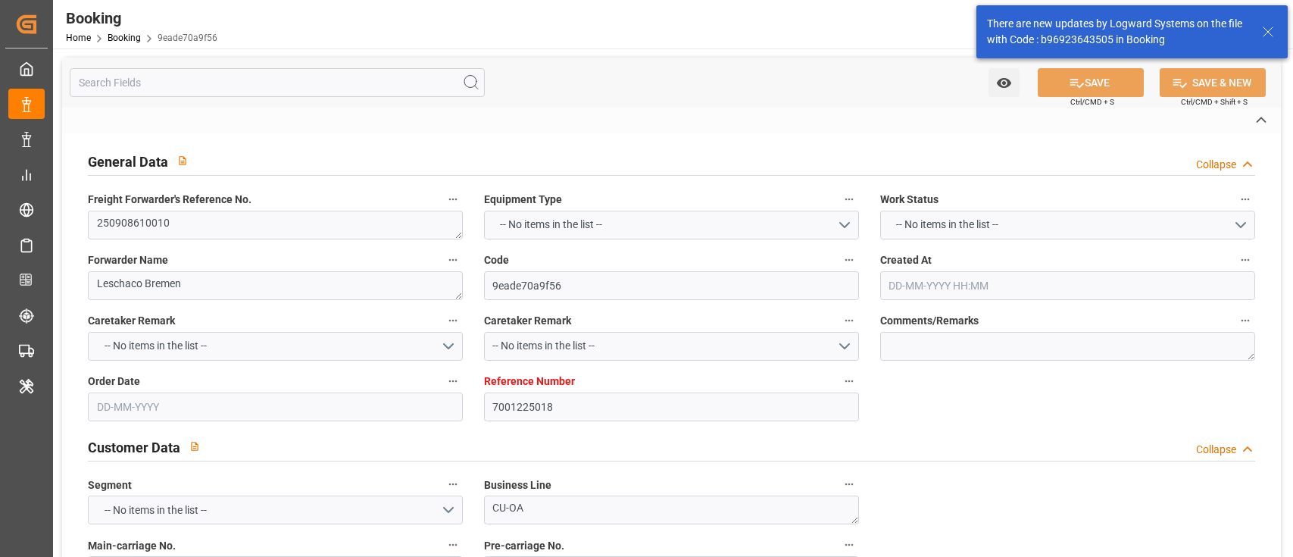
type input "[DATE] 08:38"
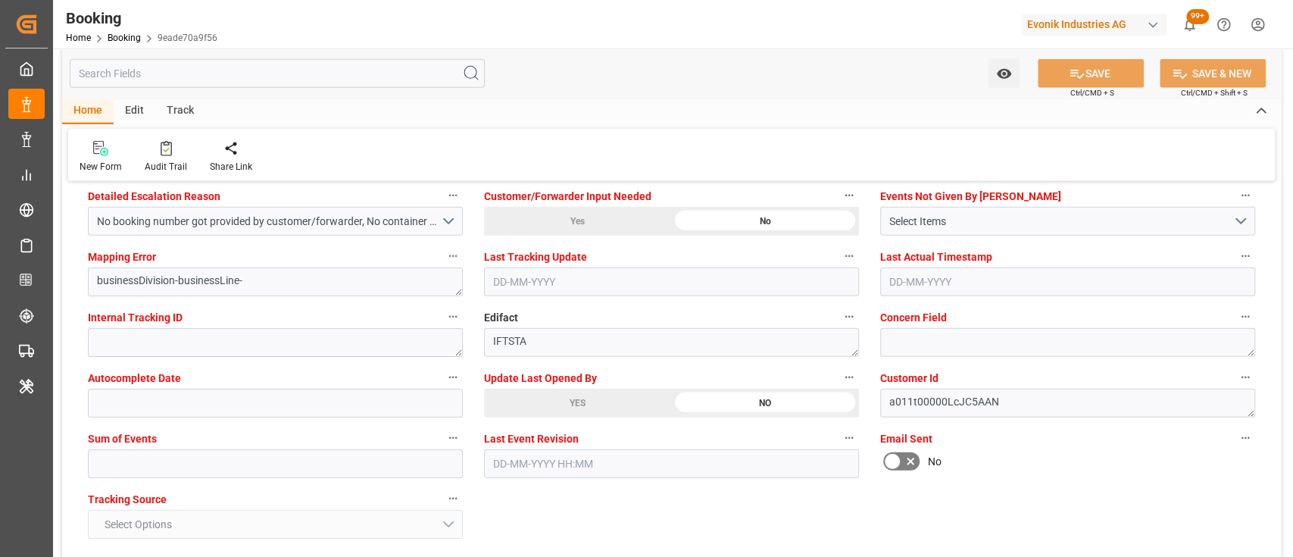
scroll to position [2721, 0]
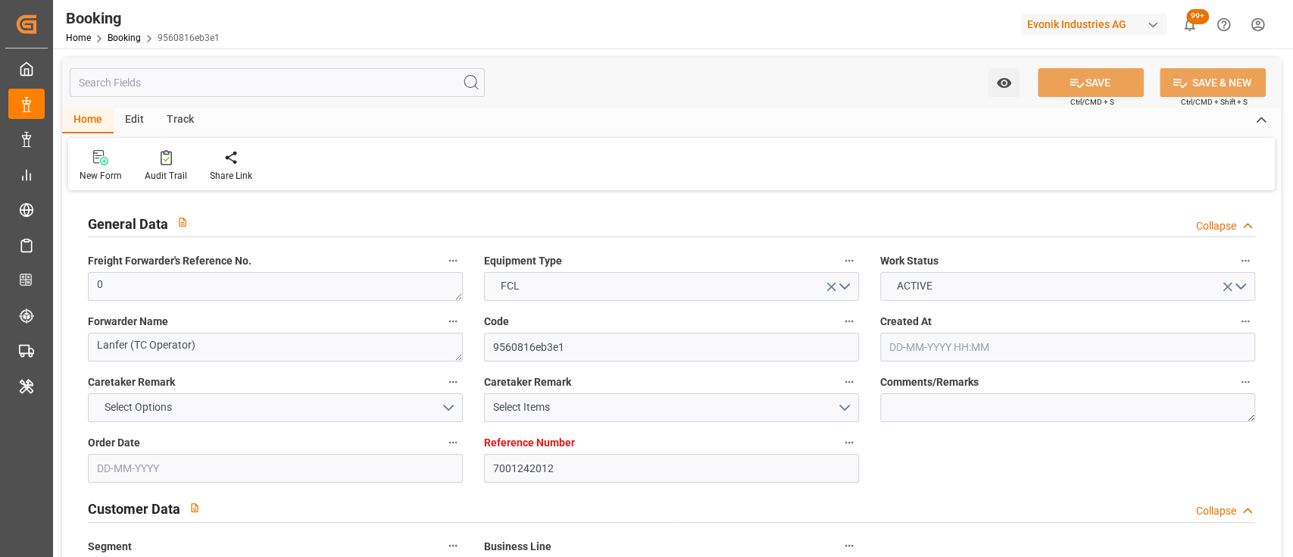
type input "7001242012"
type input "9665621"
type input "Hapag [PERSON_NAME]"
type input "Hapag Lloyd Aktiengesellschaft"
type input "NLRTM"
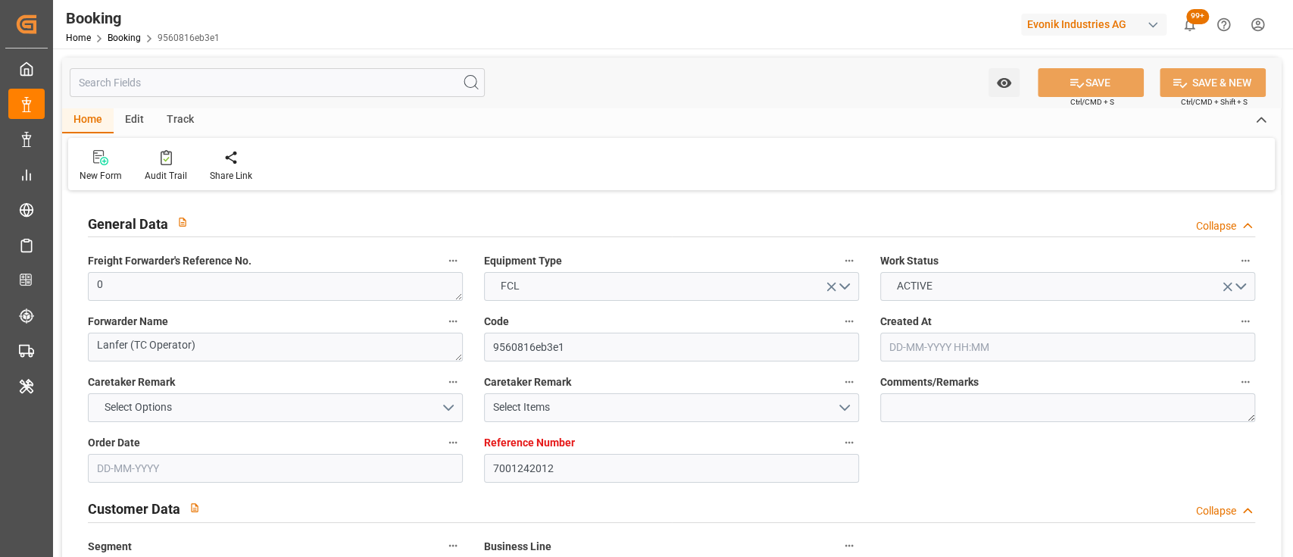
type input "INNSA"
type input "0"
type input "[DATE] 11:05"
type input "[DATE]"
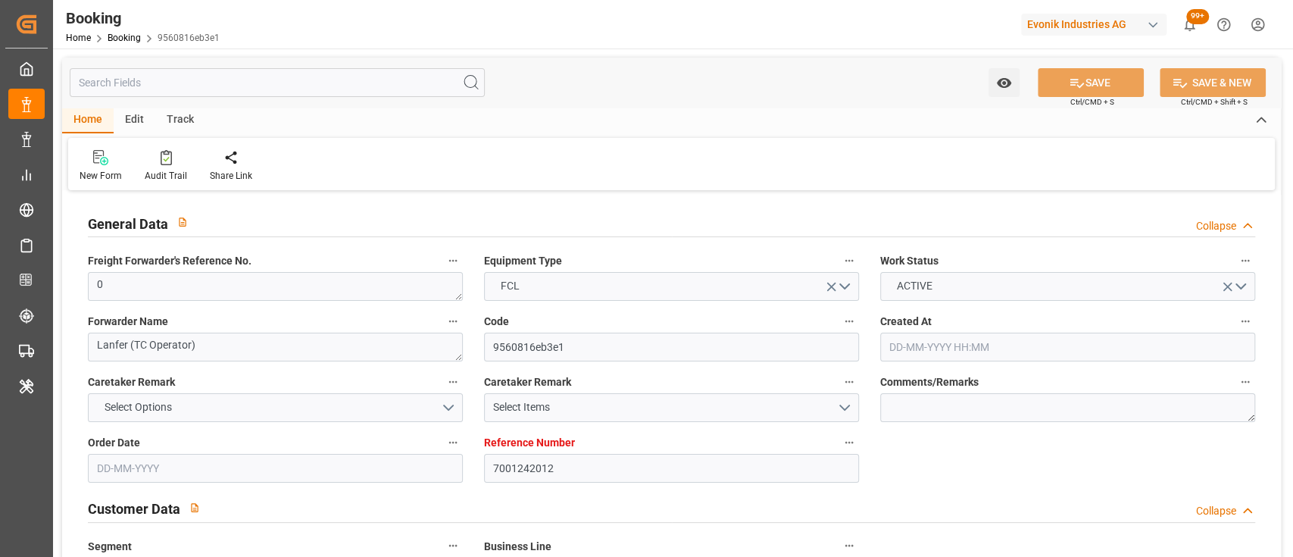
type input "[DATE]"
type input "[DATE] 00:00"
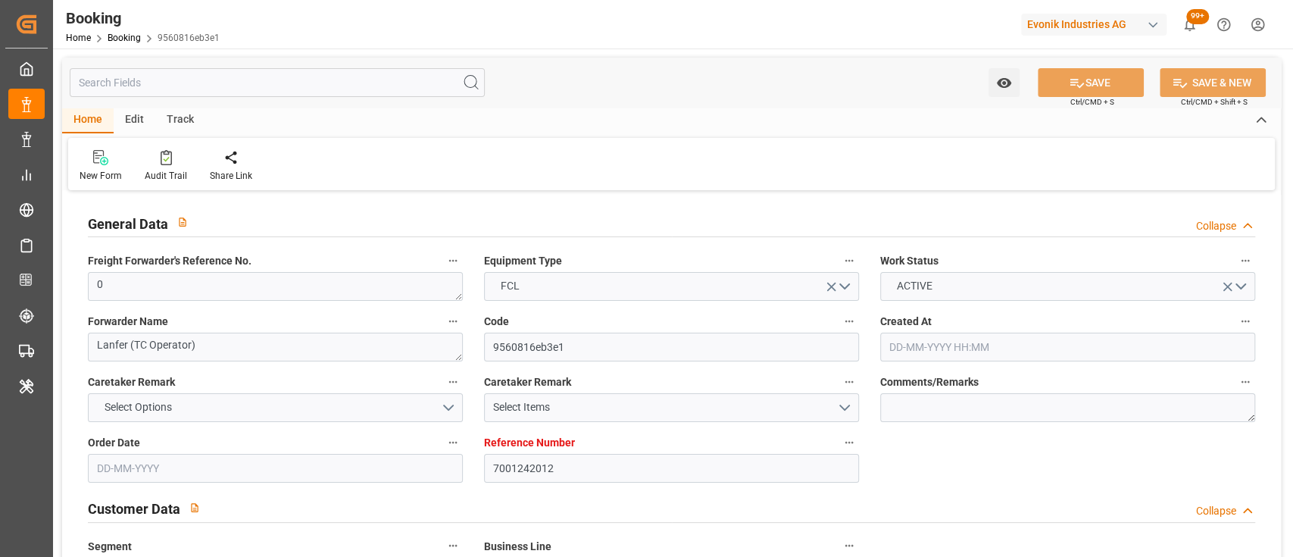
type input "[DATE] 00:00"
type input "[DATE]"
type input "[DATE] 06:11"
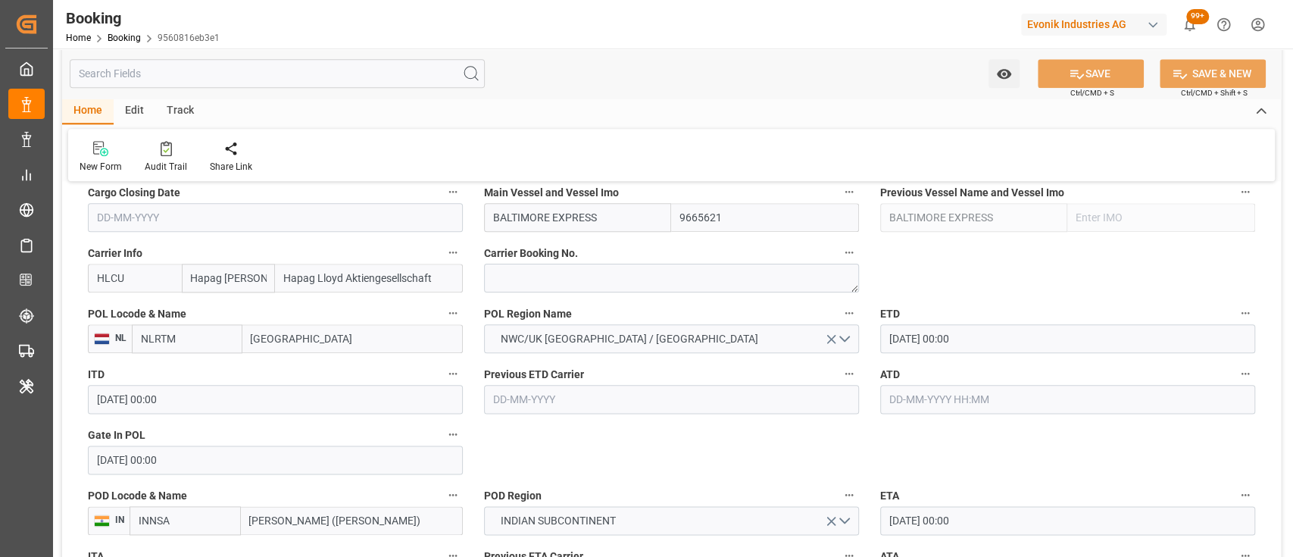
scroll to position [1106, 0]
click at [944, 382] on label "ATD" at bounding box center [1067, 373] width 375 height 21
click at [1235, 382] on button "ATD" at bounding box center [1245, 373] width 20 height 20
click at [970, 399] on div at bounding box center [646, 278] width 1293 height 557
click at [909, 399] on input "text" at bounding box center [1067, 398] width 375 height 29
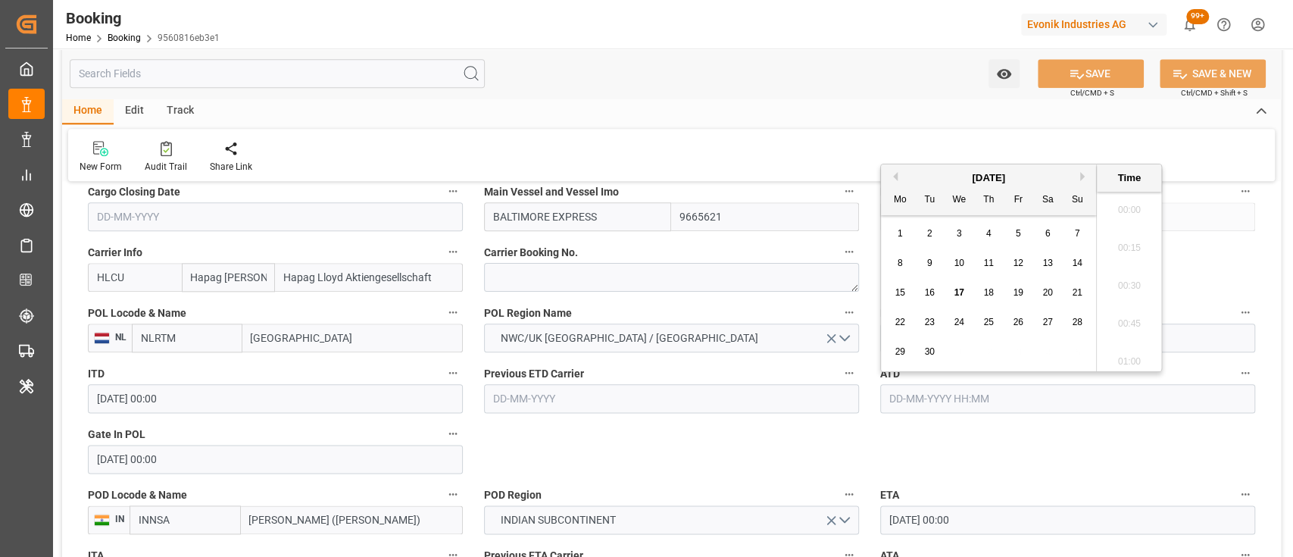
scroll to position [2201, 0]
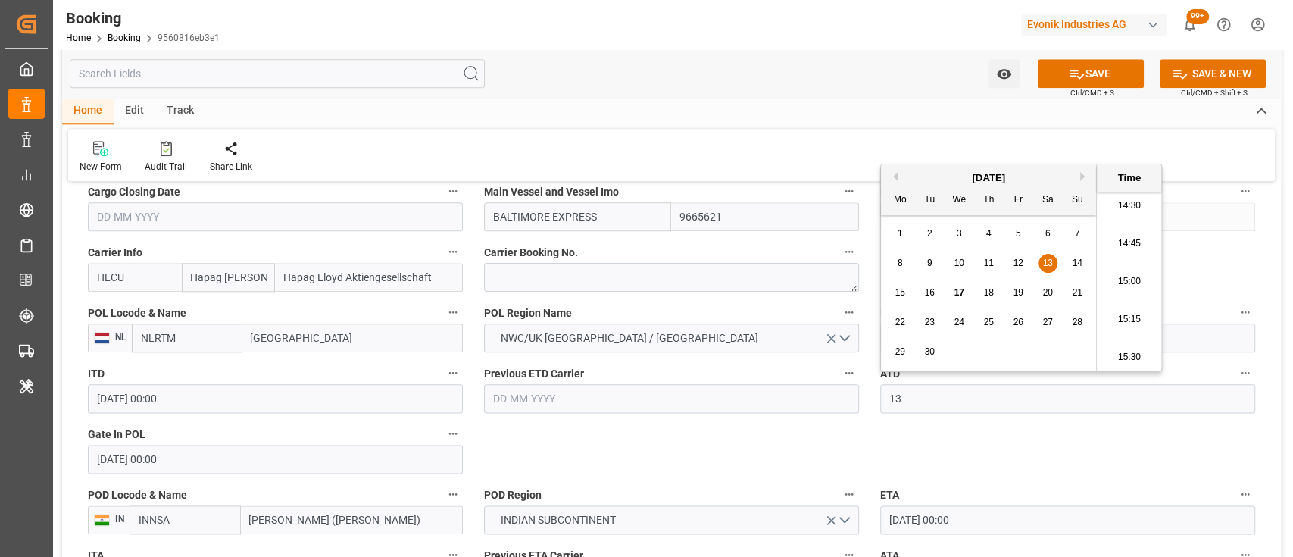
type input "13-09-2025 00:00"
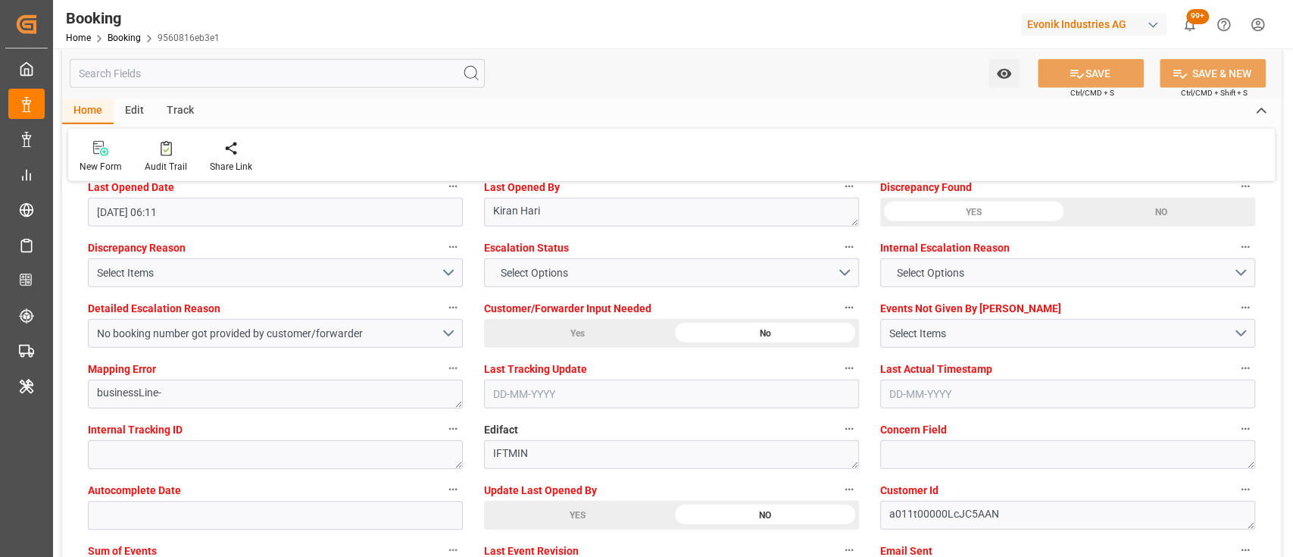
scroll to position [2694, 0]
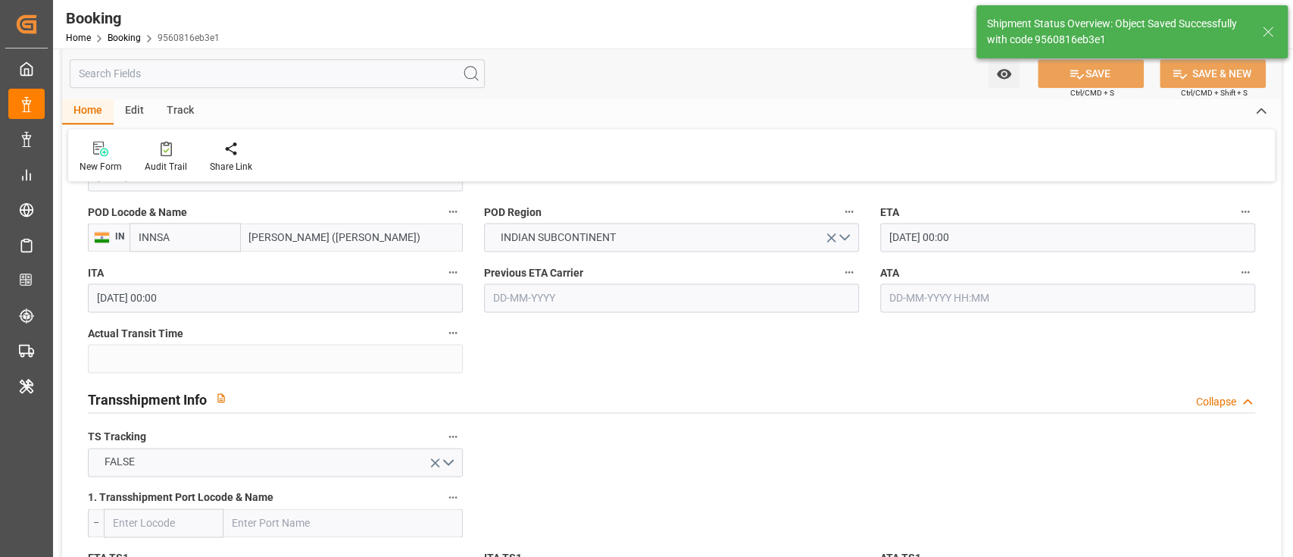
type textarea "shaini ghorai"
type input "17-09-2025 09:30"
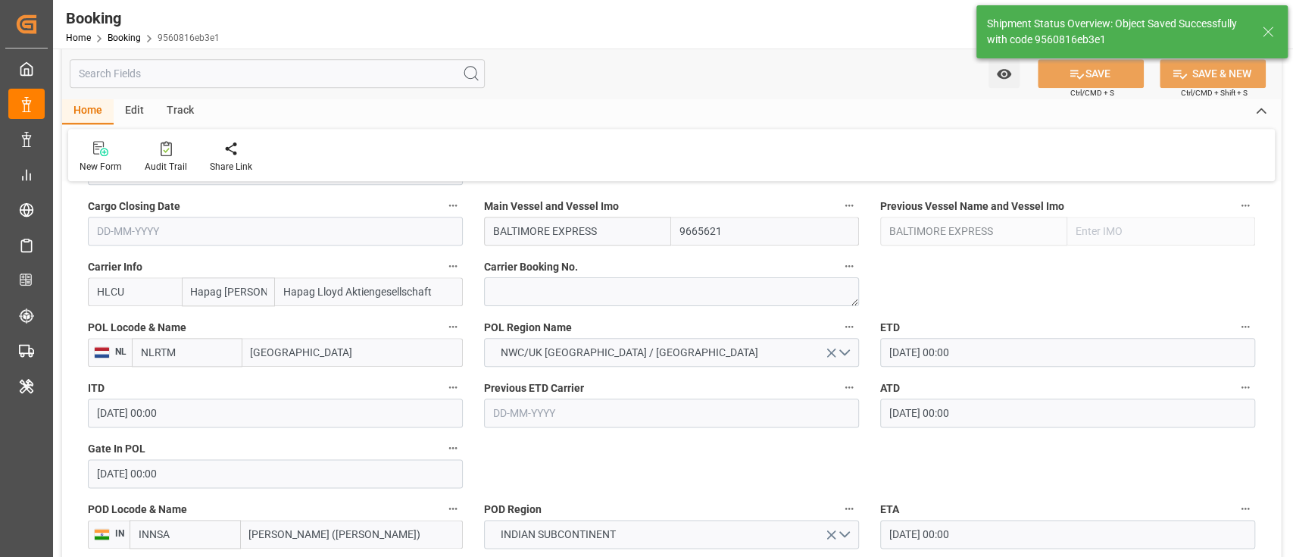
scroll to position [1091, 0]
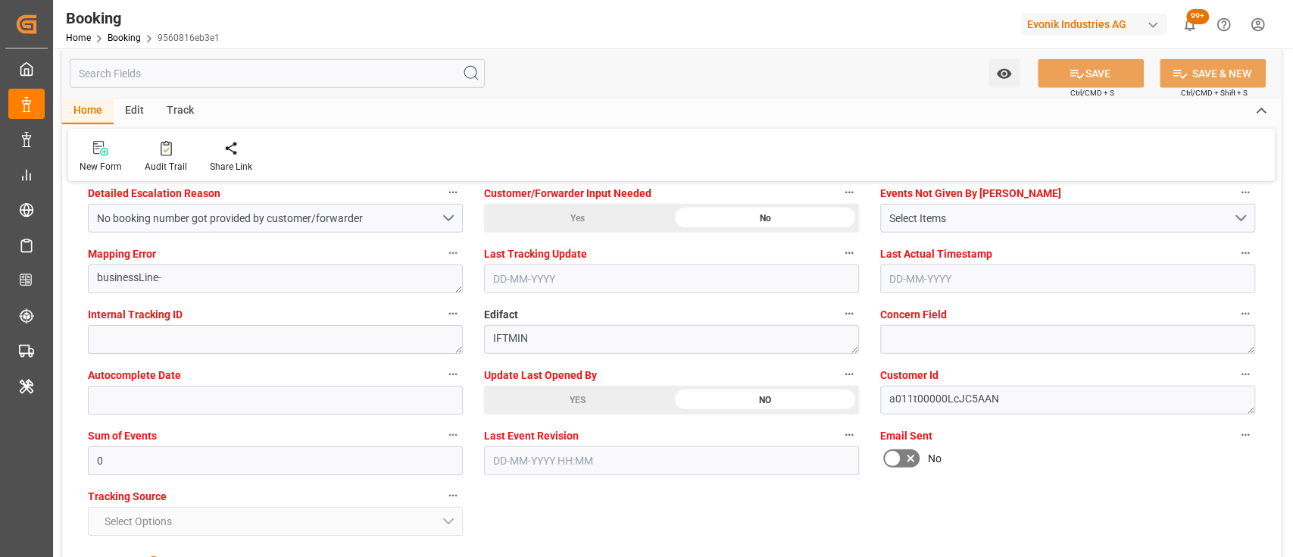
scroll to position [2711, 0]
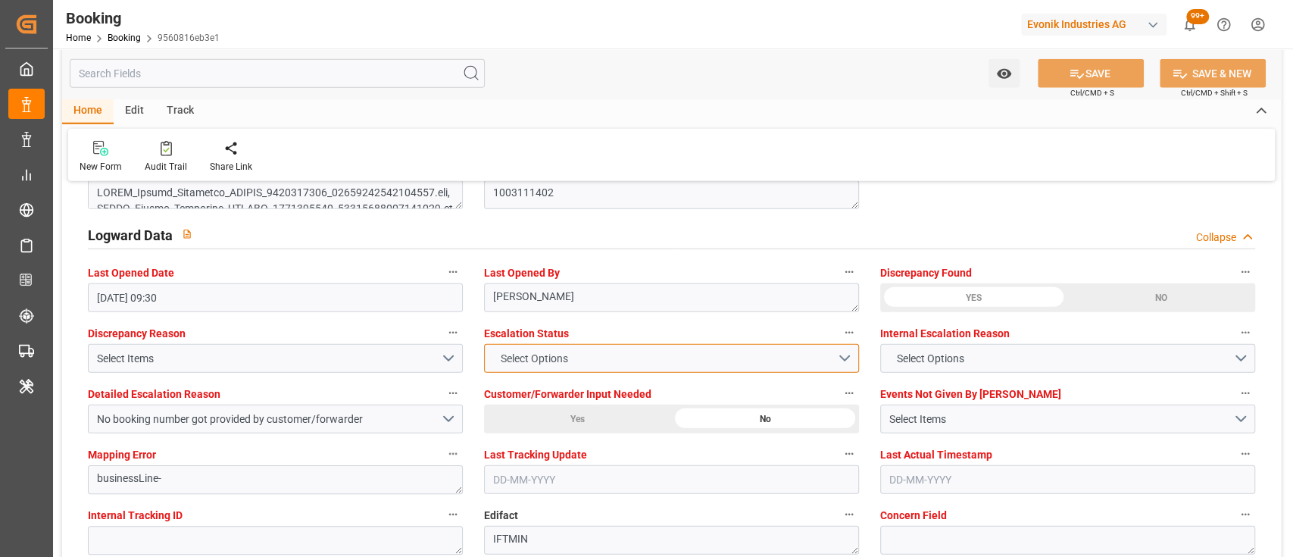
click at [557, 354] on span "Select Options" at bounding box center [533, 359] width 83 height 16
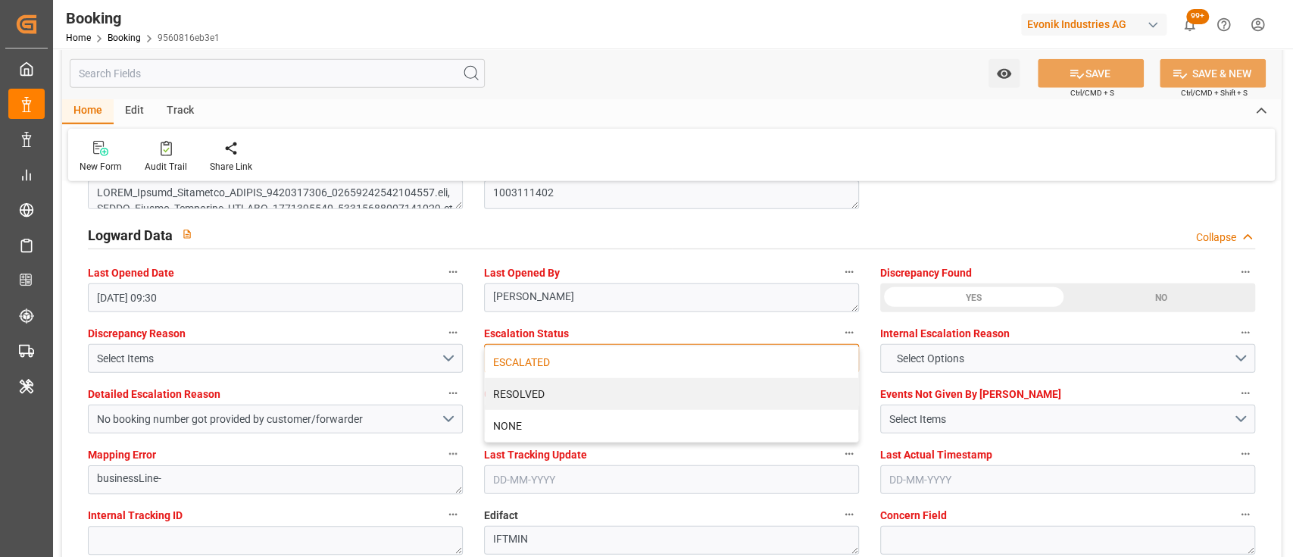
click at [523, 354] on div "ESCALATED" at bounding box center [671, 362] width 373 height 32
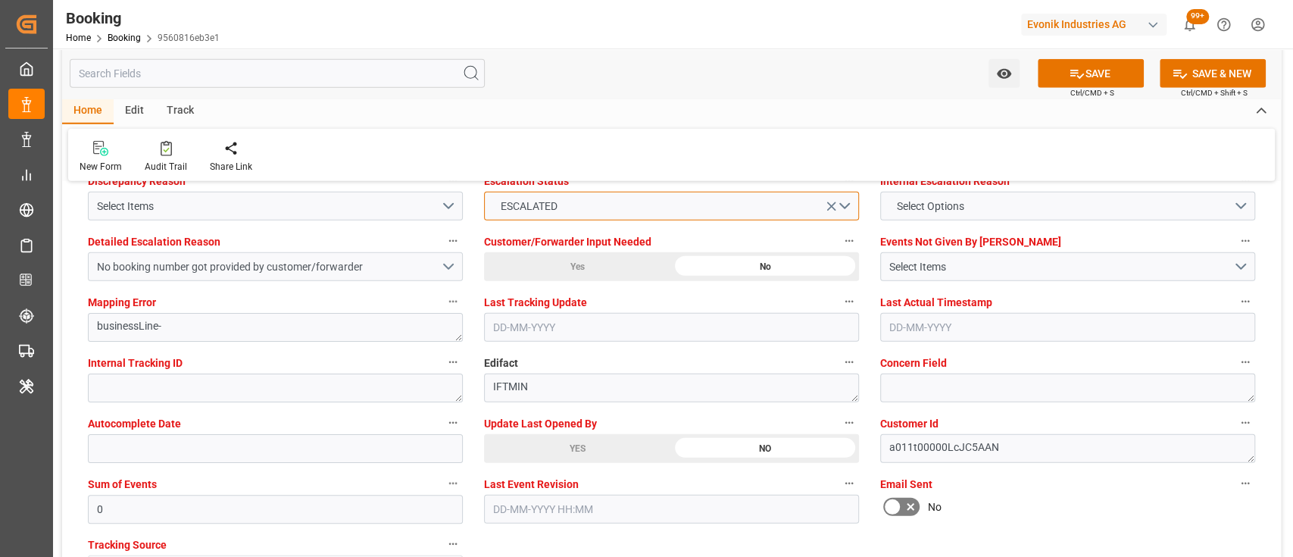
scroll to position [2865, 0]
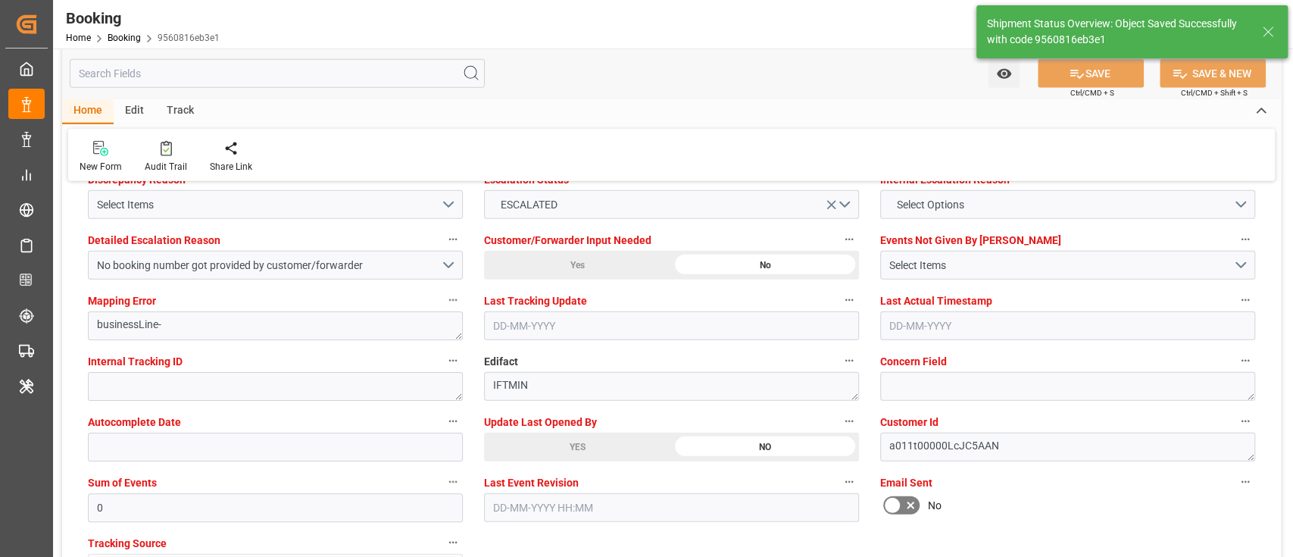
type input "17-09-2025 09:33"
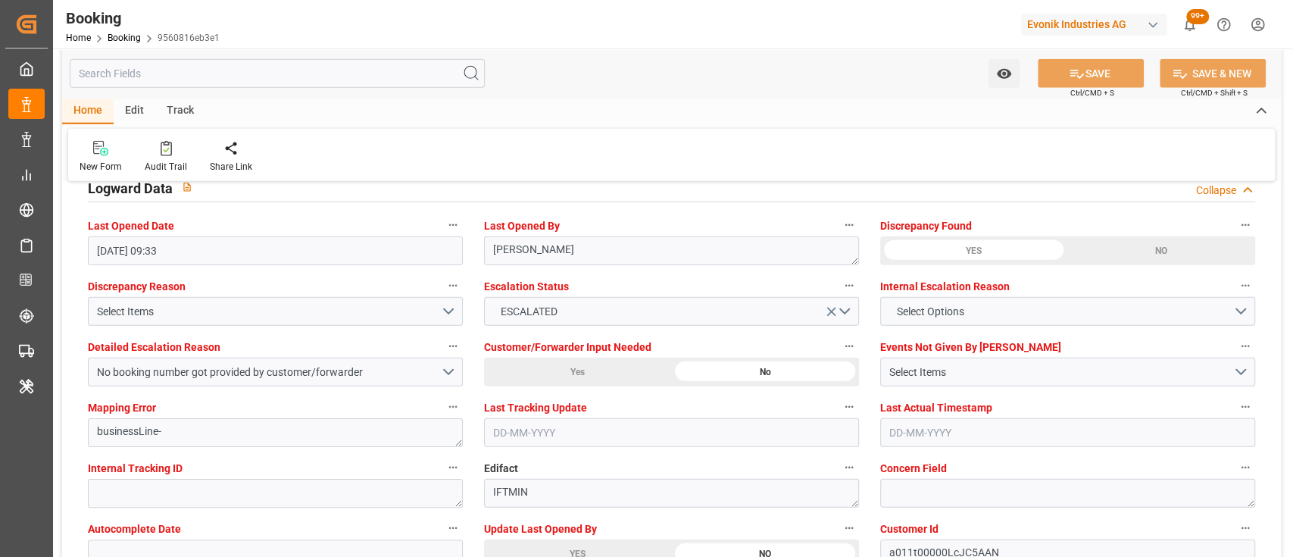
scroll to position [2760, 0]
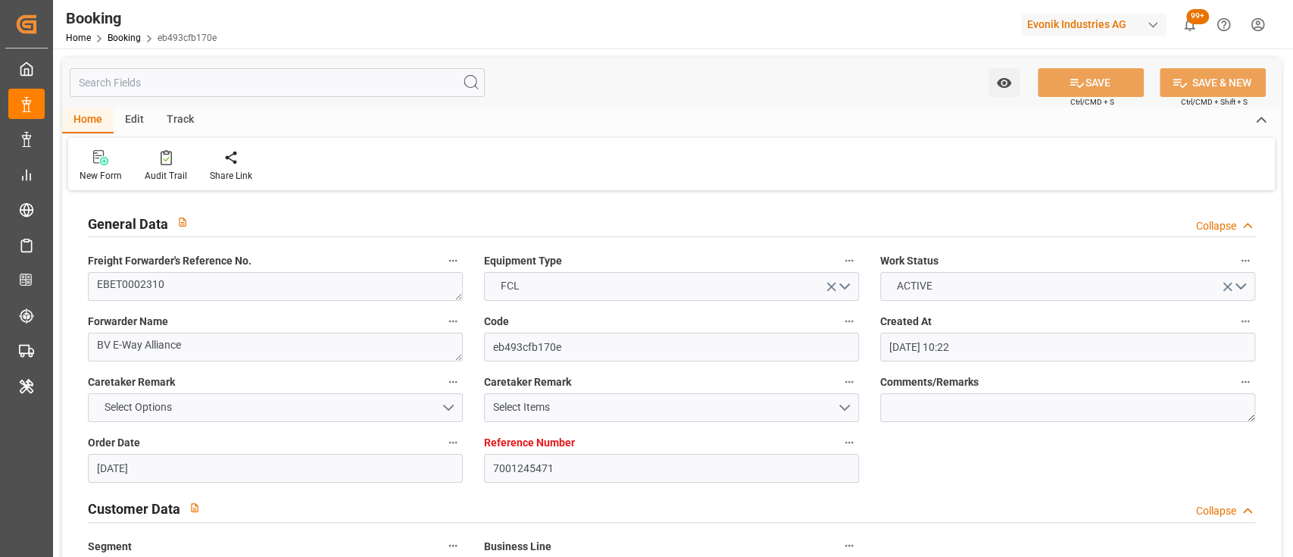
click at [1181, 173] on div "New Form Audit Trail Share Link" at bounding box center [671, 164] width 1206 height 52
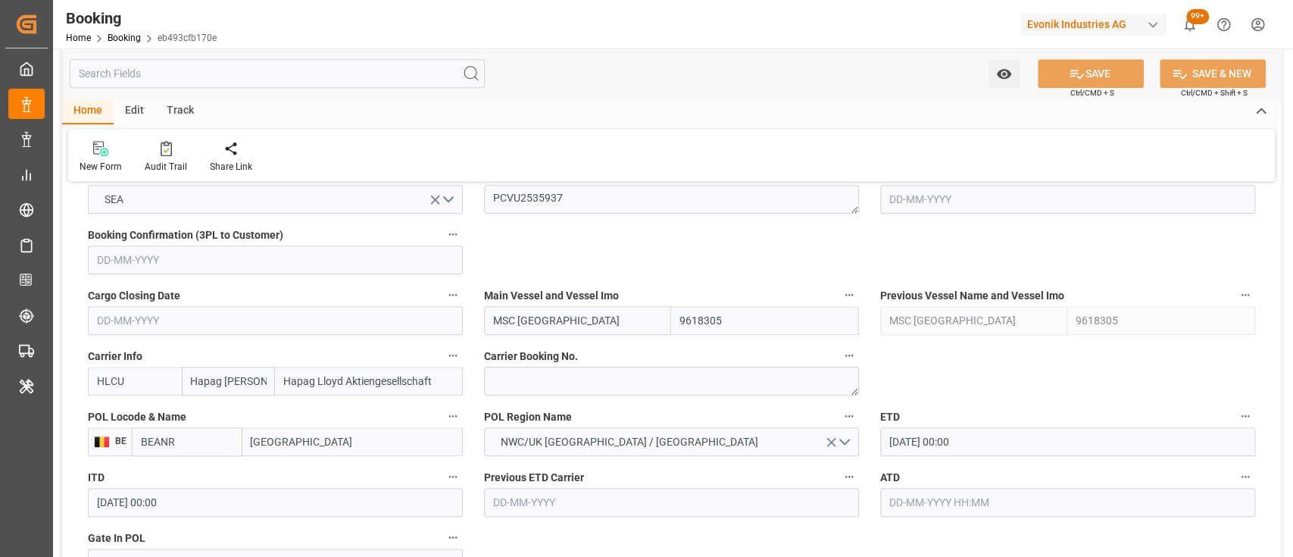
scroll to position [1003, 0]
click at [566, 197] on textarea "PCVU2535937" at bounding box center [671, 198] width 375 height 29
click at [553, 325] on input "MSC ATHENS" at bounding box center [578, 319] width 188 height 29
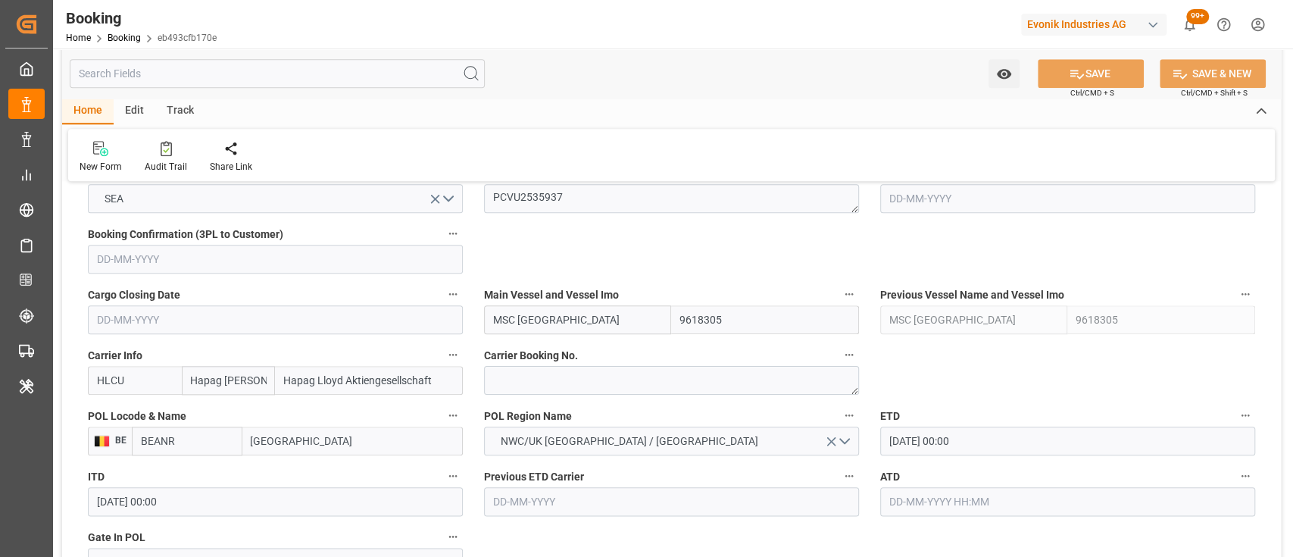
paste input "LETIZIA"
type input "MSC LETIZIA"
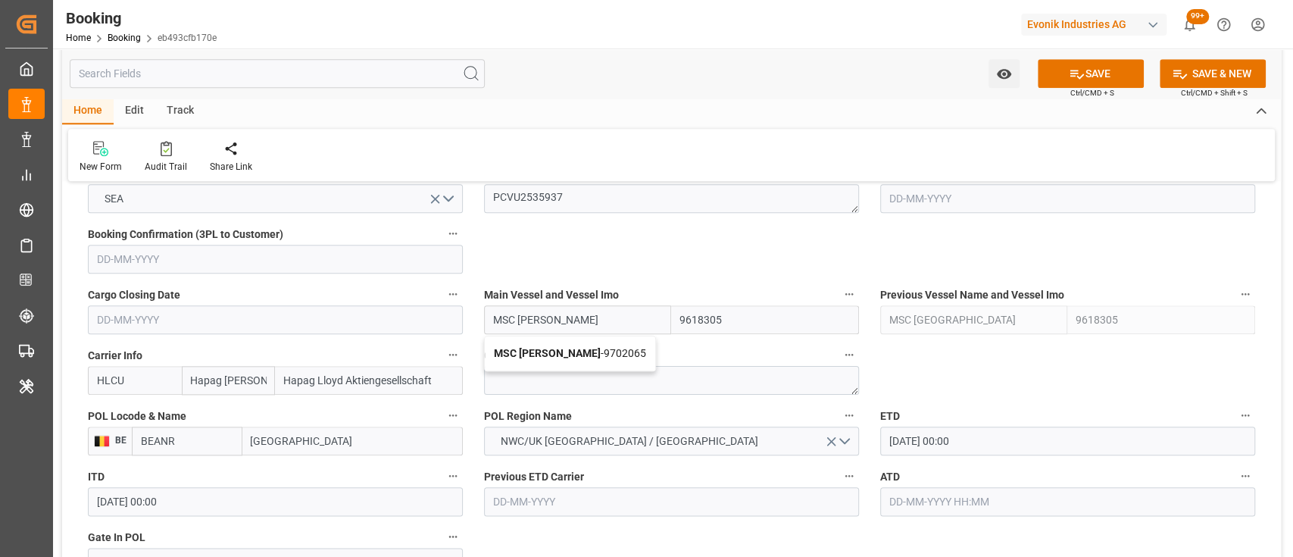
click at [545, 350] on b "MSC LETIZIA" at bounding box center [547, 353] width 107 height 12
type input "9702065"
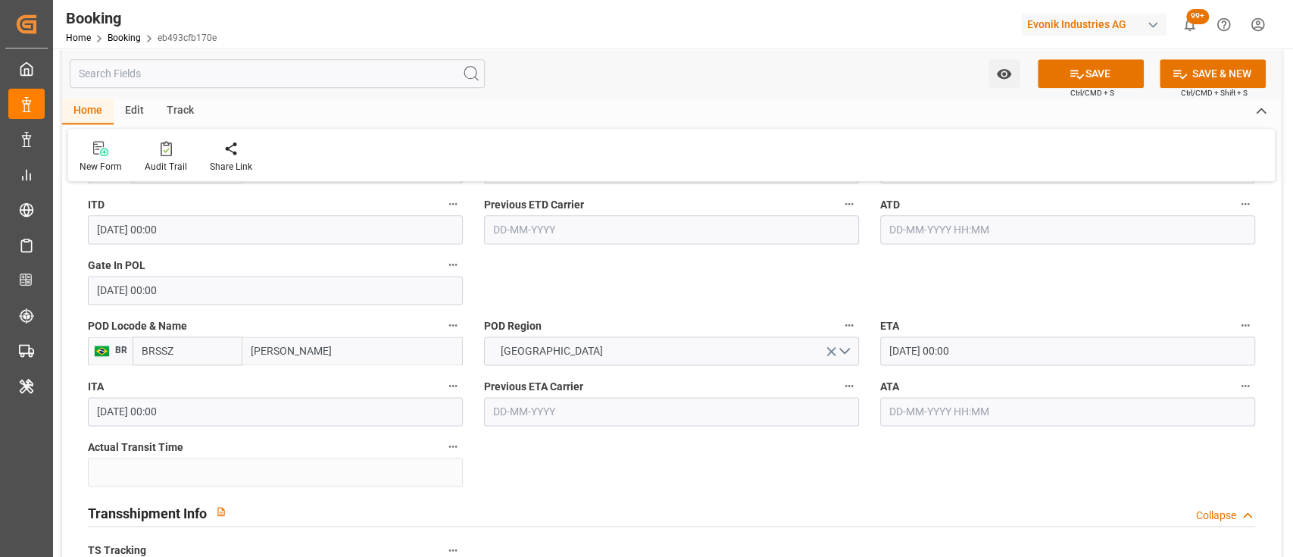
scroll to position [1200, 0]
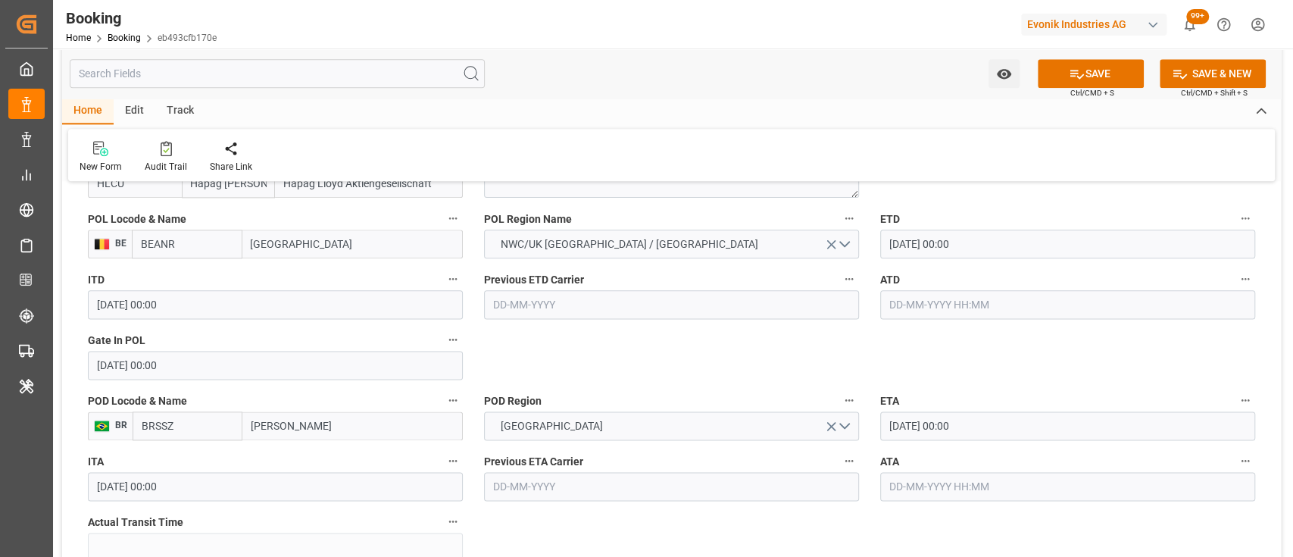
type input "MSC LETIZIA"
click at [968, 309] on input "text" at bounding box center [1067, 304] width 375 height 29
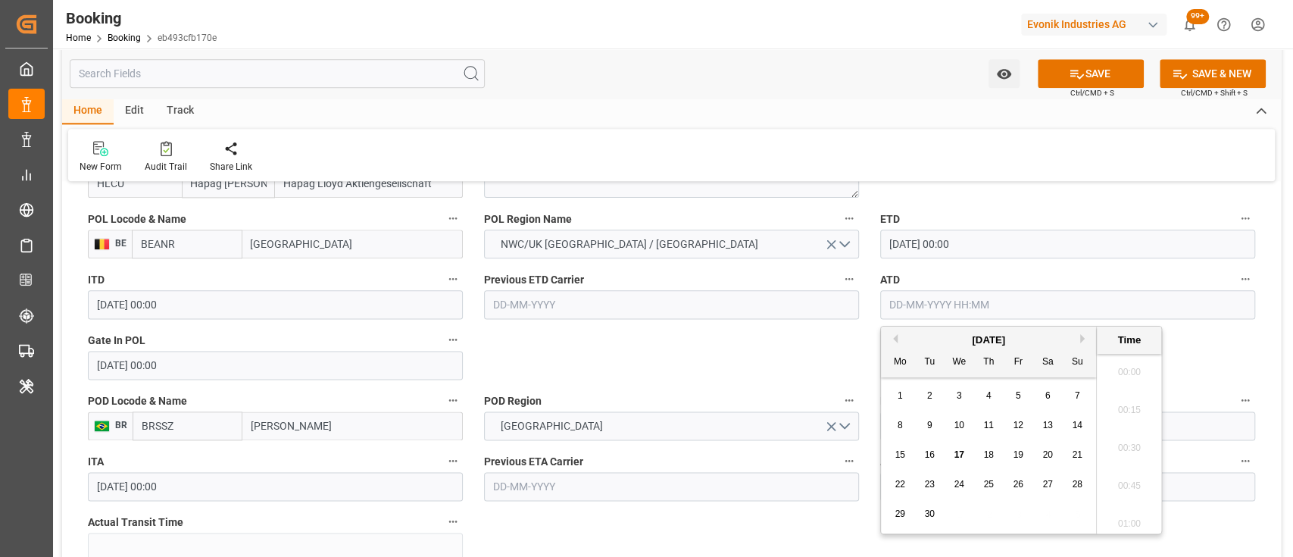
scroll to position [2239, 0]
click at [900, 306] on input "14-09-2025 00:00" at bounding box center [1067, 304] width 375 height 29
type input "[DATE] 00:00"
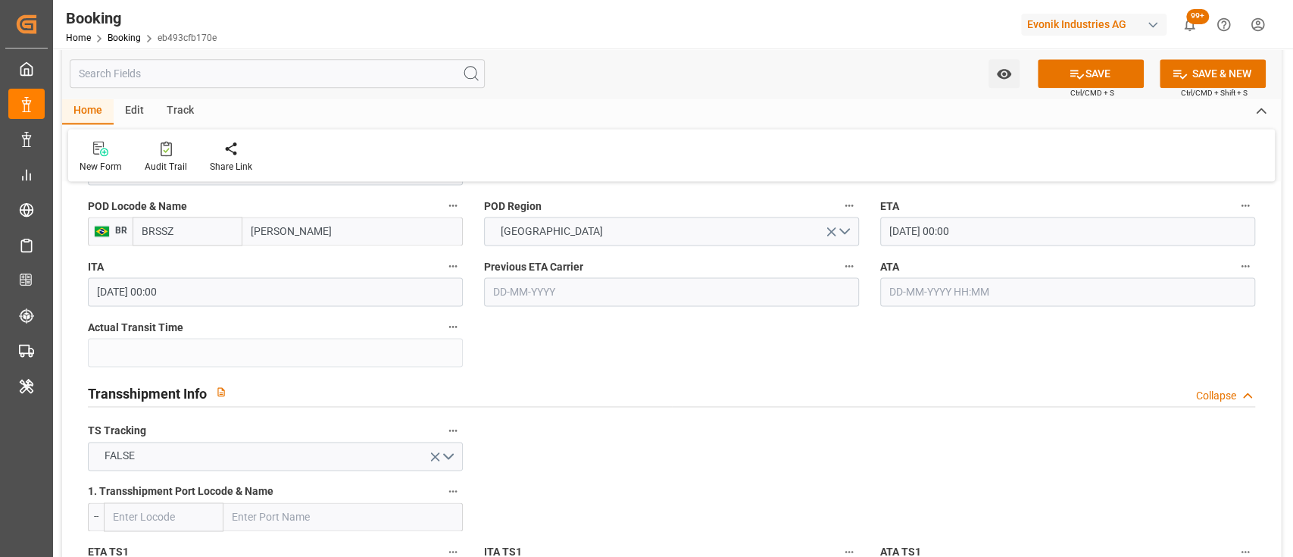
scroll to position [1393, 0]
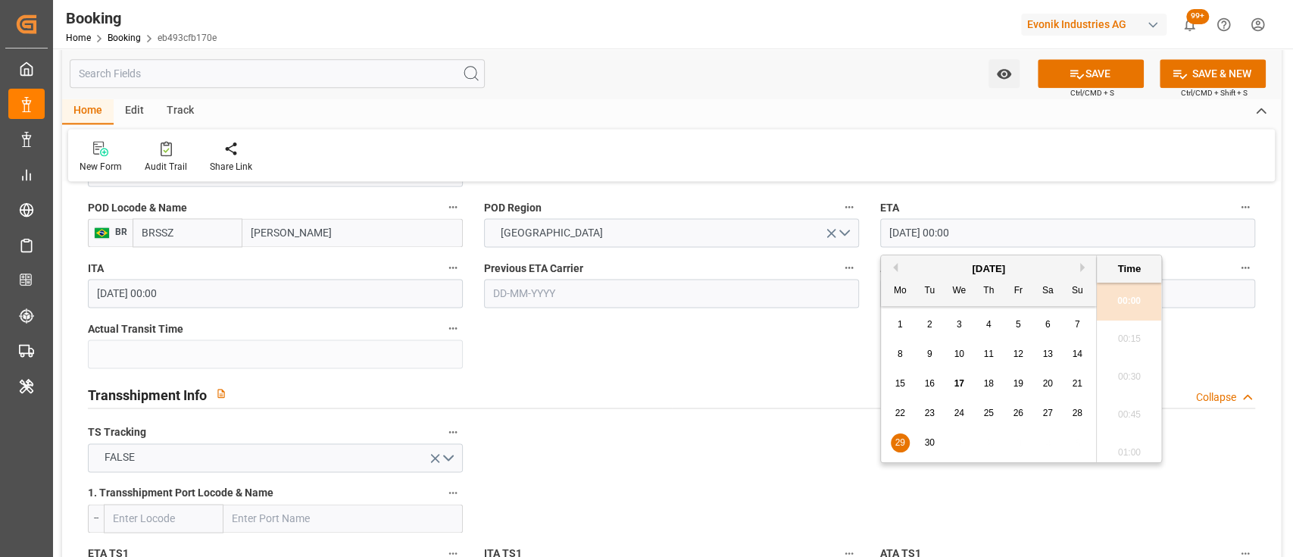
drag, startPoint x: 913, startPoint y: 233, endPoint x: 866, endPoint y: 225, distance: 46.9
type input "07-10-2025 00:00"
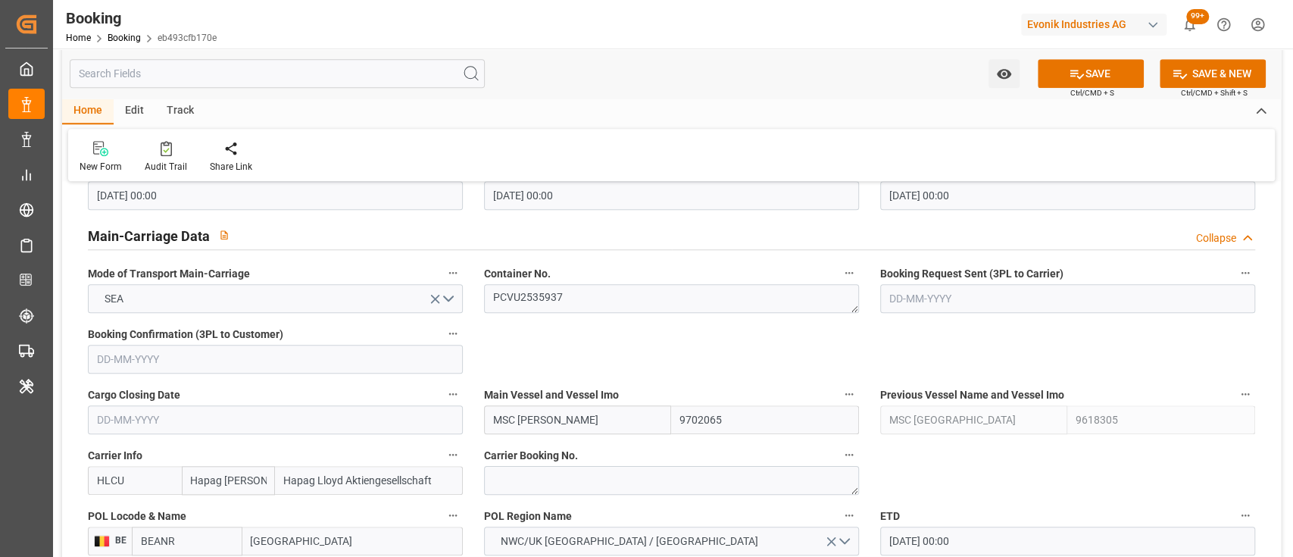
scroll to position [966, 0]
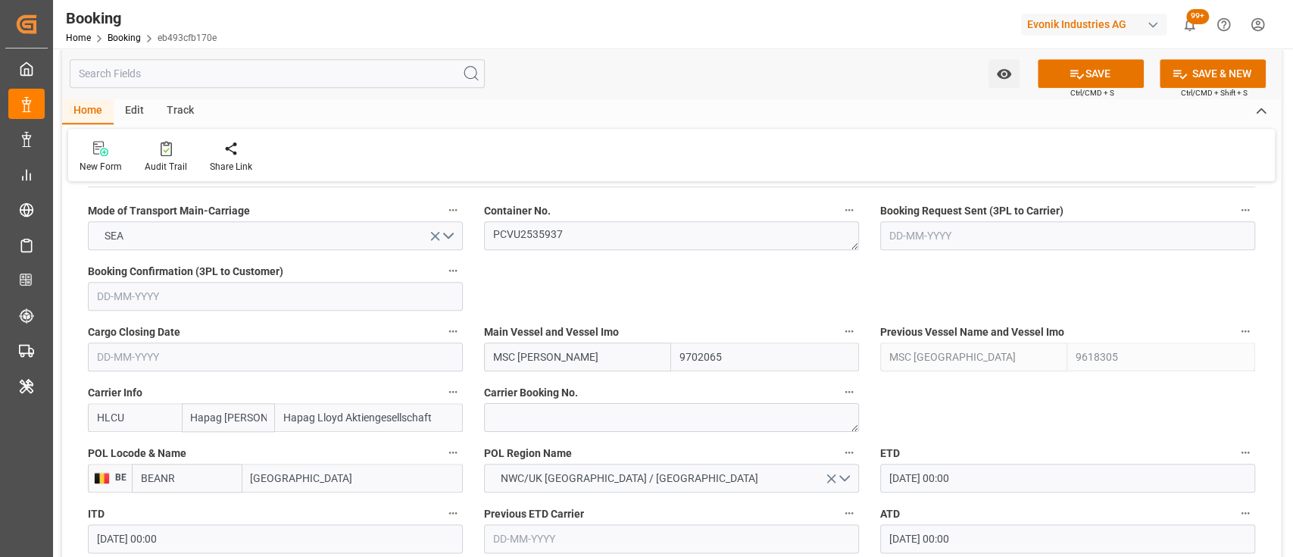
click div "New Form Audit Trail Share Link"
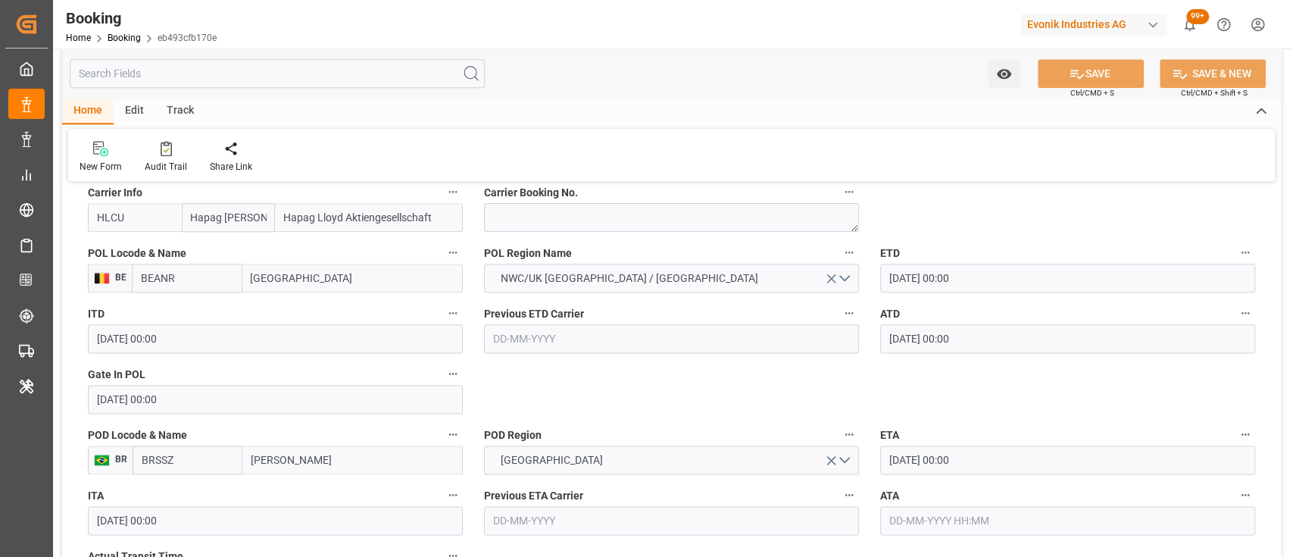
scroll to position [1167, 0]
click icon
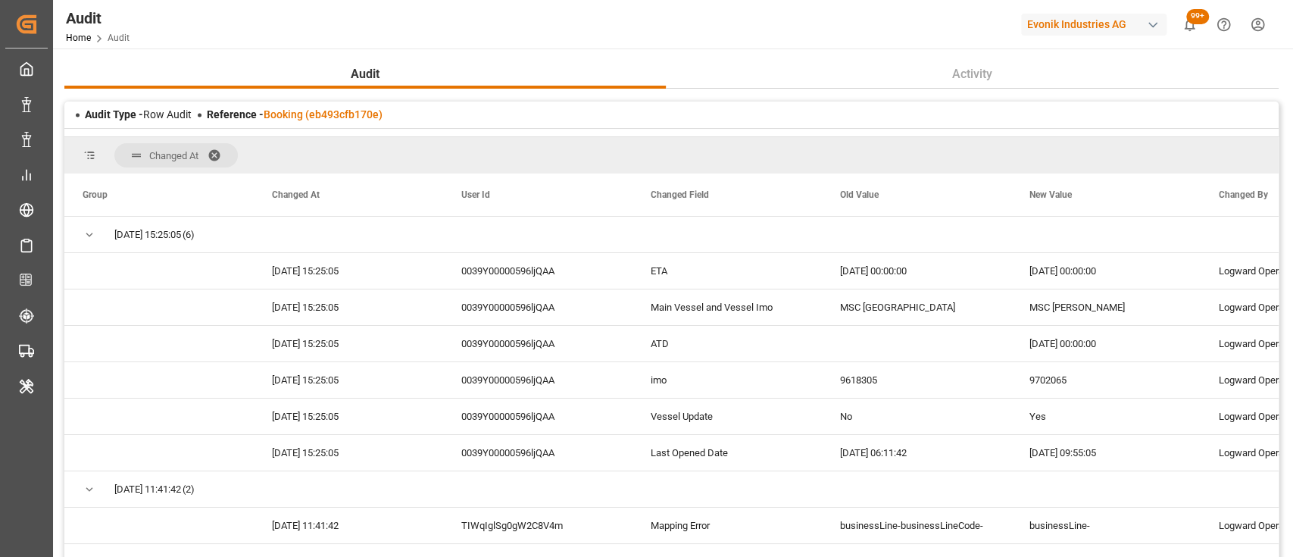
click span
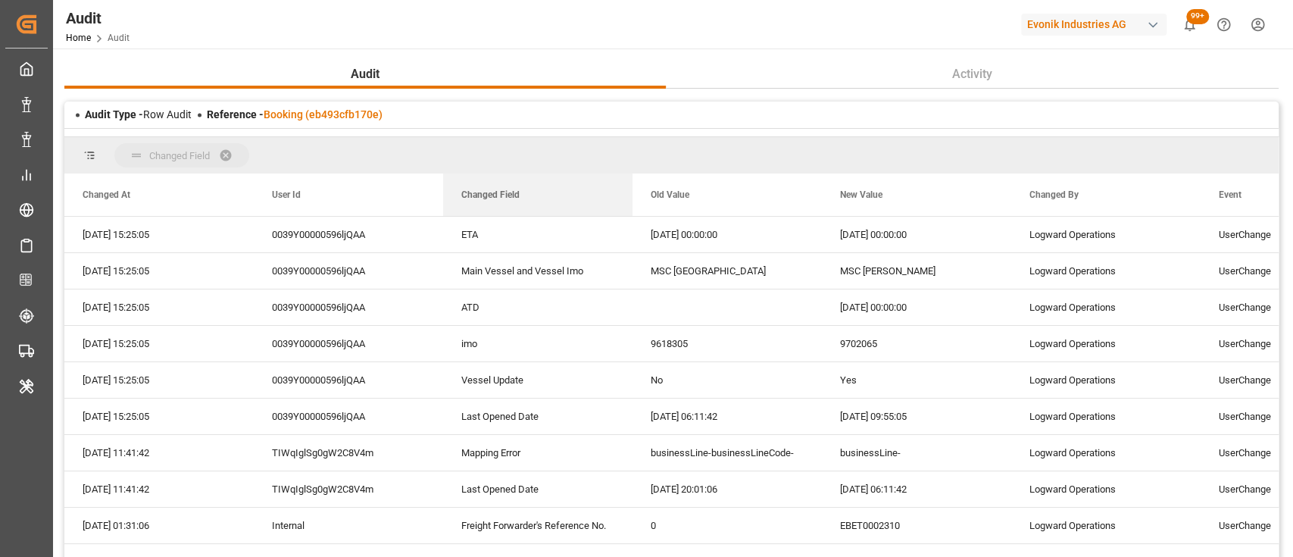
drag, startPoint x: 491, startPoint y: 195, endPoint x: 467, endPoint y: 167, distance: 37.6
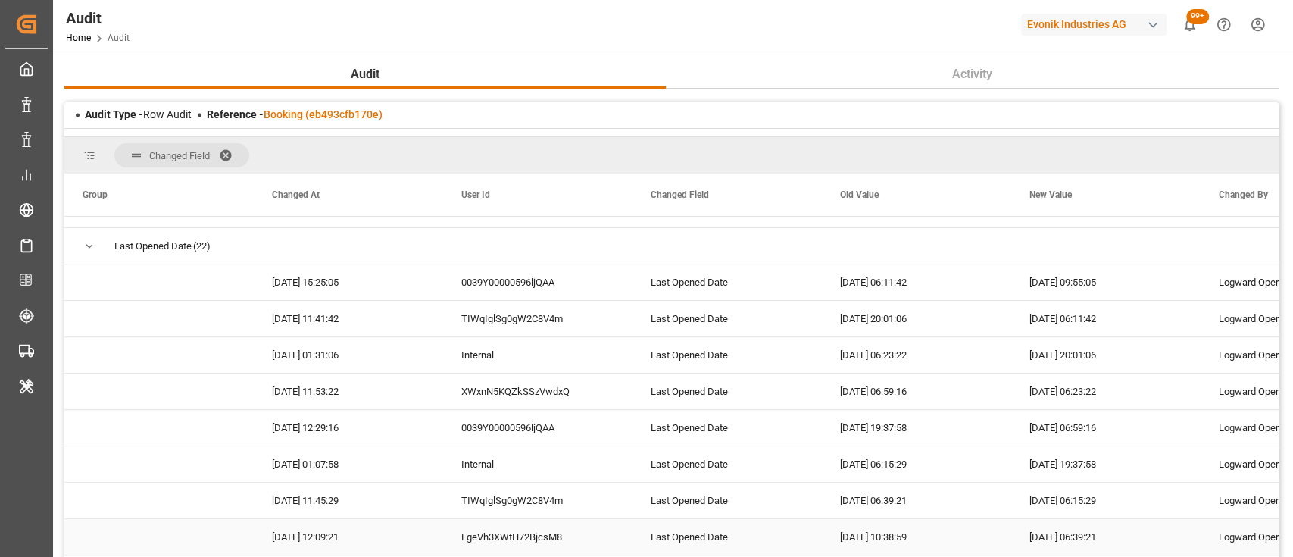
scroll to position [424, 0]
click div "Audit Home Audit Evonik Industries AG 99+ Notifications Only show unread All Wa…"
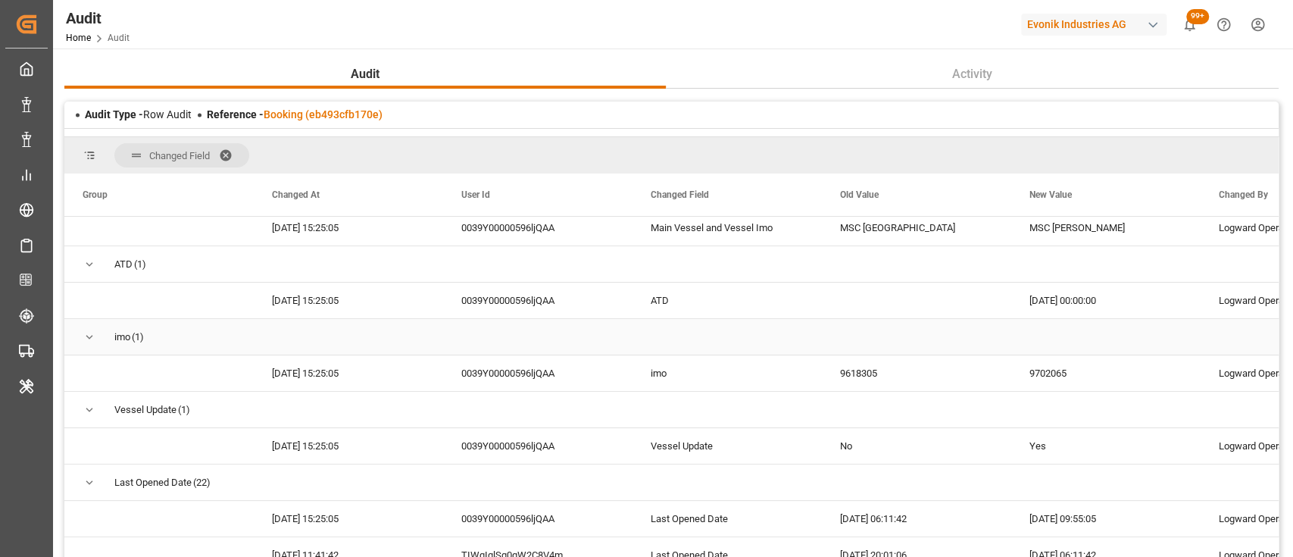
scroll to position [173, 0]
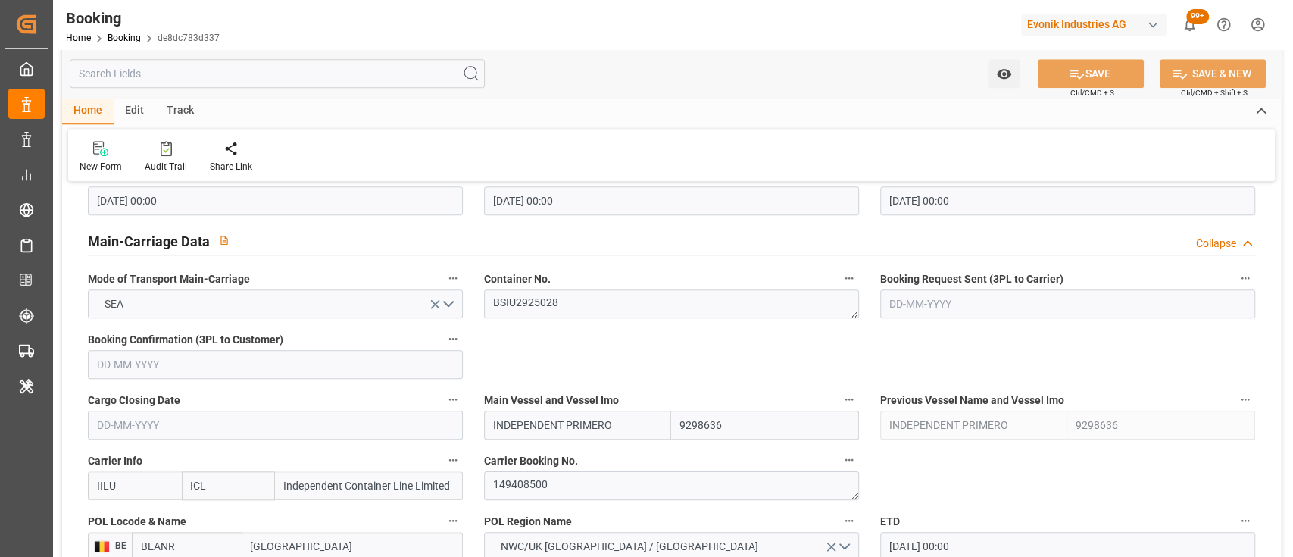
scroll to position [904, 0]
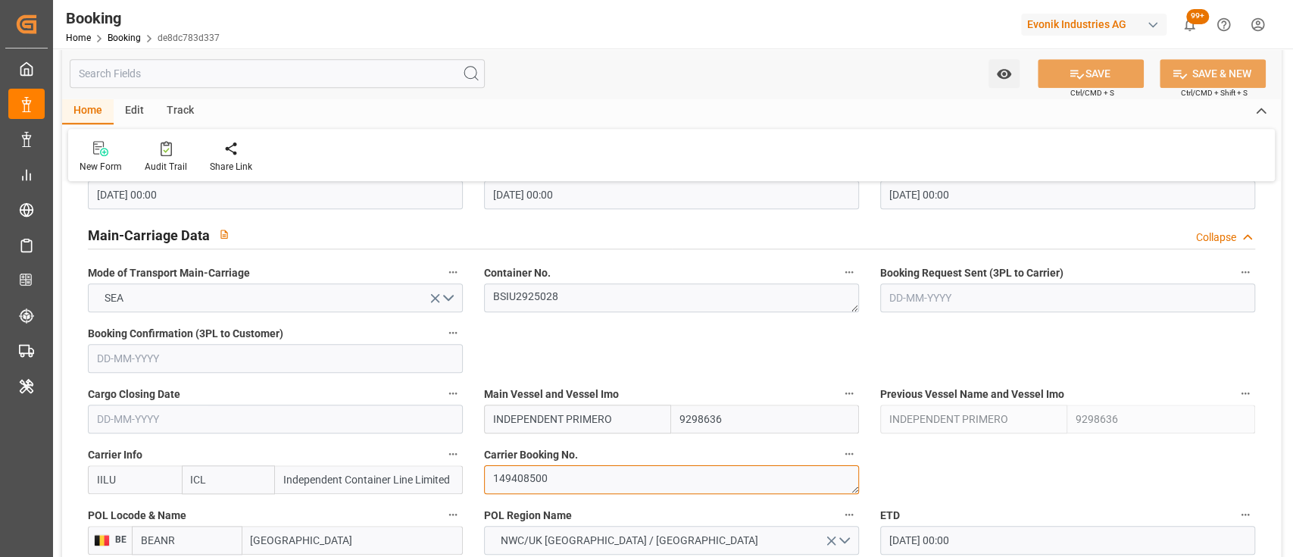
click at [554, 481] on textarea "149408500" at bounding box center [671, 479] width 375 height 29
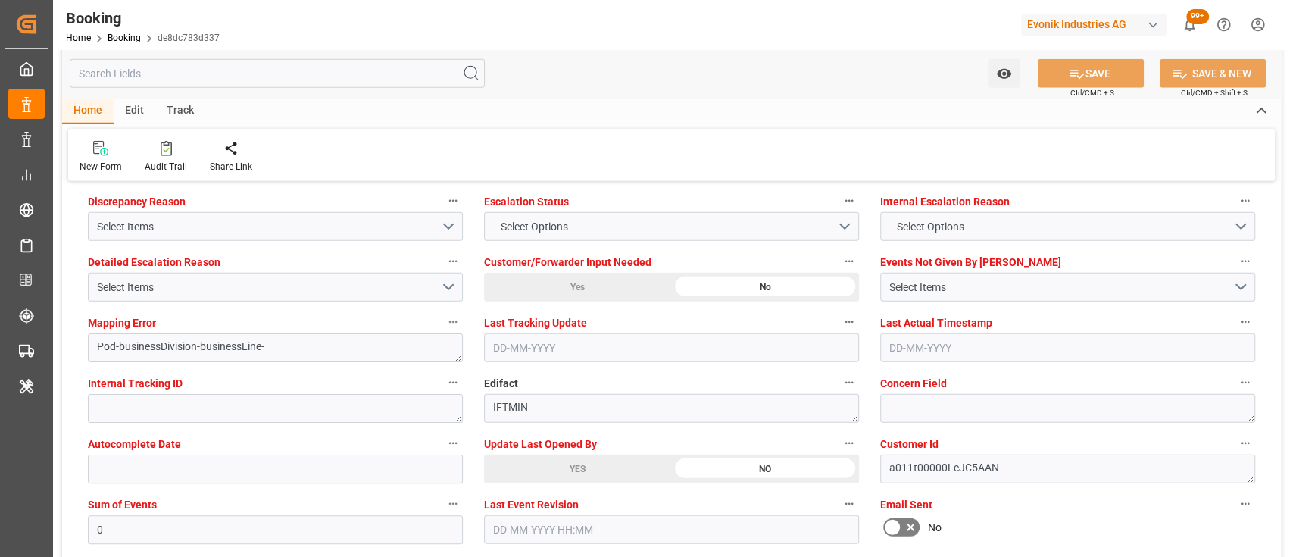
scroll to position [2845, 0]
click at [545, 456] on div "YES" at bounding box center [577, 466] width 187 height 29
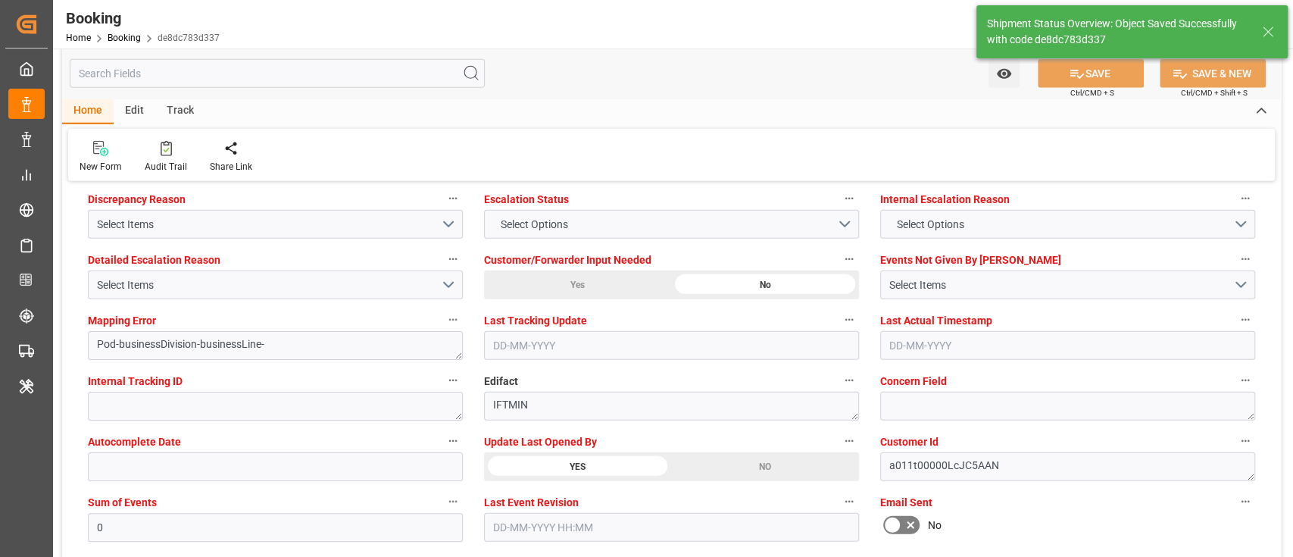
type textarea "[PERSON_NAME]"
type input "[DATE] 10:02"
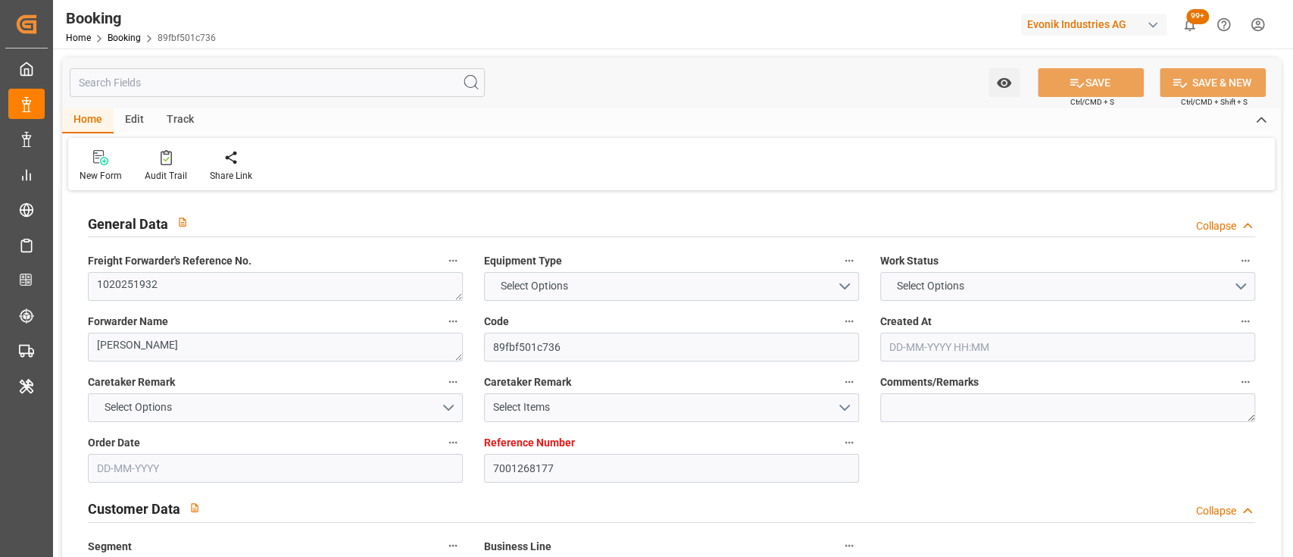
type input "7001268177"
type input "9298636"
type input "ICL"
type input "Independent Container Line Limited"
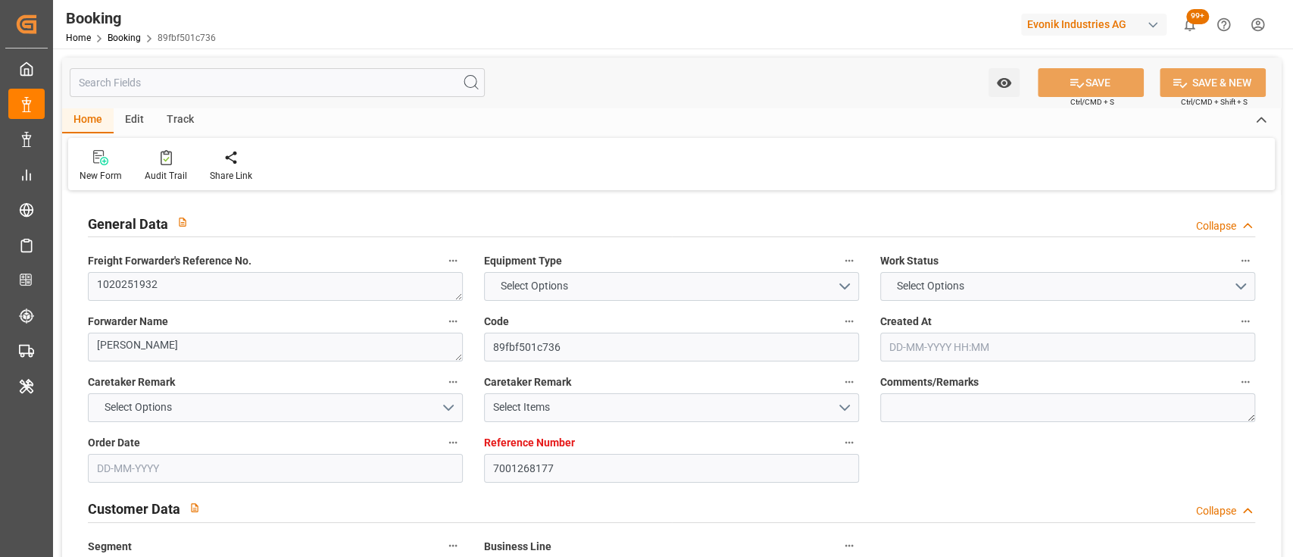
type input "BEANR"
type input "USILM"
type input "0"
type input "[DATE] 08:13"
type input "[DATE]"
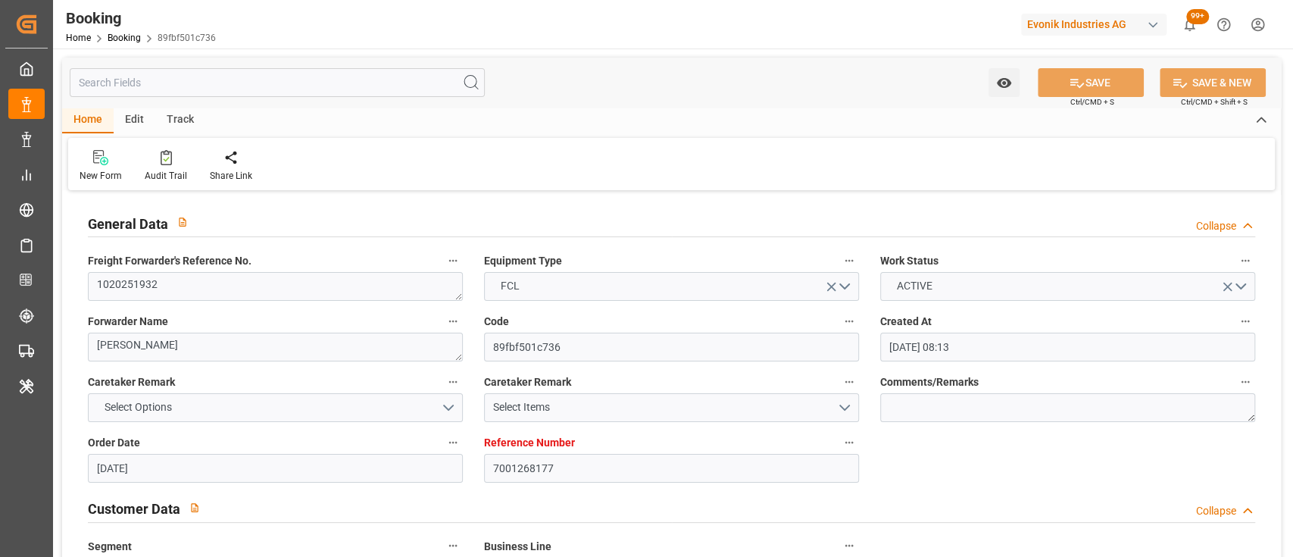
type input "[DATE]"
type input "[DATE] 00:00"
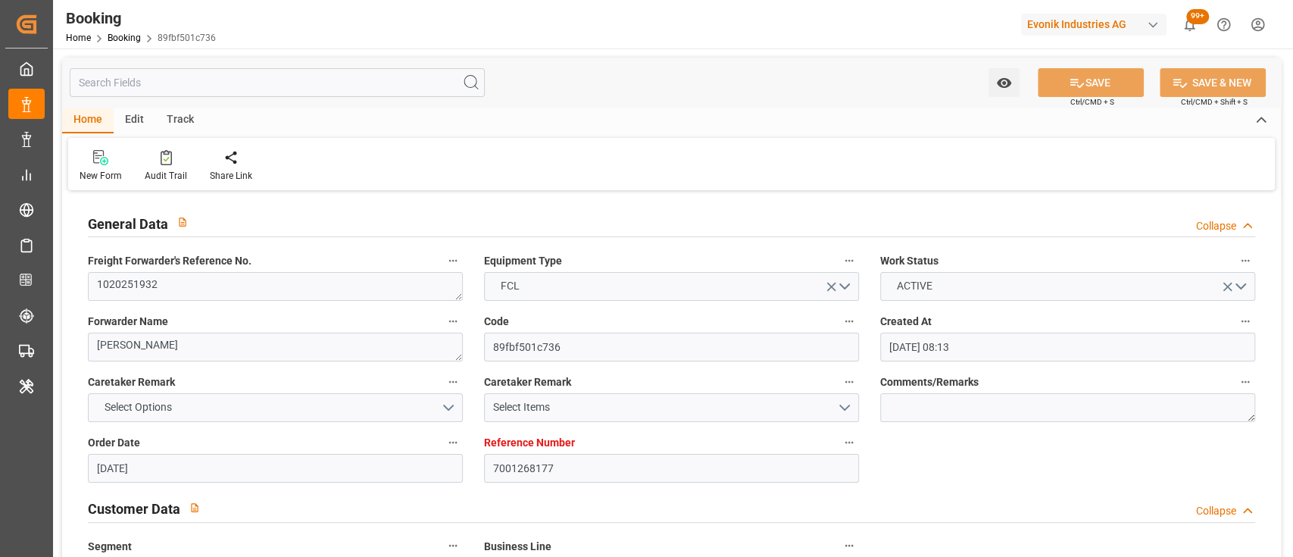
type input "[DATE] 00:00"
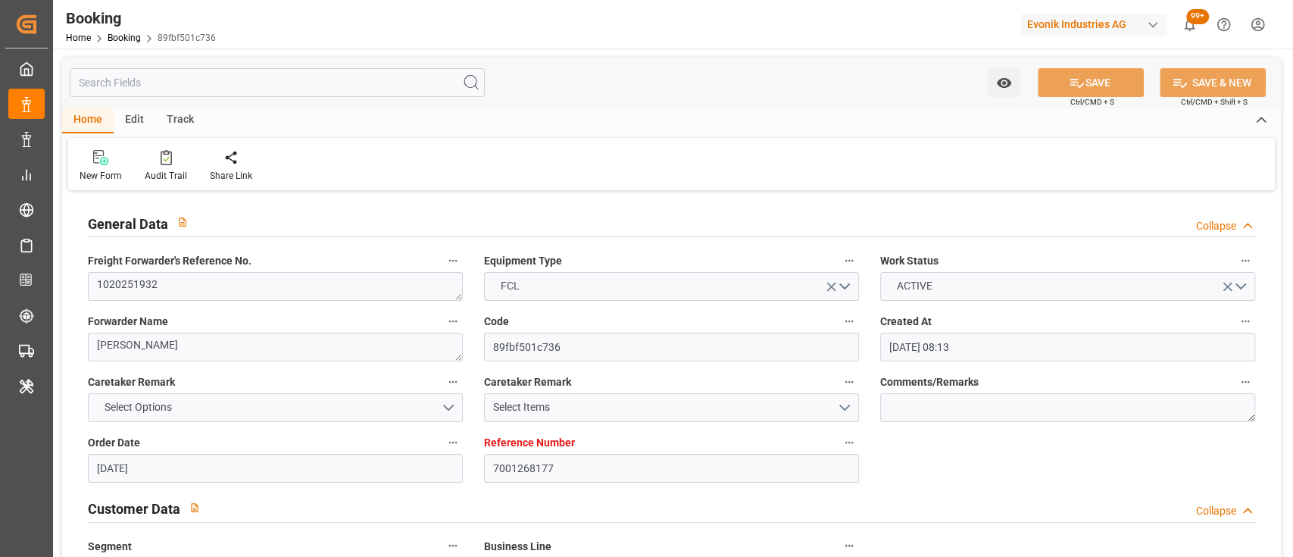
type input "[DATE] 16:28"
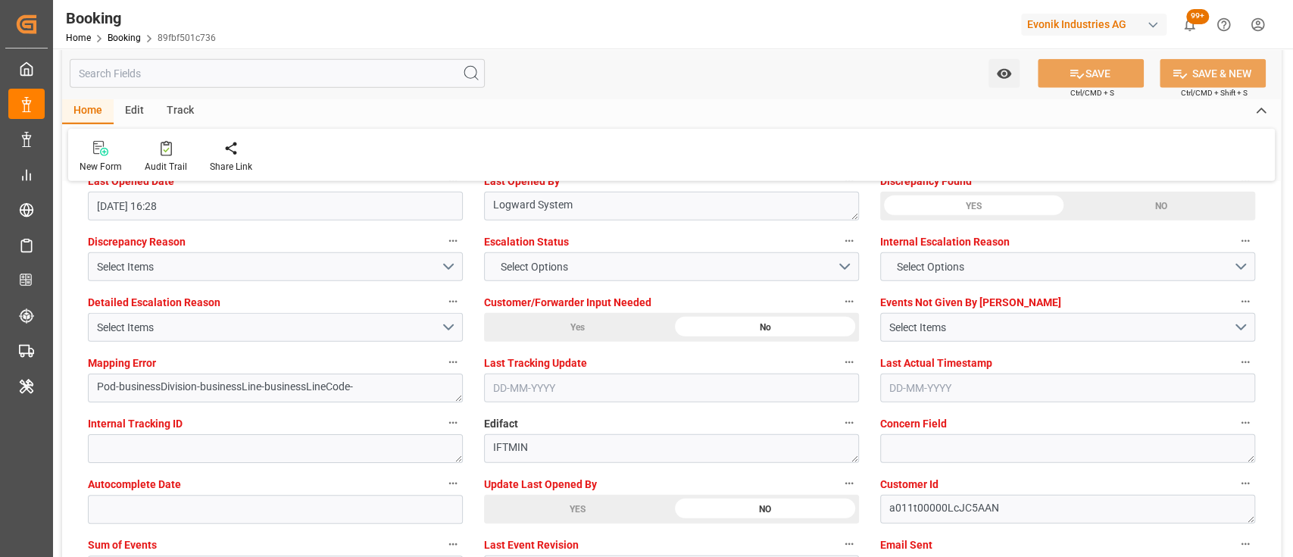
scroll to position [2804, 0]
click at [523, 506] on div "YES" at bounding box center [577, 507] width 187 height 29
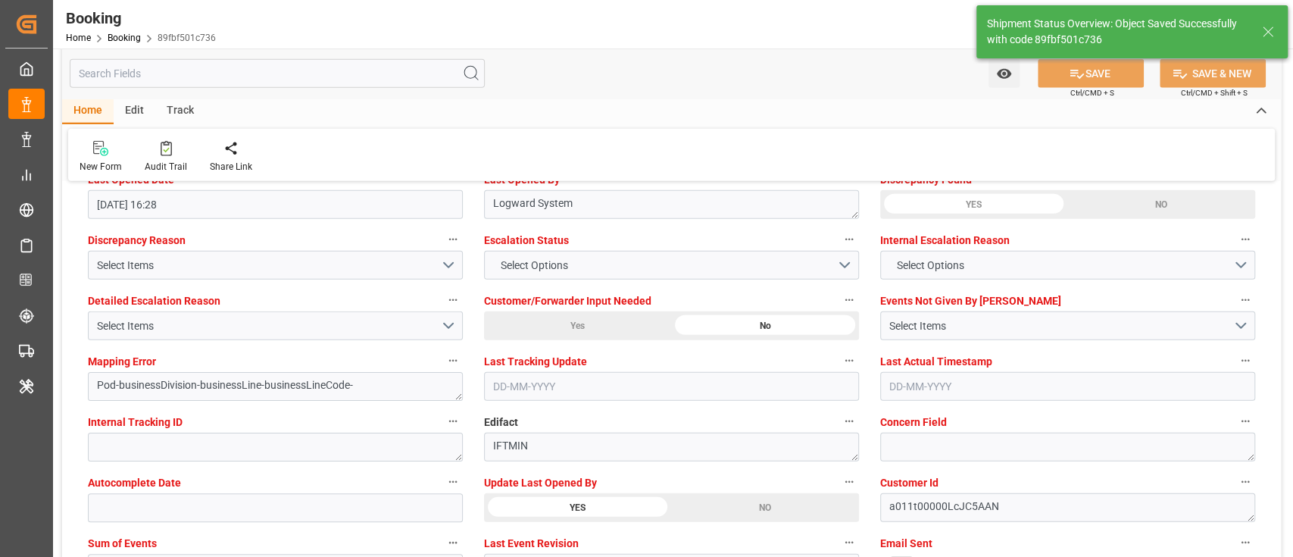
type textarea "[PERSON_NAME]"
type textarea "Pod-businessDivision-businessLine-"
type input "[DATE] 10:03"
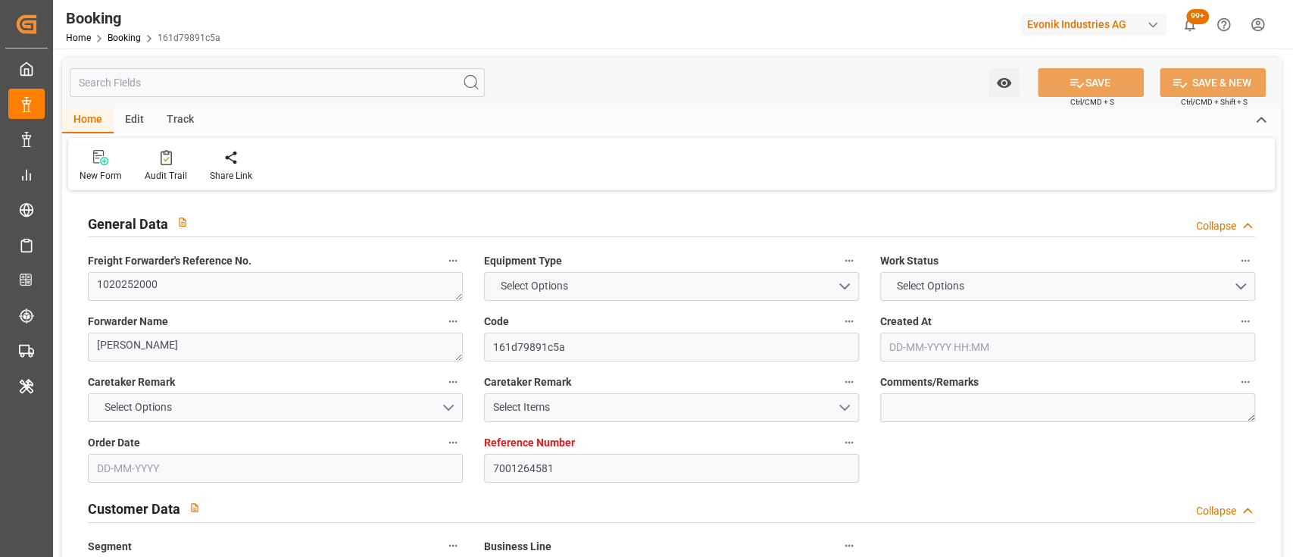
type input "7001264581"
type input "9298636"
type input "ICL"
type input "Independent Container Line Limited"
type input "BEANR"
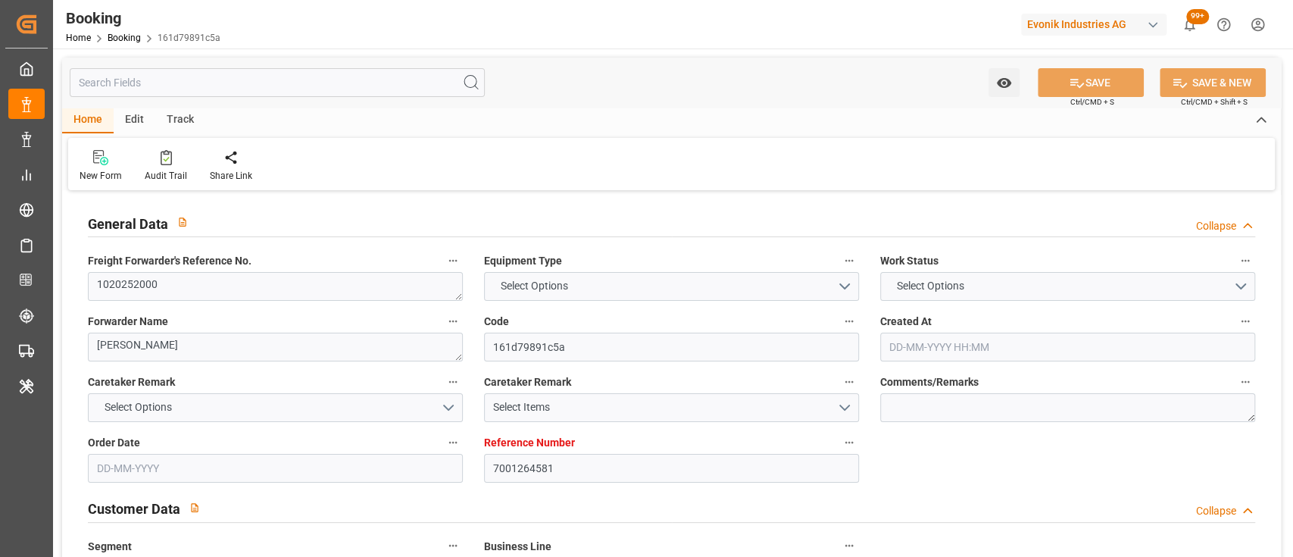
type input "USILM"
type input "0"
type input "[DATE] 08:30"
type input "[DATE]"
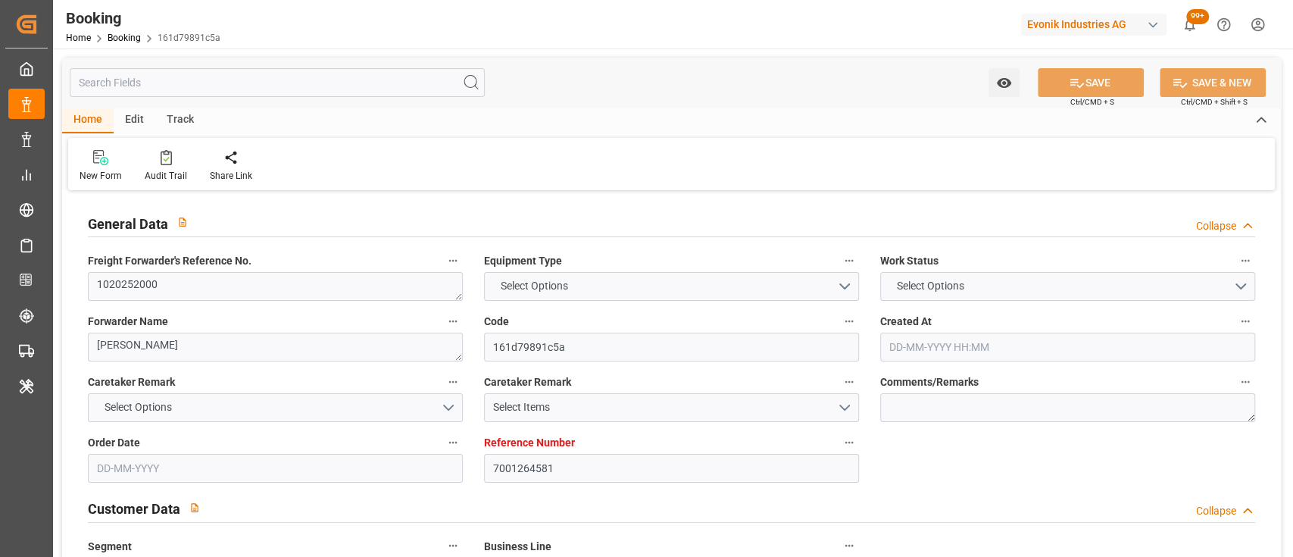
type input "[DATE]"
type input "[DATE] 00:00"
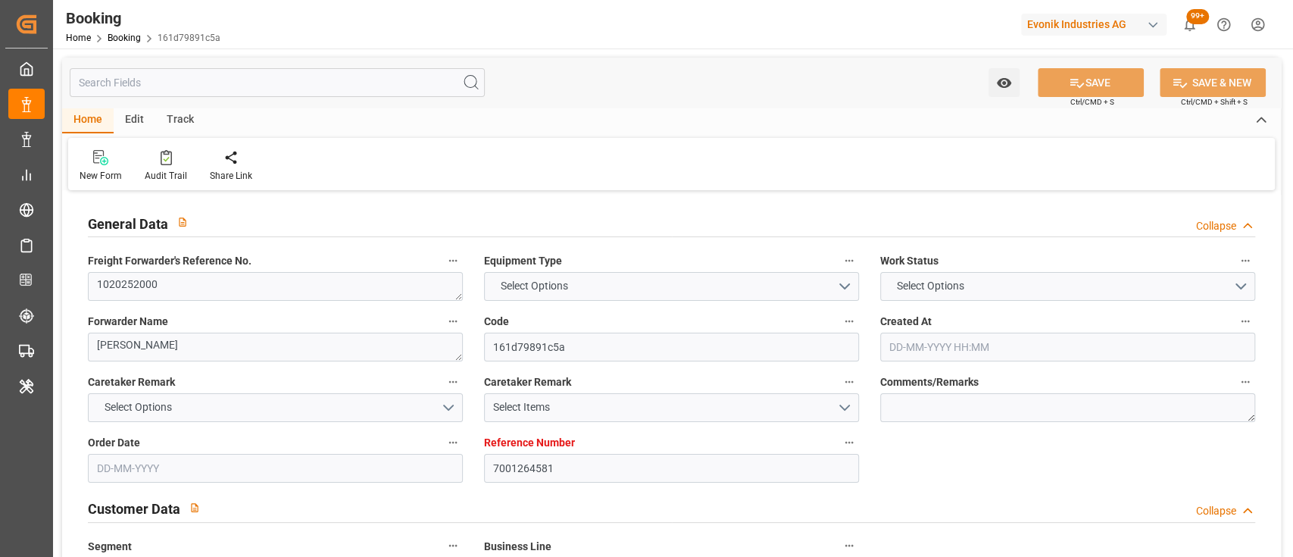
type input "[DATE] 00:00"
type input "[DATE] 07:41"
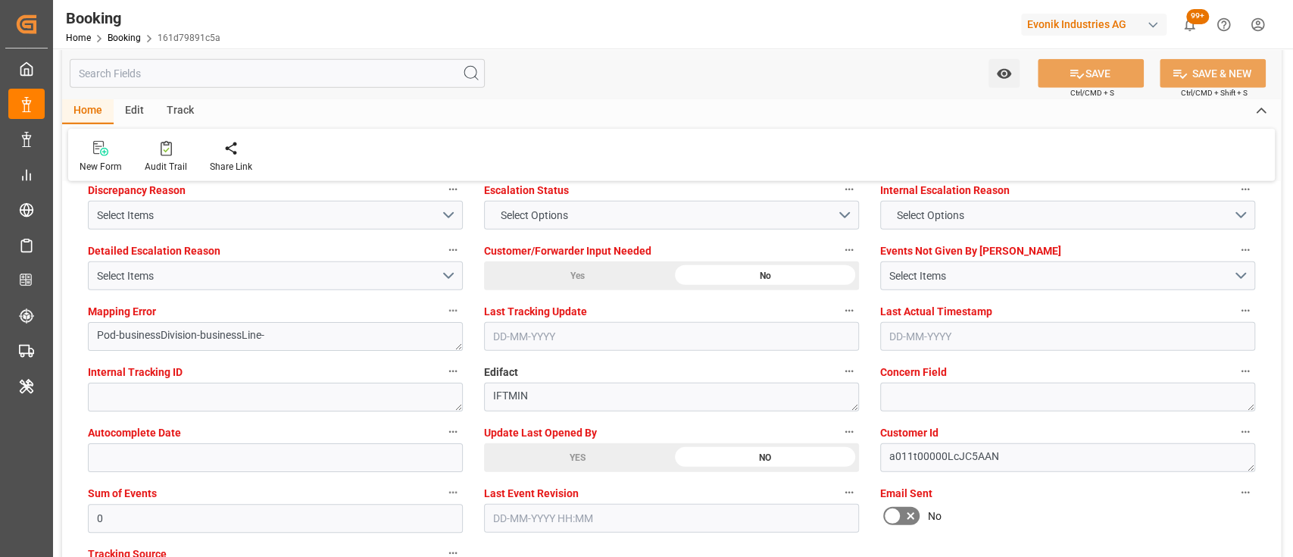
scroll to position [2859, 0]
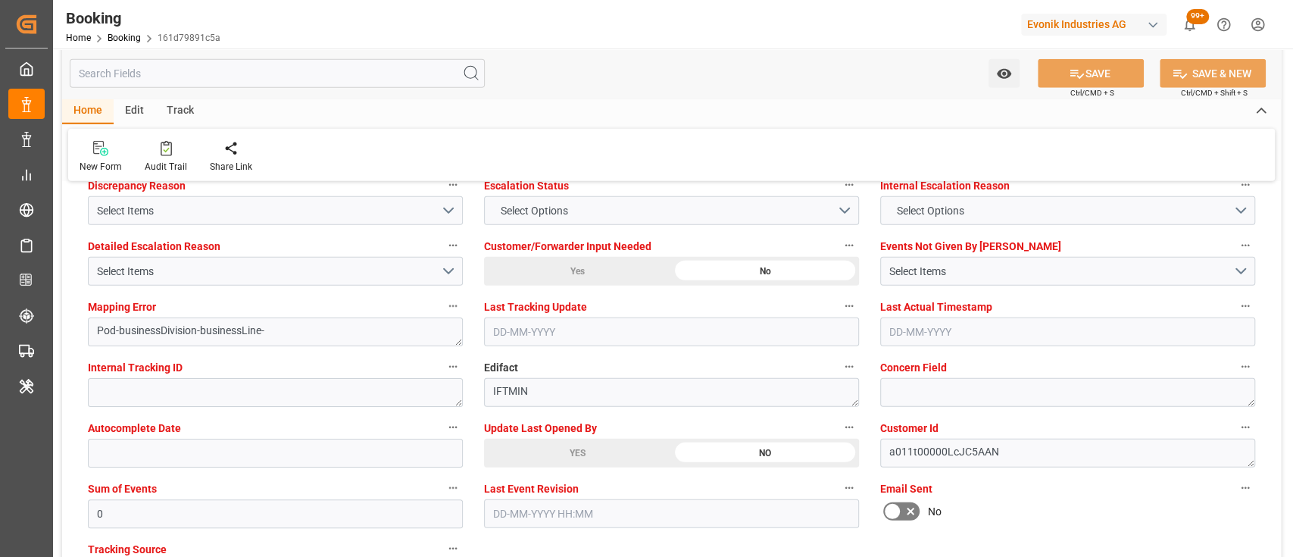
click at [527, 451] on div "YES" at bounding box center [577, 452] width 187 height 29
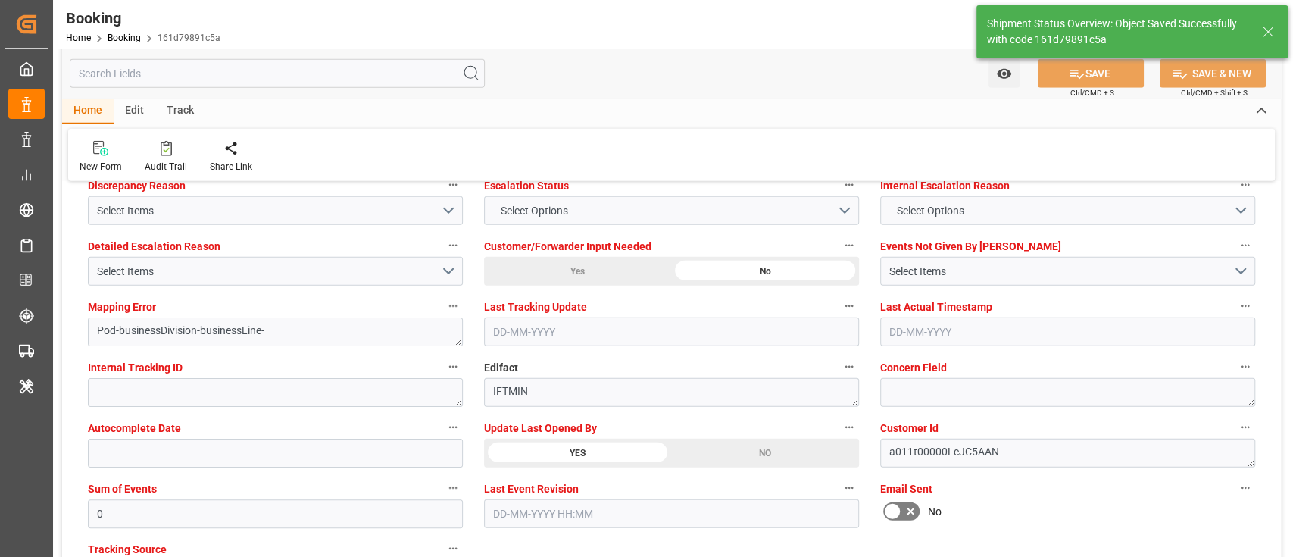
type textarea "[PERSON_NAME]"
type input "17-09-2025 10:03"
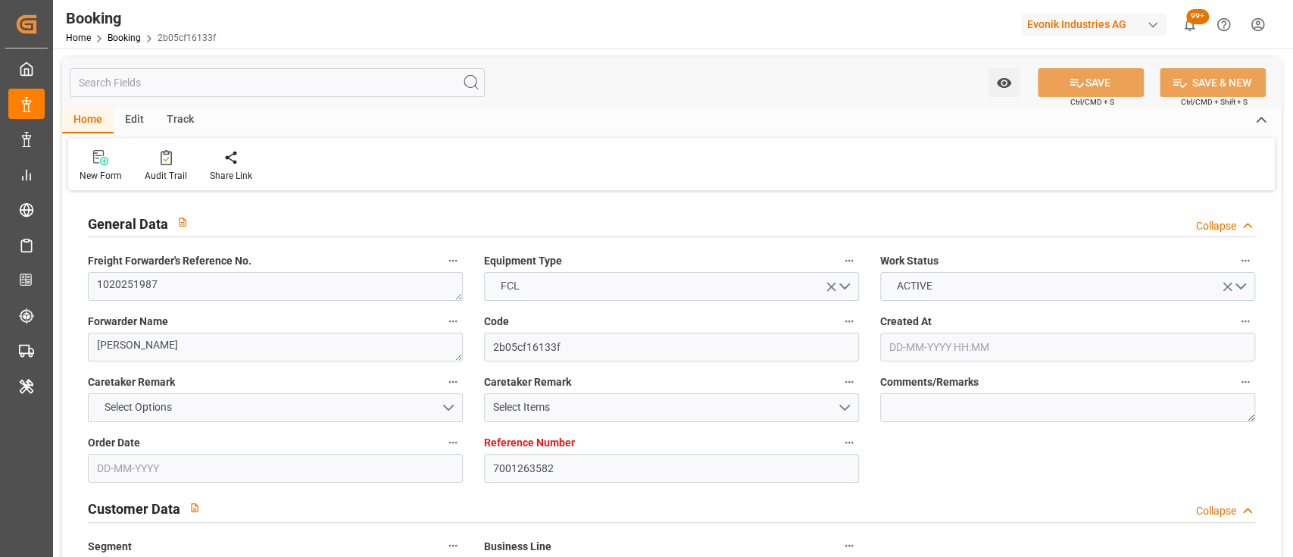
type input "[DATE] 10:54"
type input "[DATE]"
type input "[DATE] 00:00"
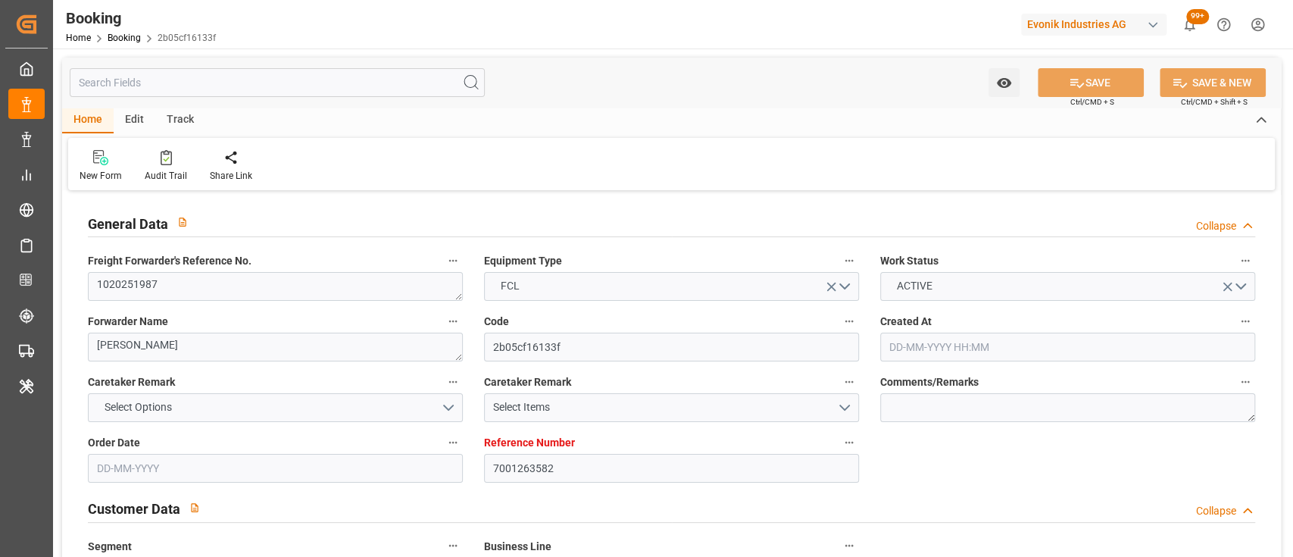
type input "[DATE] 00:00"
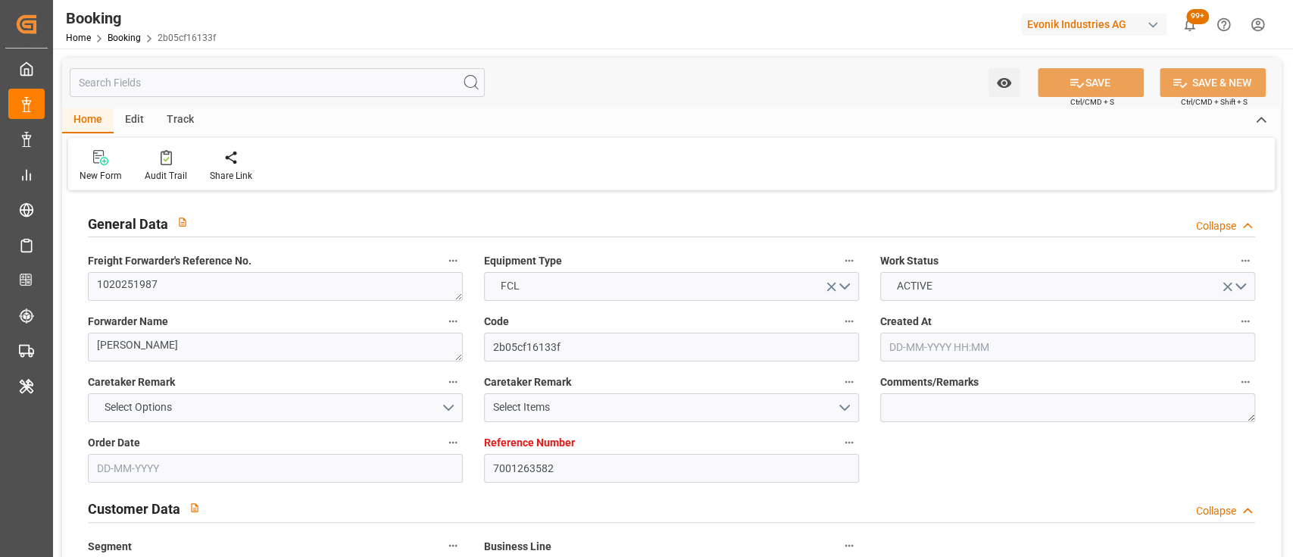
type input "[DATE] 00:00"
type input "[DATE] 07:41"
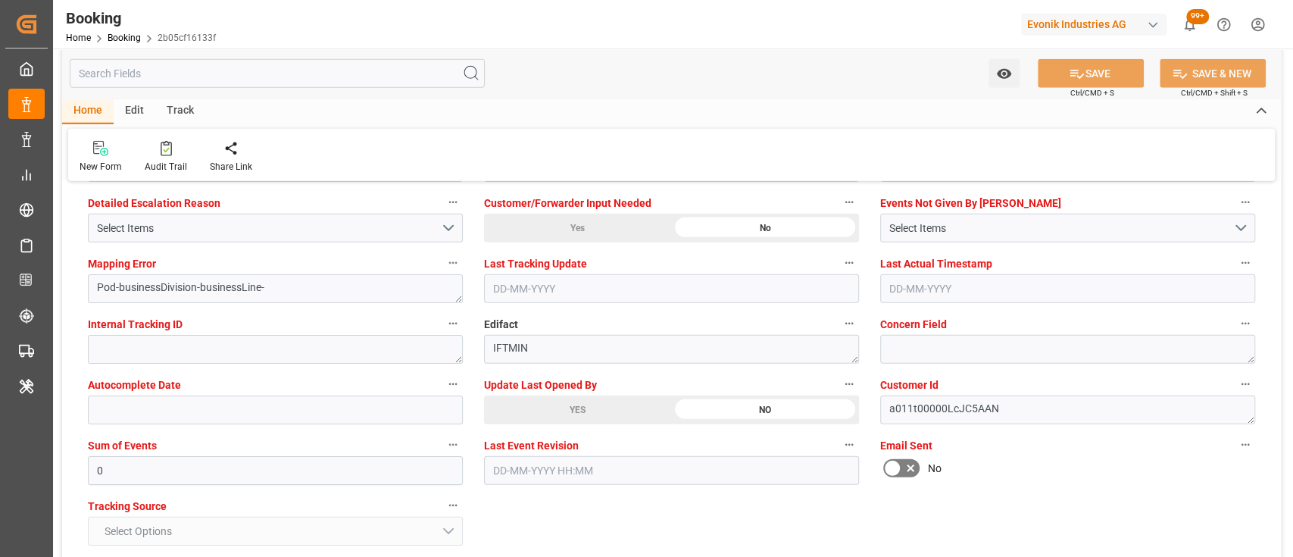
scroll to position [2903, 0]
click at [564, 407] on div "YES" at bounding box center [577, 409] width 187 height 29
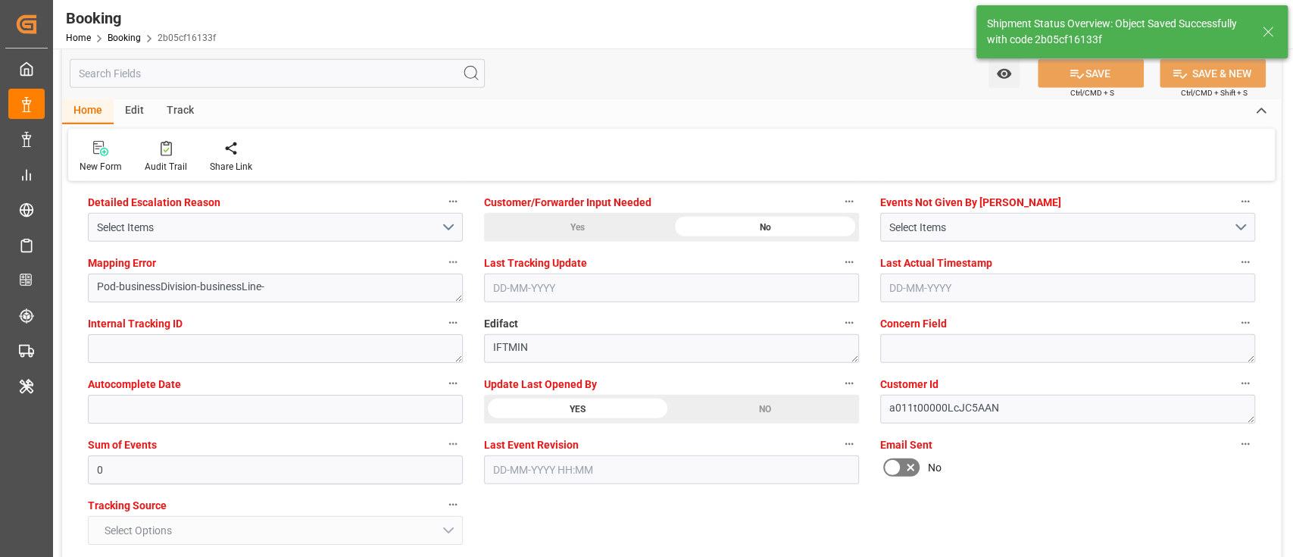
type textarea "[PERSON_NAME]"
type input "[DATE] 10:04"
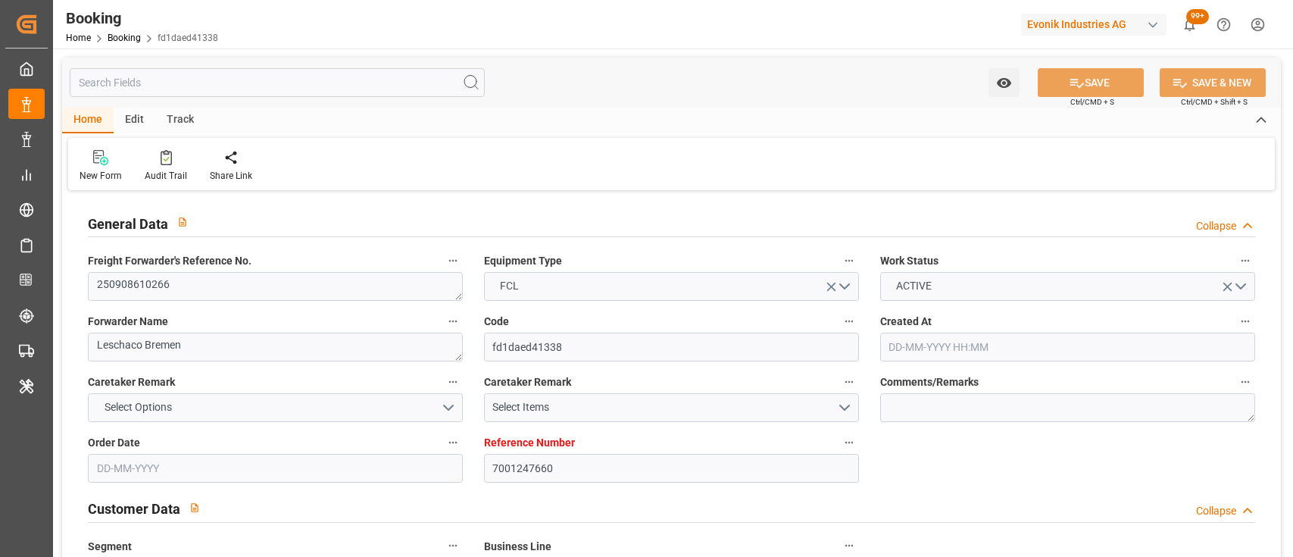
type input "7001247660"
type input "9979266"
type input "CMACGM"
type input "CMA CGM Group"
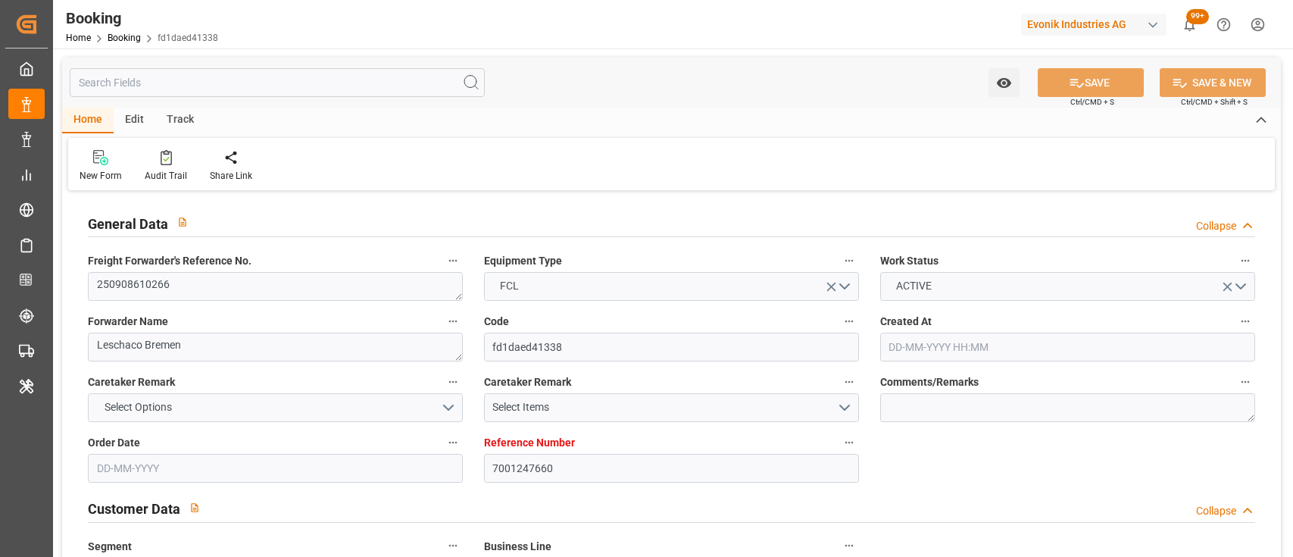
type input "NLRTM"
type input "MXVER"
type input "0"
type input "NLRTM"
type input "MXVER"
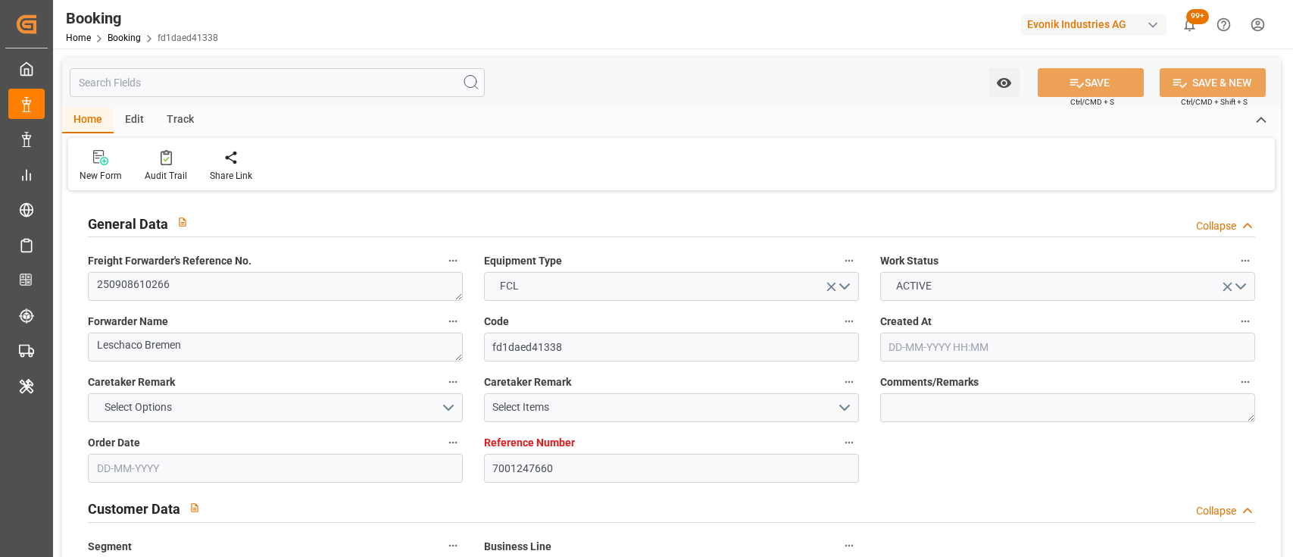
type input "[DATE] 08:39"
type input "[DATE]"
type input "[DATE] 00:00"
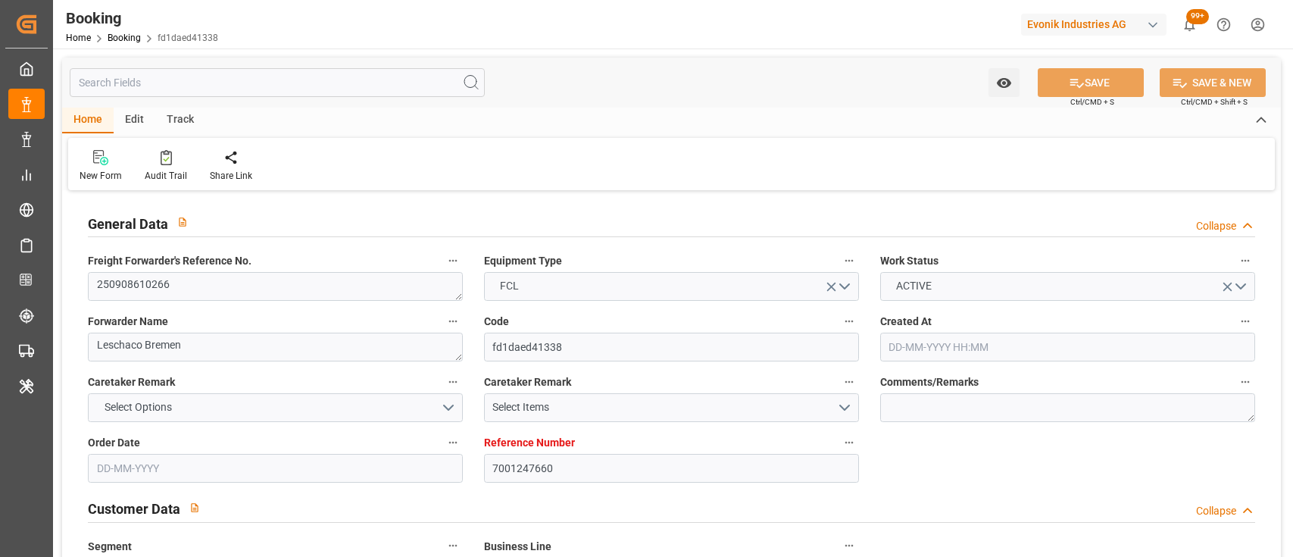
type input "[DATE] 00:00"
type input "09-09-2025 20:44"
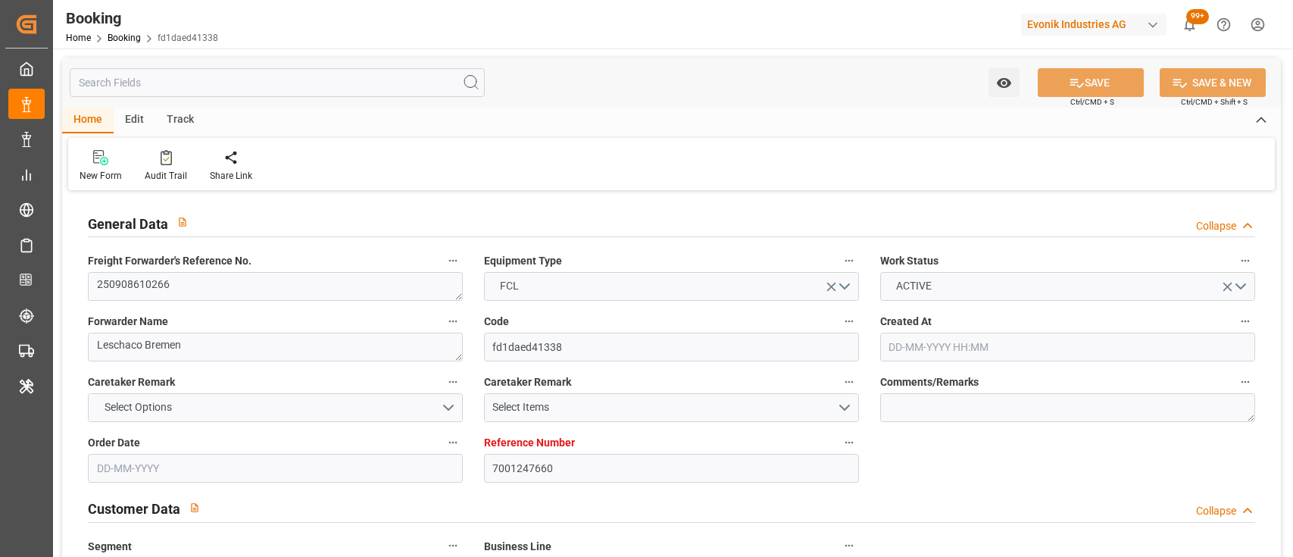
type input "07-10-2025 00:00"
type input "14-08-2025"
type input "17-09-2025 09:40"
type input "[DATE]"
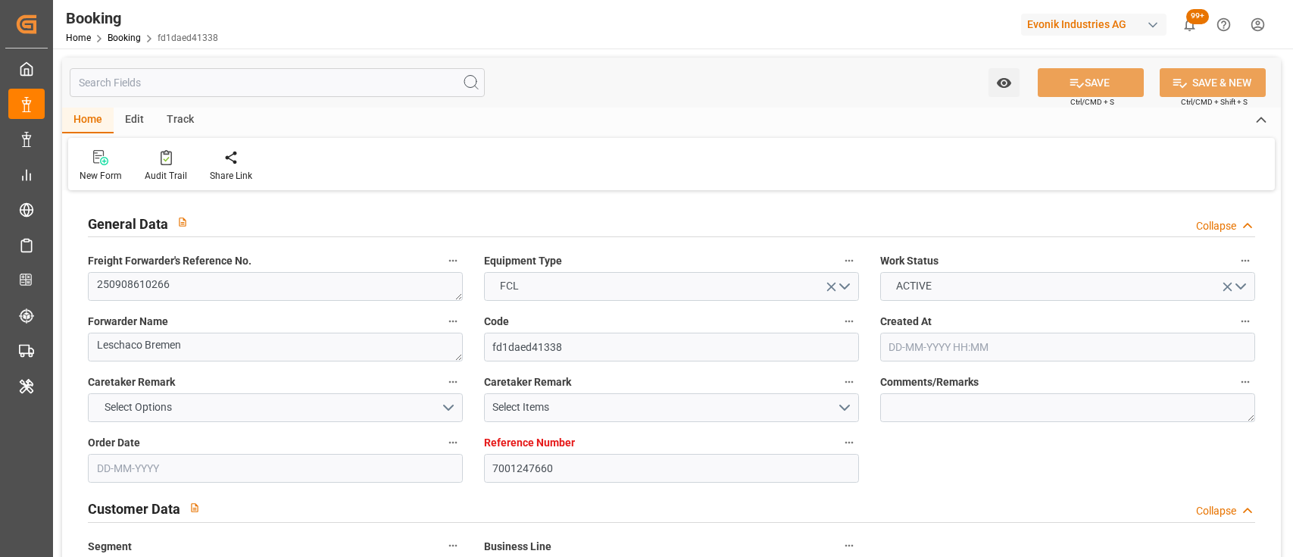
type input "19-09-2025 19:00"
type input "07-10-2025 21:30"
type input "08-10-2025 09:38"
type input "12-10-2025 09:38"
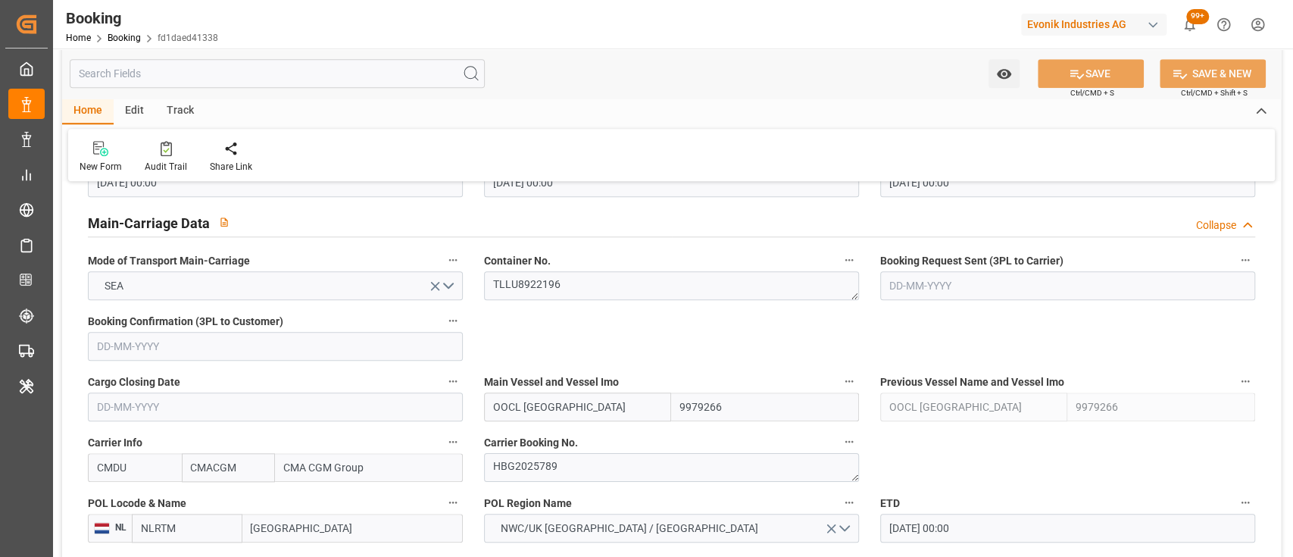
scroll to position [913, 0]
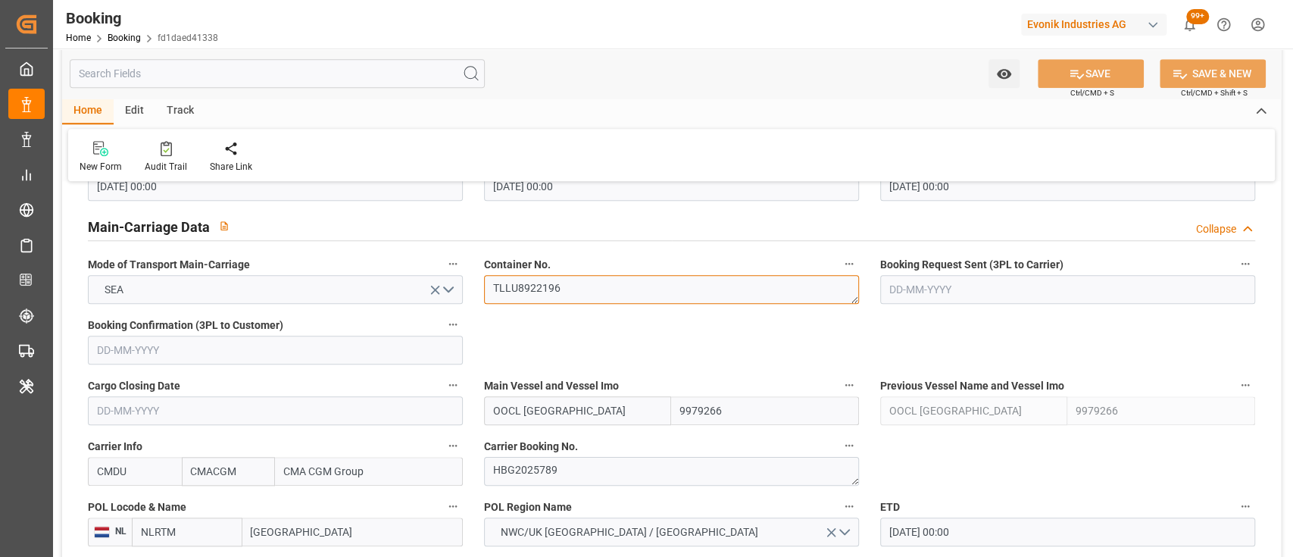
click at [504, 298] on textarea "TLLU8922196" at bounding box center [671, 289] width 375 height 29
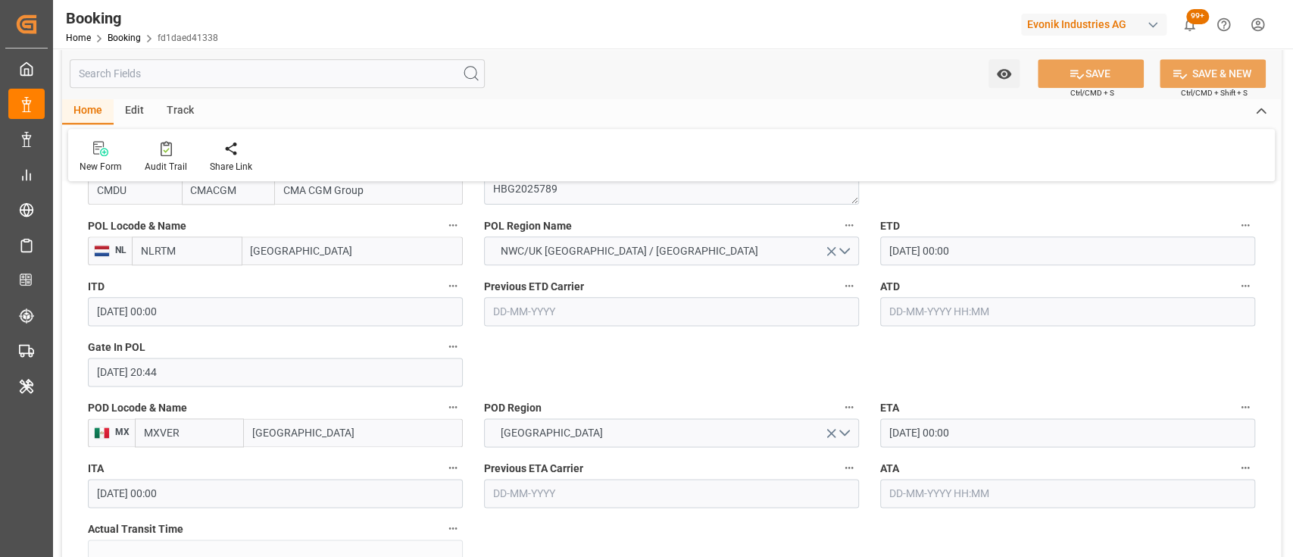
scroll to position [1197, 0]
click at [900, 256] on input "17-09-2025 00:00" at bounding box center [1067, 247] width 375 height 29
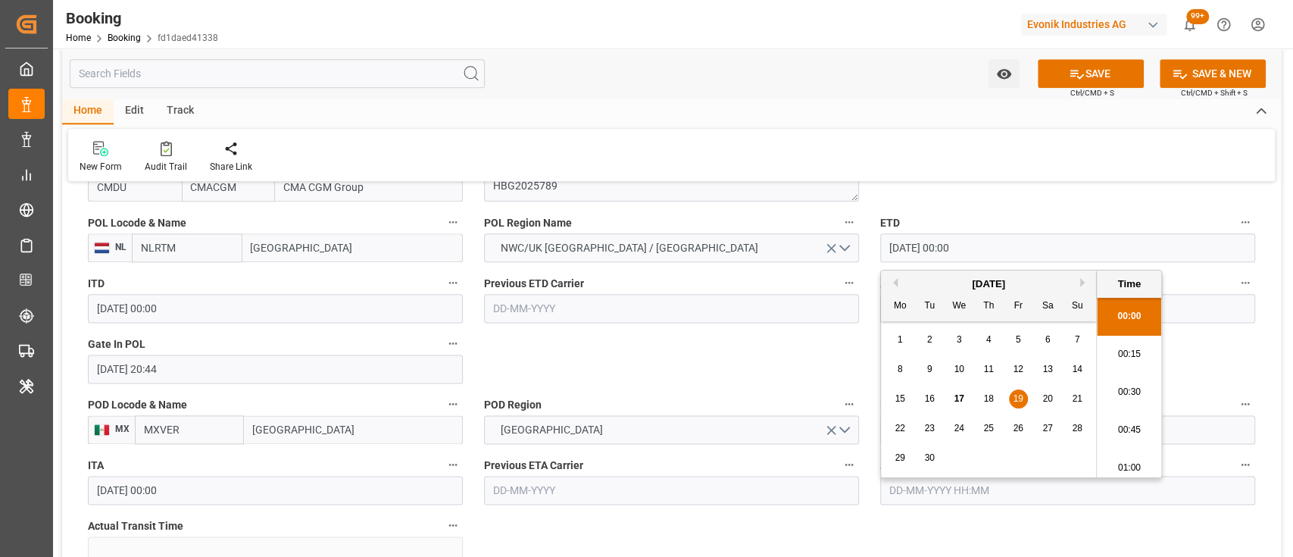
type input "19-09-2025 00:00"
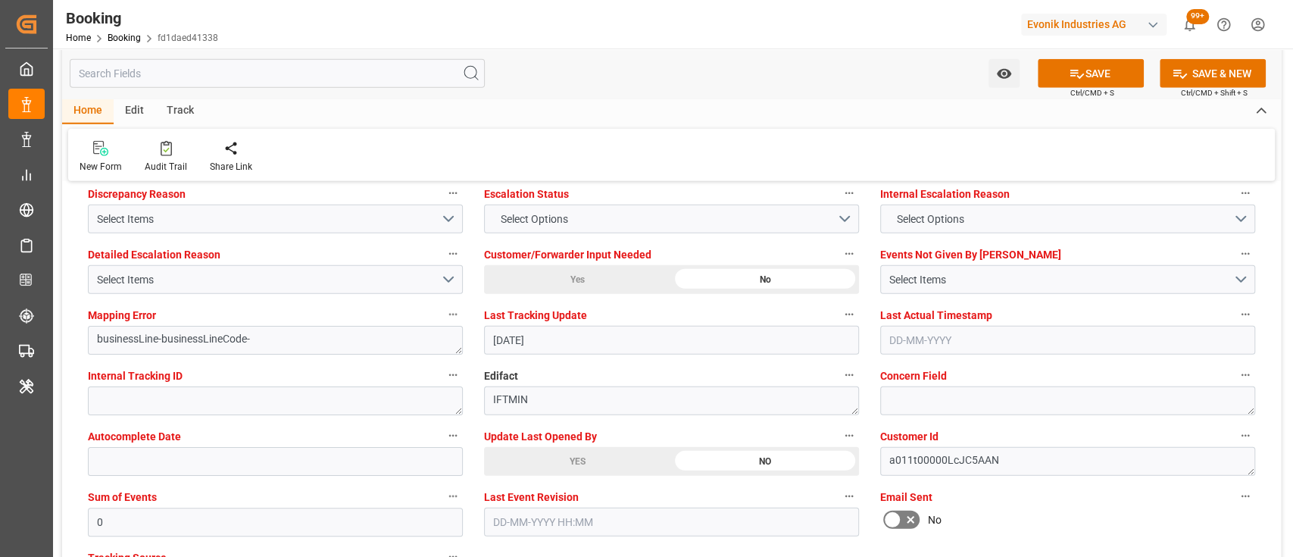
scroll to position [2851, 0]
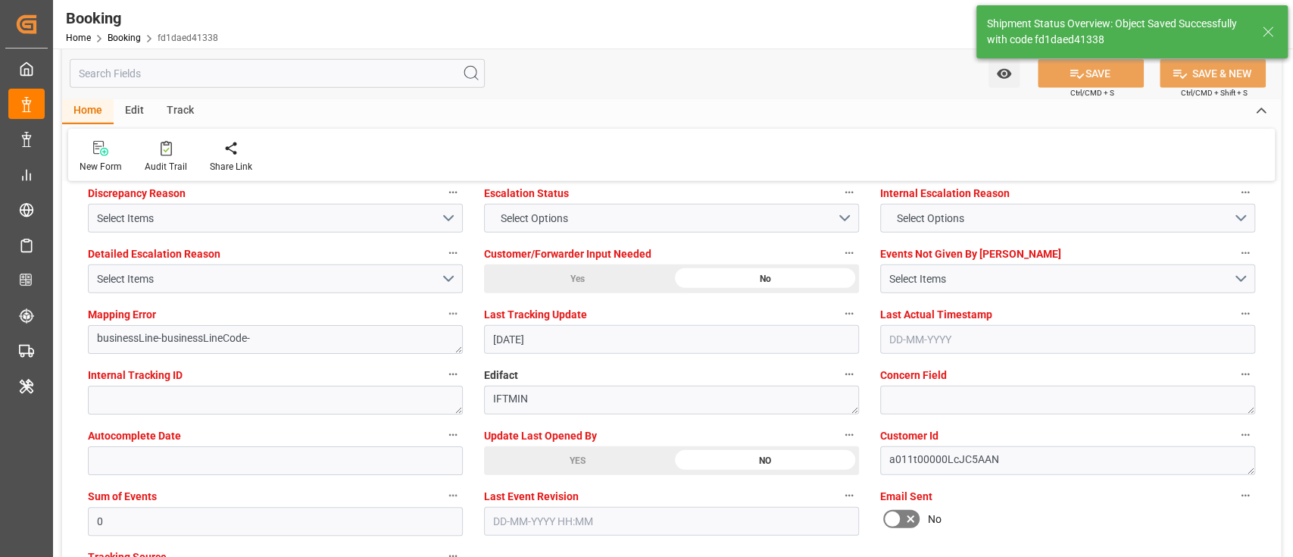
type textarea "shaini ghorai"
type textarea "businessLine-"
type input "17-09-2025 10:05"
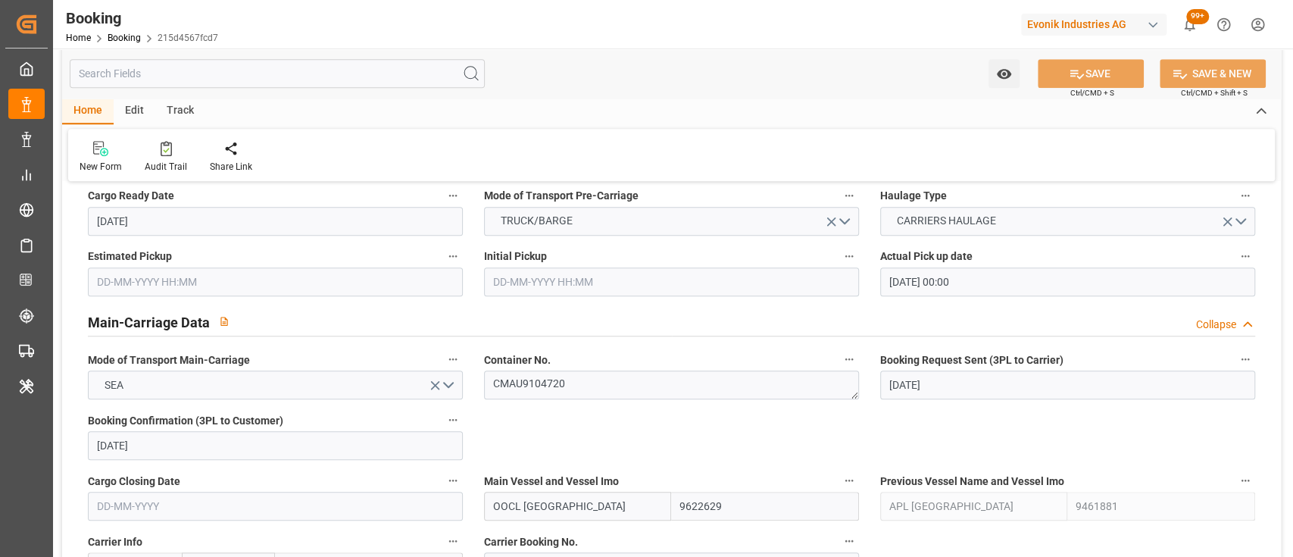
scroll to position [928, 0]
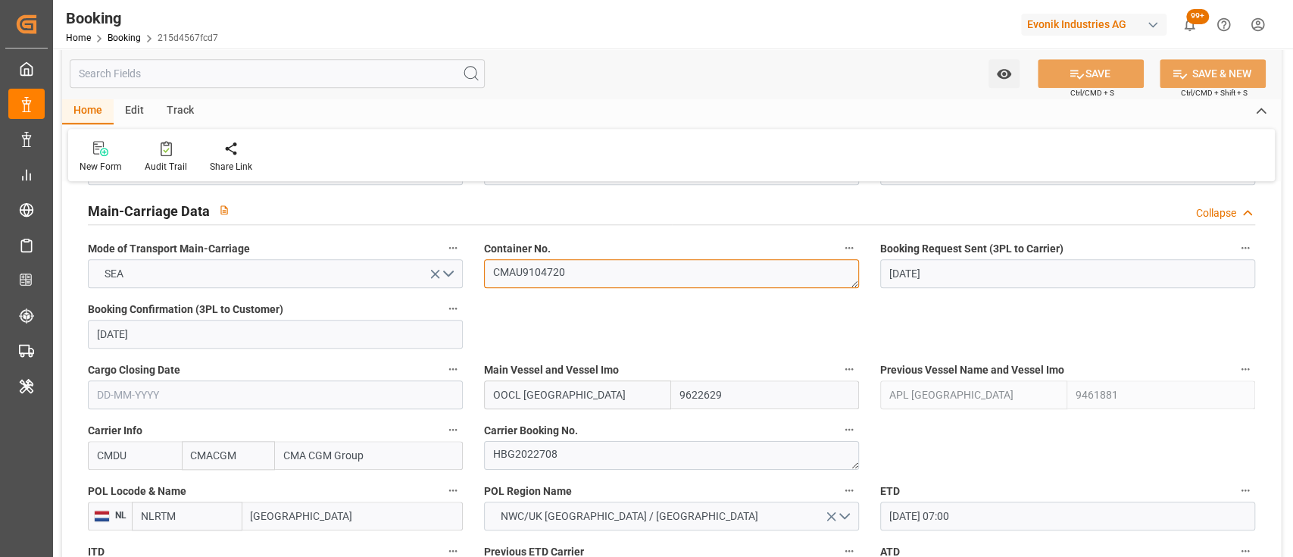
click at [557, 271] on textarea "CMAU9104720" at bounding box center [671, 273] width 375 height 29
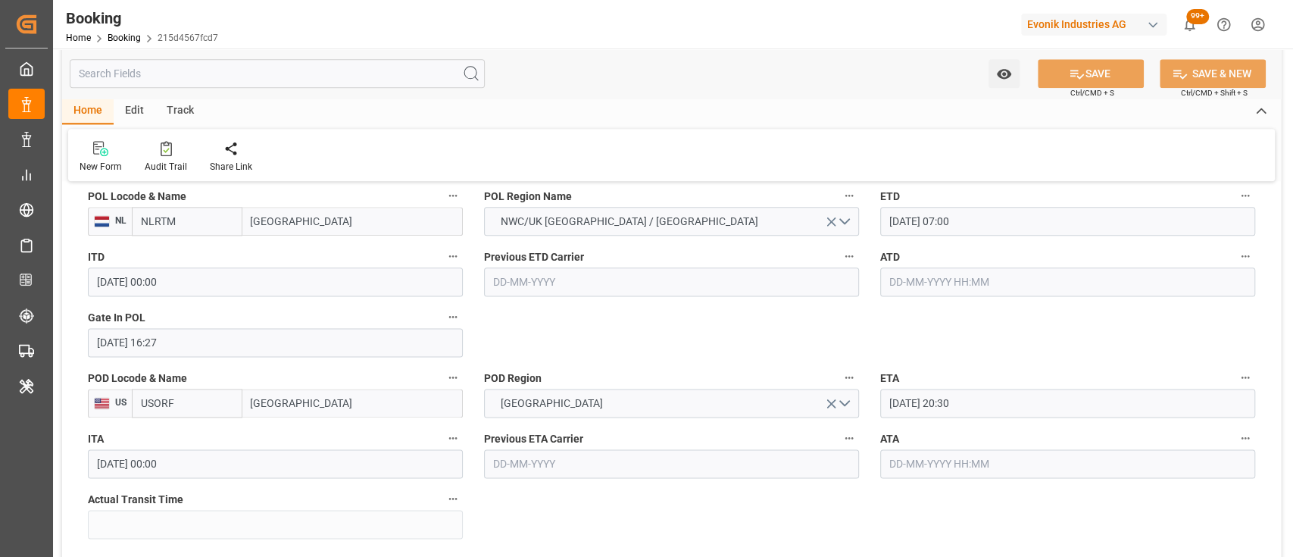
scroll to position [1236, 0]
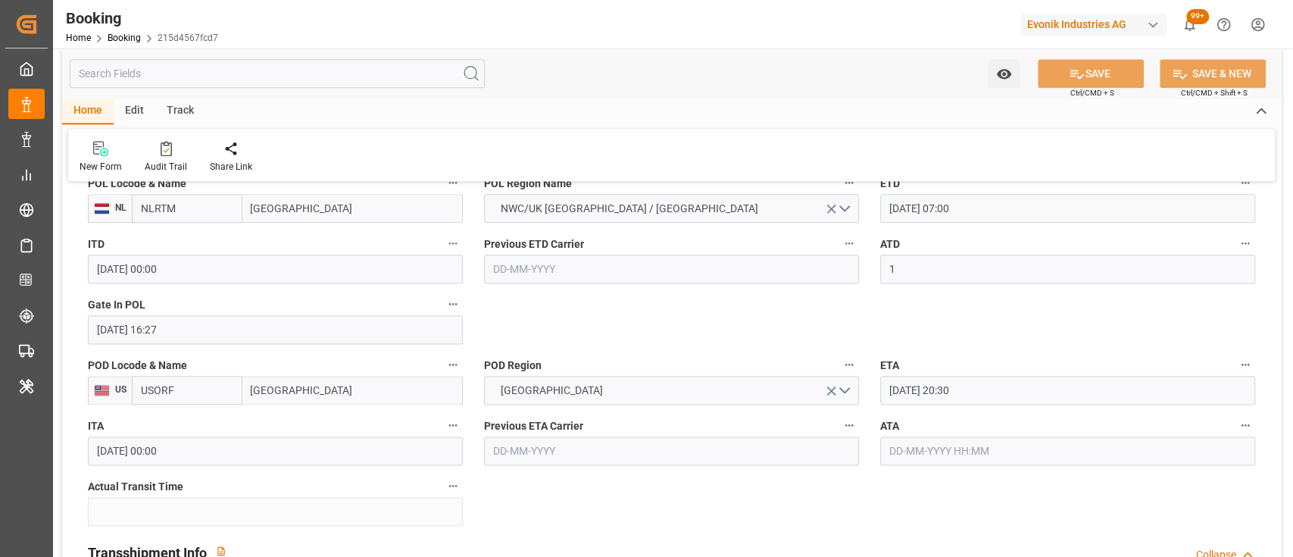
click at [957, 275] on input "1" at bounding box center [1067, 268] width 375 height 29
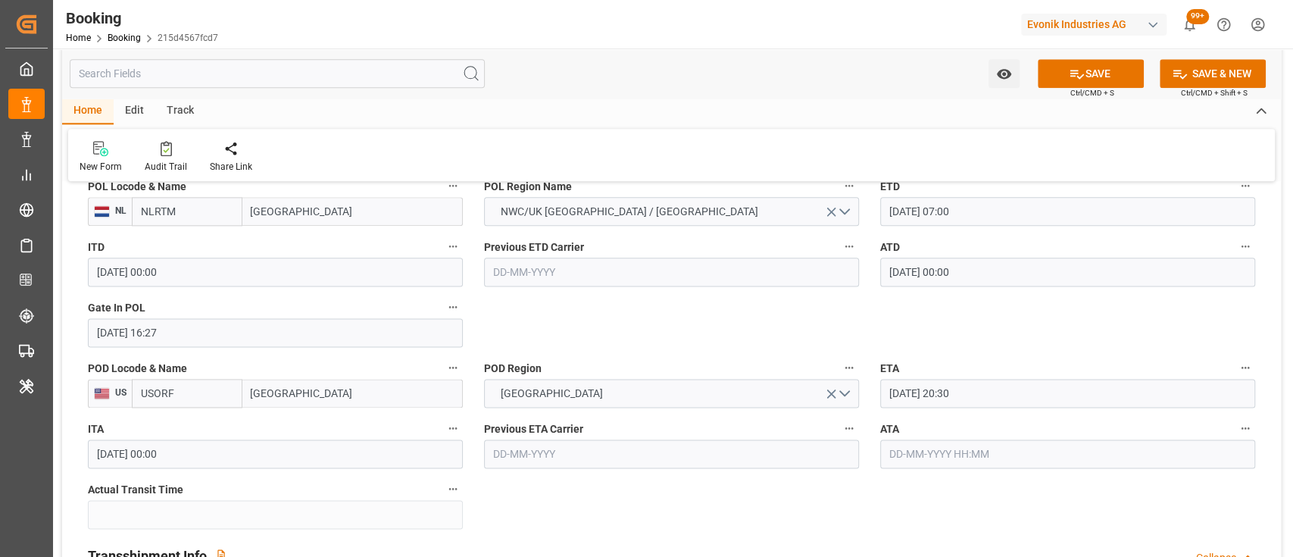
scroll to position [1234, 0]
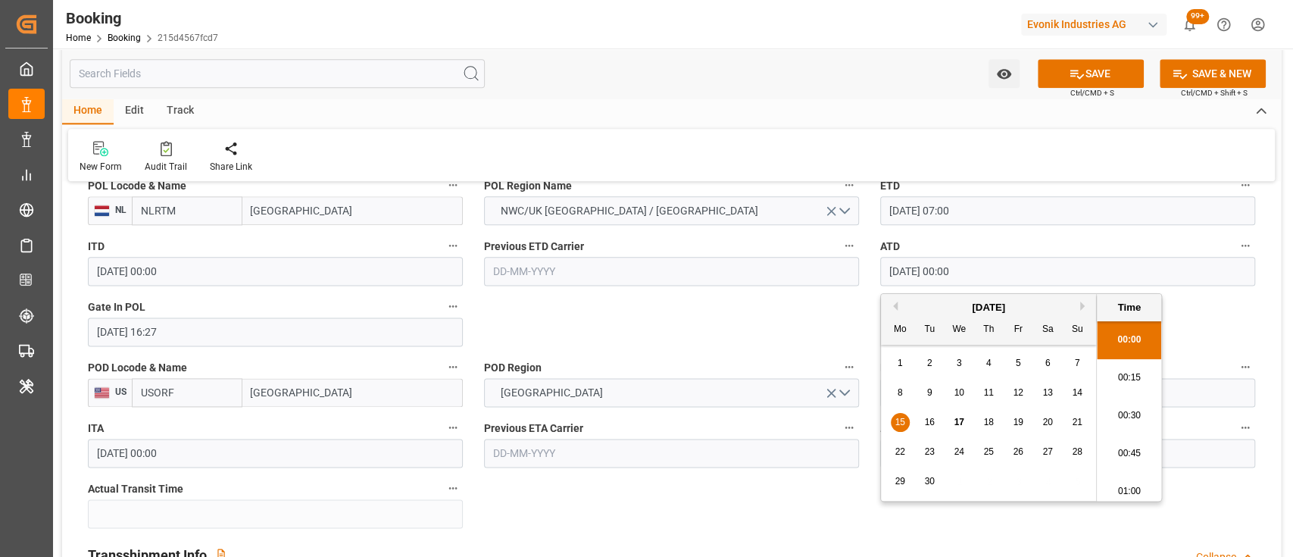
click at [895, 271] on input "[DATE] 00:00" at bounding box center [1067, 271] width 375 height 29
type input "[DATE] 00:00"
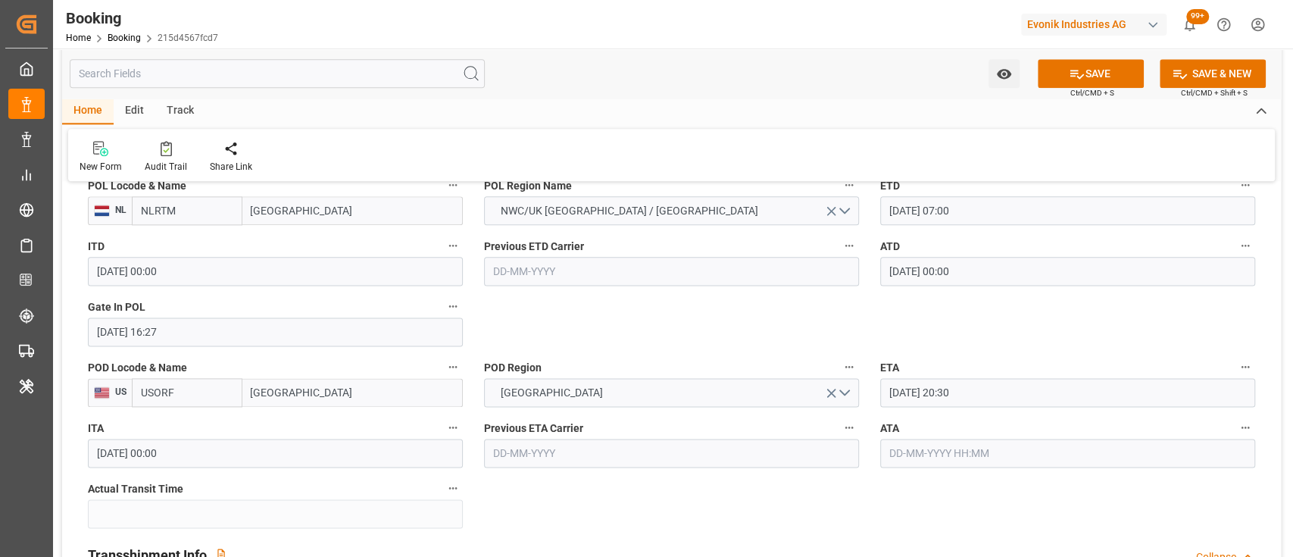
click at [907, 389] on input "[DATE] 20:30" at bounding box center [1067, 392] width 375 height 29
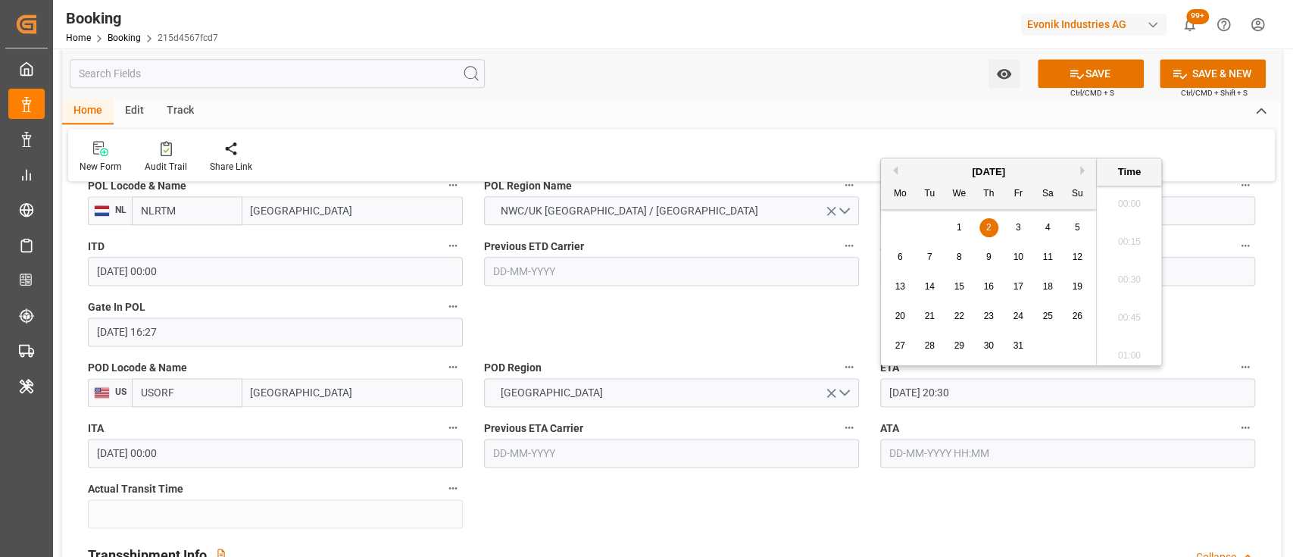
scroll to position [3034, 0]
type input "[DATE] 20:30"
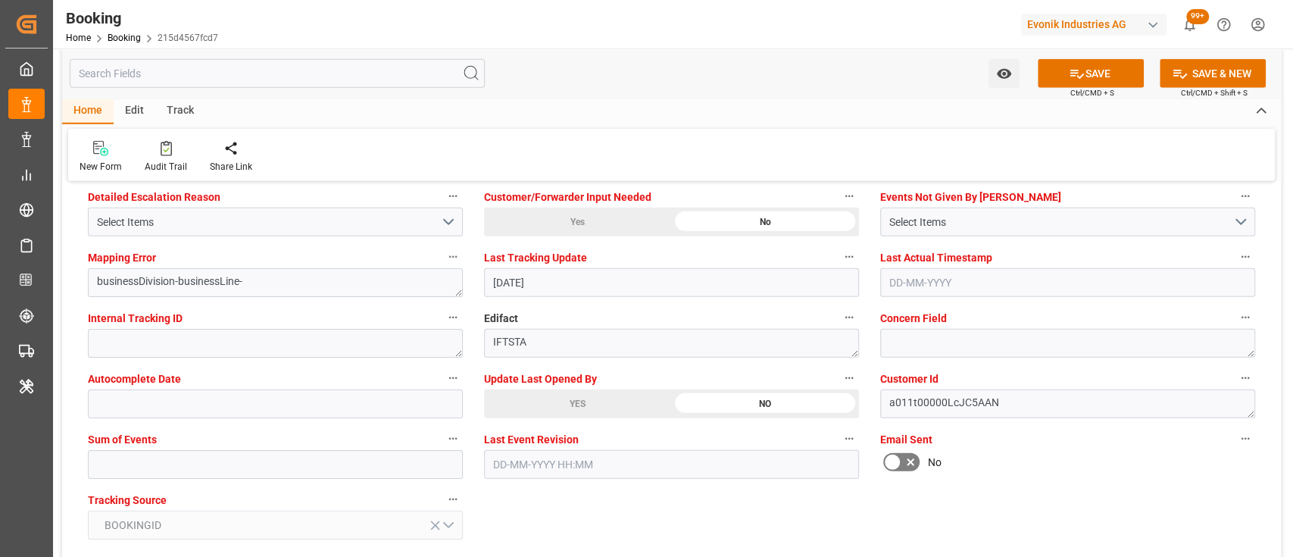
scroll to position [2916, 0]
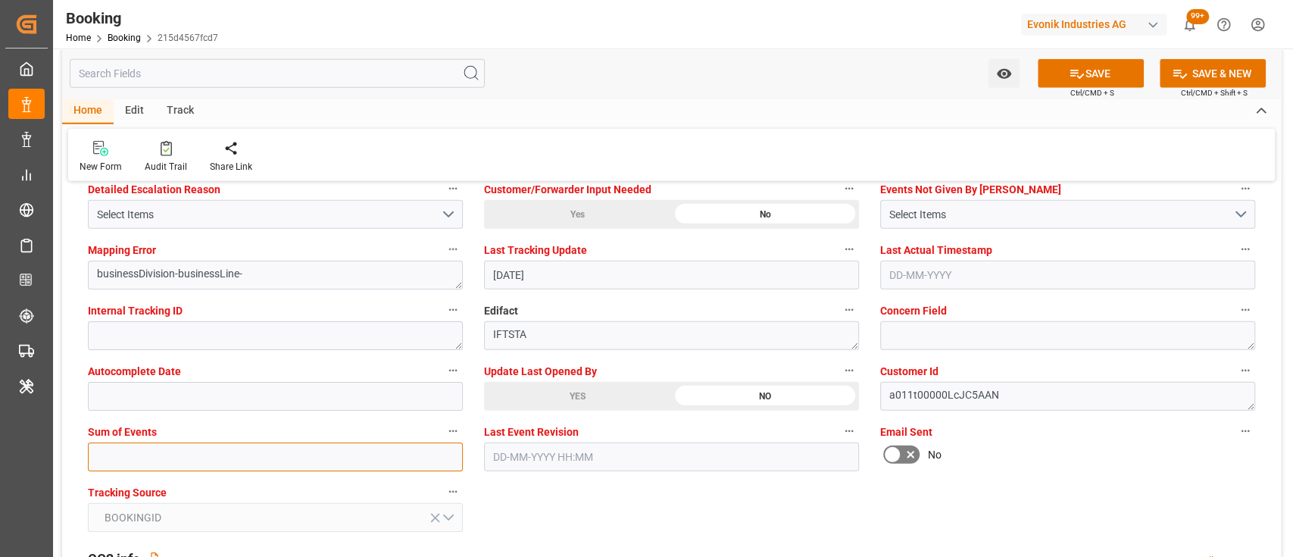
click at [330, 463] on input "text" at bounding box center [275, 456] width 375 height 29
type input "0"
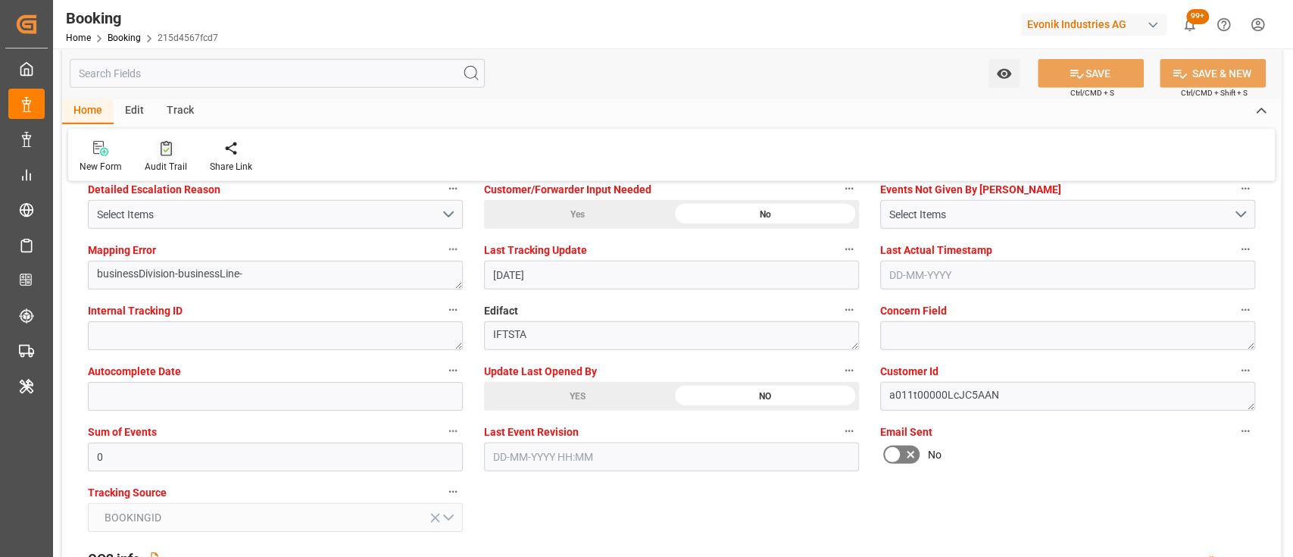
click at [147, 150] on div at bounding box center [166, 148] width 42 height 16
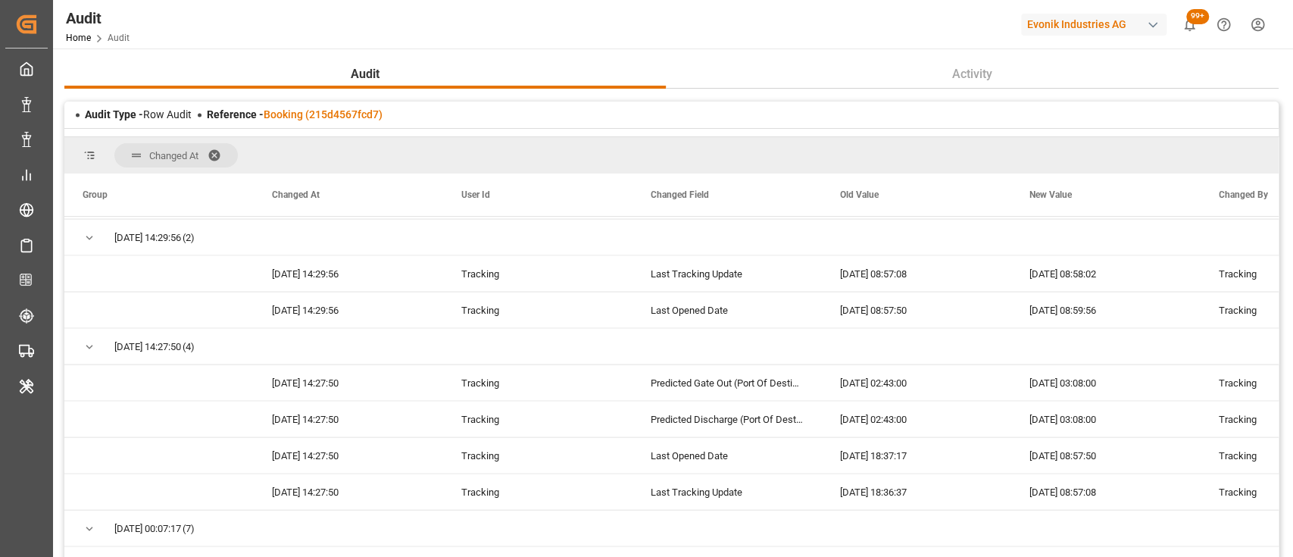
scroll to position [2142, 0]
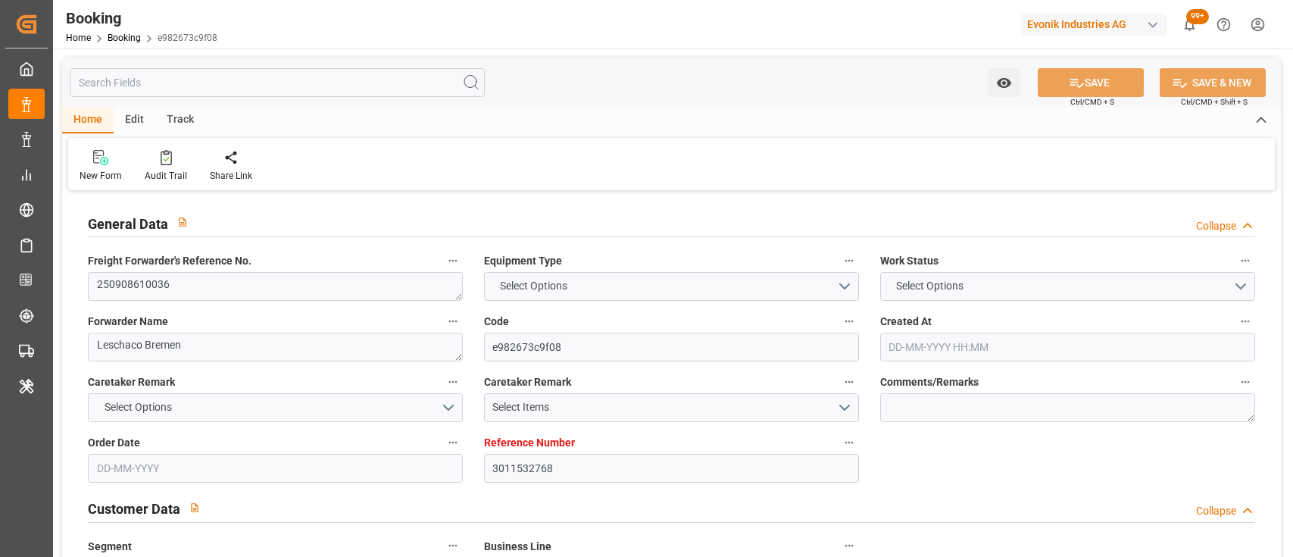
type input "3011532768"
type input "9967433"
type input "CMACGM"
type input "CMA CGM Group"
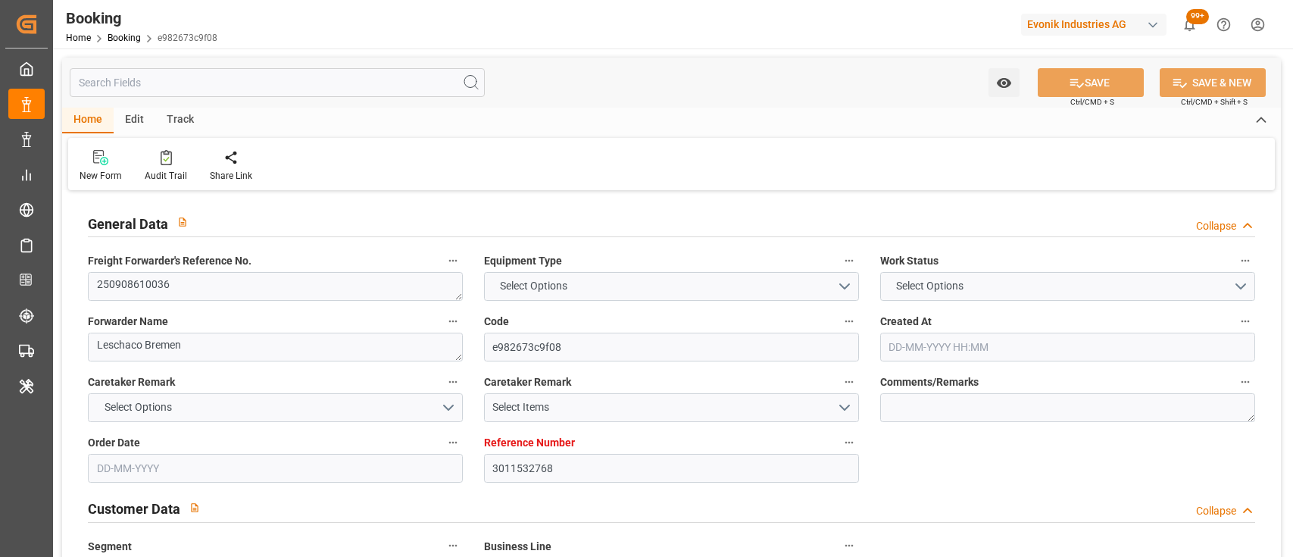
type input "NLRTM"
type input "MXVER"
type input "[DATE] 06:22"
type input "[DATE]"
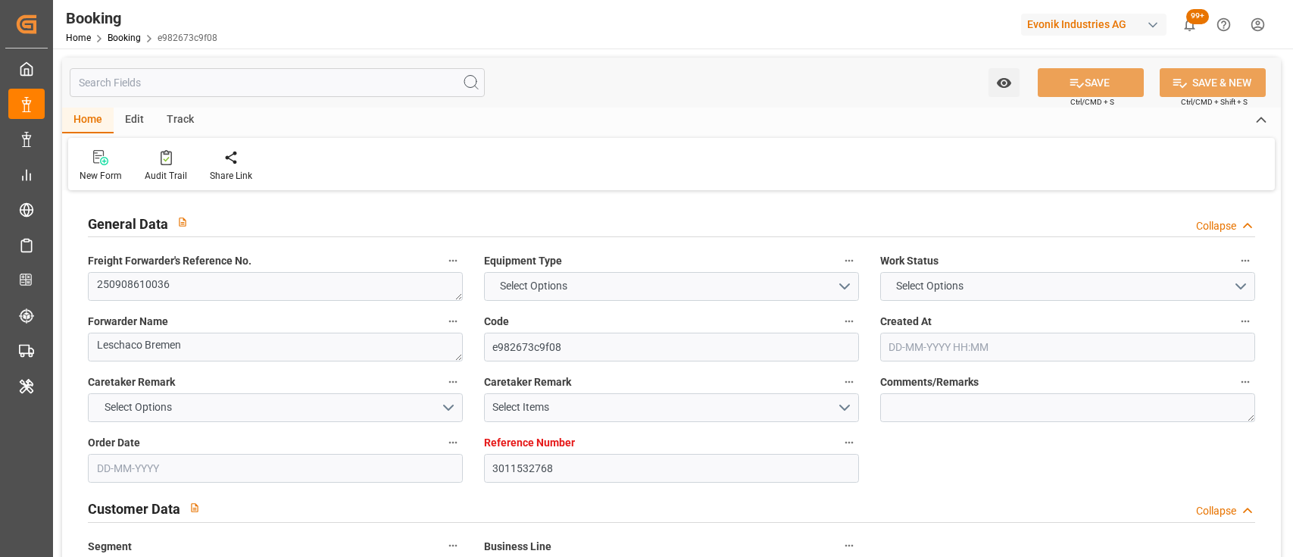
type input "[DATE]"
type input "29-07-2025"
type input "12-09-2025 00:00"
type input "05-09-2025 00:00"
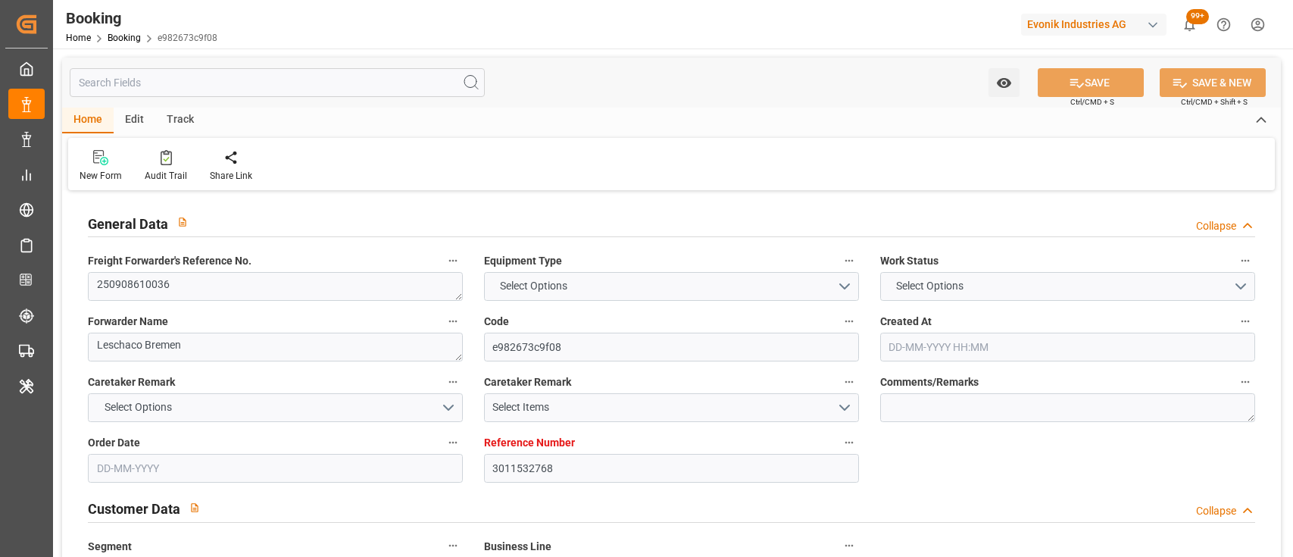
type input "30-09-2025 00:00"
type input "29-07-2025"
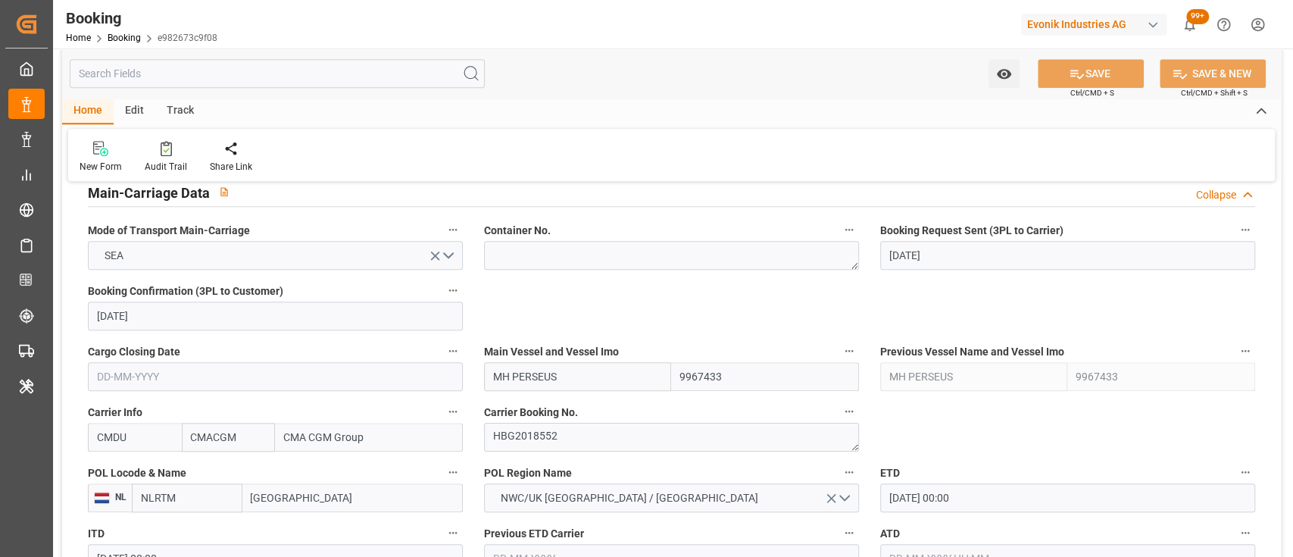
scroll to position [983, 0]
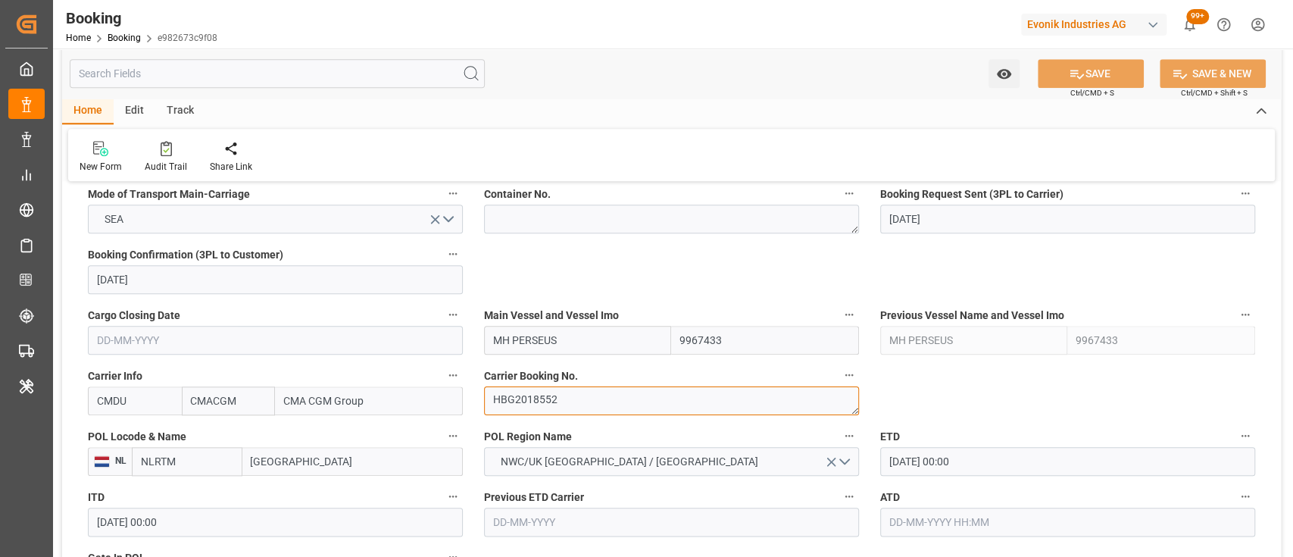
click at [512, 400] on textarea "HBG2018552" at bounding box center [671, 400] width 375 height 29
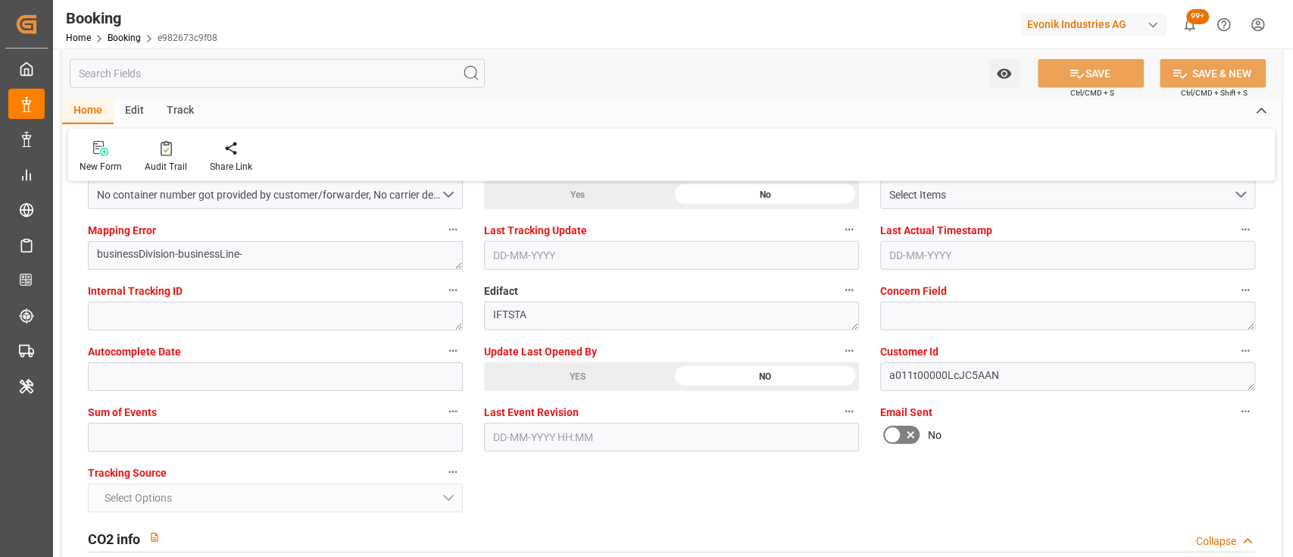
scroll to position [2950, 0]
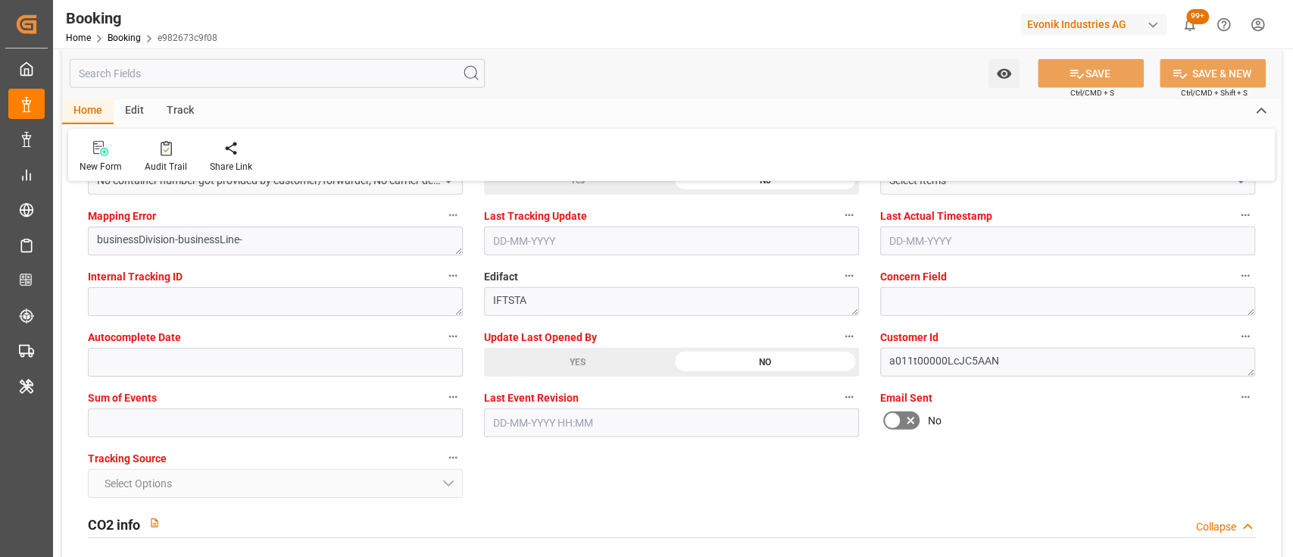
click at [525, 359] on div "YES" at bounding box center [577, 362] width 187 height 29
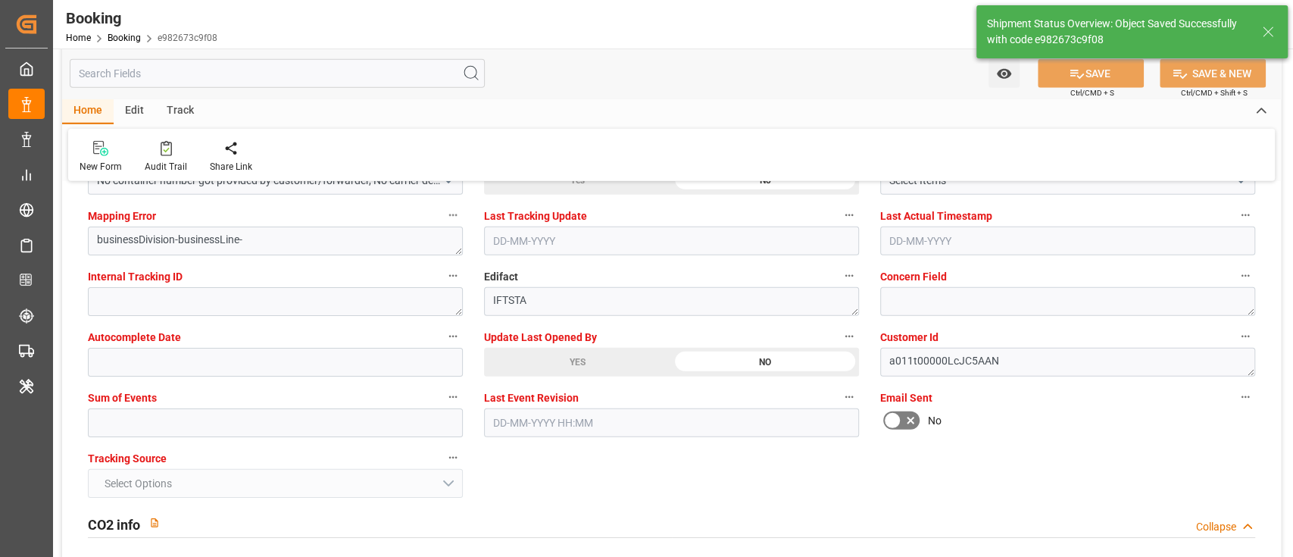
type input "17-09-2025 10:08"
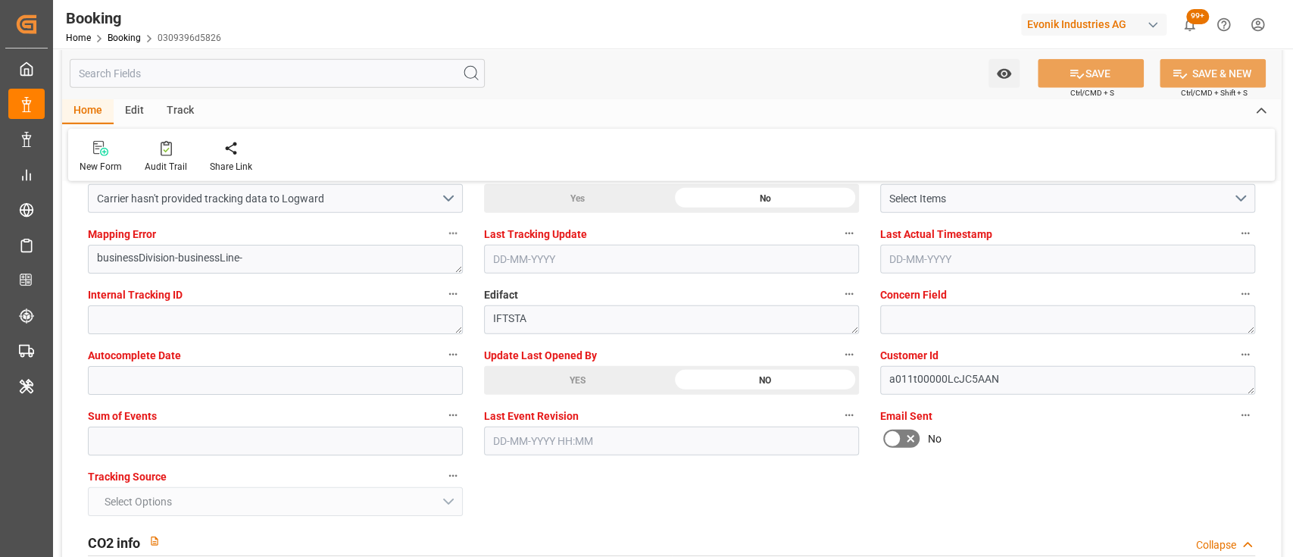
scroll to position [2934, 0]
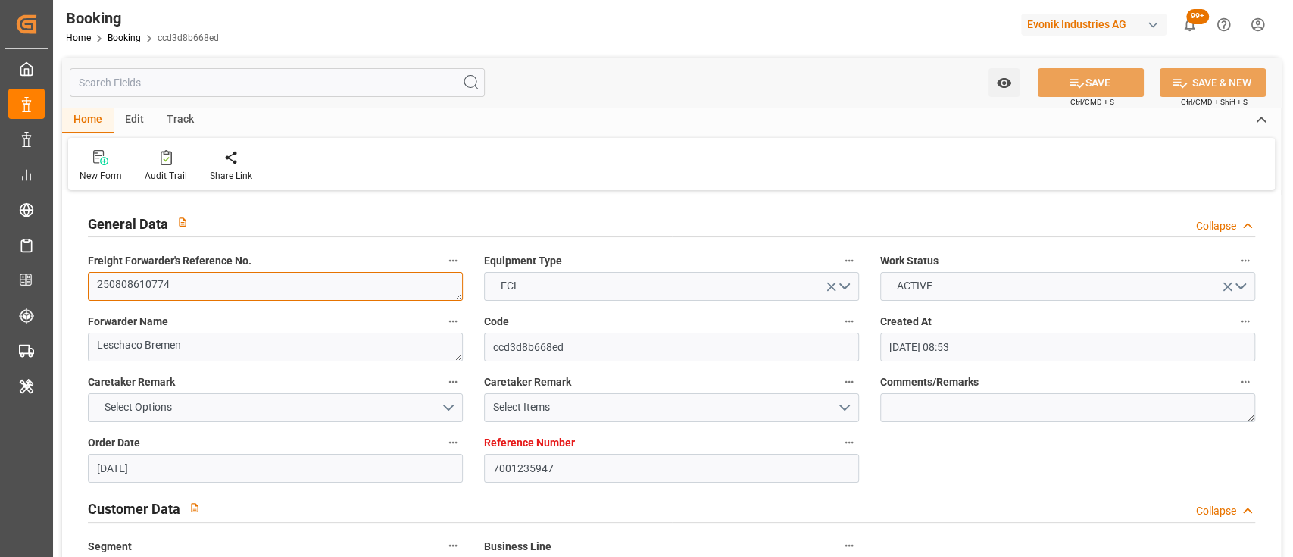
click at [143, 276] on textarea "250808610774" at bounding box center [275, 286] width 375 height 29
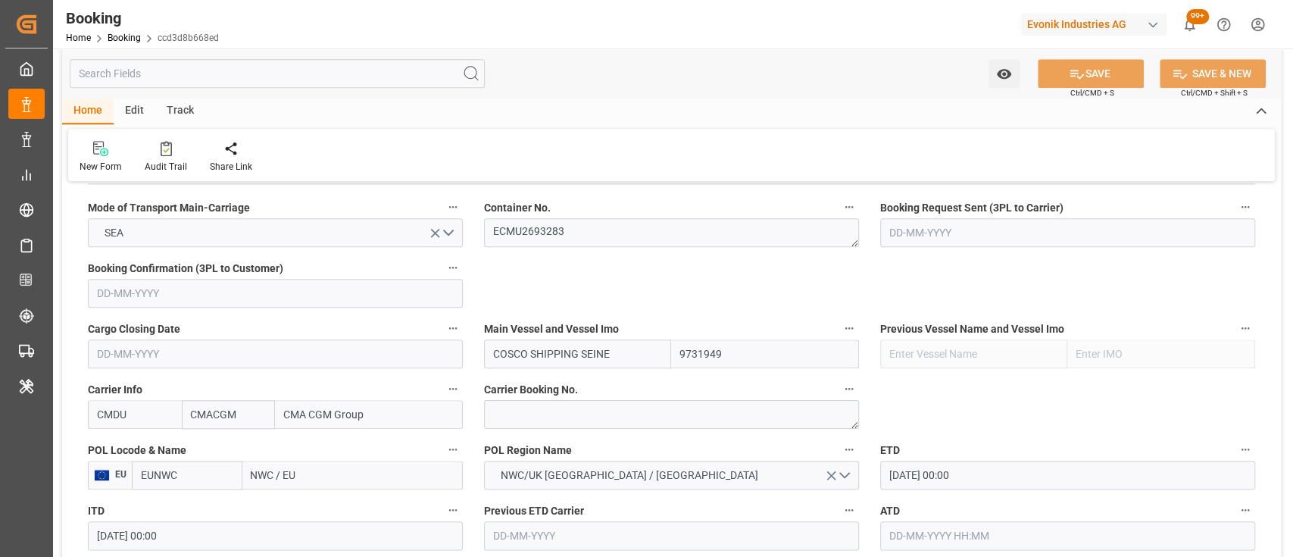
scroll to position [978, 0]
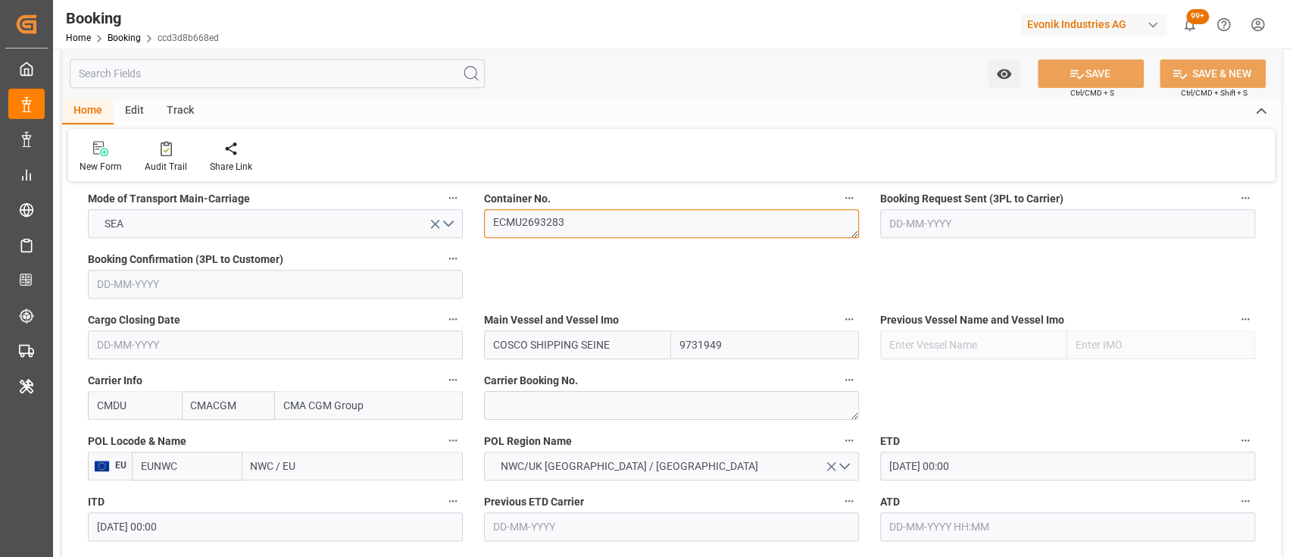
click at [511, 217] on textarea "ECMU2693283" at bounding box center [671, 223] width 375 height 29
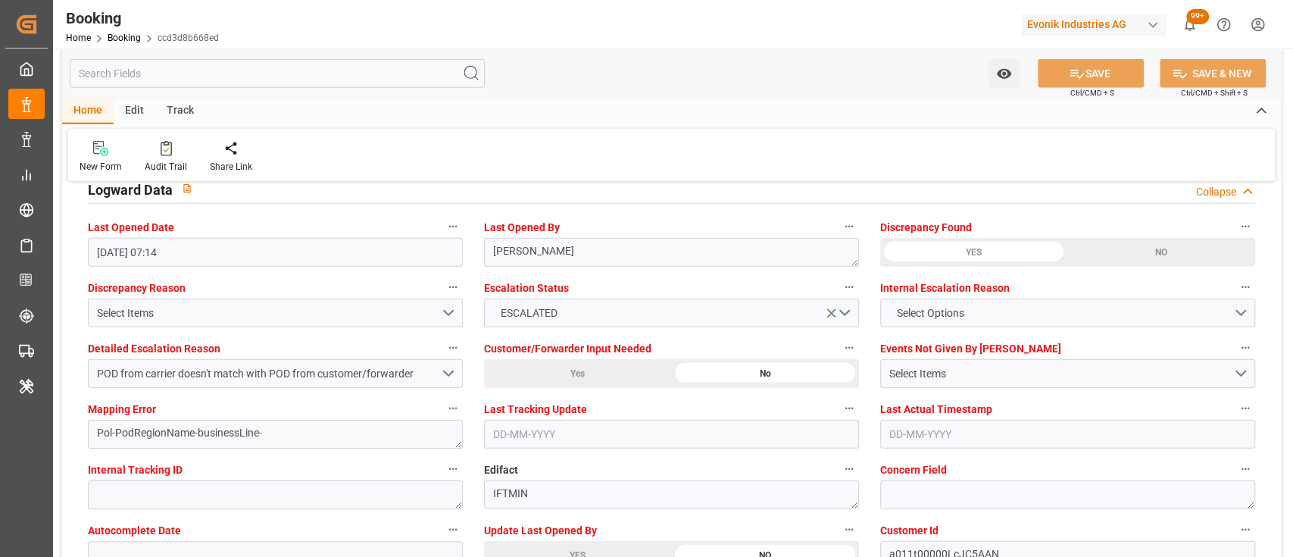
scroll to position [2814, 0]
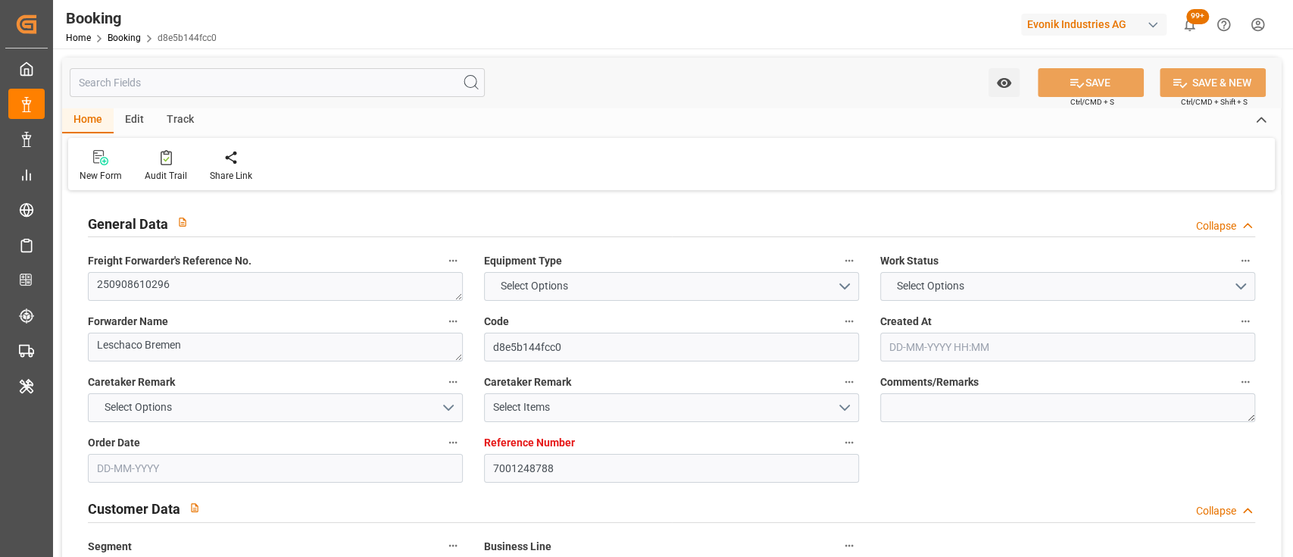
type input "7001248788"
type input "9777618"
type input "CMACGM"
type input "CMA CGM Group"
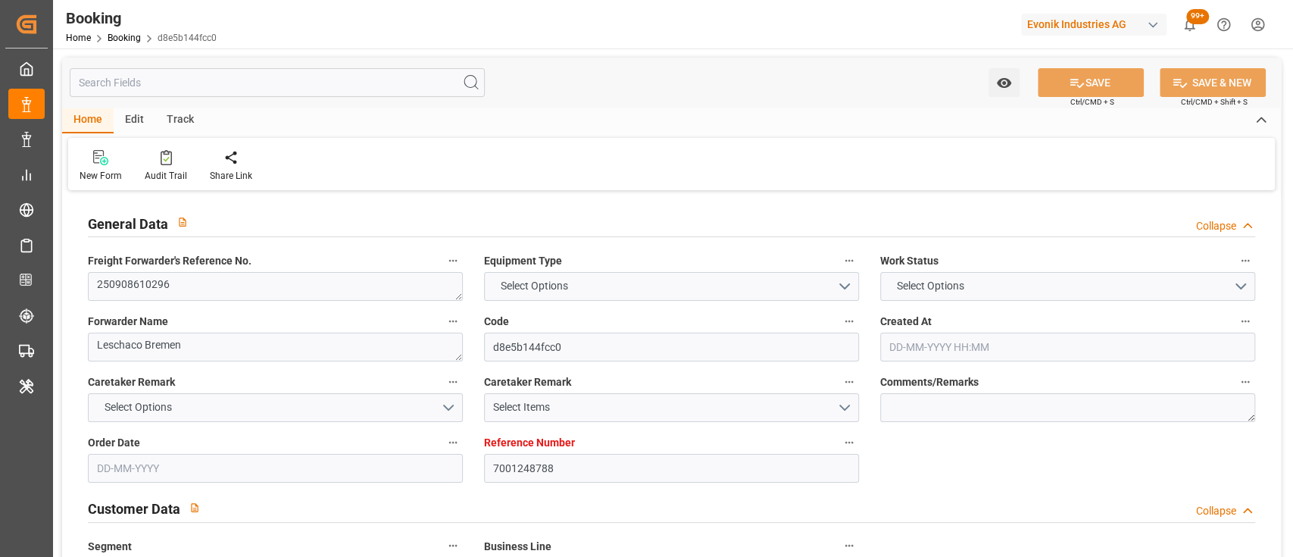
type input "DEHAM"
type input "COCTG"
type input "DEHAM"
type input "COCTG"
type input "[DATE] 09:04"
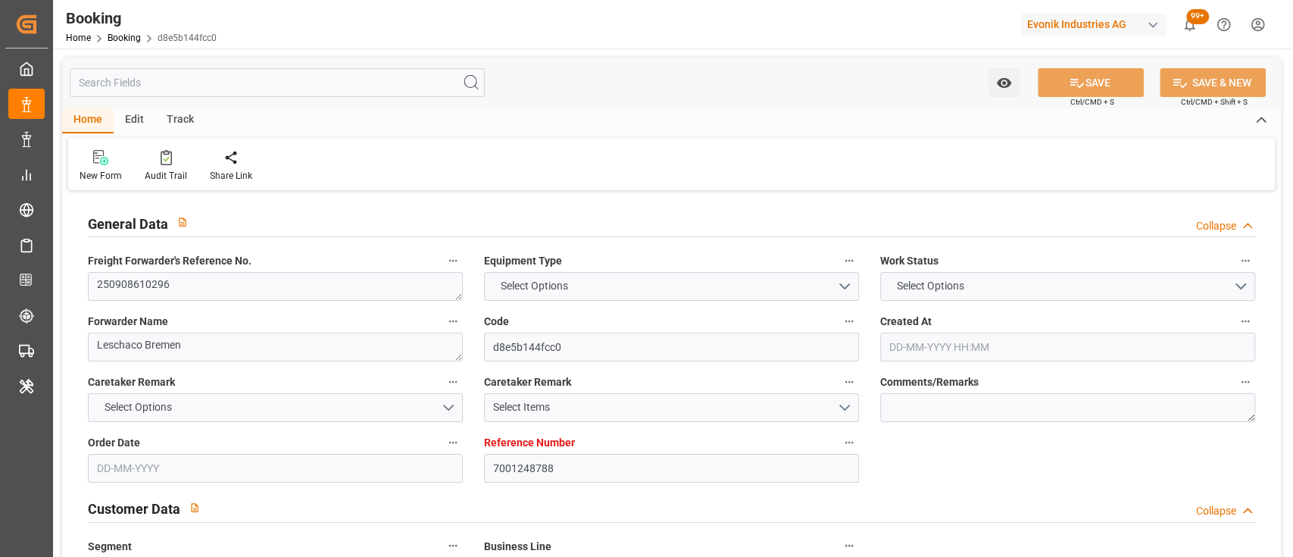
type input "[DATE]"
type input "10-09-2025 00:00"
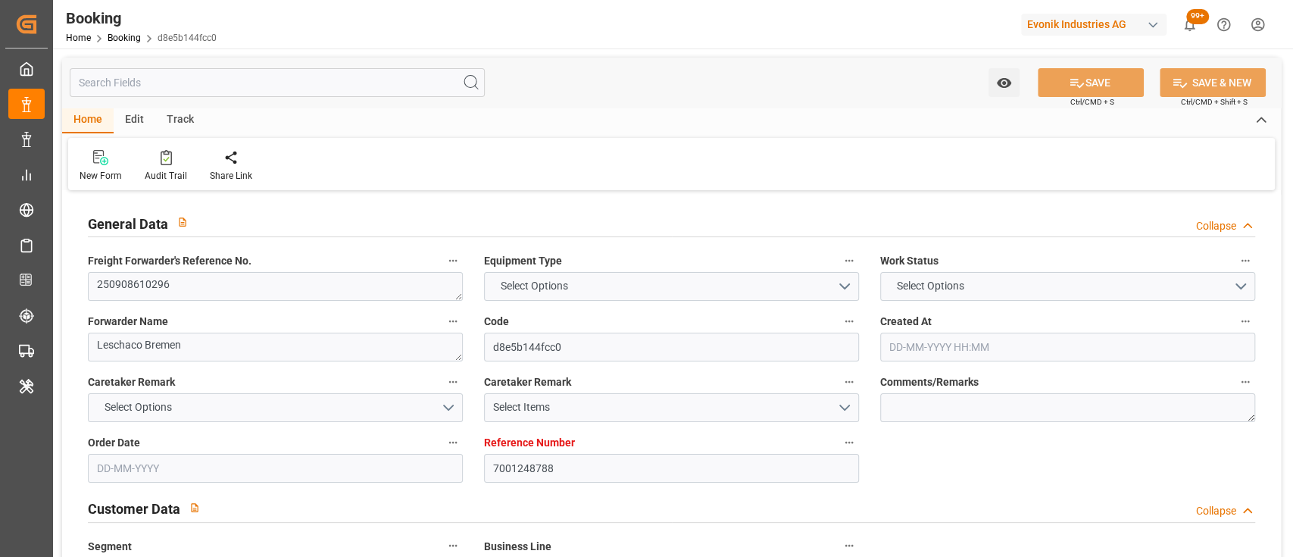
type input "10-09-2025 00:00"
type input "14-08-2025"
type input "18-08-2025"
type input "16-09-2025 22:00"
type input "15-09-2025 00:00"
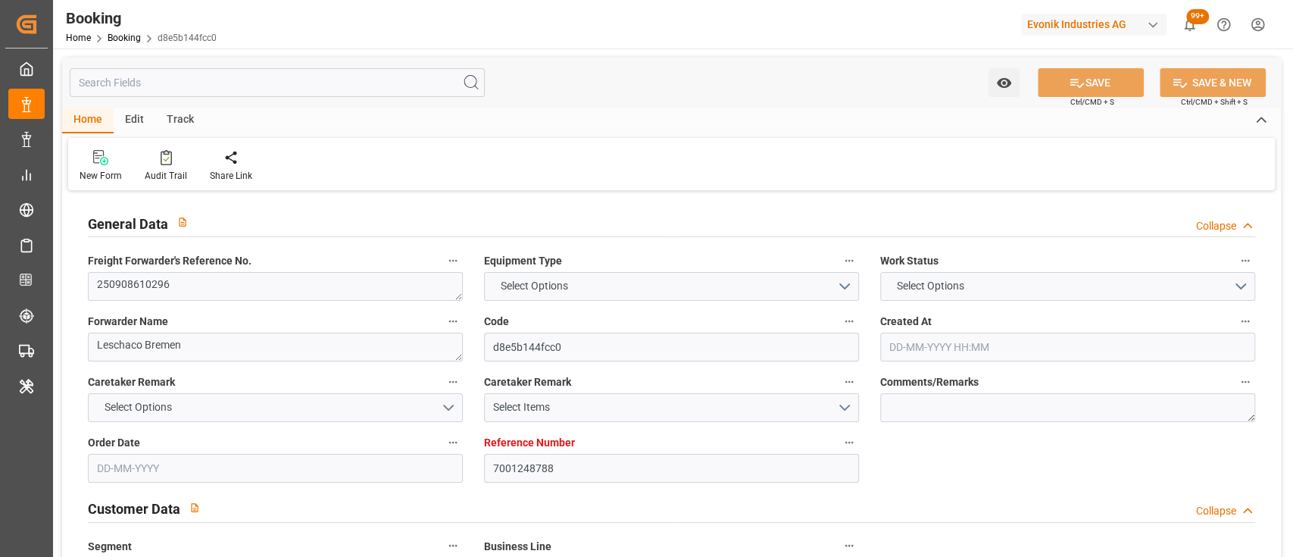
type input "12-09-2025 21:19"
type input "04-10-2025 15:00"
type input "04-10-2025 00:00"
type input "18-08-2025"
type input "17-09-2025 02:31"
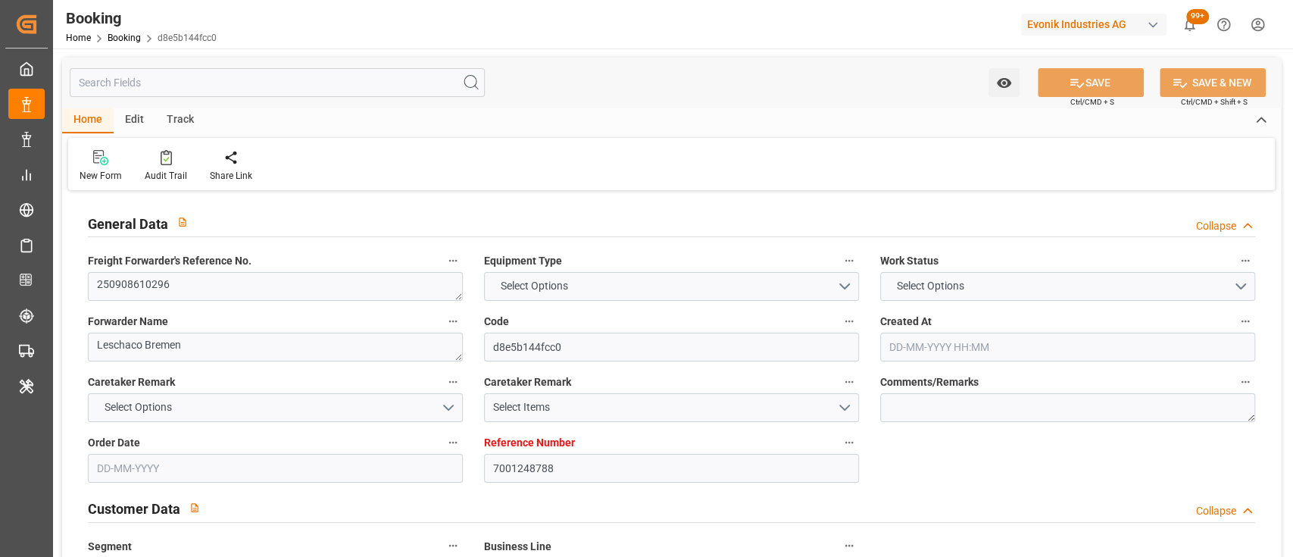
type input "17-09-2025"
type input "15-09-2025 02:20"
type input "16-09-2025 22:00"
type input "16-09-2025 18:02"
type input "04-10-2025 15:00"
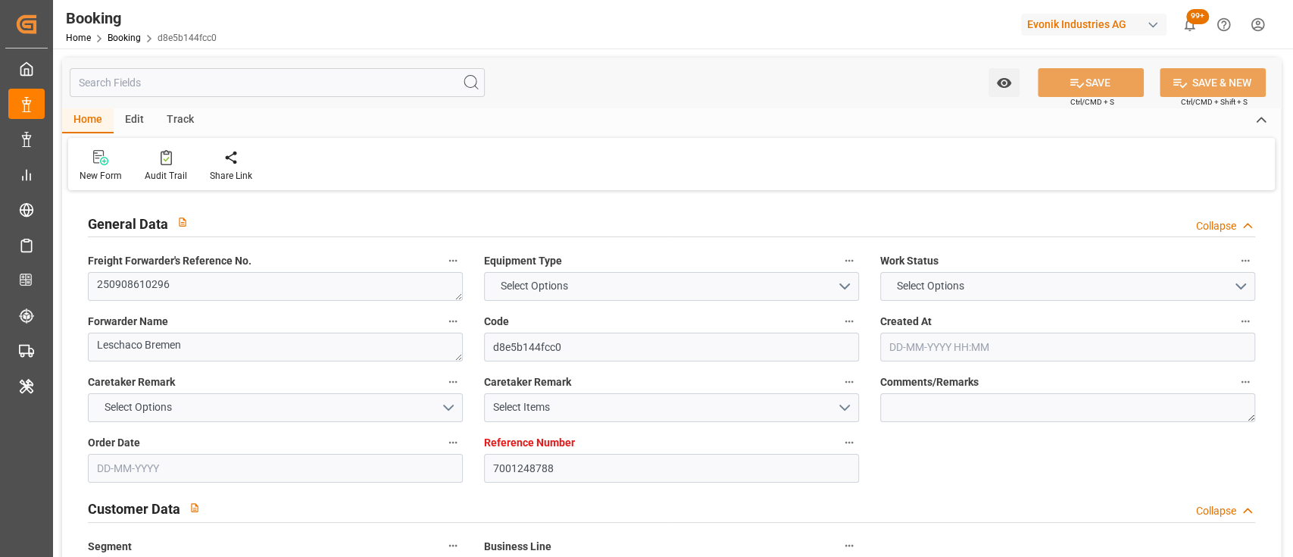
type input "04-10-2025 21:58"
type input "08-10-2025 21:58"
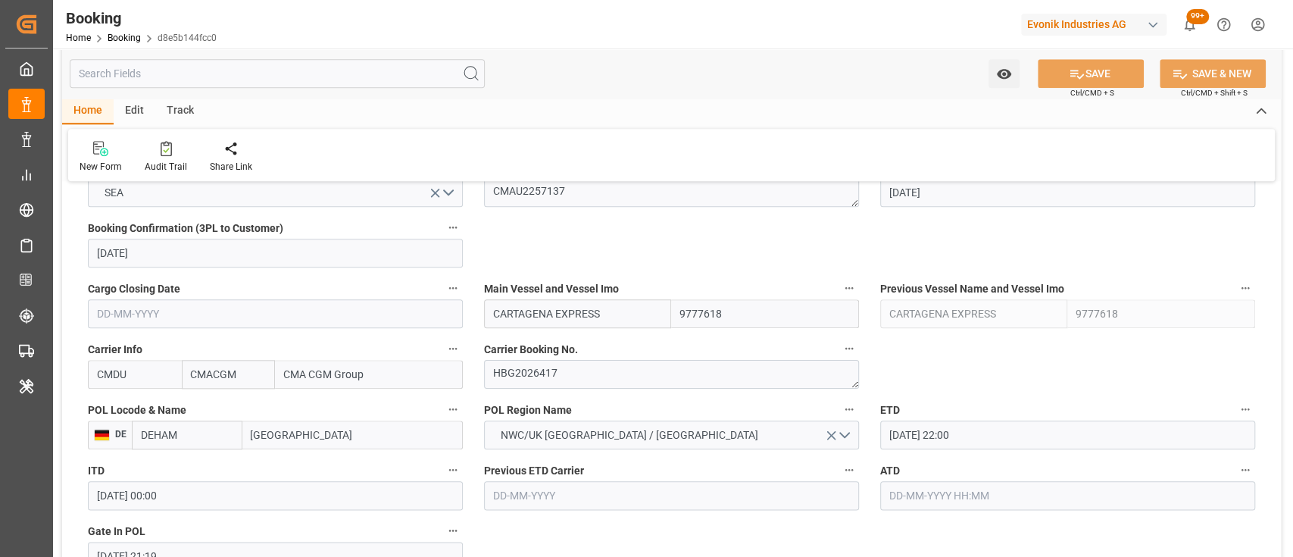
scroll to position [1013, 0]
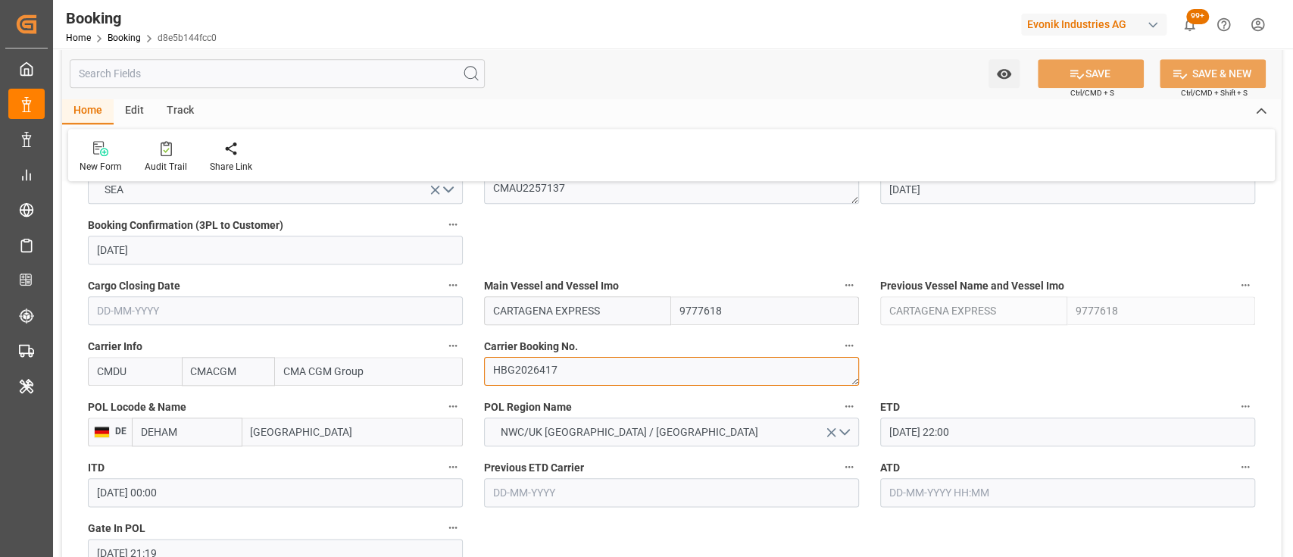
click at [560, 376] on textarea "HBG2026417" at bounding box center [671, 371] width 375 height 29
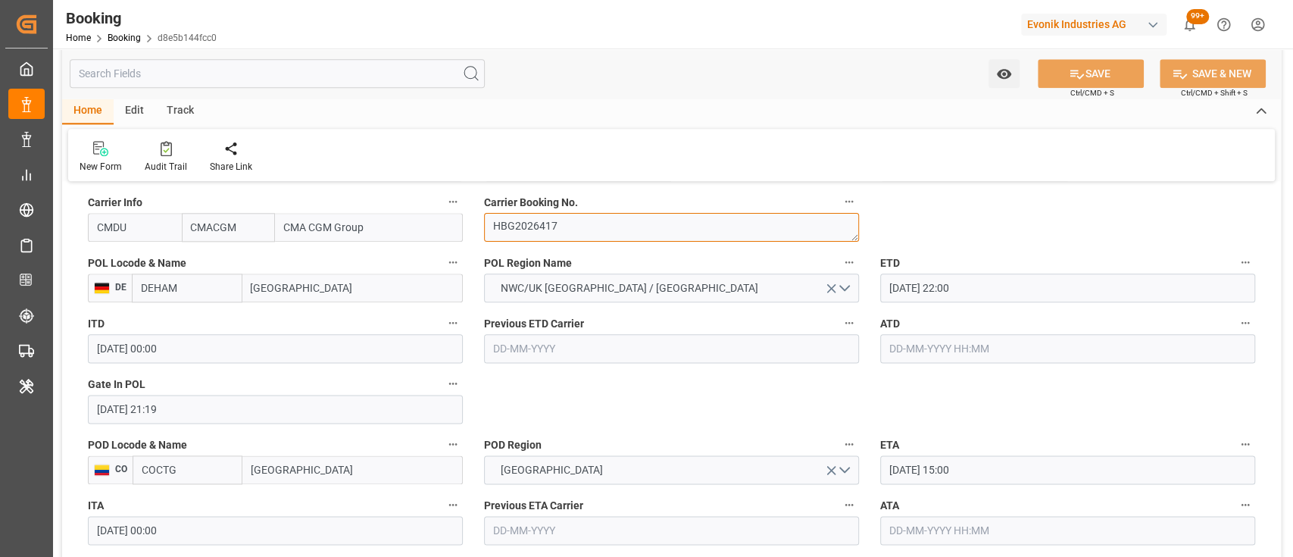
scroll to position [1191, 0]
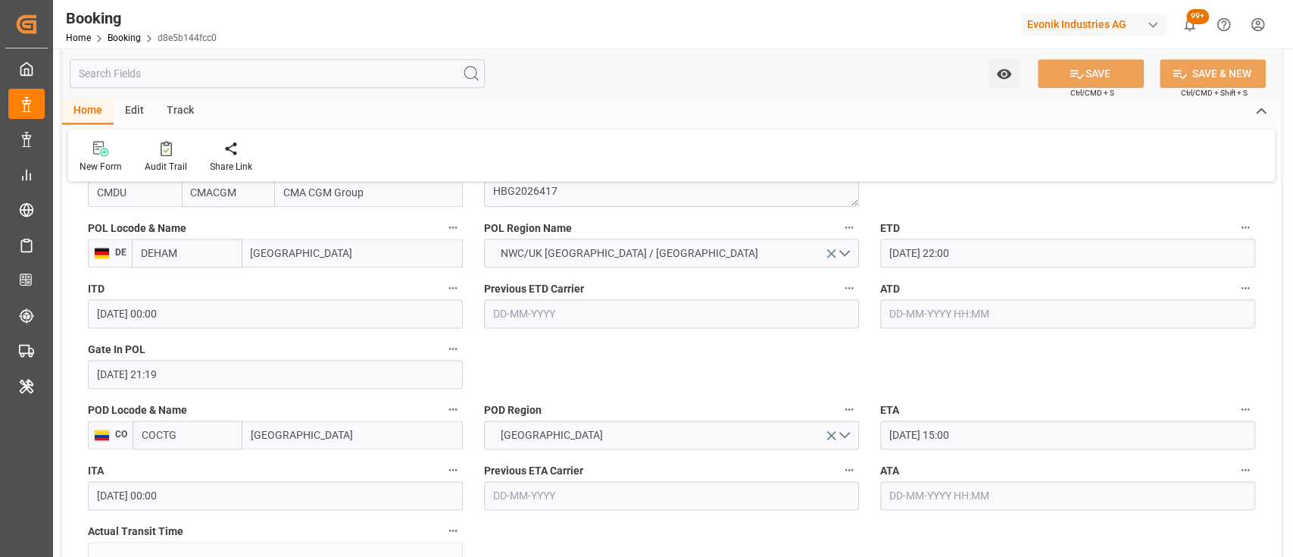
click at [981, 309] on input "text" at bounding box center [1067, 313] width 375 height 29
type input "[DATE] 00:00"
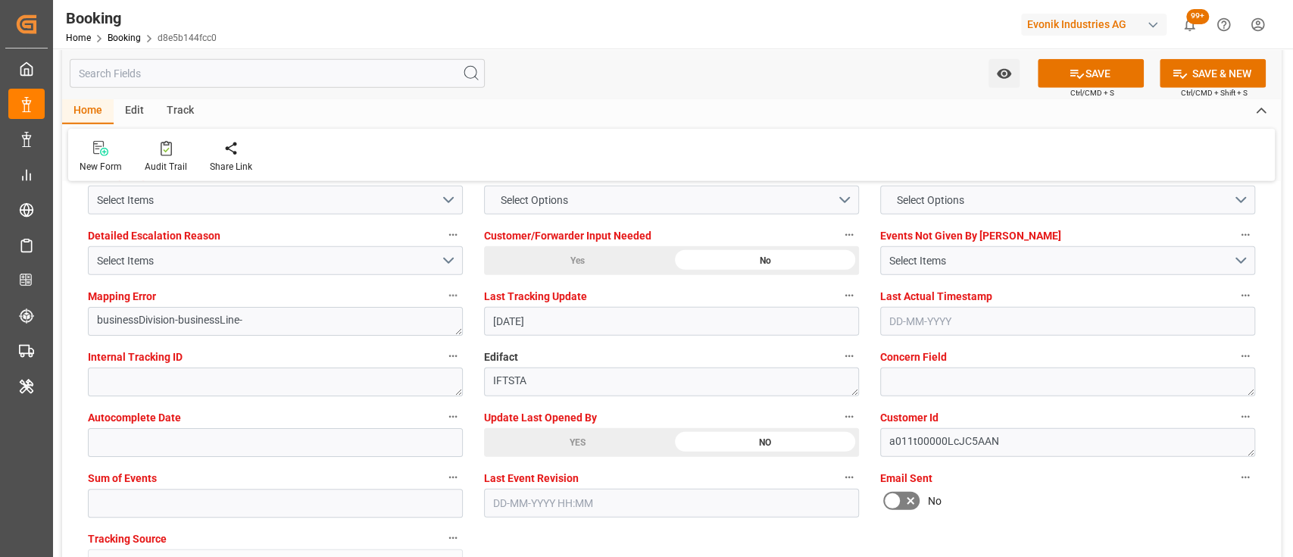
scroll to position [2883, 0]
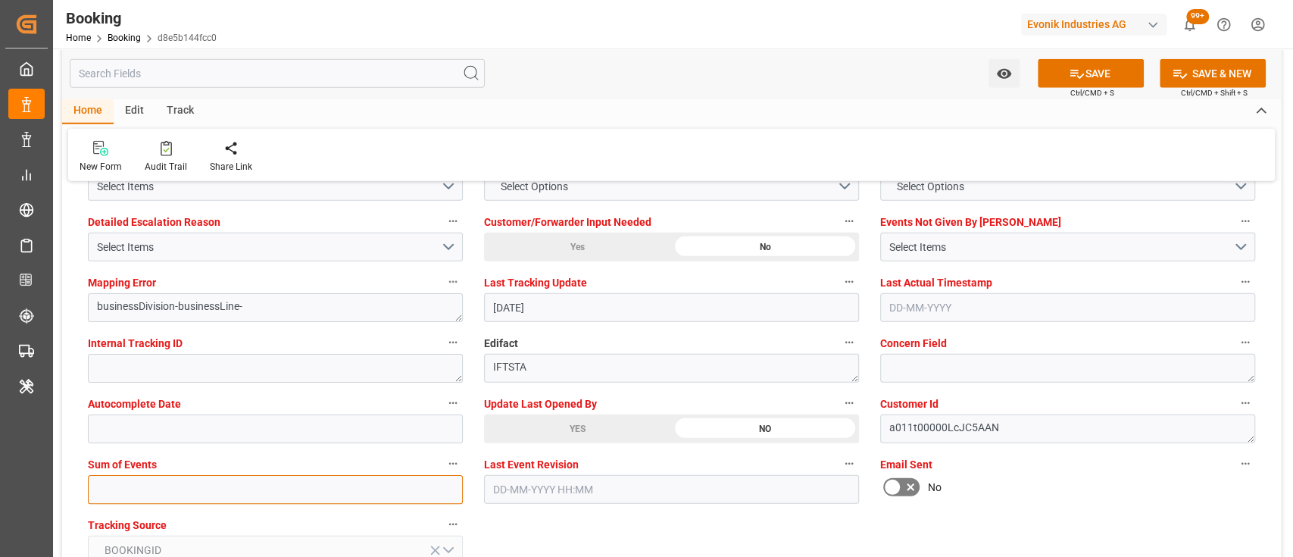
click at [409, 495] on input "text" at bounding box center [275, 489] width 375 height 29
type input "0"
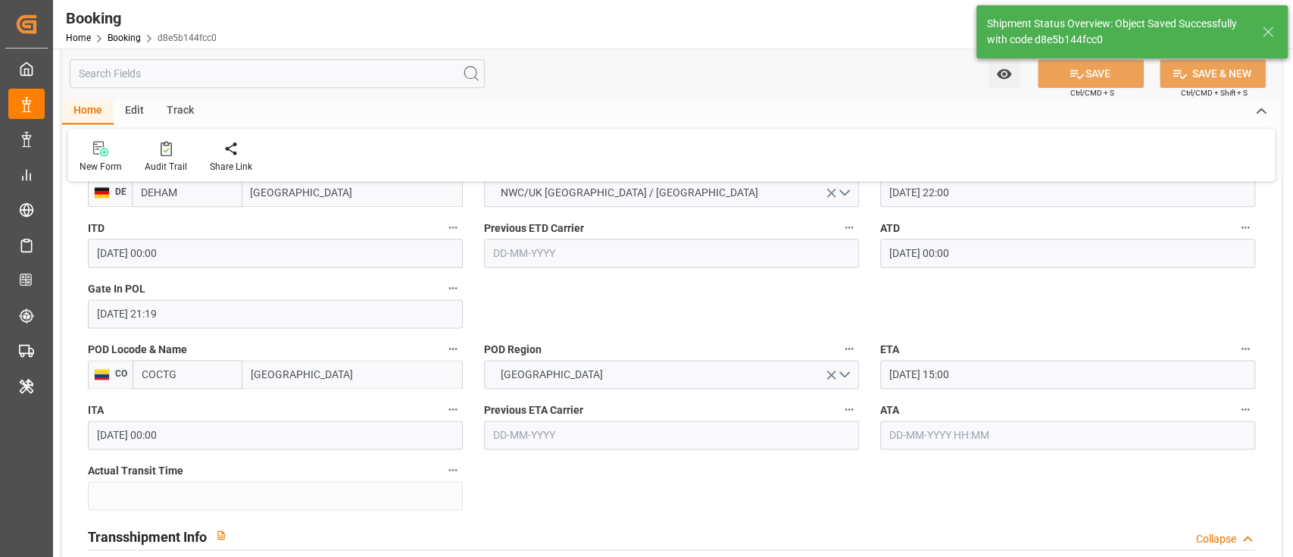
scroll to position [757, 0]
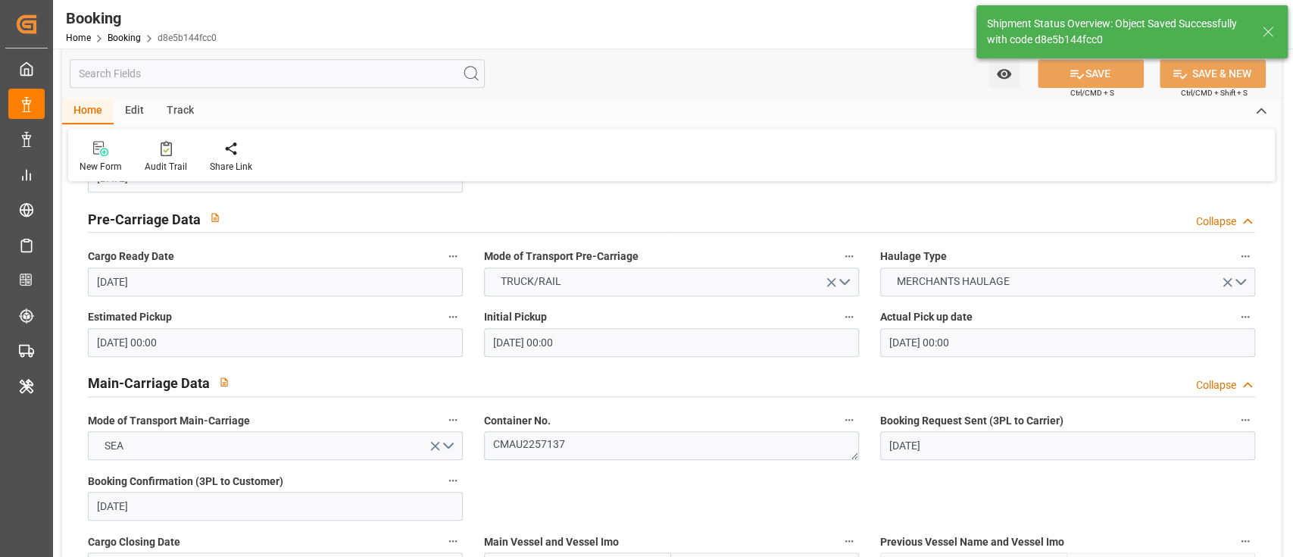
type textarea "[PERSON_NAME]"
type input "17-09-2025 10:11"
click at [161, 172] on div "Audit Trail" at bounding box center [166, 167] width 42 height 14
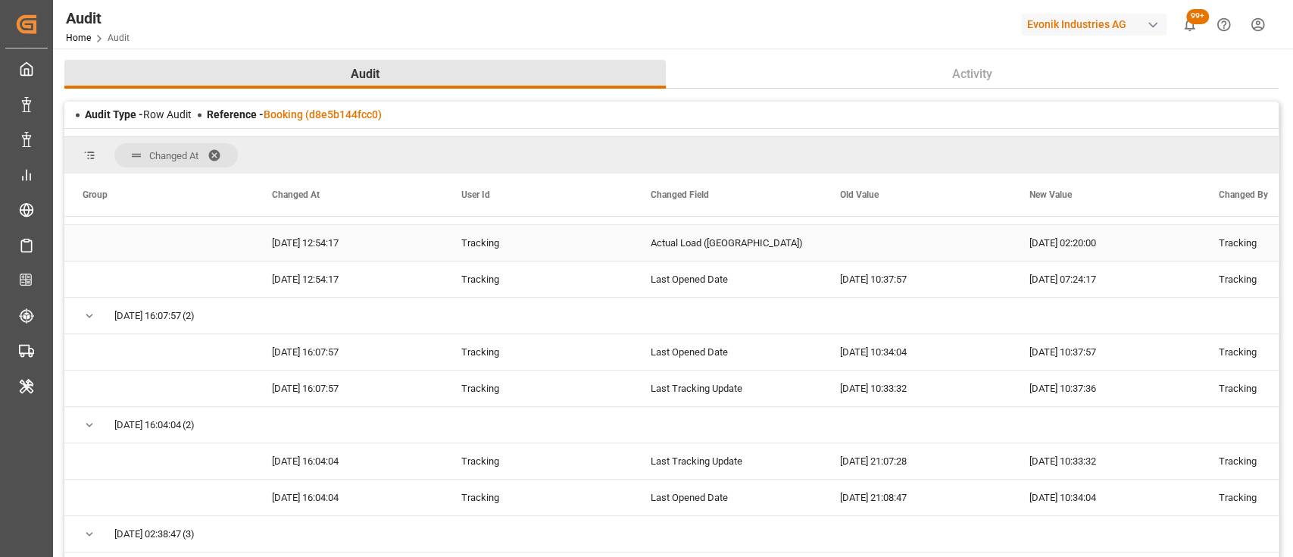
scroll to position [872, 0]
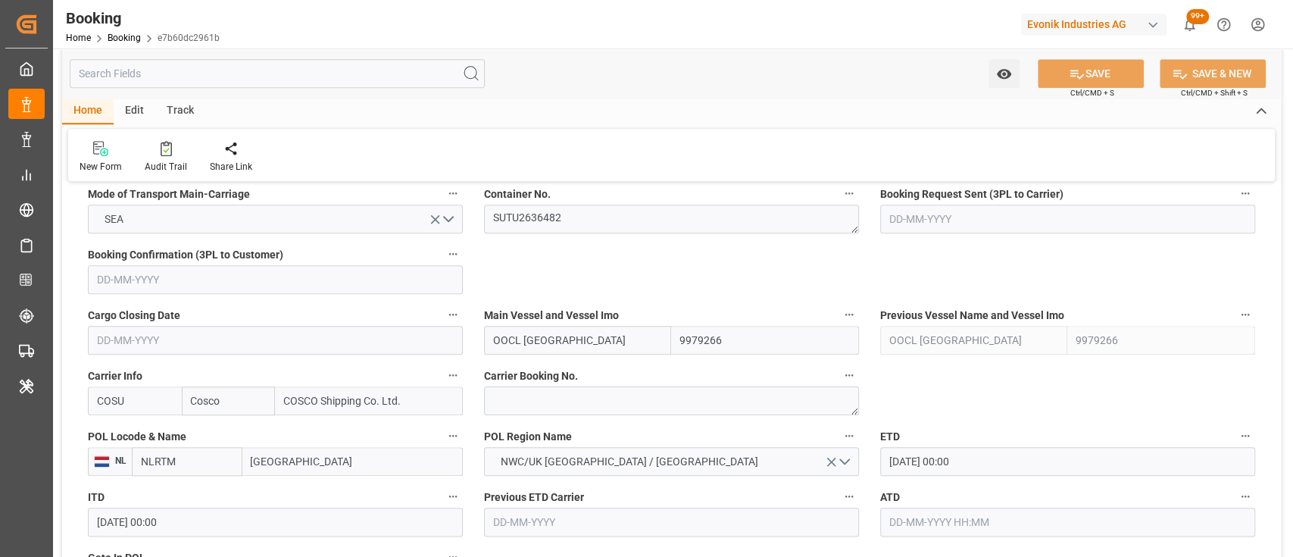
scroll to position [985, 0]
click at [500, 219] on textarea "SUTU2636482" at bounding box center [671, 217] width 375 height 29
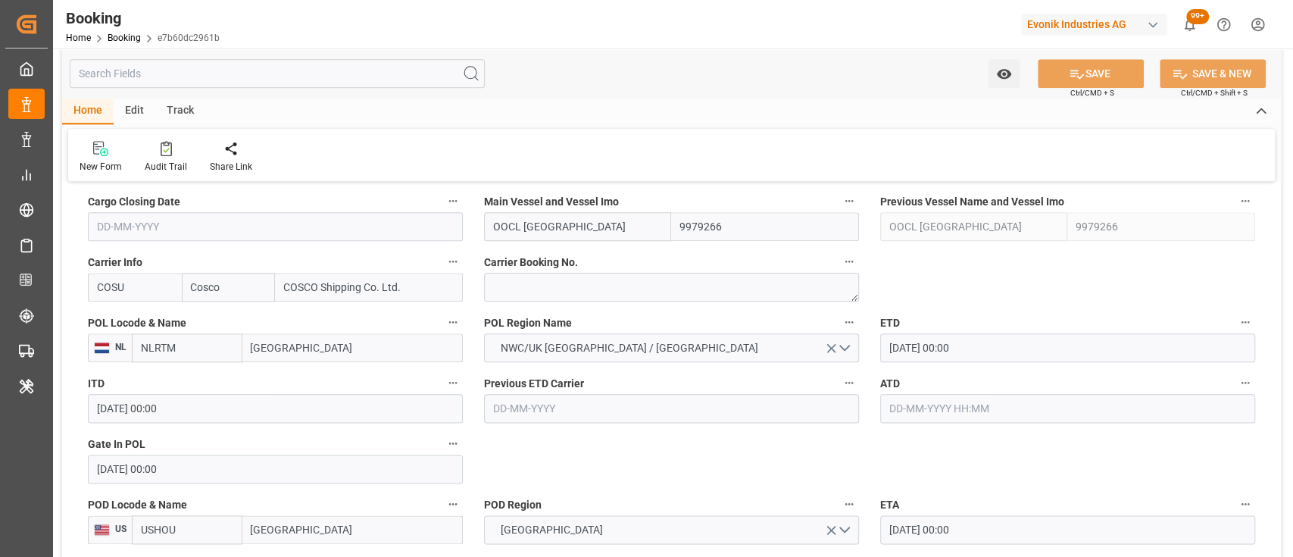
click at [903, 351] on input "[DATE] 00:00" at bounding box center [1067, 347] width 375 height 29
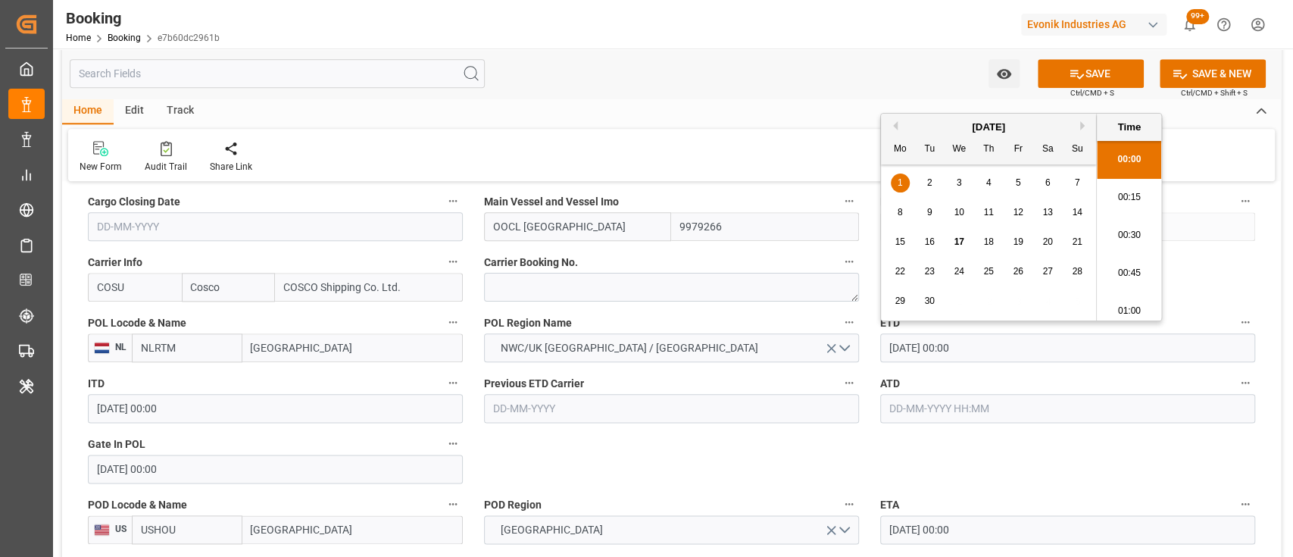
type input "[DATE] 00:00"
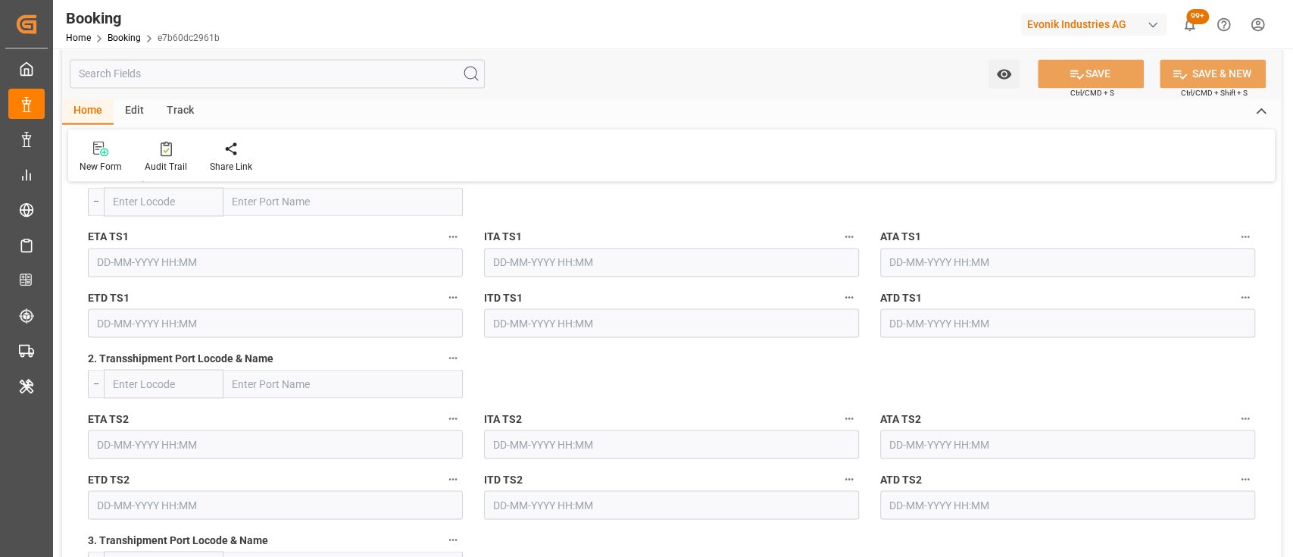
scroll to position [2764, 0]
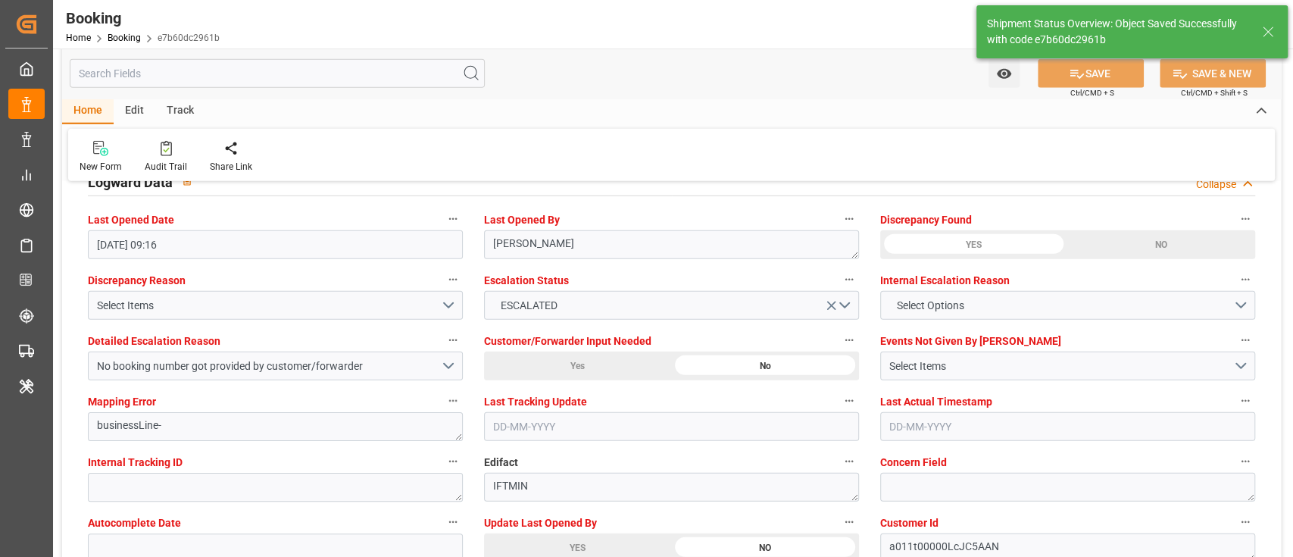
type textarea "[PERSON_NAME]"
type input "[DATE] 10:12"
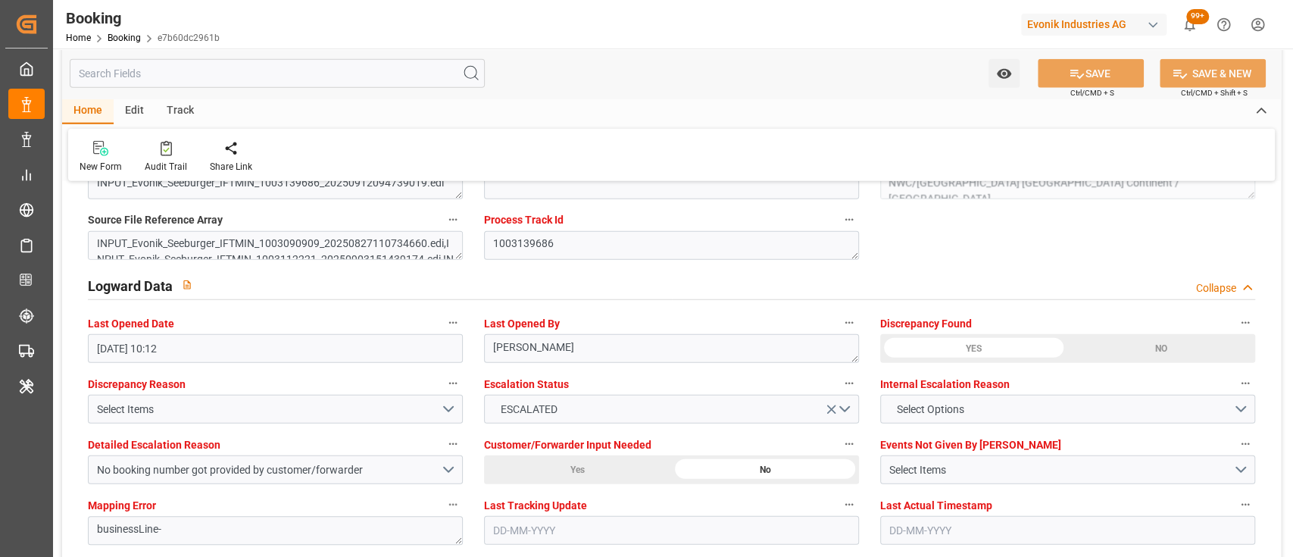
scroll to position [2657, 0]
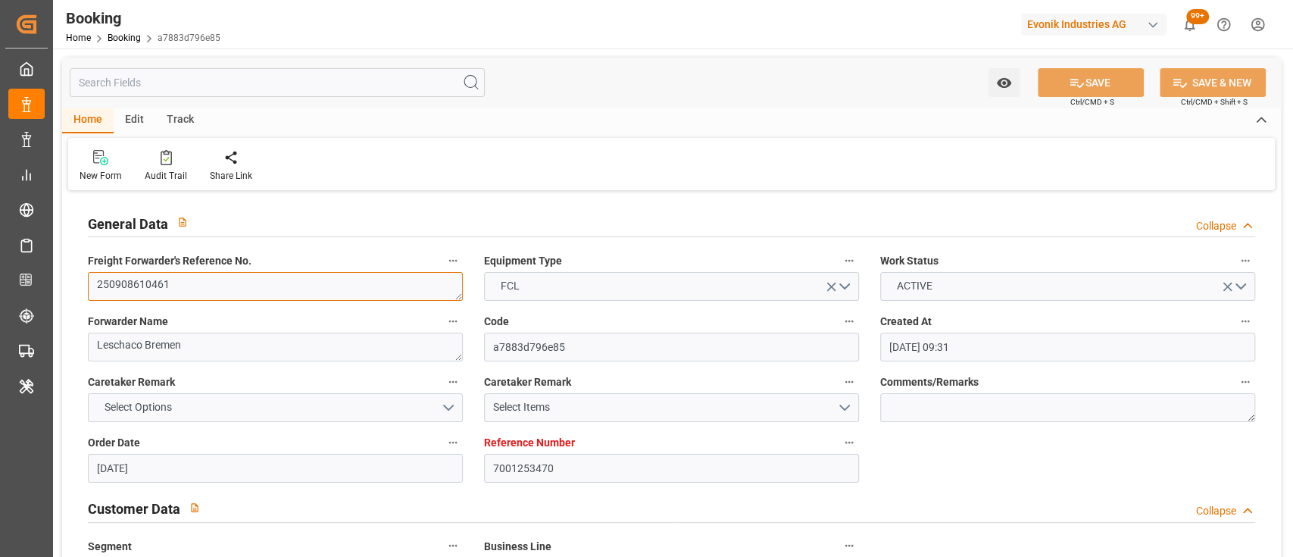
click at [123, 290] on textarea "250908610461" at bounding box center [275, 286] width 375 height 29
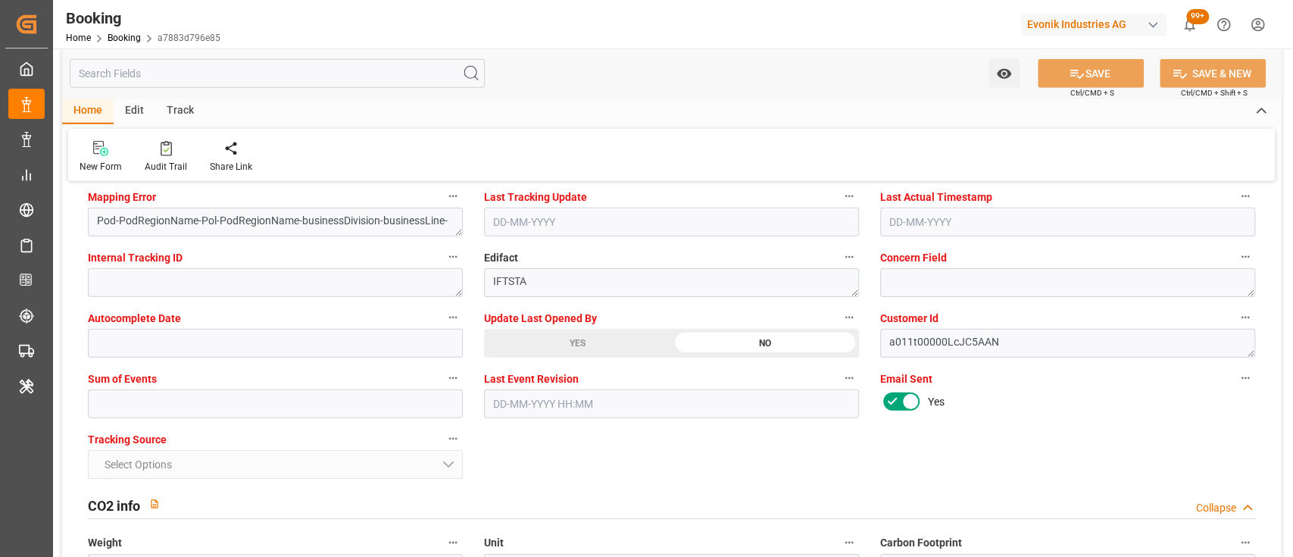
scroll to position [2951, 0]
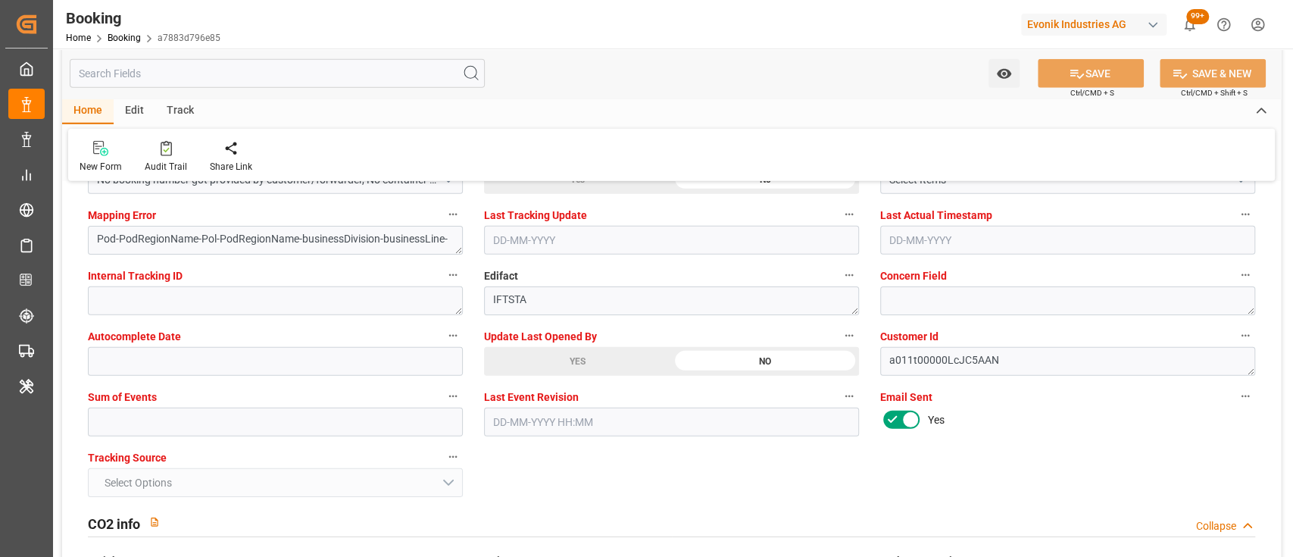
click at [554, 366] on div "YES" at bounding box center [577, 361] width 187 height 29
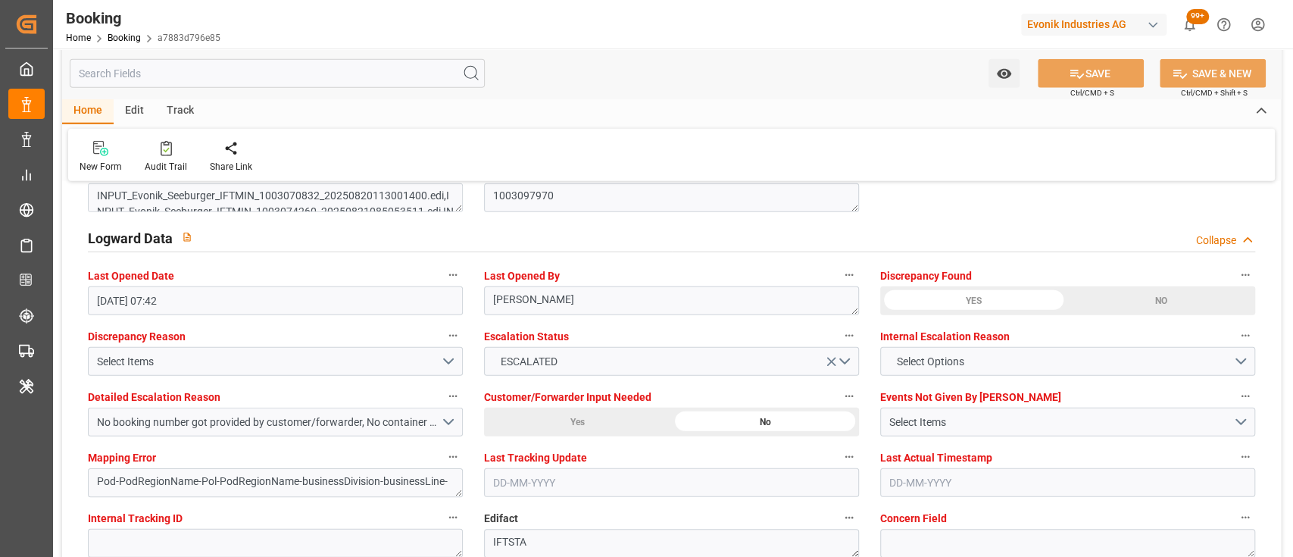
scroll to position [2706, 0]
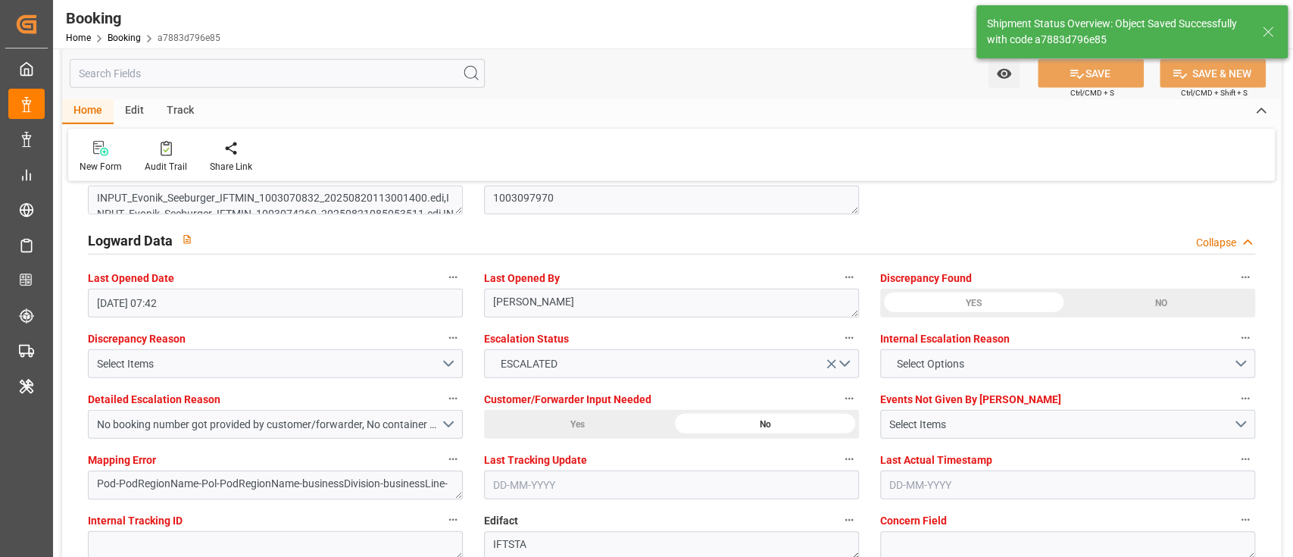
type textarea "[PERSON_NAME]"
type input "[DATE] 10:13"
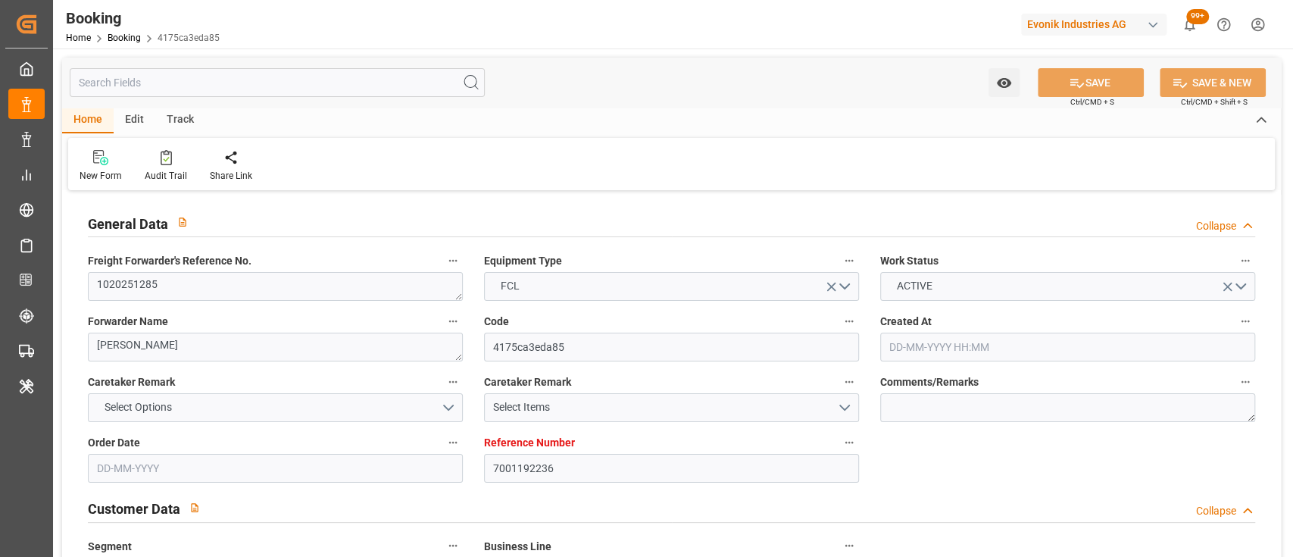
type input "[DATE] 09:33"
type input "11-06-2025"
type input "27-08-2025"
type input "01-07-2025"
type input "25-07-2025 00:00"
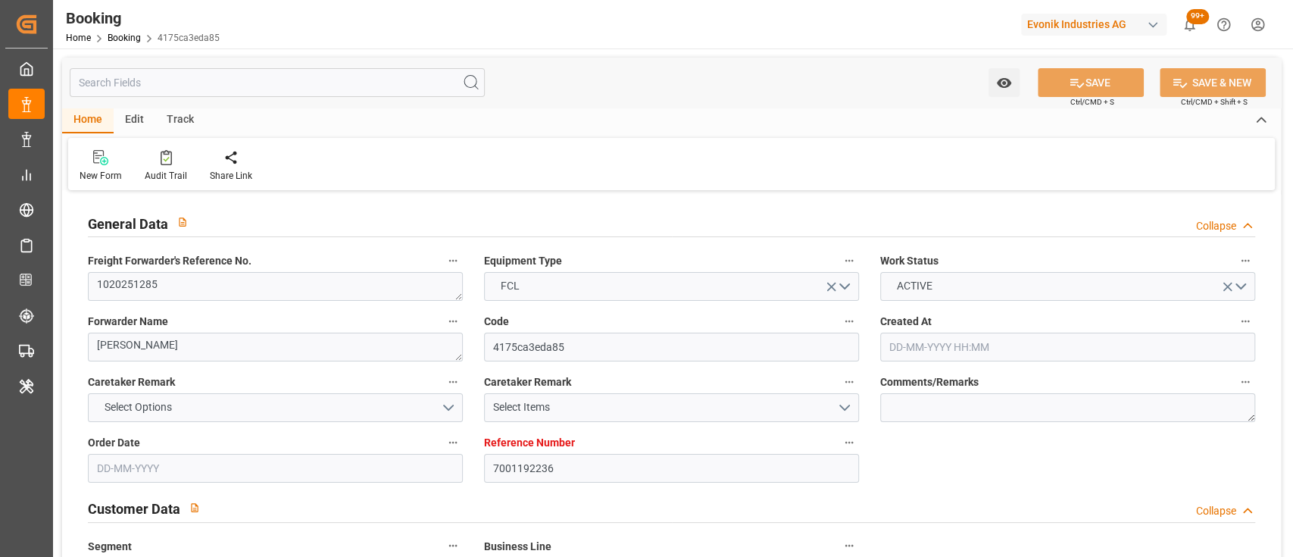
type input "25-07-2025 00:00"
type input "28-08-2025 00:00"
type input "29-08-2025 00:00"
type input "29-07-2025 00:00"
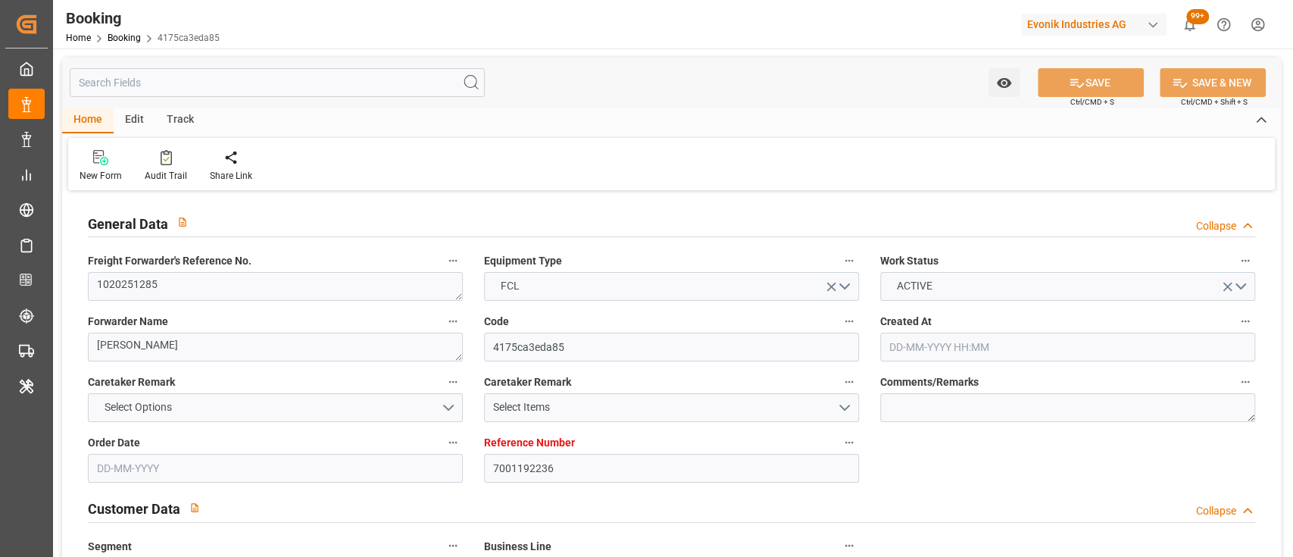
type input "17-10-2025 00:00"
type input "22-08-2025"
type input "16-09-2025 16:07"
type input "16-09-2025"
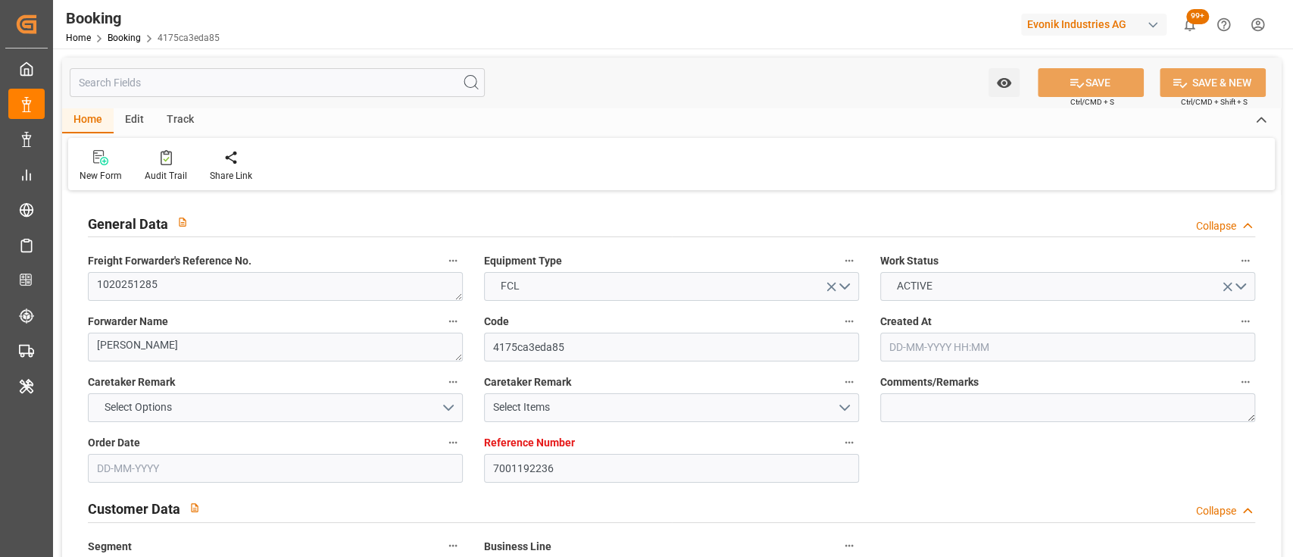
type input "14-09-2025 06:00"
type input "31-10-2025 00:00"
type input "31-10-2025 08:44"
type input "31-10-2025 08:00"
type input "17-10-2025 08:00"
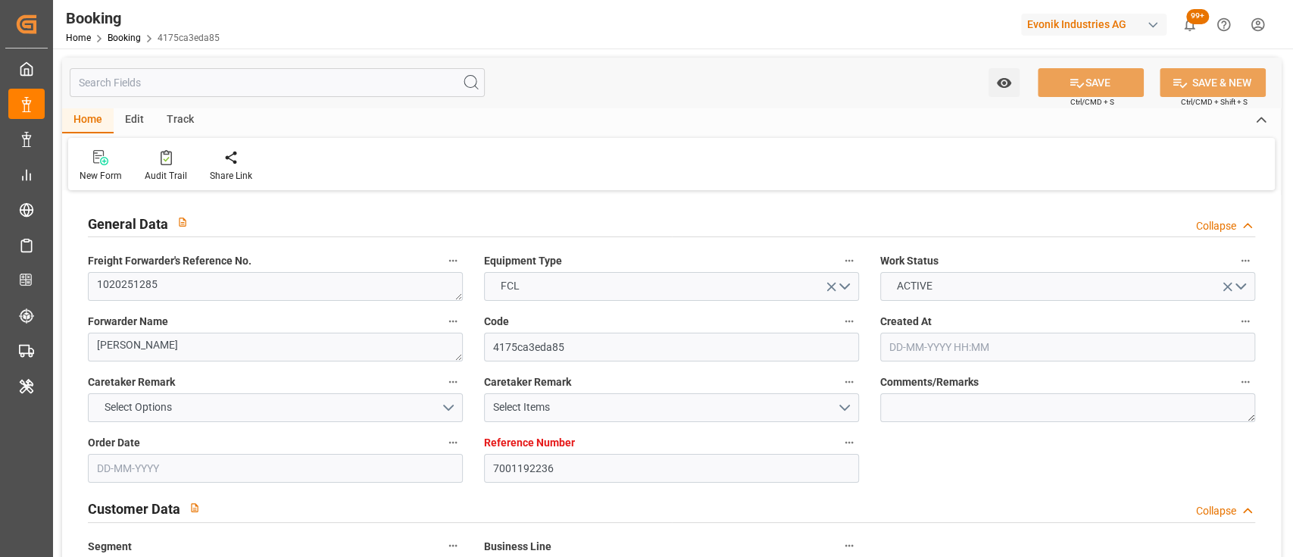
type input "04-11-2025 08:44"
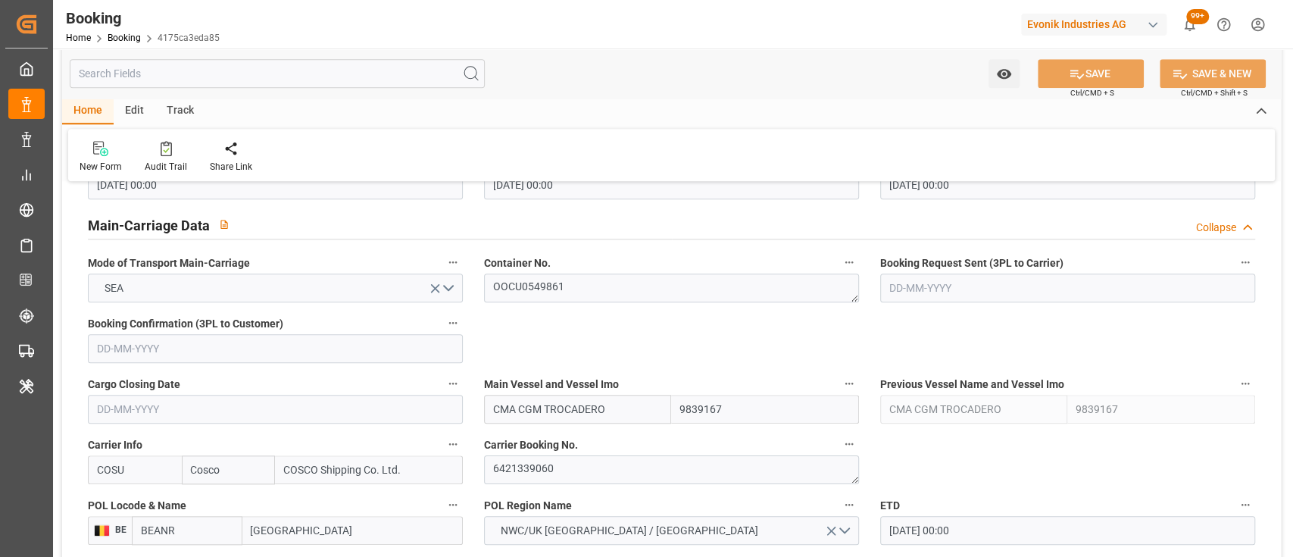
scroll to position [985, 0]
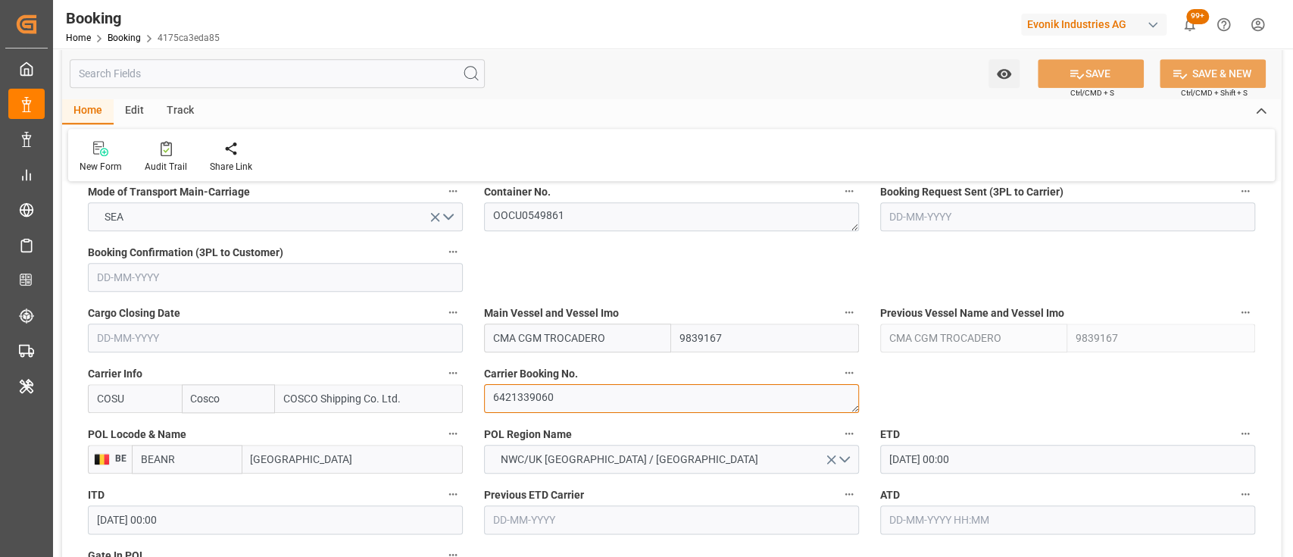
click at [549, 396] on textarea "6421339060" at bounding box center [671, 398] width 375 height 29
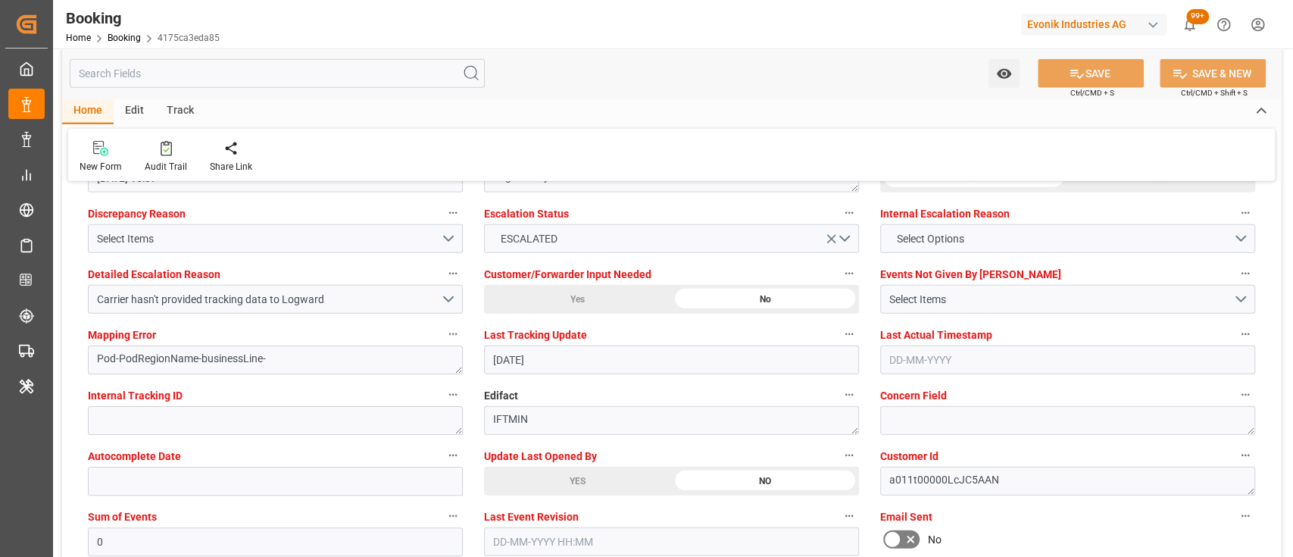
scroll to position [2908, 0]
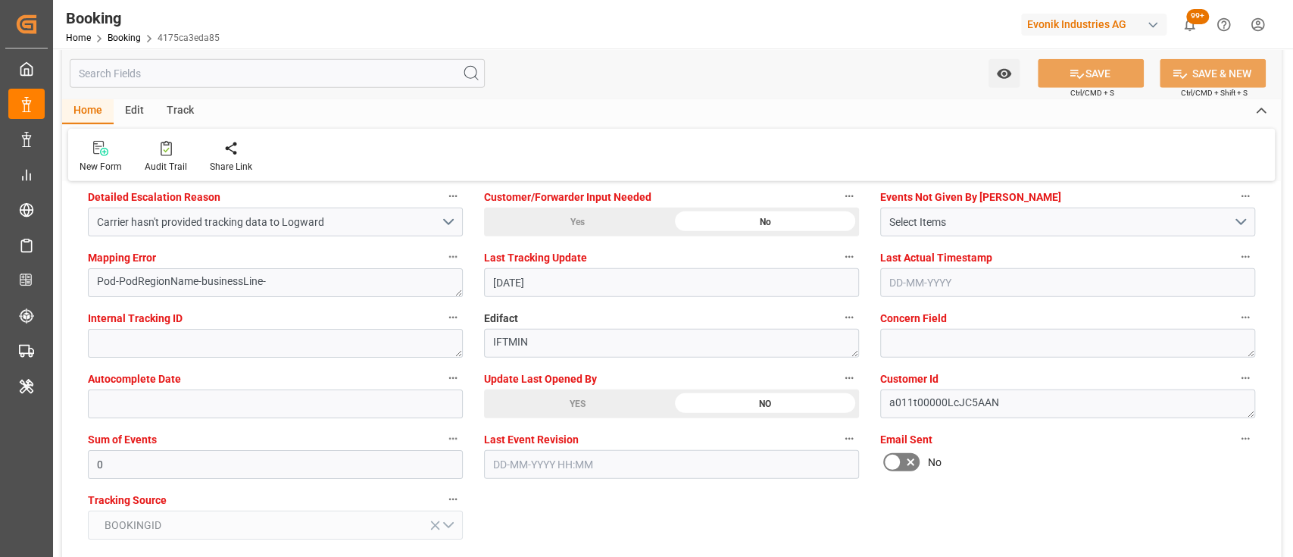
click at [620, 396] on div "YES" at bounding box center [577, 403] width 187 height 29
type textarea "[PERSON_NAME]"
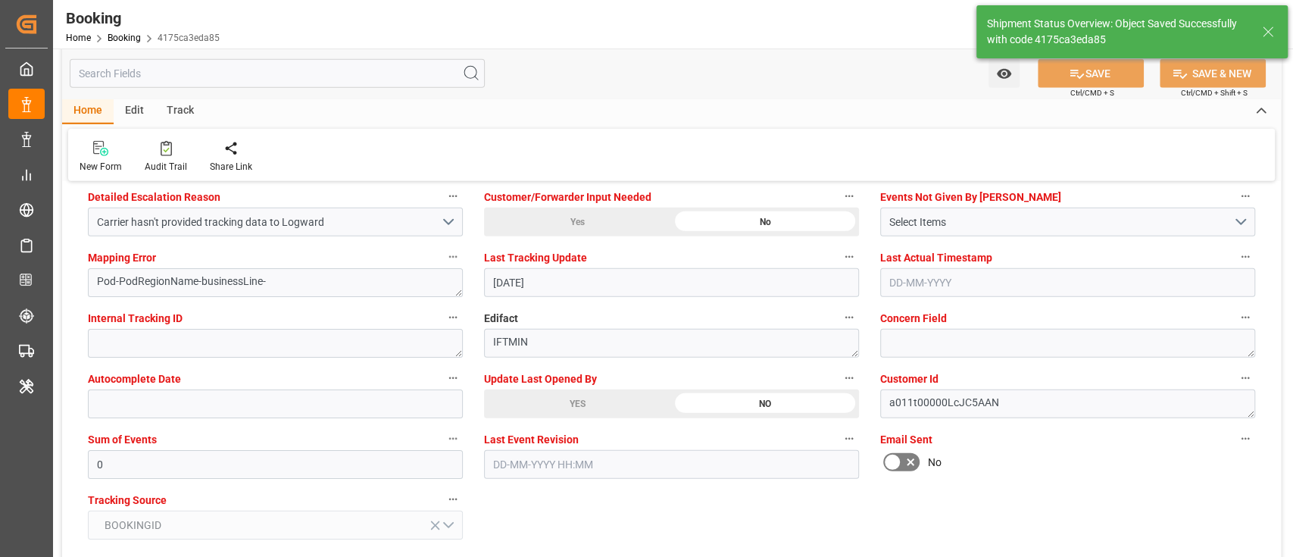
type input "17-09-2025 10:13"
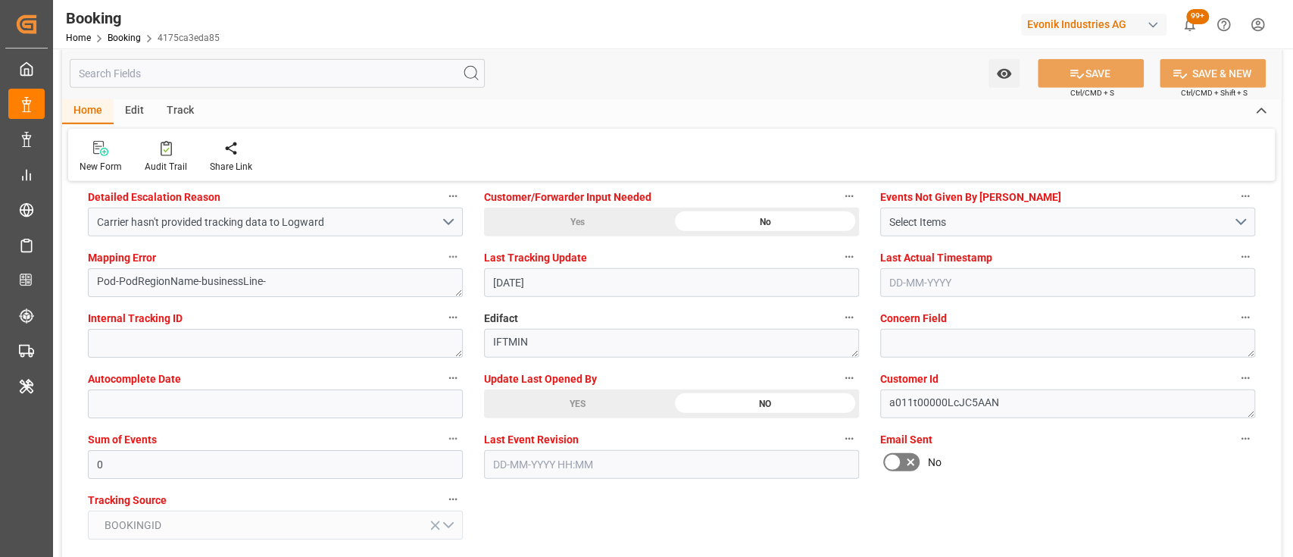
scroll to position [2779, 0]
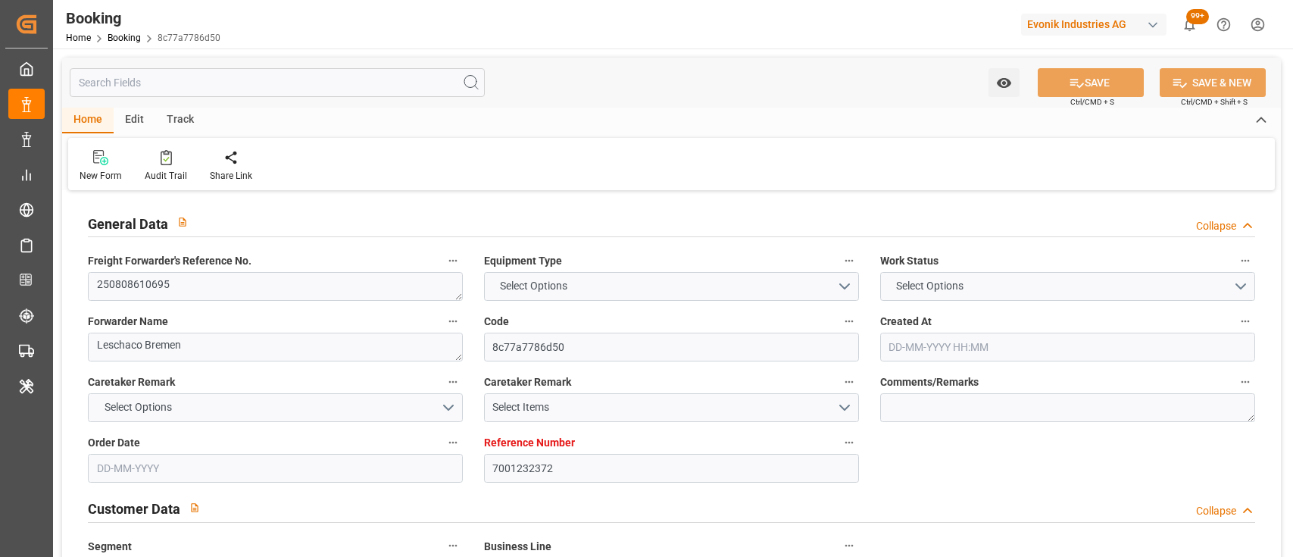
type input "7001232372"
type input "9795658"
type input "Cosco"
type input "COSCO Shipping Co. Ltd."
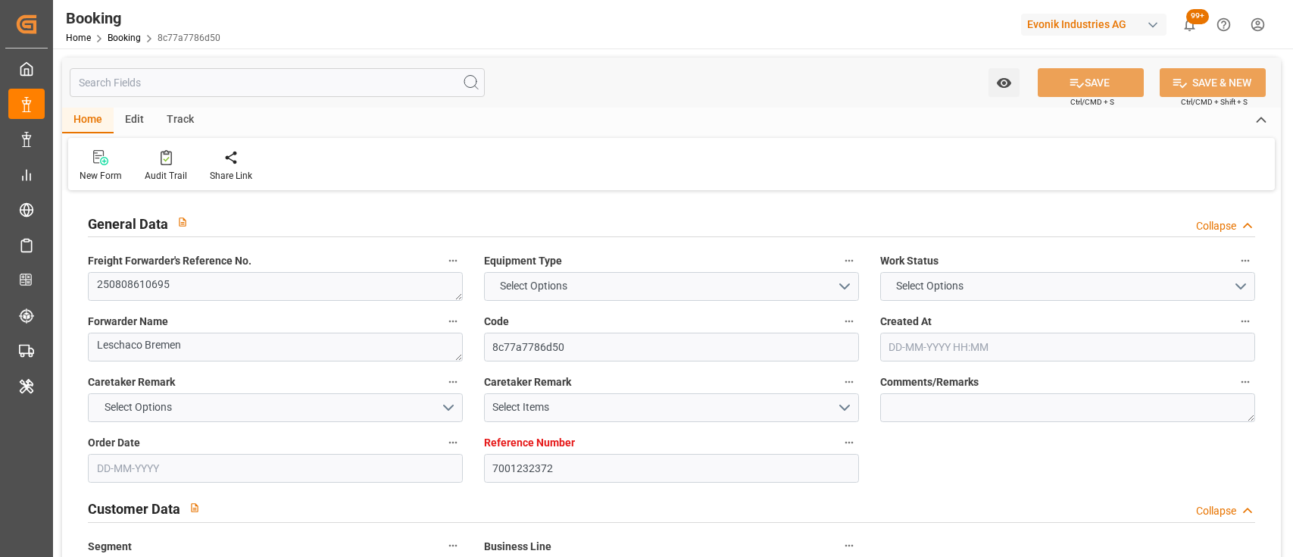
type input "EUNWC"
type input "CNNKG"
type input "[DATE] 12:06"
type input "[DATE]"
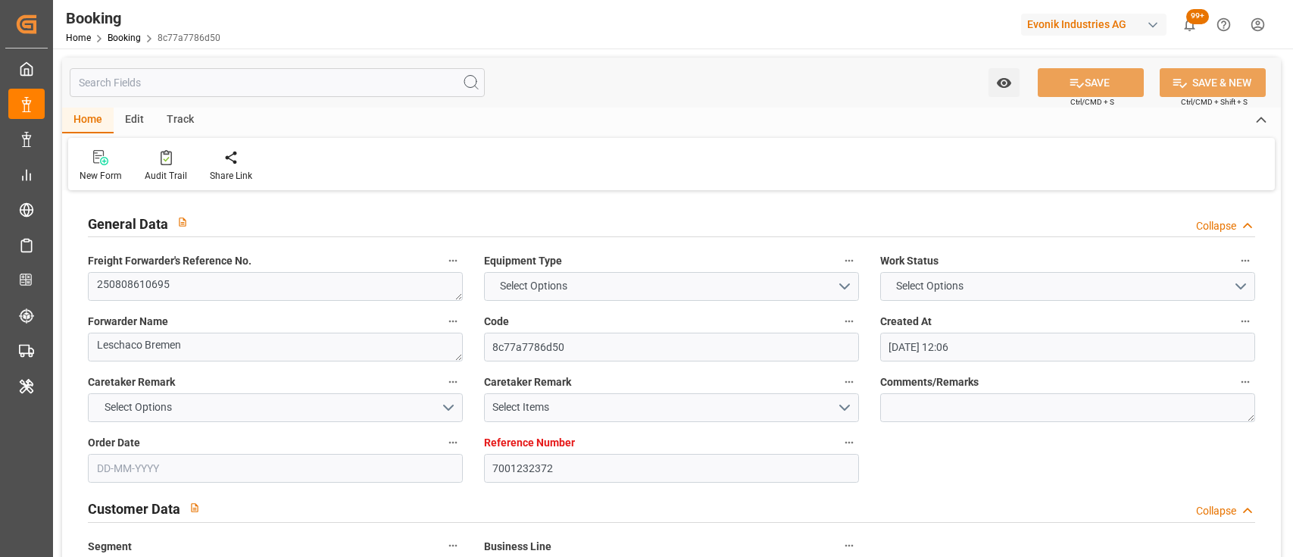
type input "[DATE]"
type input "[DATE] 00:00"
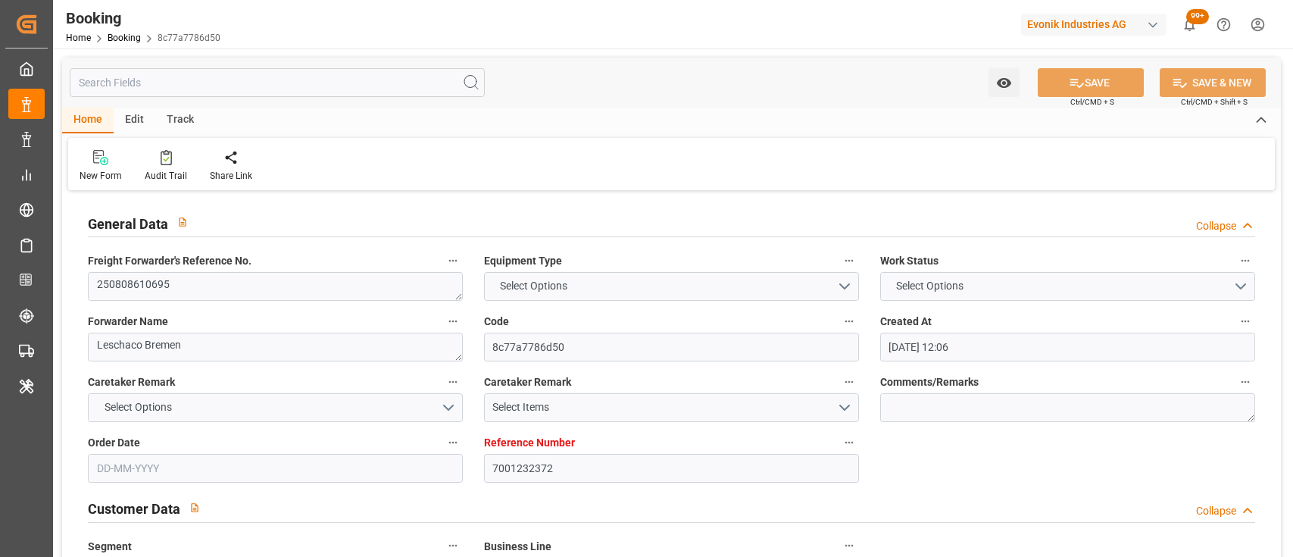
type input "[DATE] 00:00"
type input "[DATE]"
type input "[DATE] 10:03"
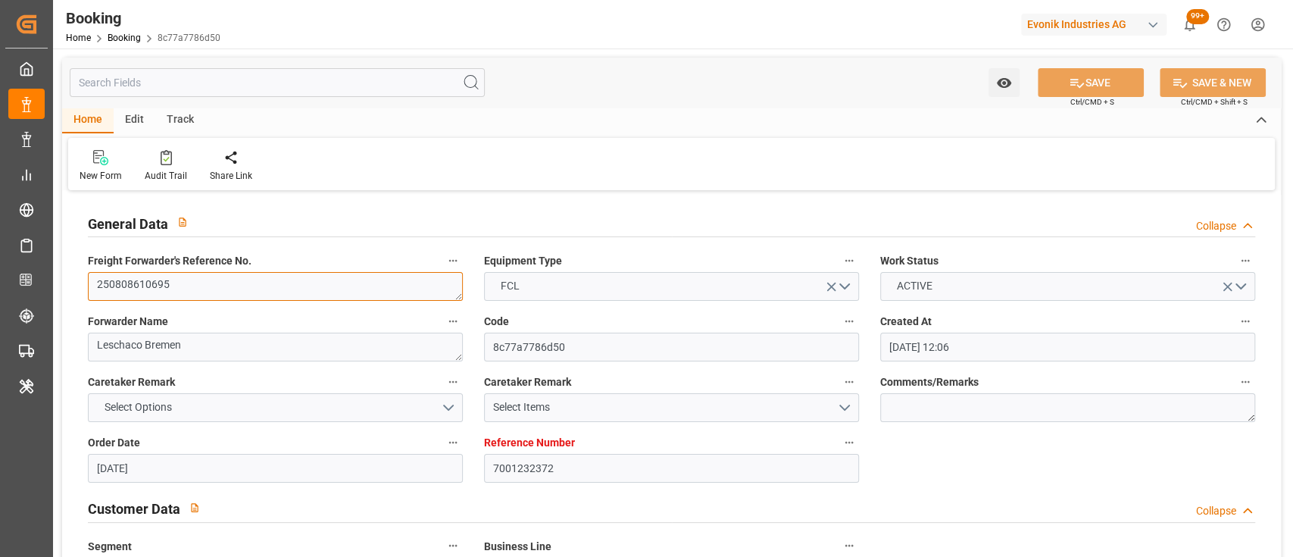
click at [139, 294] on textarea "250808610695" at bounding box center [275, 286] width 375 height 29
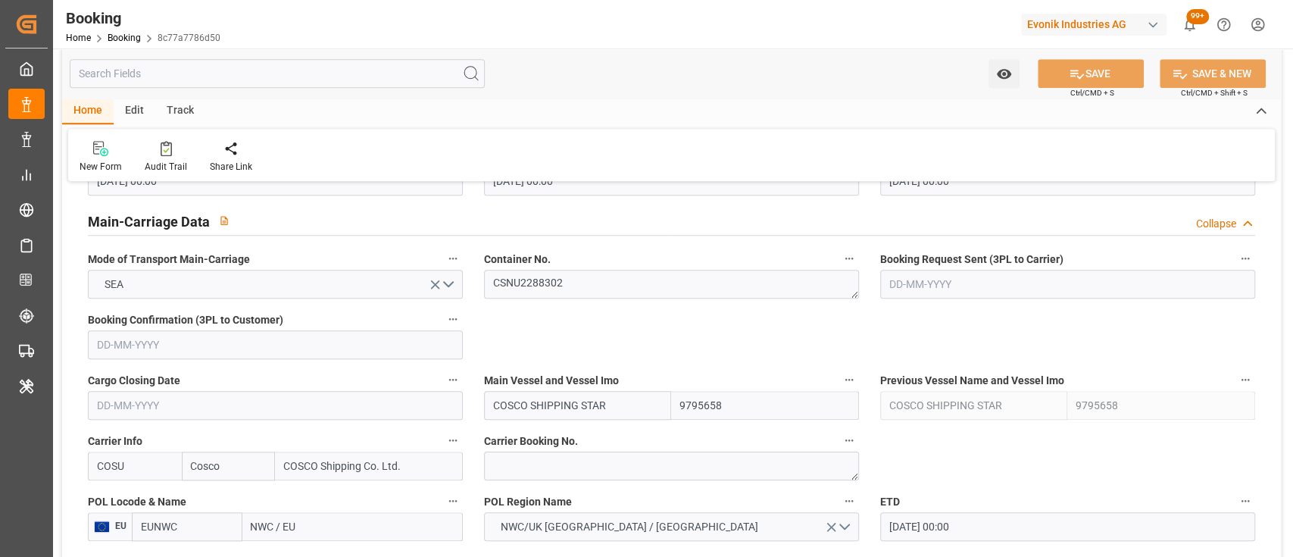
scroll to position [915, 0]
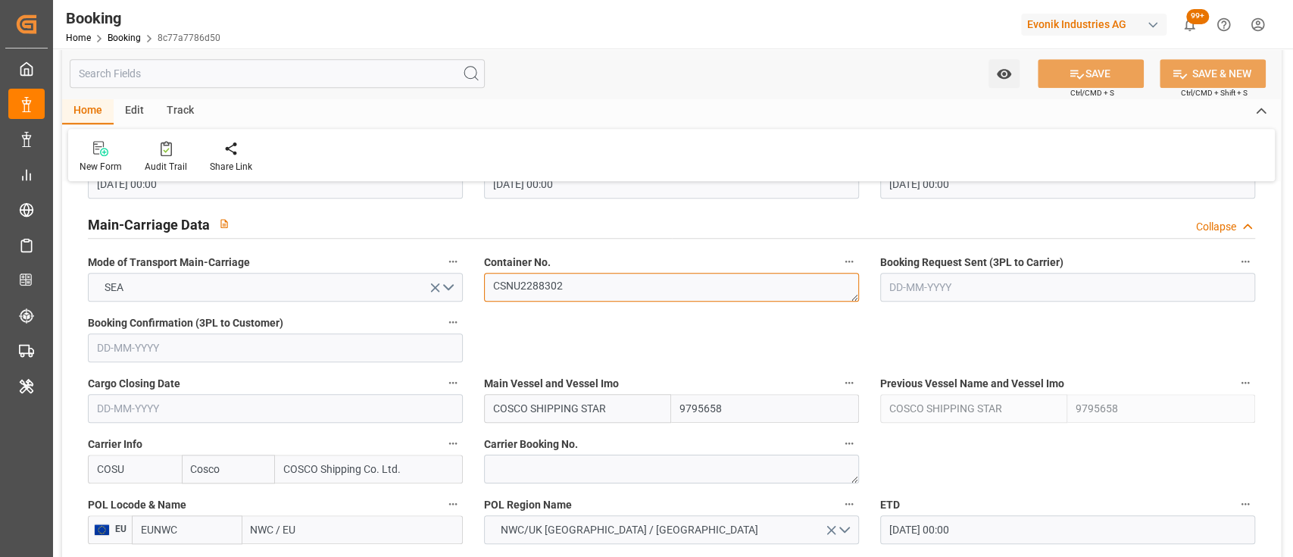
click at [523, 283] on textarea "CSNU2288302" at bounding box center [671, 287] width 375 height 29
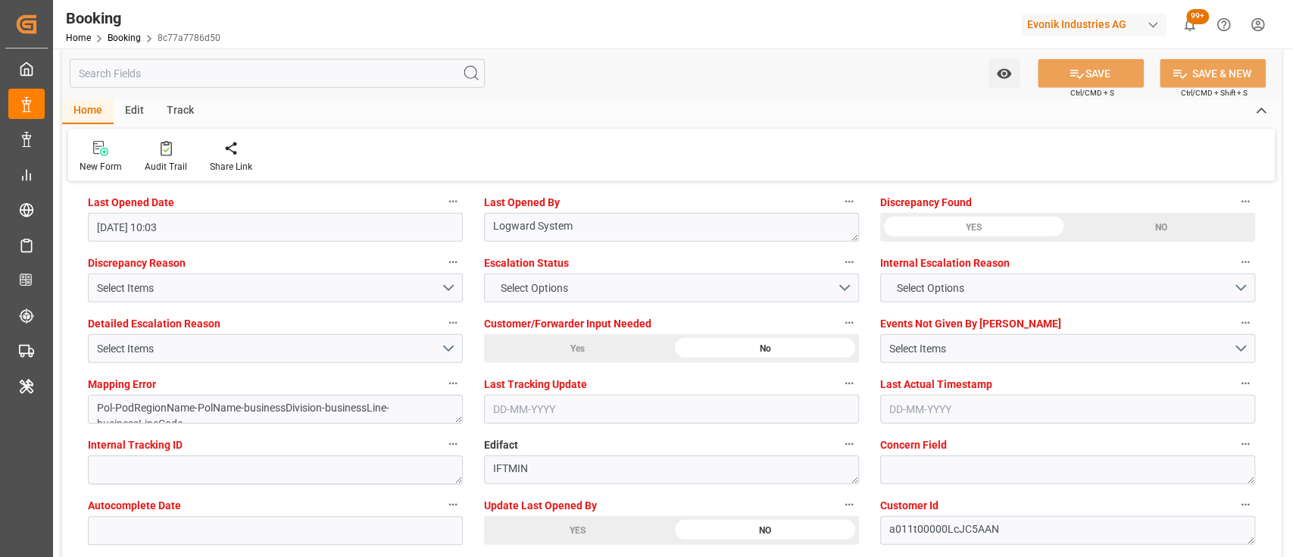
scroll to position [2782, 0]
click at [551, 525] on div "YES" at bounding box center [577, 529] width 187 height 29
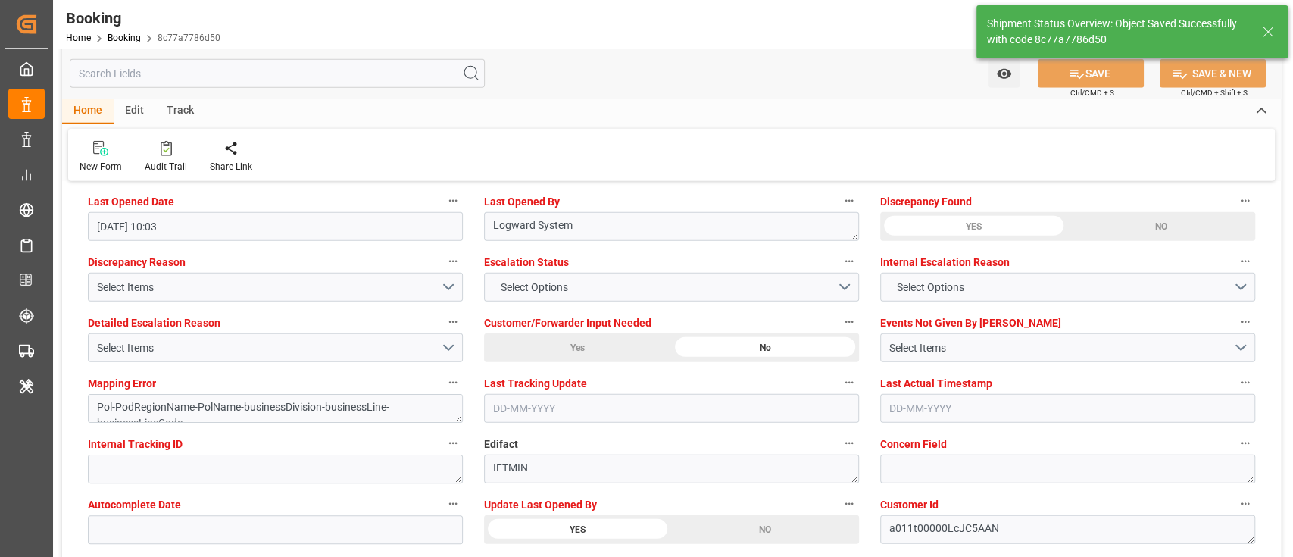
type textarea "[PERSON_NAME]"
type textarea "Pol-PodRegionName-businessDivision-businessLine-"
type input "[DATE] 10:15"
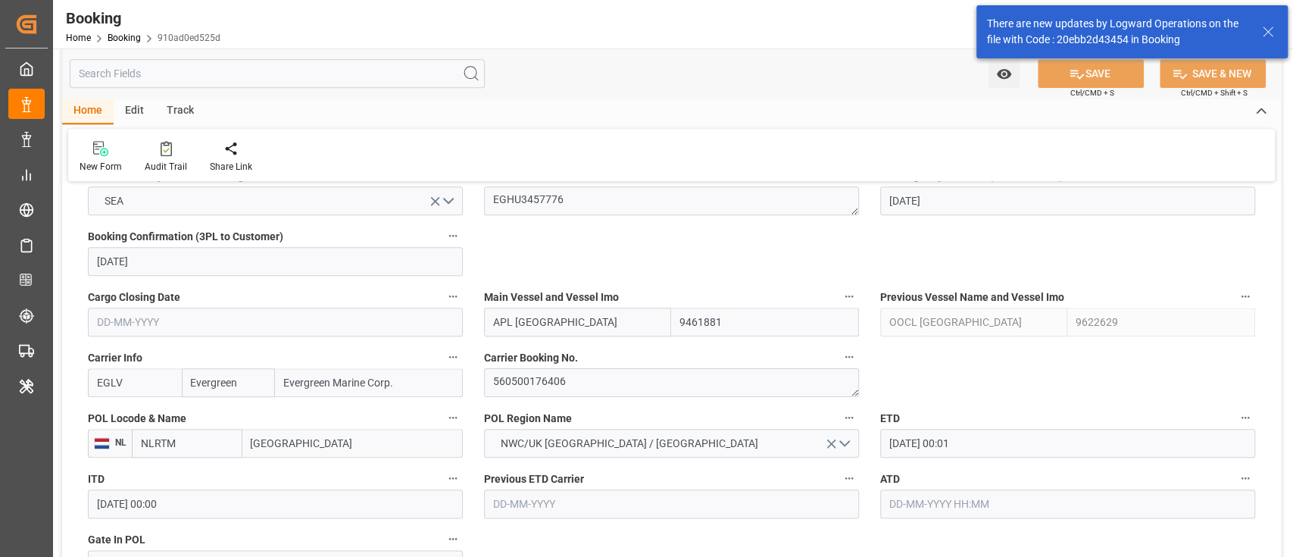
scroll to position [993, 0]
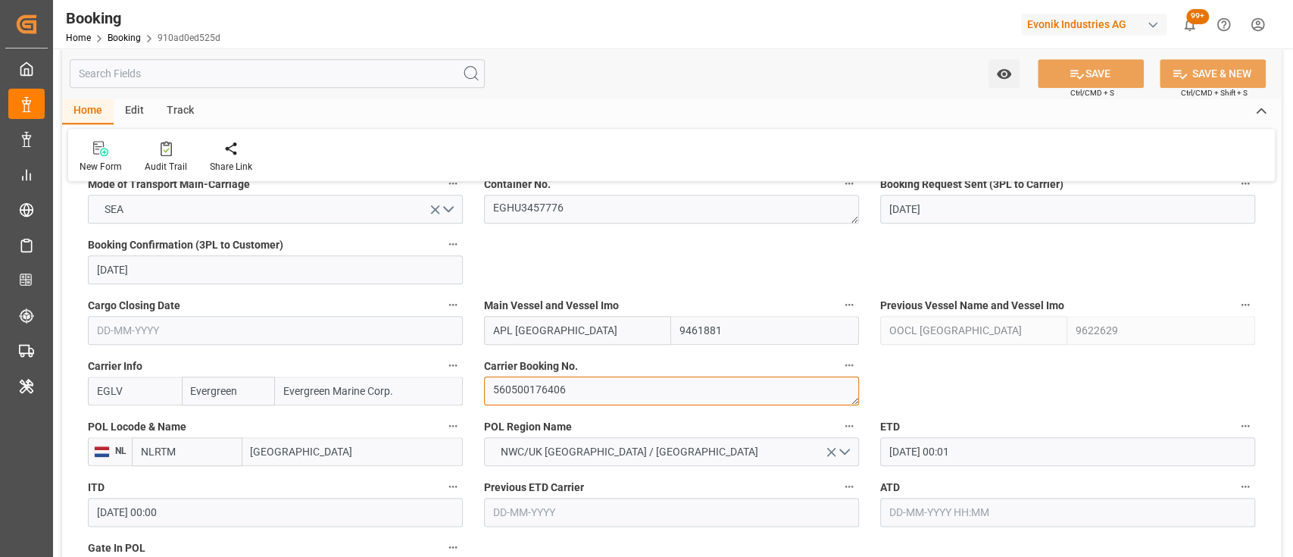
click at [556, 379] on textarea "560500176406" at bounding box center [671, 390] width 375 height 29
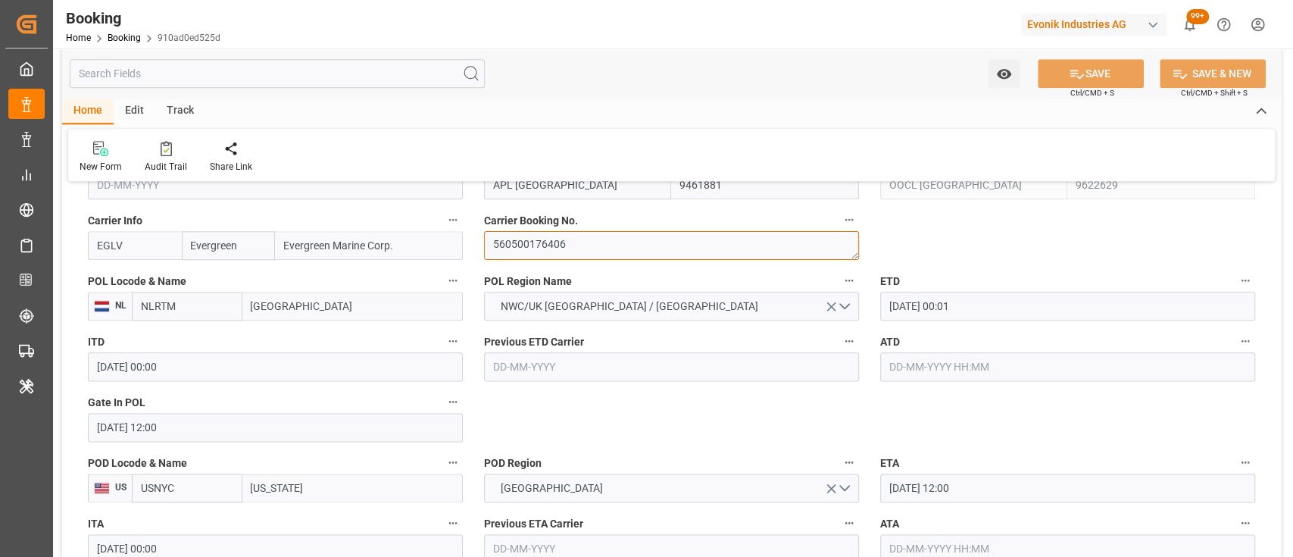
scroll to position [1166, 0]
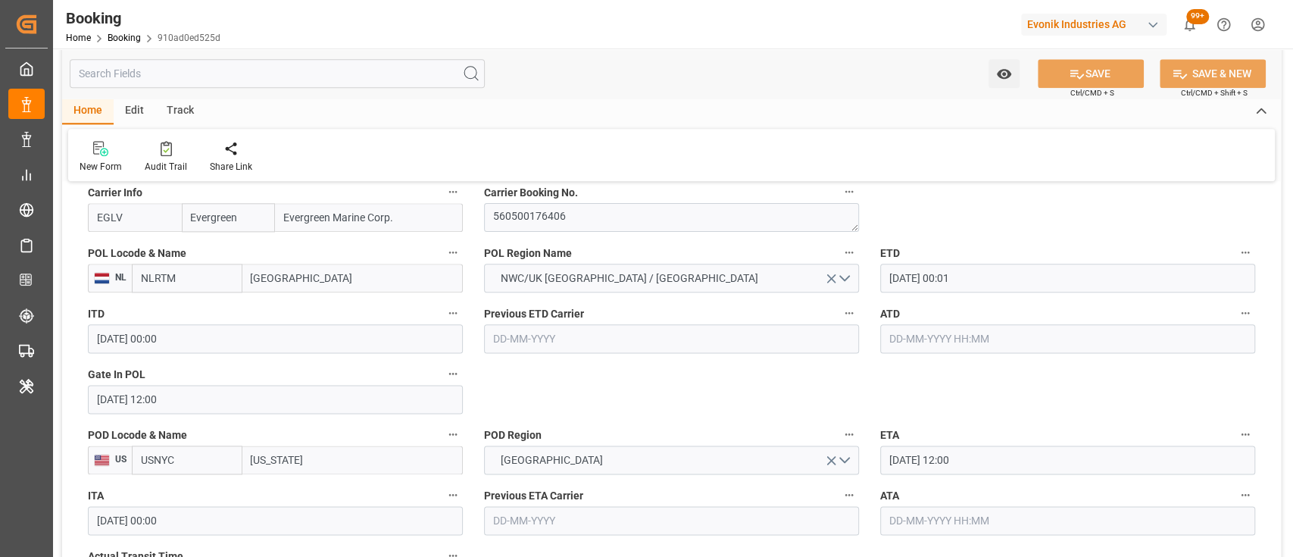
click at [897, 281] on input "[DATE] 00:01" at bounding box center [1067, 278] width 375 height 29
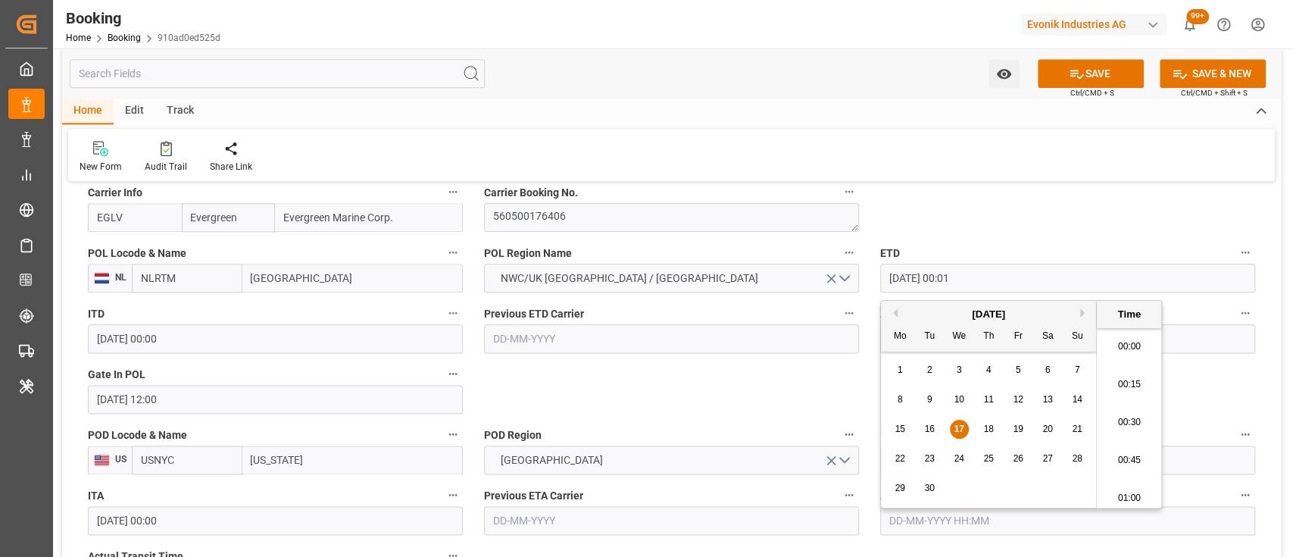
type input "[DATE] 00:01"
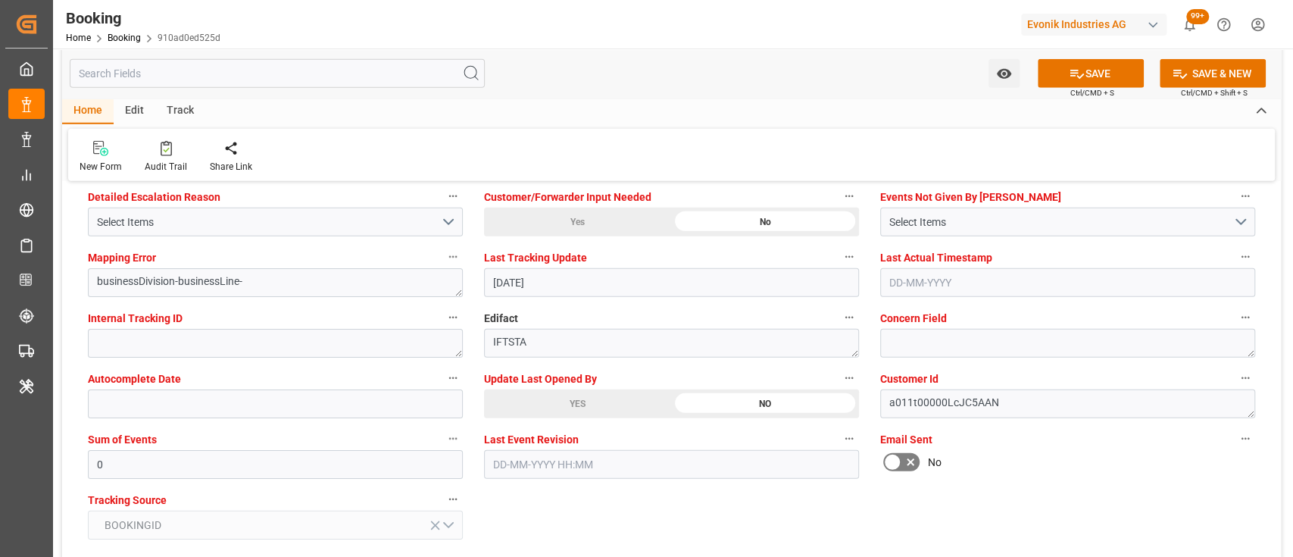
scroll to position [2909, 0]
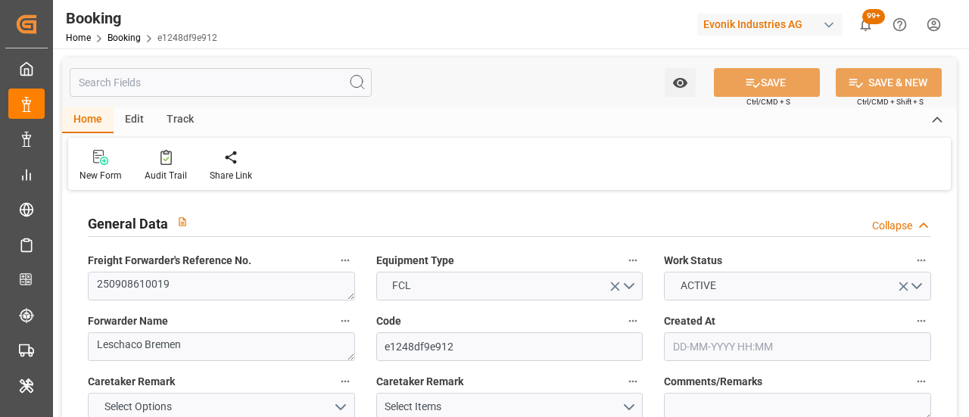
type input "7001228946"
type input "9461881"
type input "9622629"
type input "Evergreen"
type input "Evergreen Marine Corp."
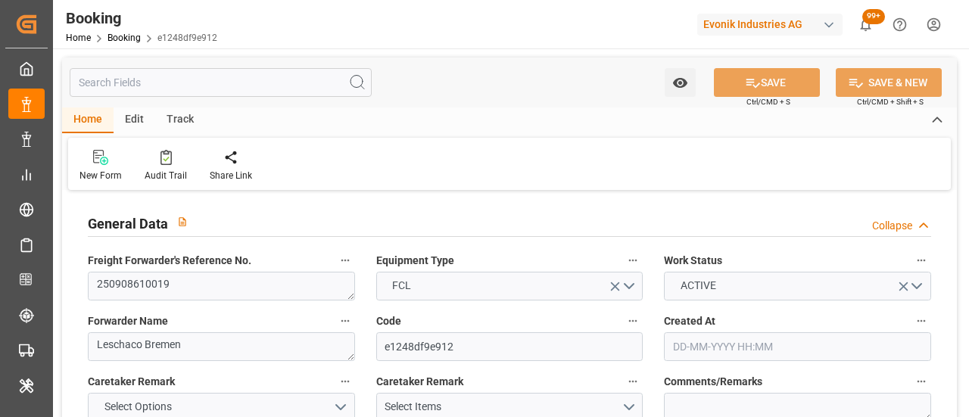
type input "NLRTM"
type input "USNYC"
type input "0"
type input "NLRTM"
type input "USNYC"
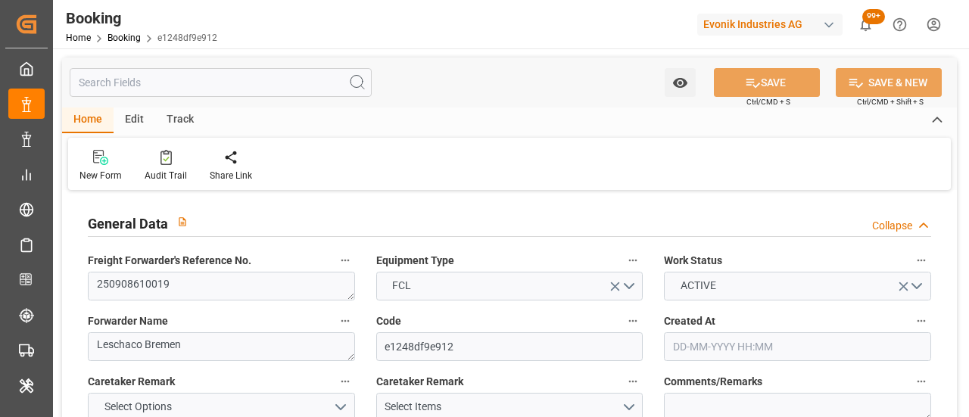
type input "9622629"
type input "22-07-2025 10:07"
type input "22-07-2025"
type input "25-09-2025"
type input "02-09-2025"
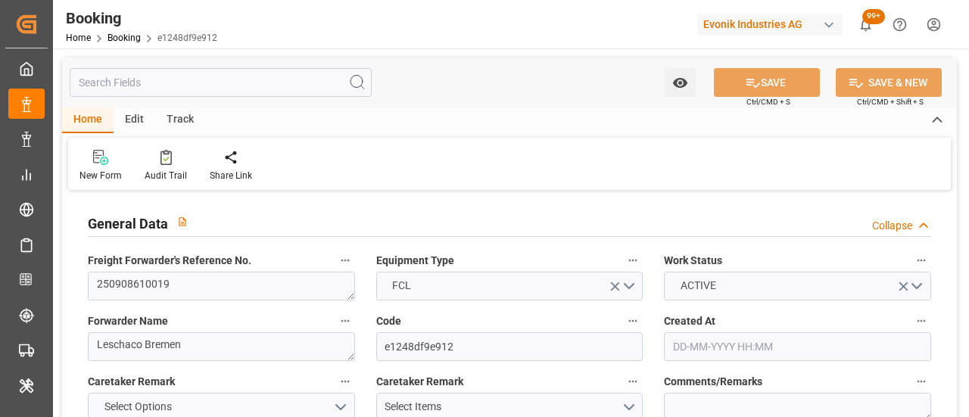
type input "22-08-2025 00:00"
type input "31-07-2025"
type input "01-08-2025"
type input "16-09-2025 00:01"
type input "17-09-2025 00:00"
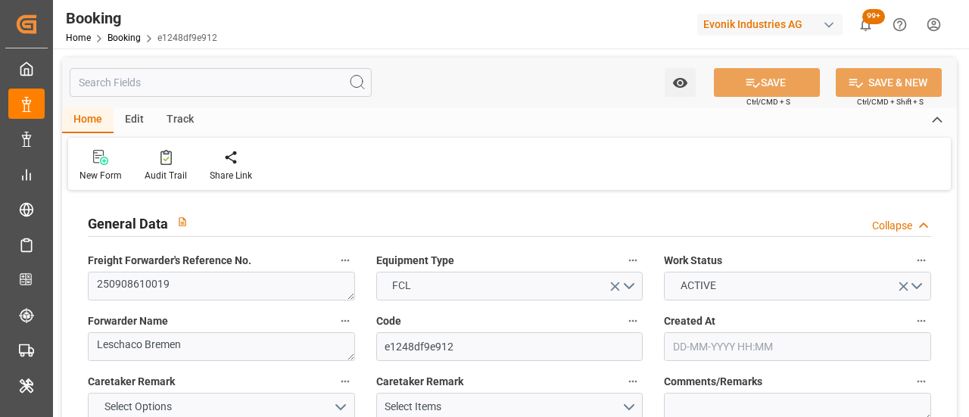
type input "15-09-2025 12:00"
type input "01-10-2025 12:00"
type input "24-09-2025 00:00"
type input "[DATE]"
type input "17-09-2025 02:39"
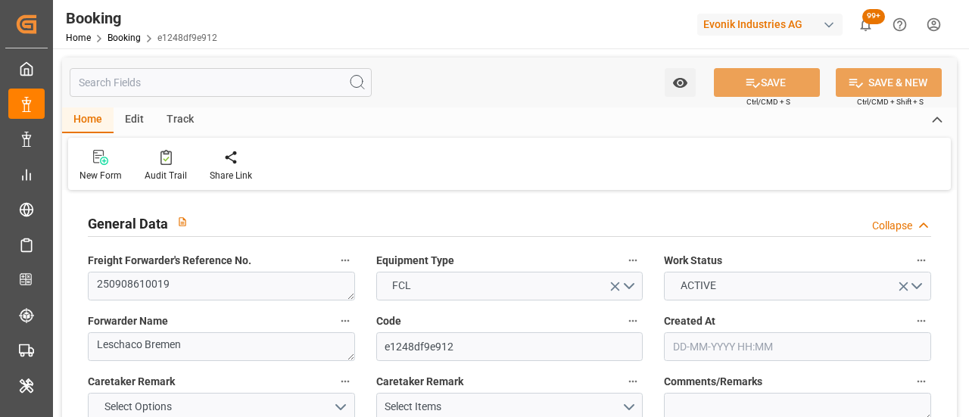
type input "17-09-2025"
type input "17-09-2025 00:02"
type input "10-09-2025 00:02"
type input "17-09-2025 00:01"
type input "01-10-2025 12:00"
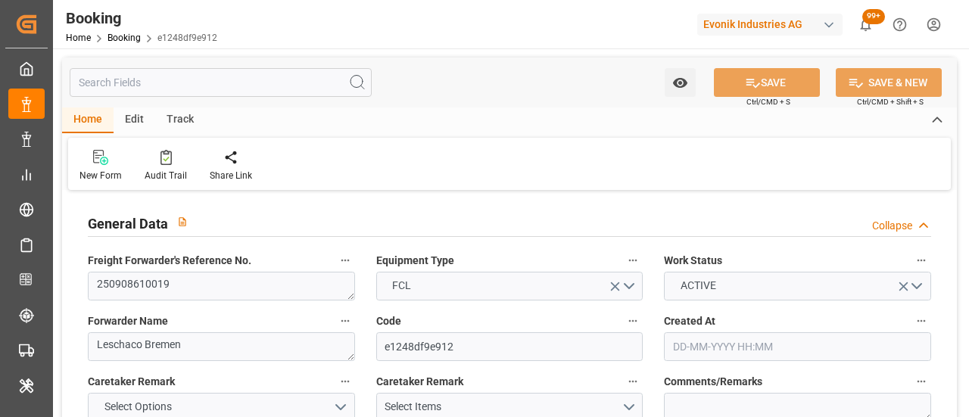
type input "02-10-2025 06:18"
type input "06-10-2025 06:18"
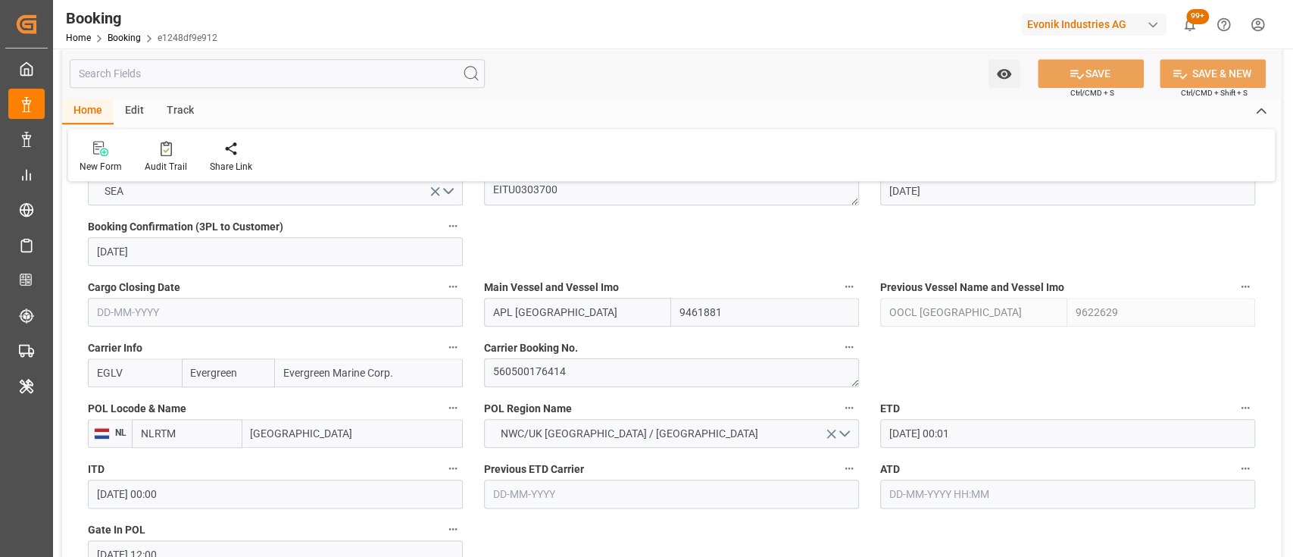
scroll to position [1013, 0]
click at [535, 375] on textarea "560500176414" at bounding box center [671, 371] width 375 height 29
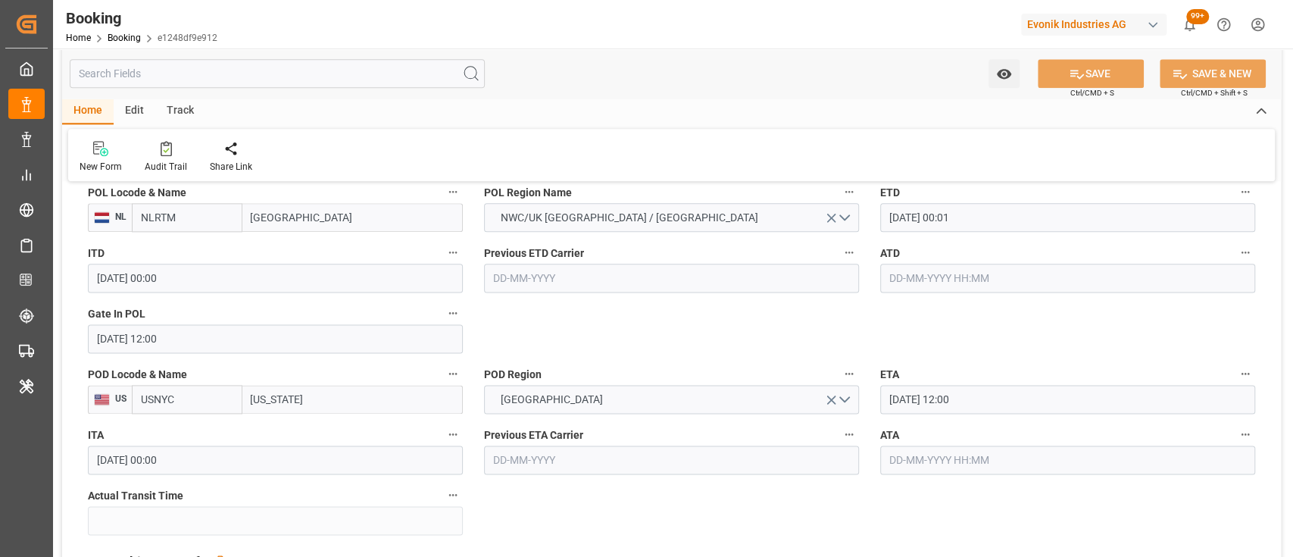
scroll to position [1239, 0]
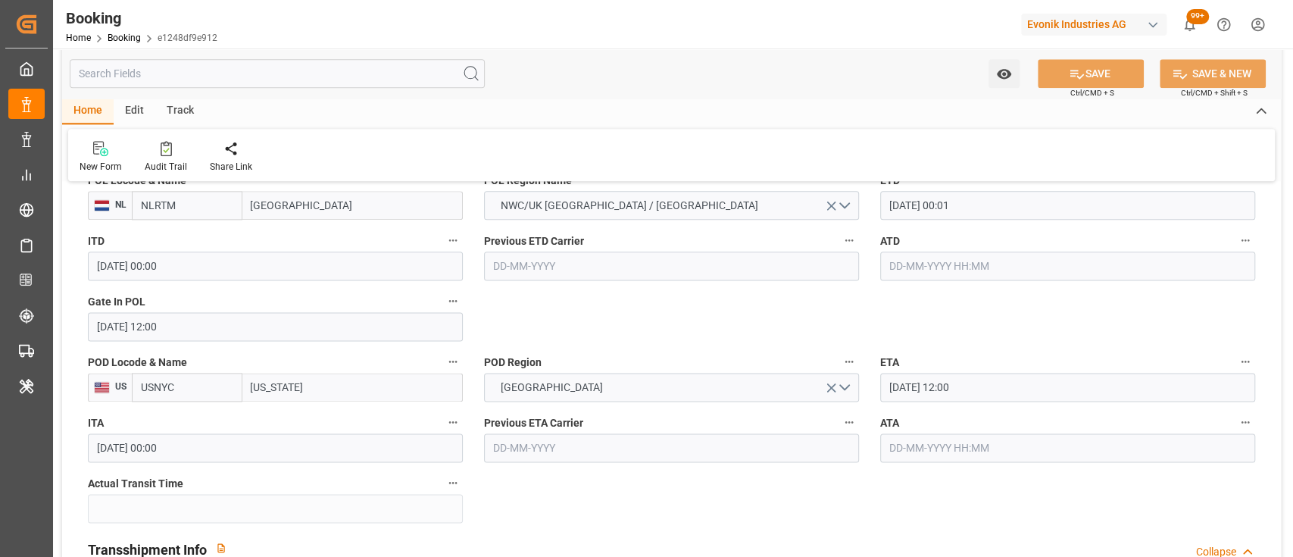
click at [900, 209] on input "16-09-2025 00:01" at bounding box center [1067, 205] width 375 height 29
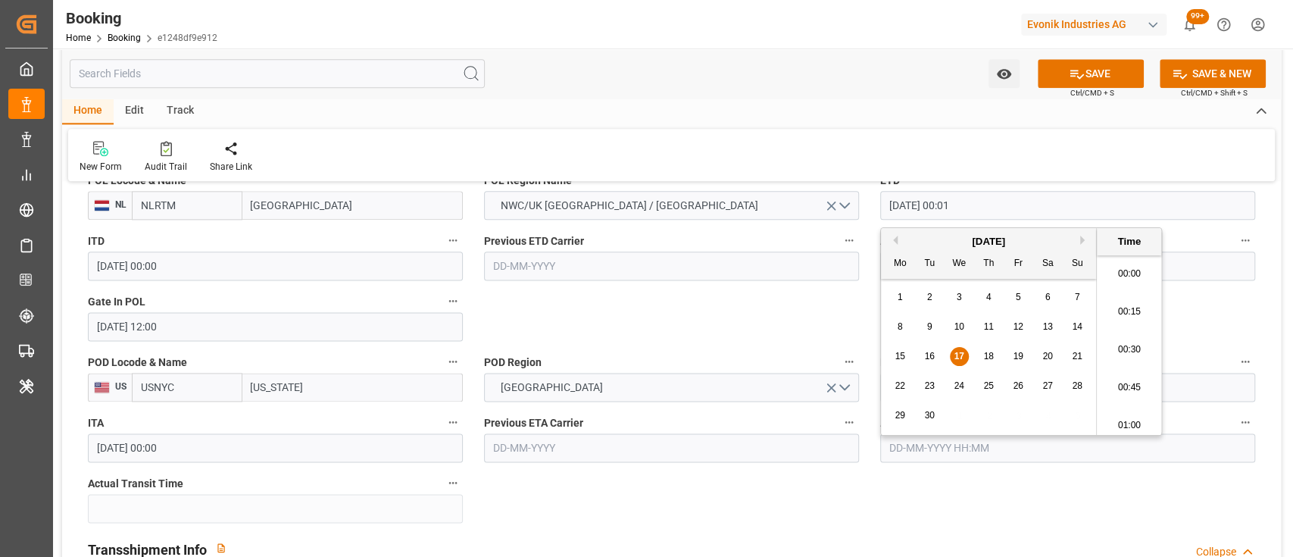
type input "17-09-2025 00:01"
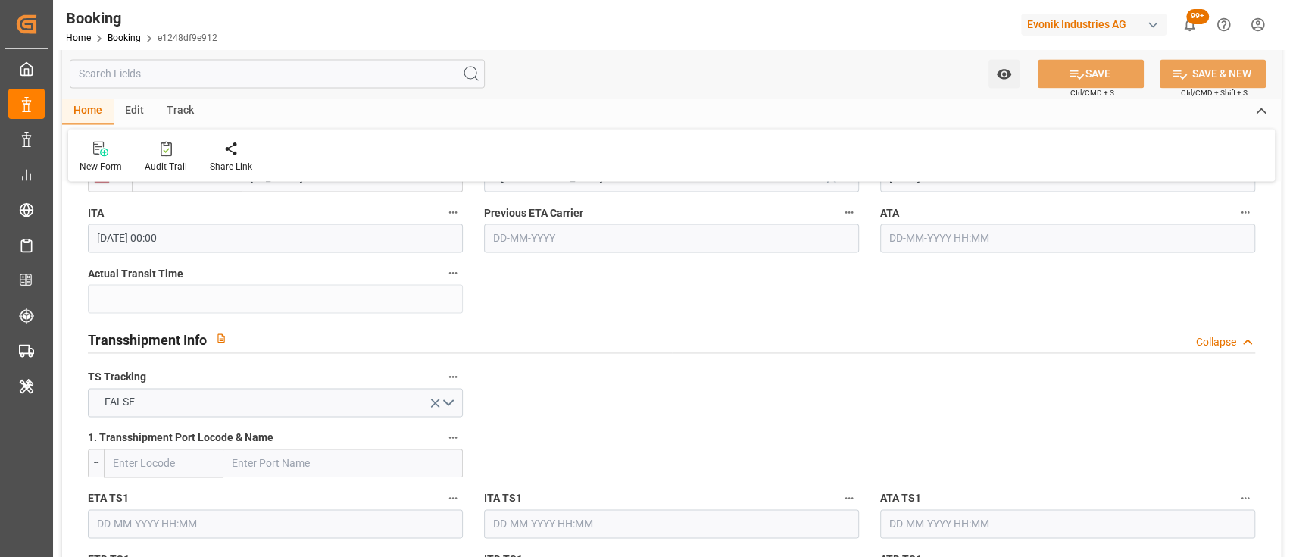
scroll to position [1459, 0]
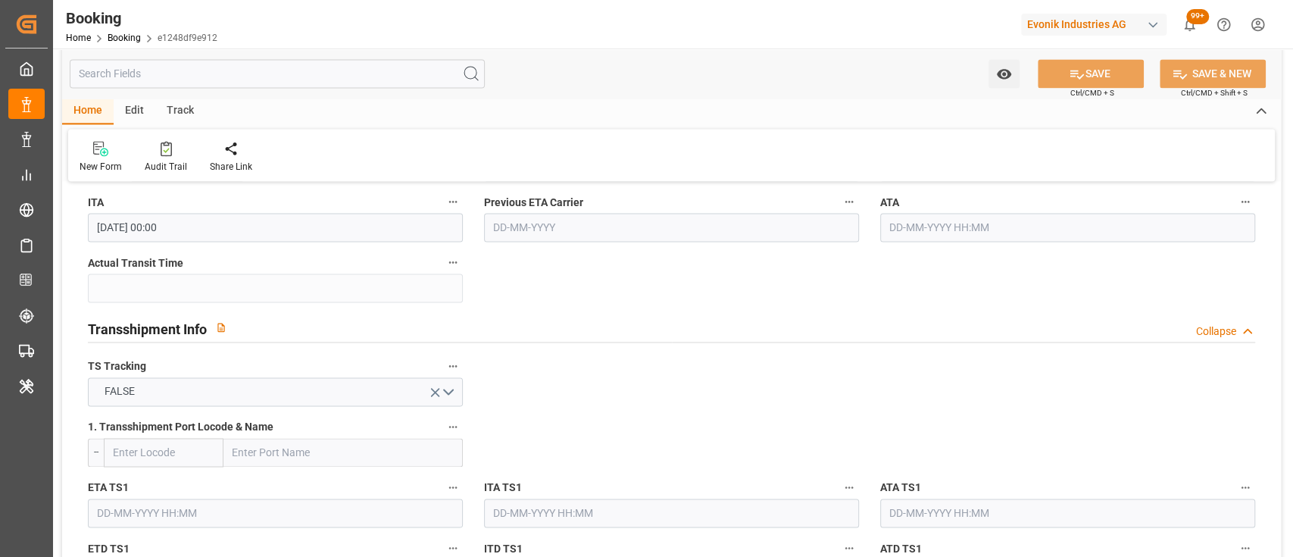
type textarea "shaini ghorai"
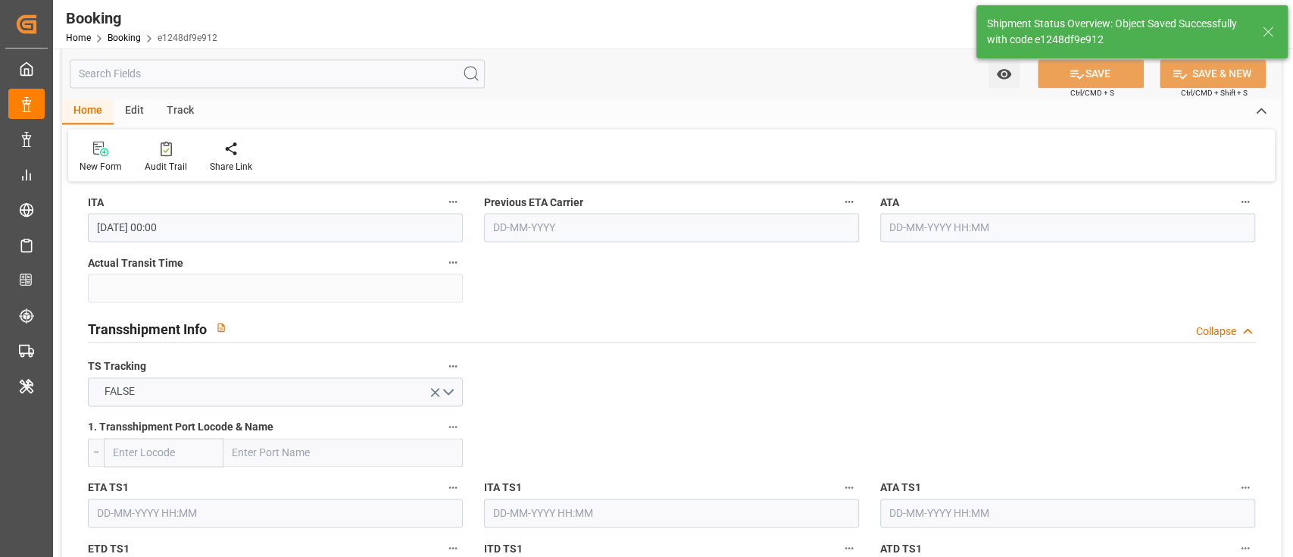
type input "17-09-2025 10:17"
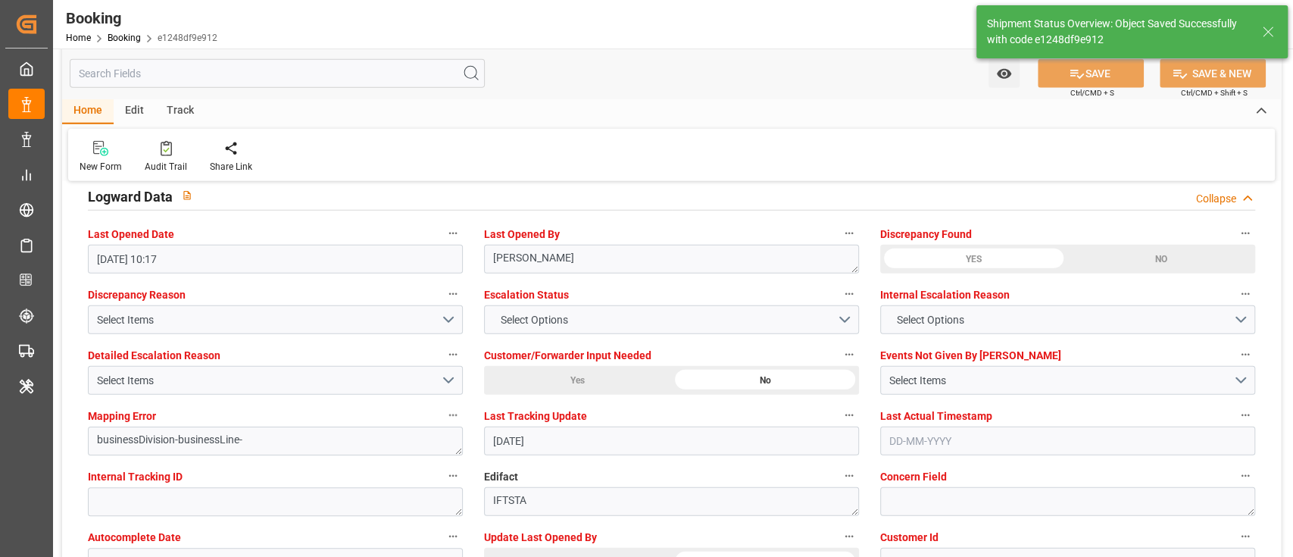
scroll to position [2948, 0]
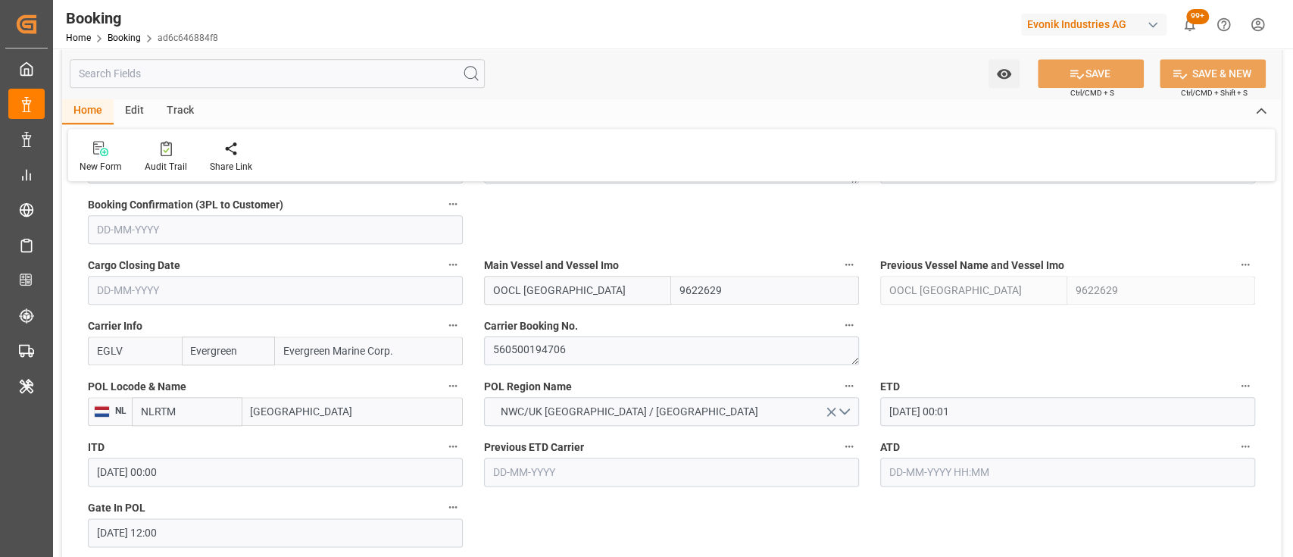
scroll to position [1034, 0]
click at [575, 364] on textarea "560500194706" at bounding box center [671, 349] width 375 height 29
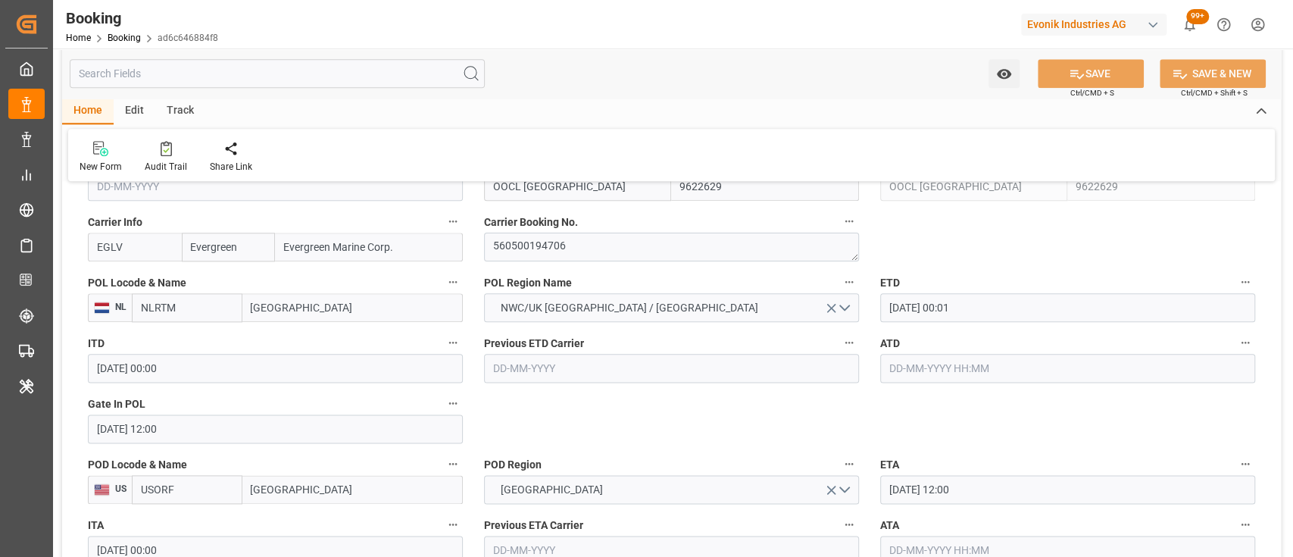
click at [950, 362] on input "text" at bounding box center [1067, 368] width 375 height 29
type input "[DATE] 00:00"
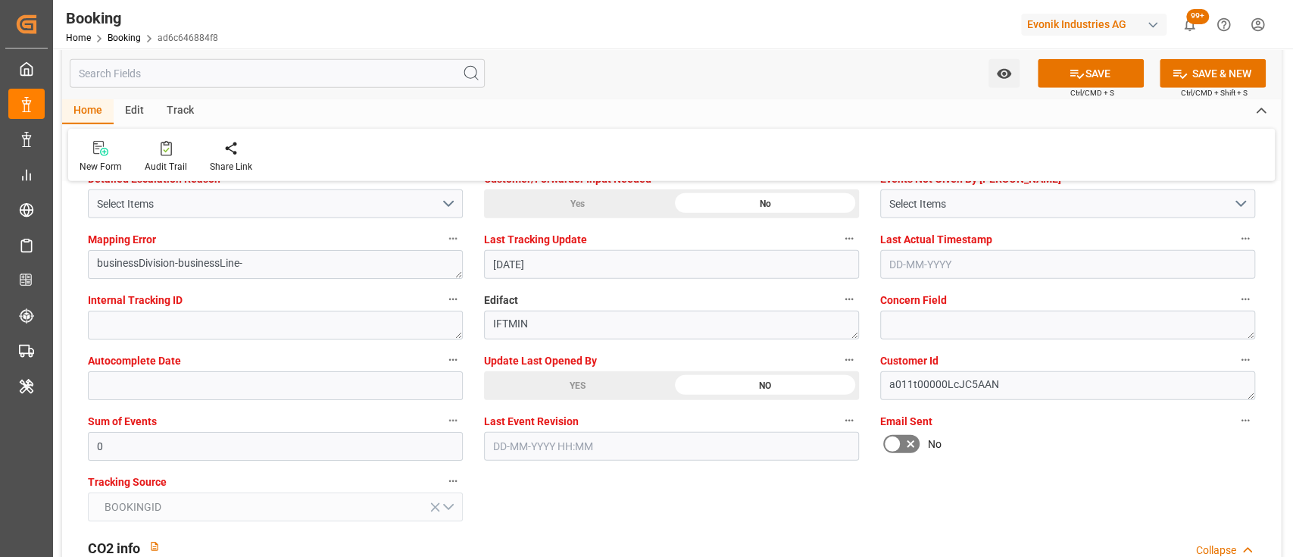
scroll to position [2927, 0]
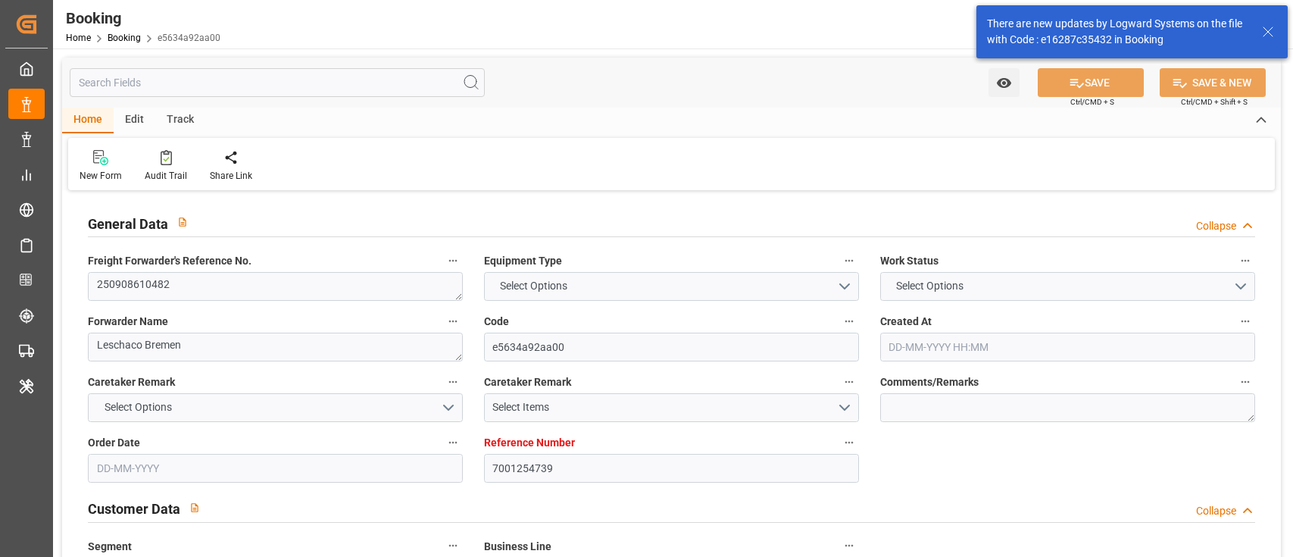
type input "7001254739"
type input "9987196"
type input "EUNWC"
type input "JPYOK"
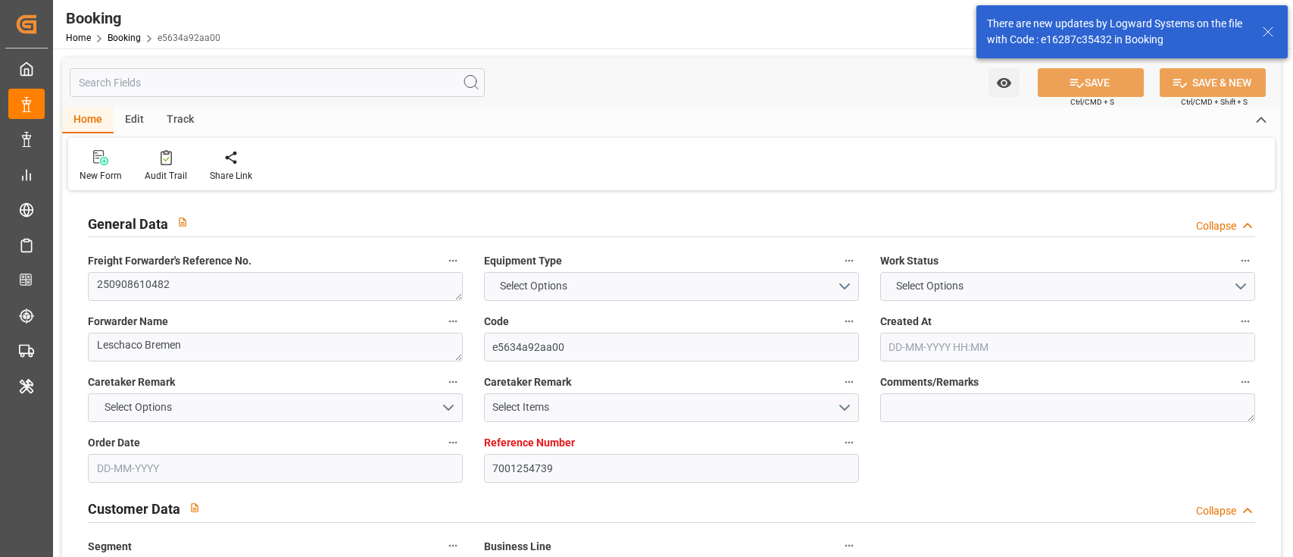
type input "[DATE] 09:56"
type input "[DATE]"
type input "[DATE] 00:00"
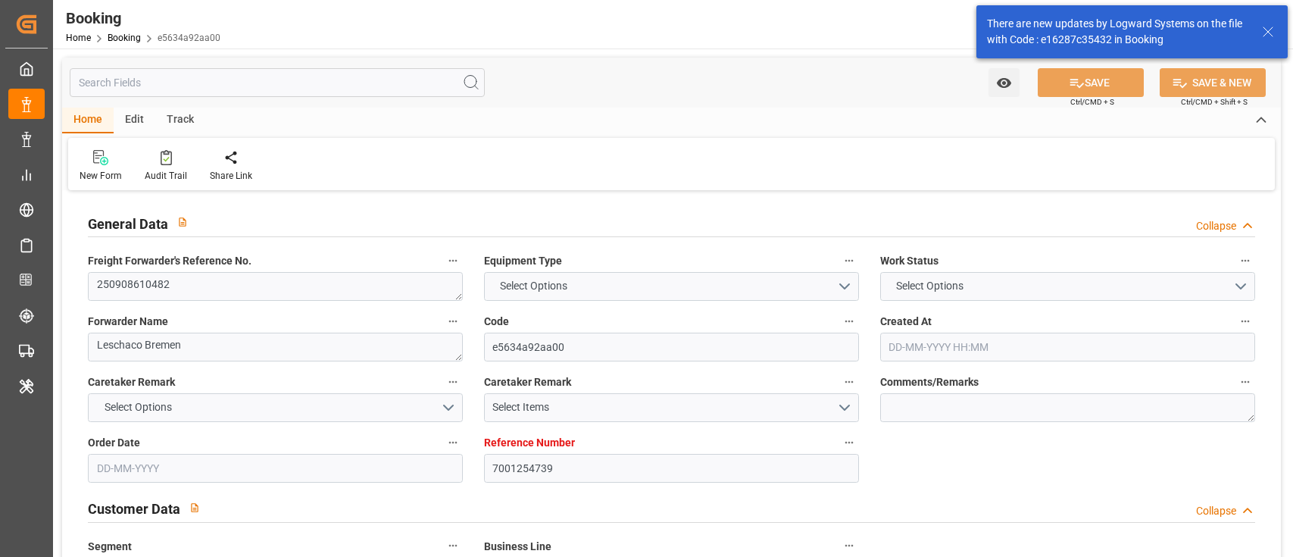
type input "[DATE] 00:00"
type input "22-08-2025"
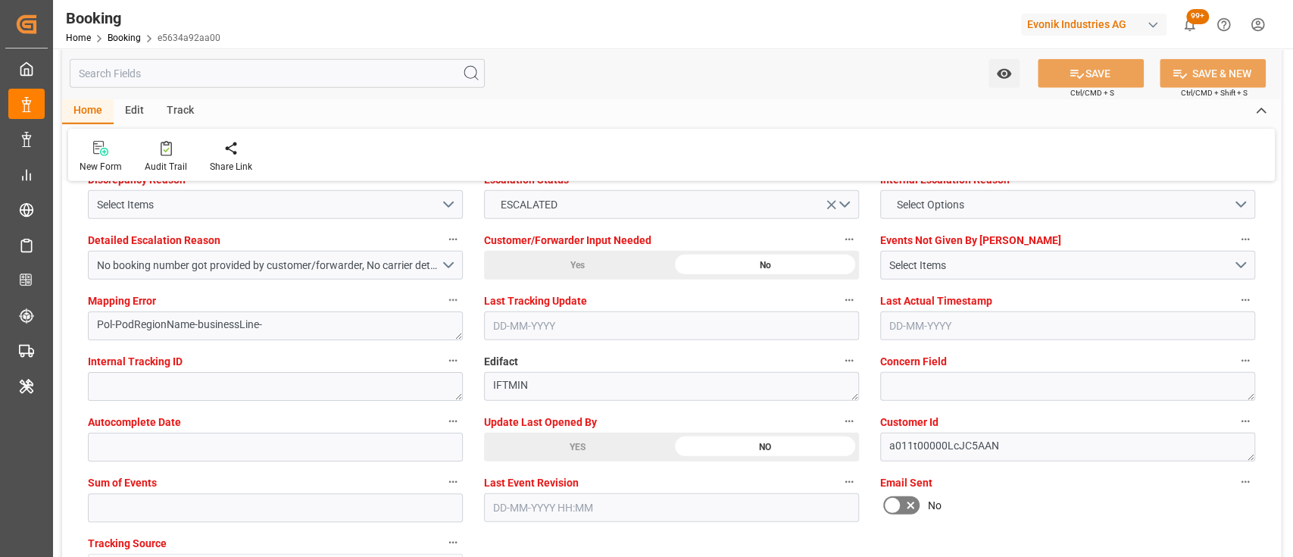
scroll to position [2921, 0]
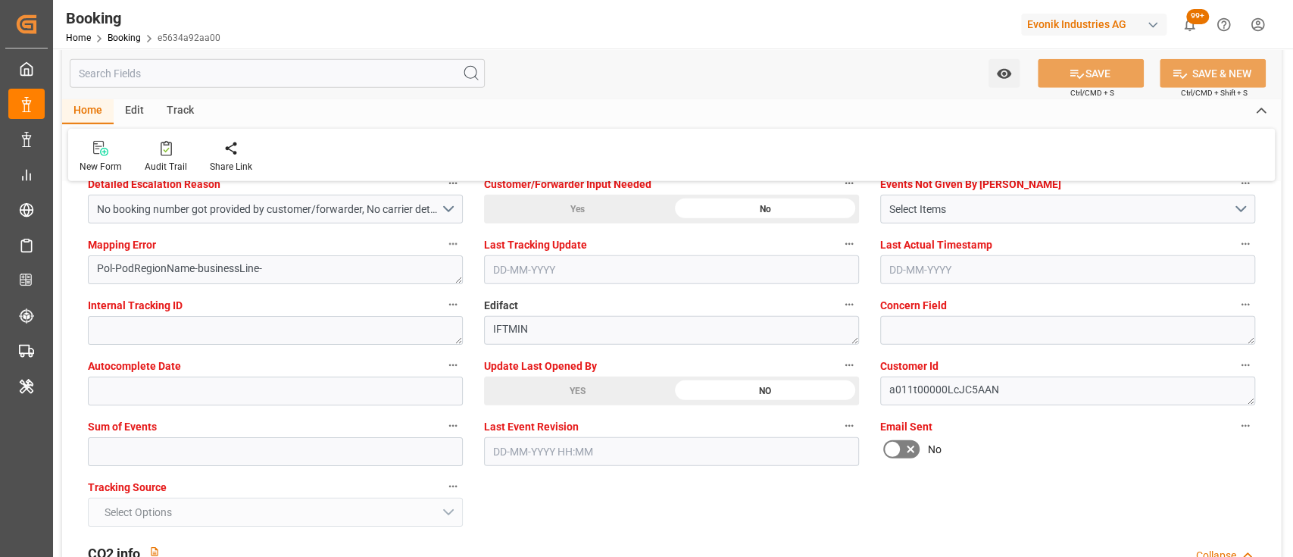
click at [575, 391] on div "YES" at bounding box center [577, 390] width 187 height 29
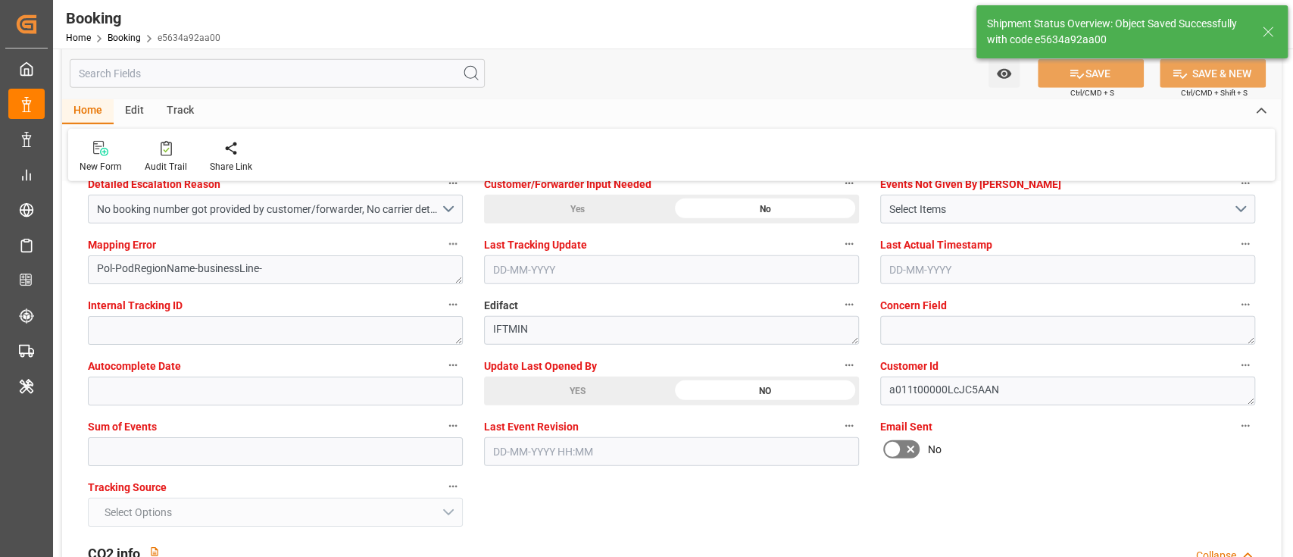
type input "17-09-2025 10:20"
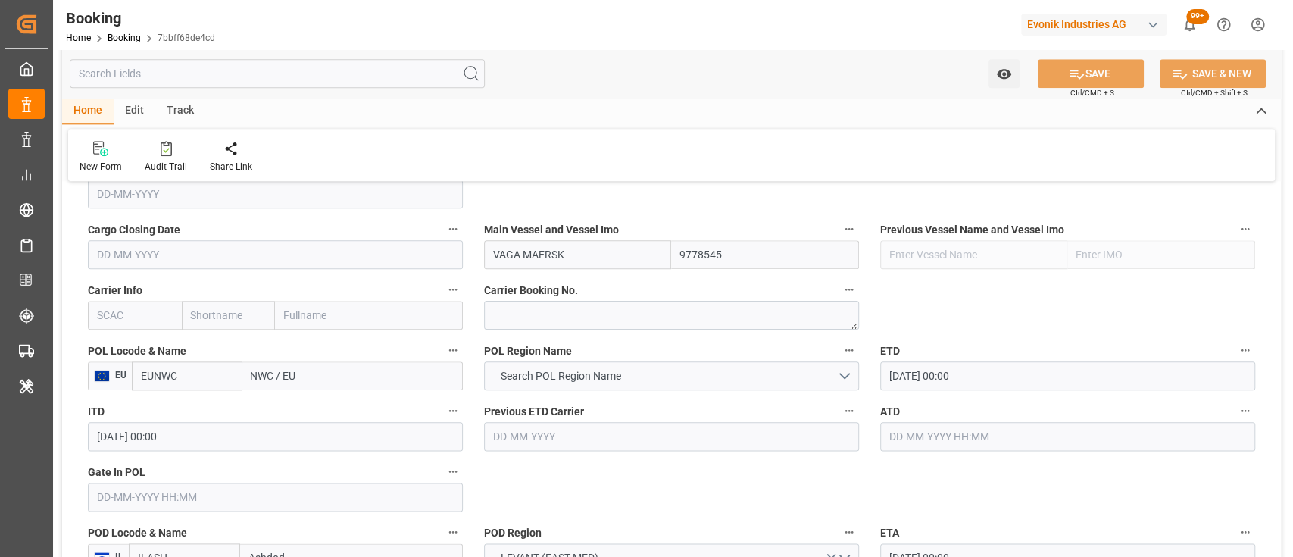
scroll to position [1070, 0]
